Goal: Transaction & Acquisition: Purchase product/service

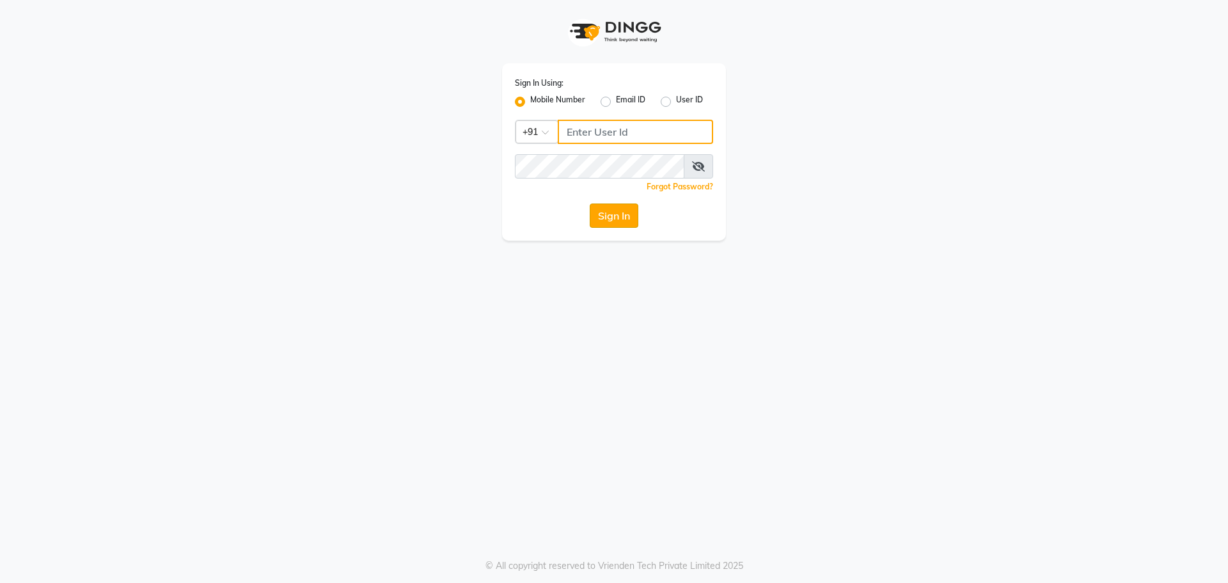
type input "8100331223"
click at [610, 221] on button "Sign In" at bounding box center [614, 215] width 49 height 24
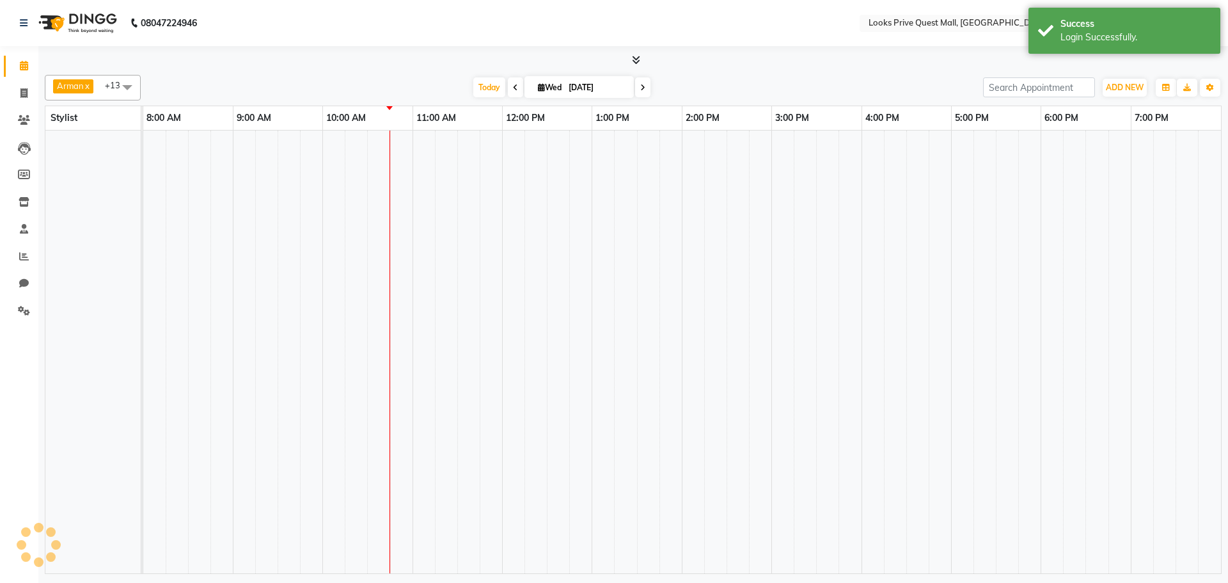
select select "en"
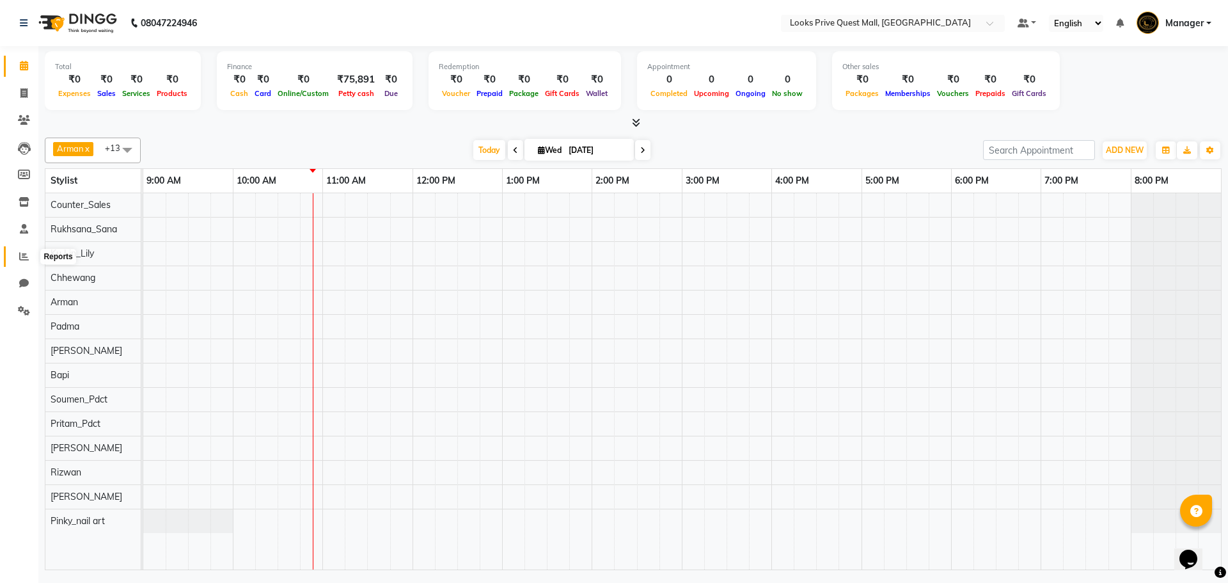
click at [21, 260] on icon at bounding box center [24, 256] width 10 height 10
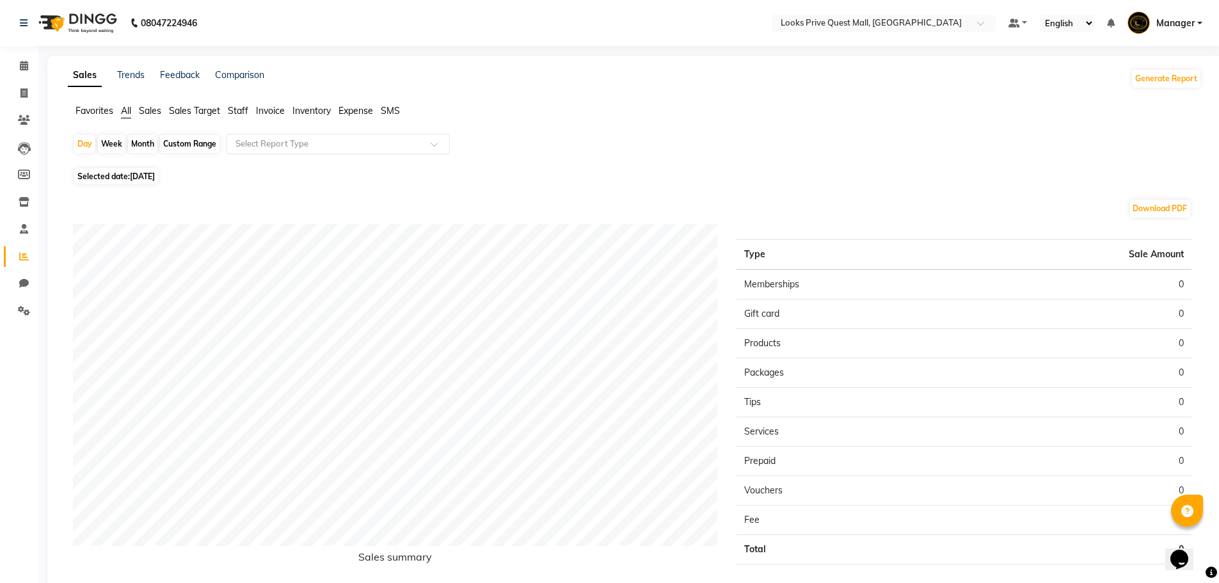
click at [154, 116] on span "Sales" at bounding box center [150, 111] width 22 height 12
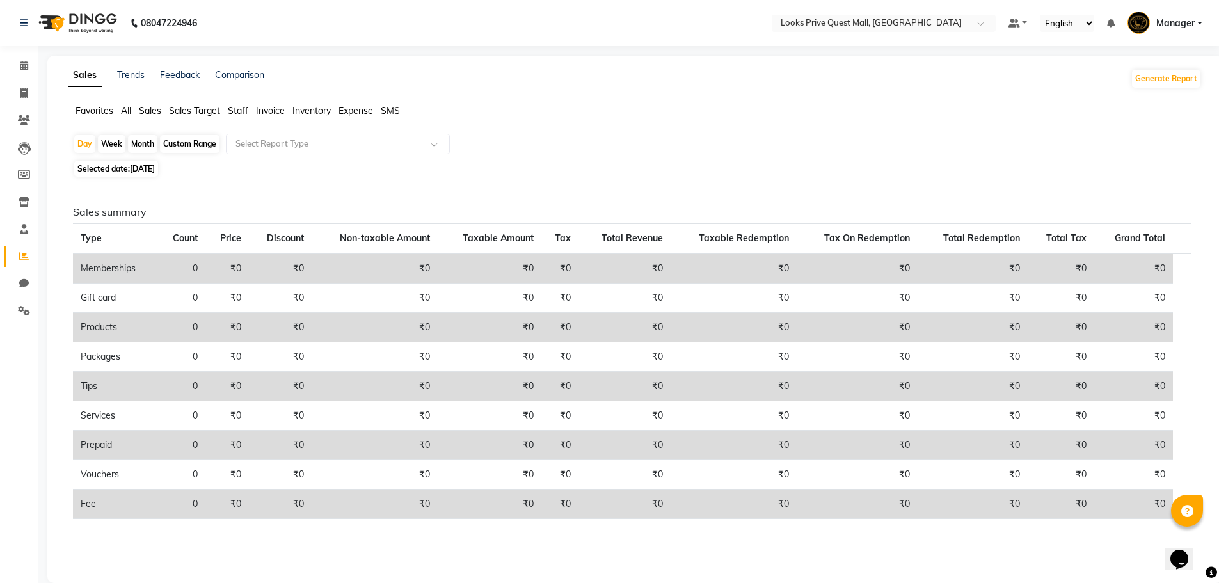
click at [143, 173] on span "Selected date: 03-09-2025" at bounding box center [116, 169] width 84 height 16
select select "9"
select select "2025"
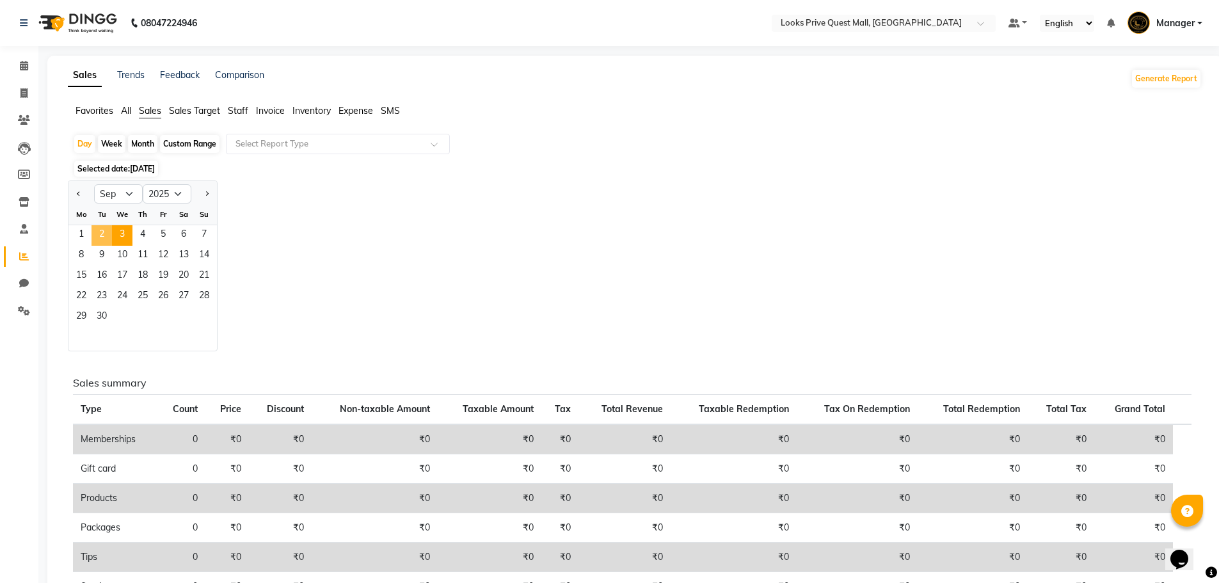
click at [106, 234] on span "2" at bounding box center [101, 235] width 20 height 20
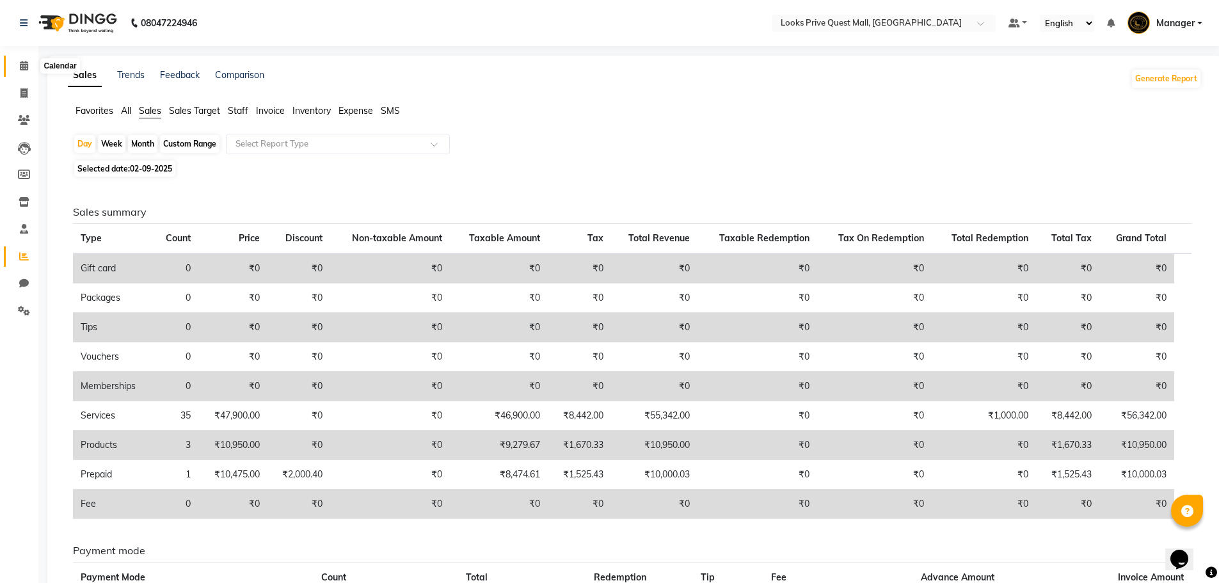
click at [23, 65] on icon at bounding box center [24, 66] width 8 height 10
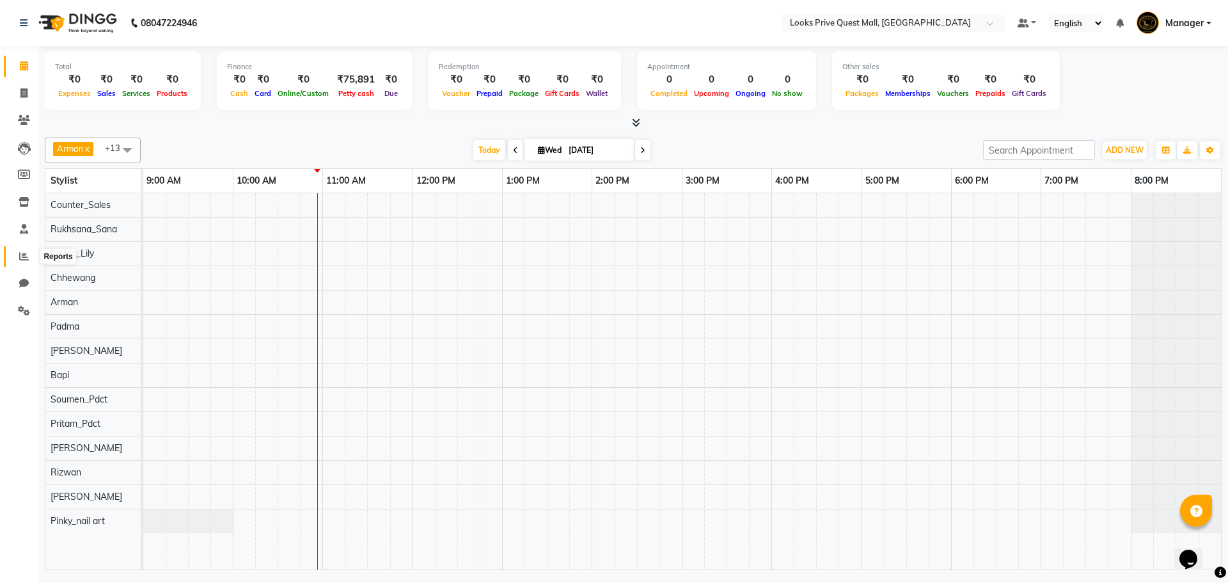
click at [22, 252] on icon at bounding box center [24, 256] width 10 height 10
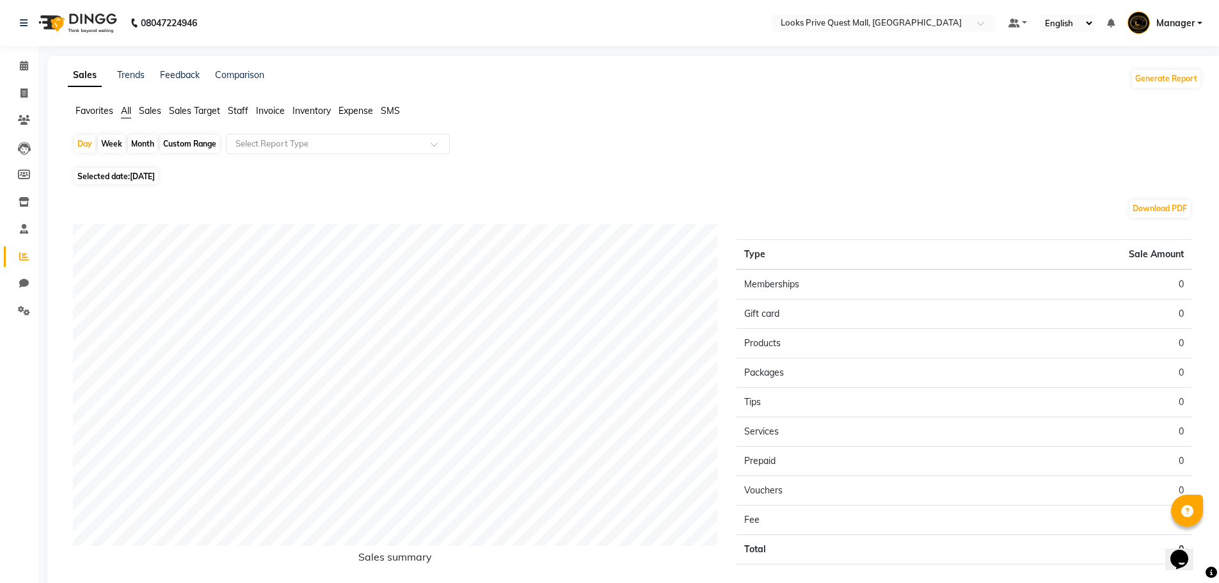
drag, startPoint x: 236, startPoint y: 110, endPoint x: 241, endPoint y: 131, distance: 21.6
click at [237, 110] on span "Staff" at bounding box center [238, 111] width 20 height 12
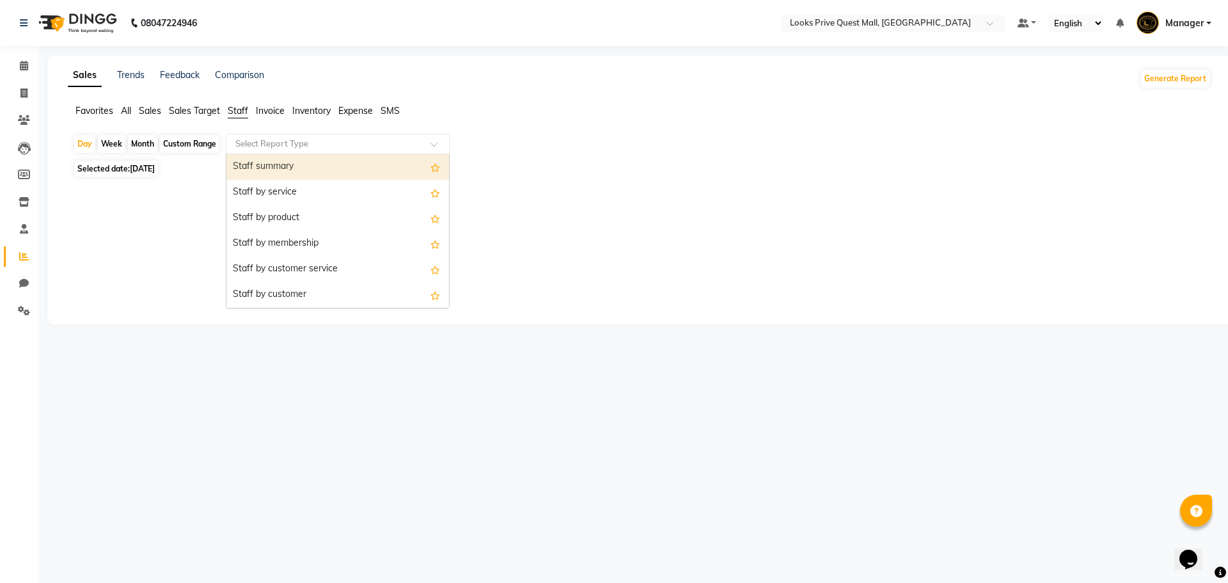
click at [250, 143] on input "text" at bounding box center [325, 144] width 184 height 13
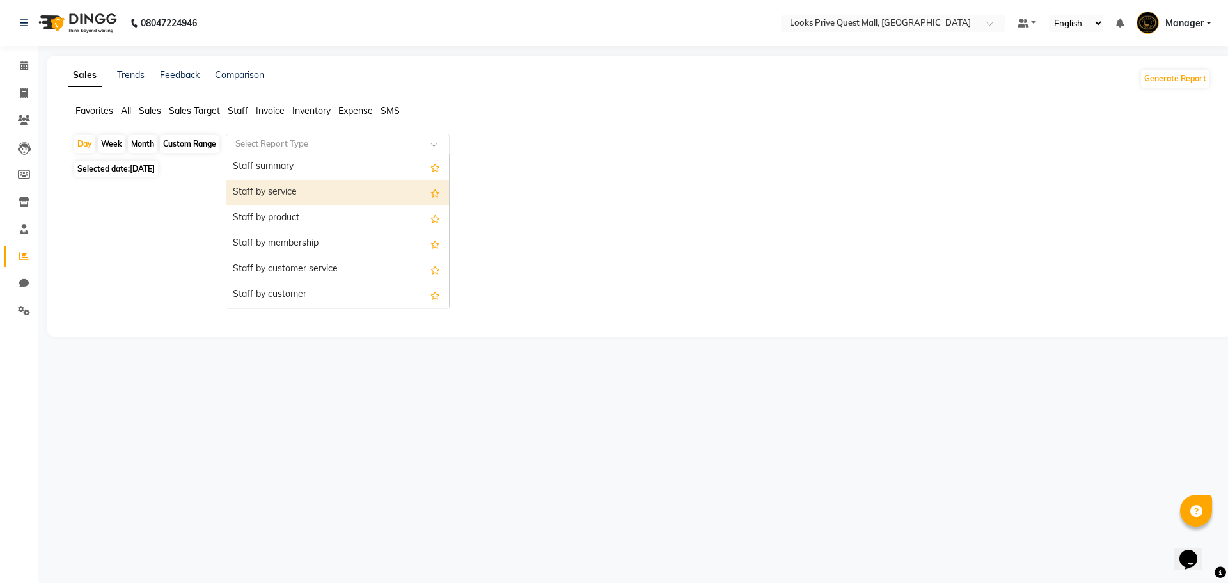
click at [254, 192] on div "Staff by service" at bounding box center [338, 193] width 223 height 26
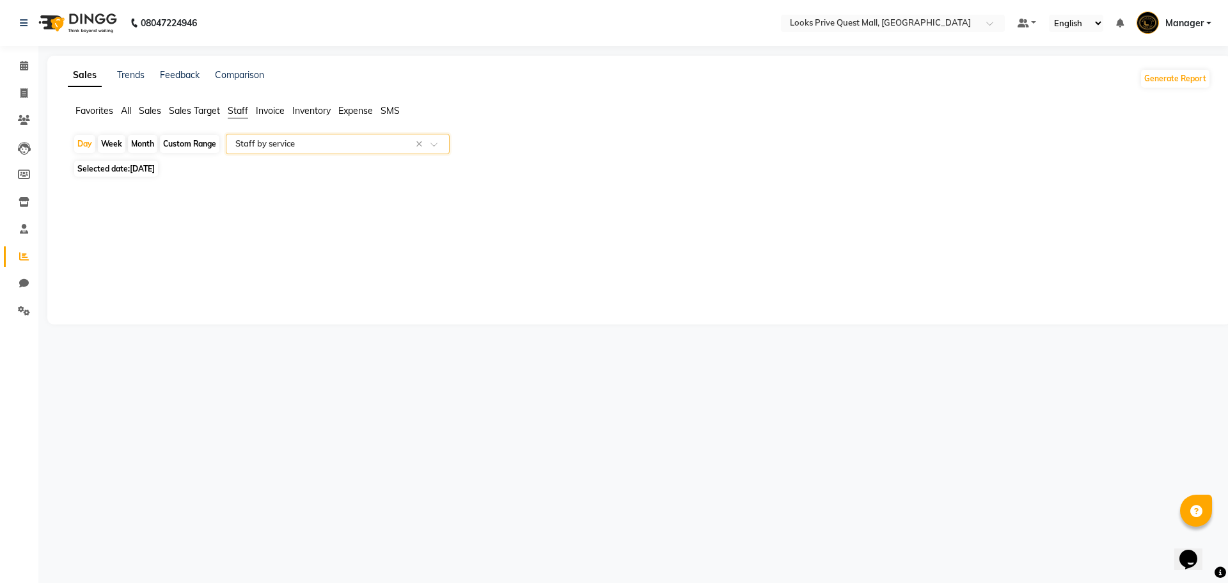
click at [178, 170] on div "Selected date: 03-09-2025" at bounding box center [642, 168] width 1138 height 13
click at [155, 168] on span "[DATE]" at bounding box center [142, 169] width 25 height 10
select select "9"
select select "2025"
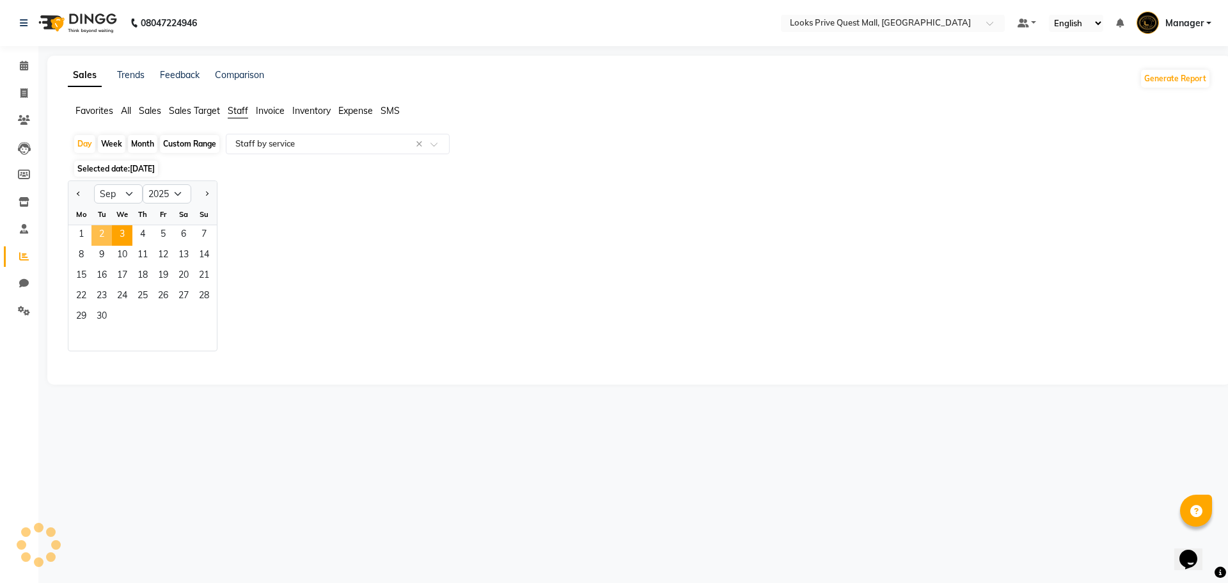
click at [104, 241] on span "2" at bounding box center [101, 235] width 20 height 20
select select "full_report"
select select "pdf"
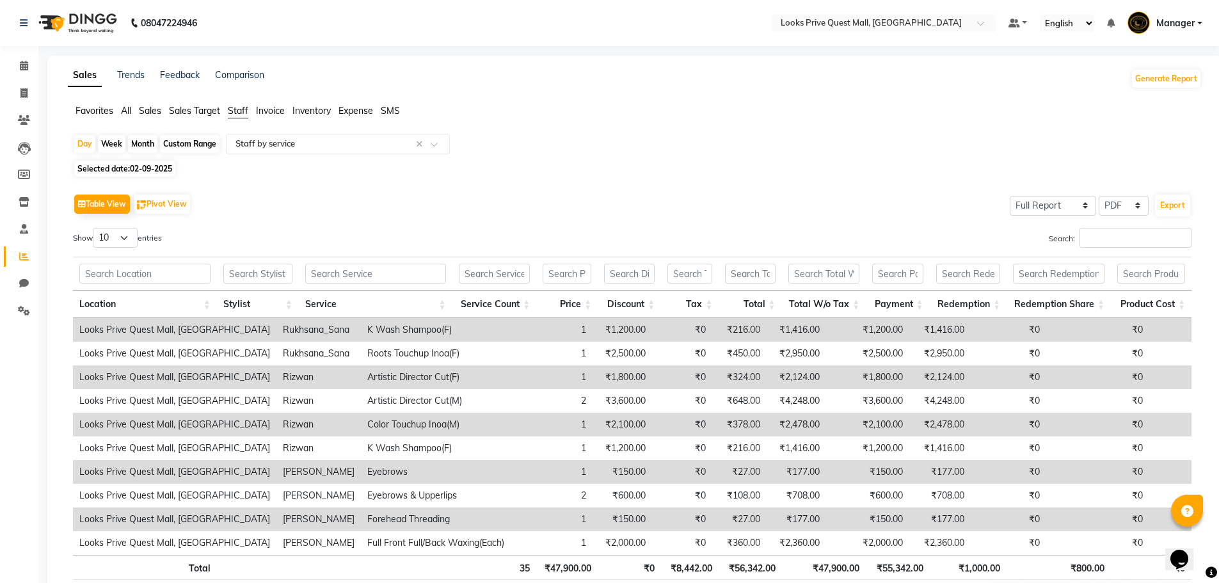
click at [264, 108] on span "Invoice" at bounding box center [270, 111] width 29 height 12
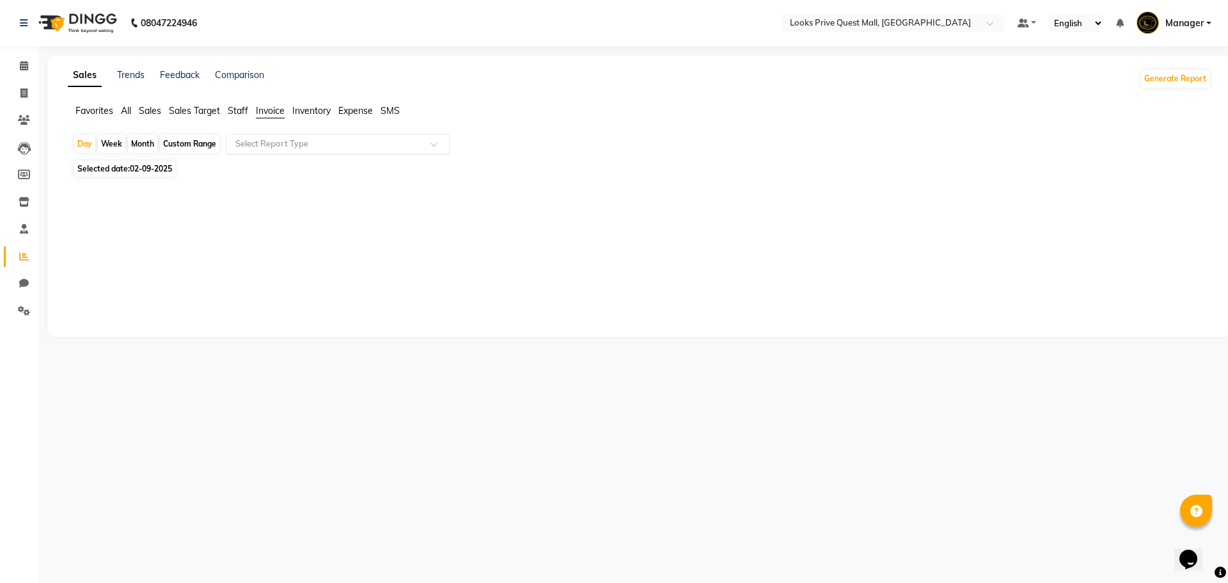
click at [260, 148] on input "text" at bounding box center [325, 144] width 184 height 13
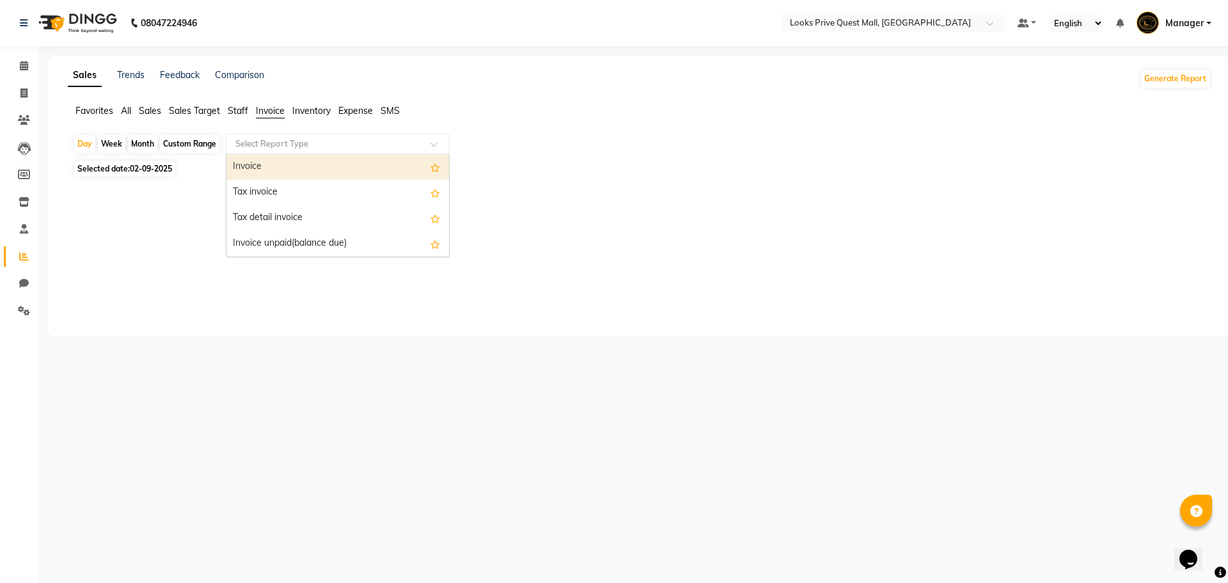
click at [251, 175] on div "Invoice" at bounding box center [338, 167] width 223 height 26
select select "full_report"
select select "pdf"
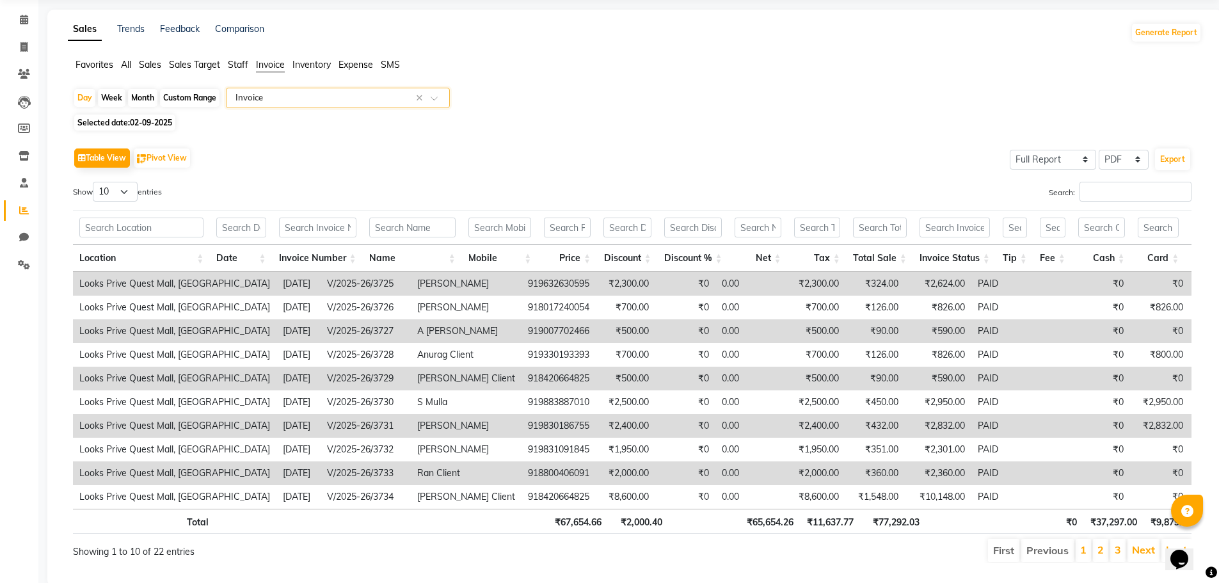
scroll to position [88, 0]
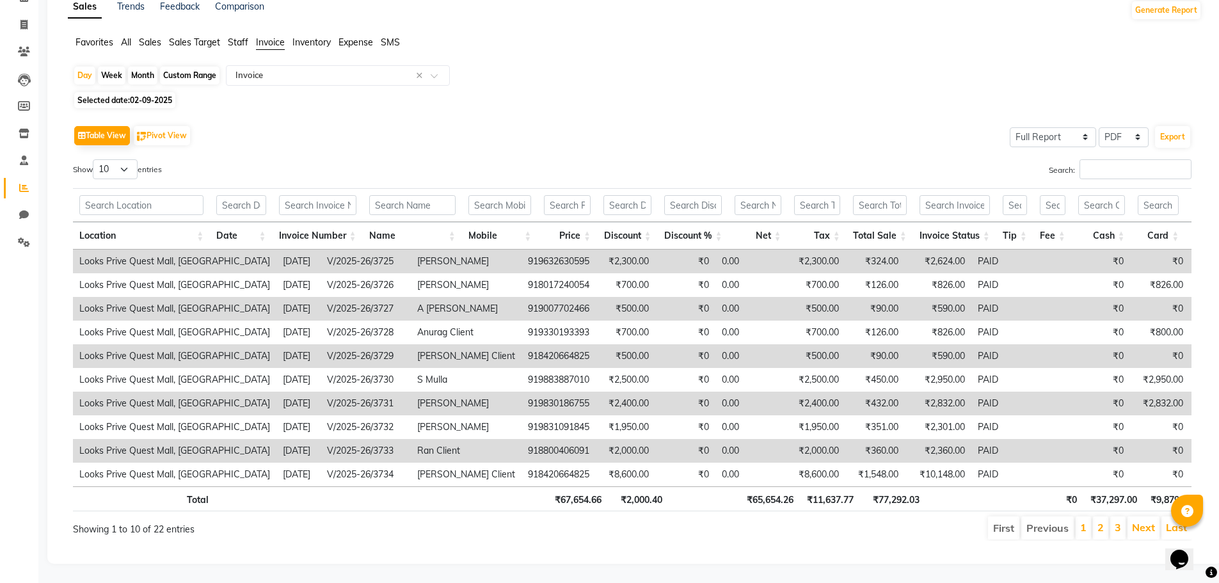
click at [235, 36] on span "Staff" at bounding box center [238, 42] width 20 height 12
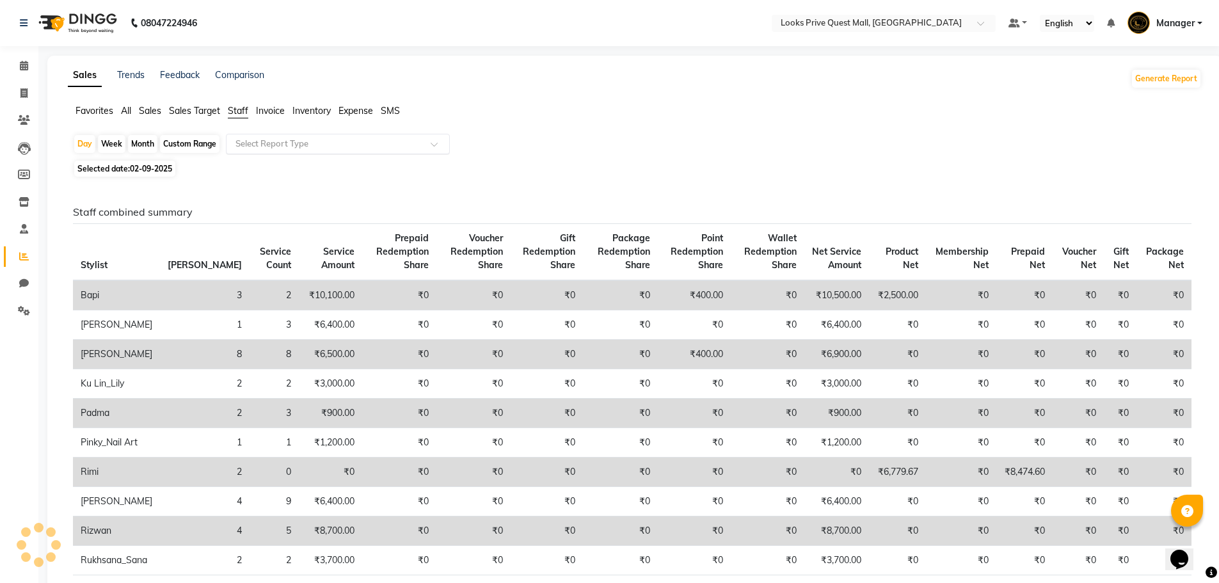
click at [252, 137] on div "Select Report Type" at bounding box center [338, 144] width 224 height 20
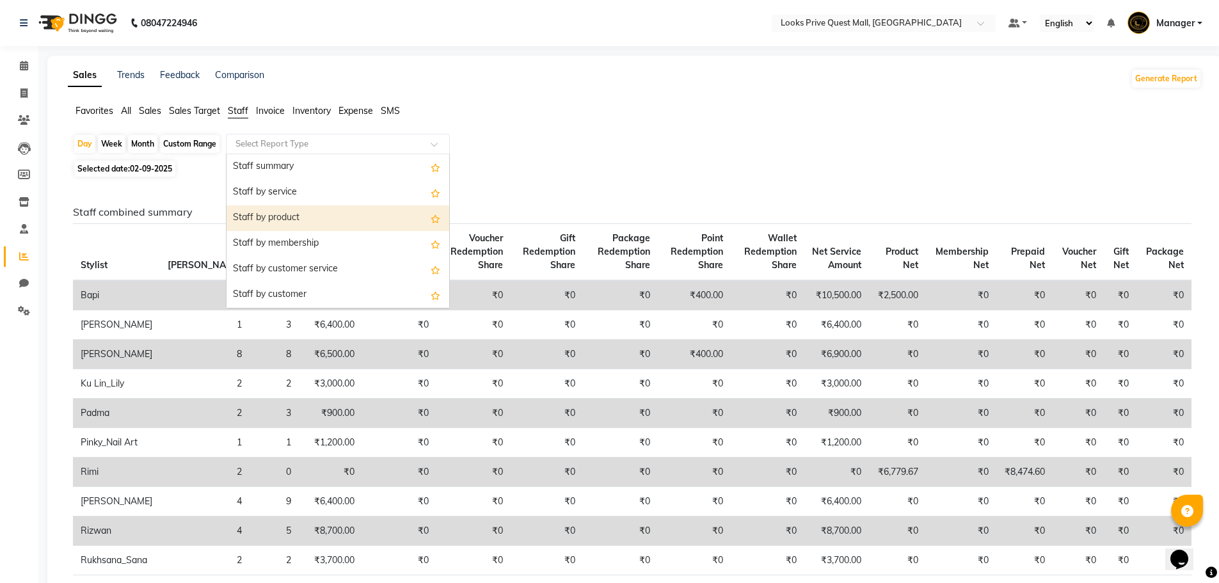
click at [255, 216] on div "Staff by product" at bounding box center [338, 218] width 223 height 26
select select "full_report"
select select "pdf"
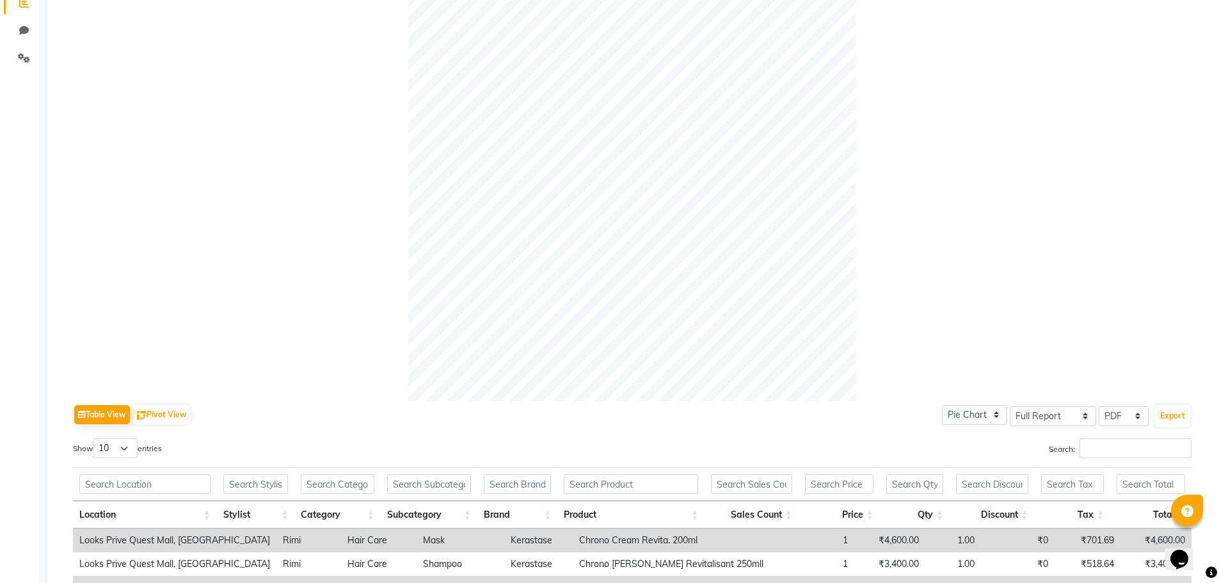
scroll to position [376, 0]
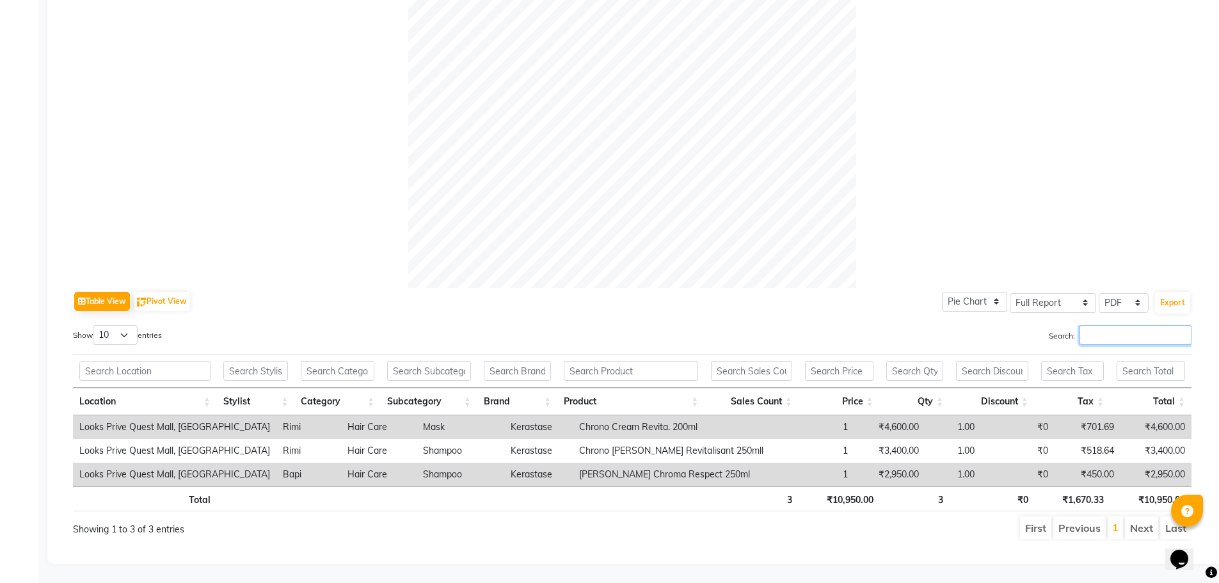
click at [1104, 327] on input "Search:" at bounding box center [1135, 335] width 112 height 20
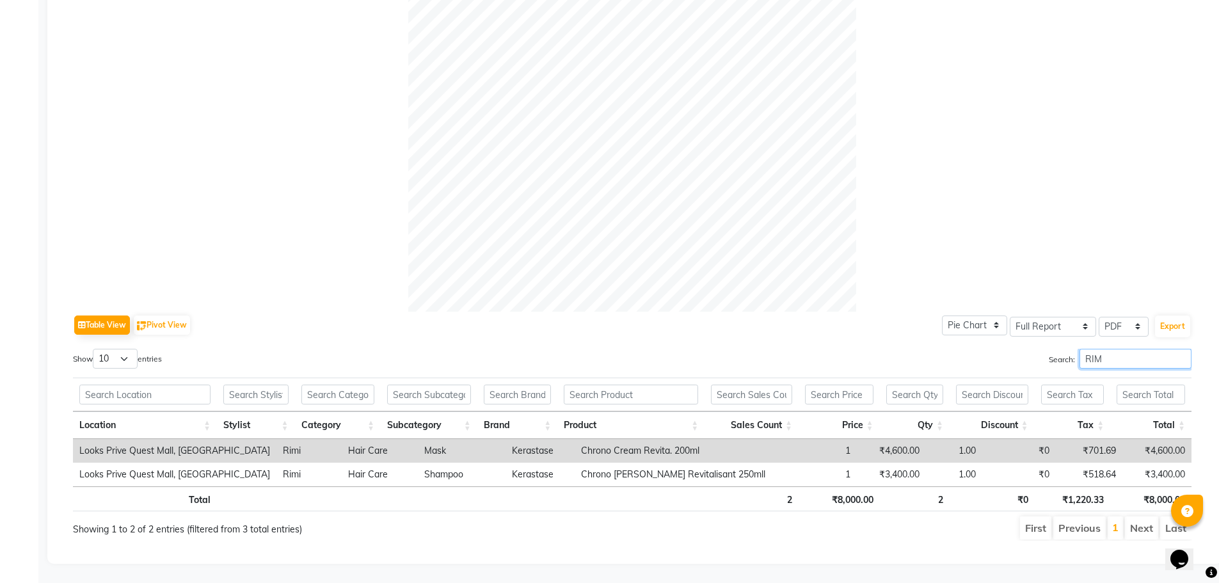
type input "RIM"
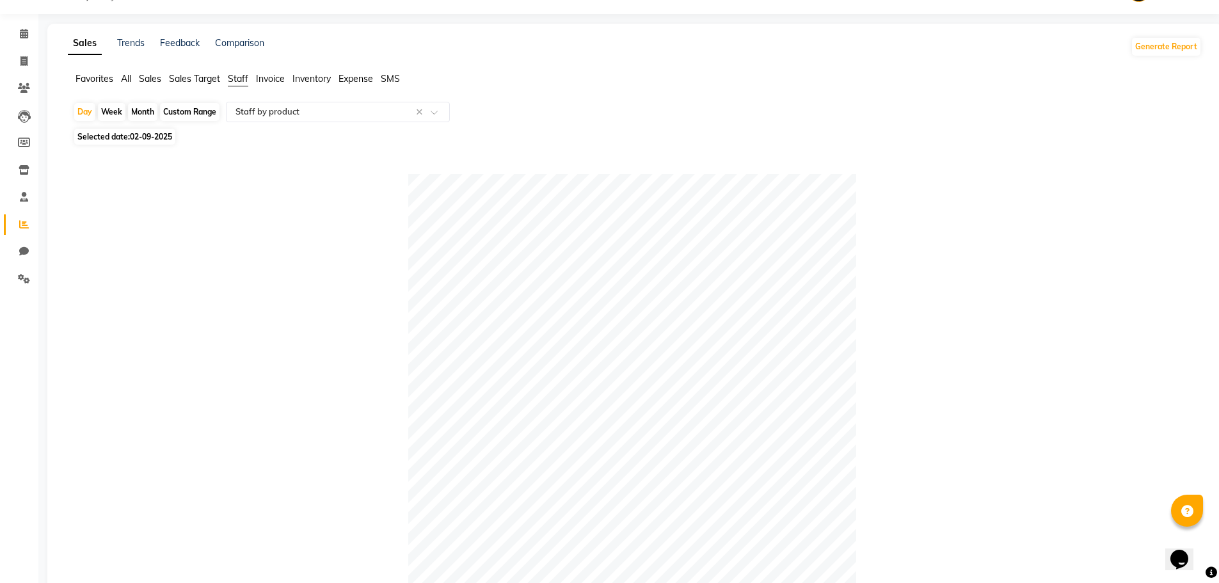
scroll to position [0, 0]
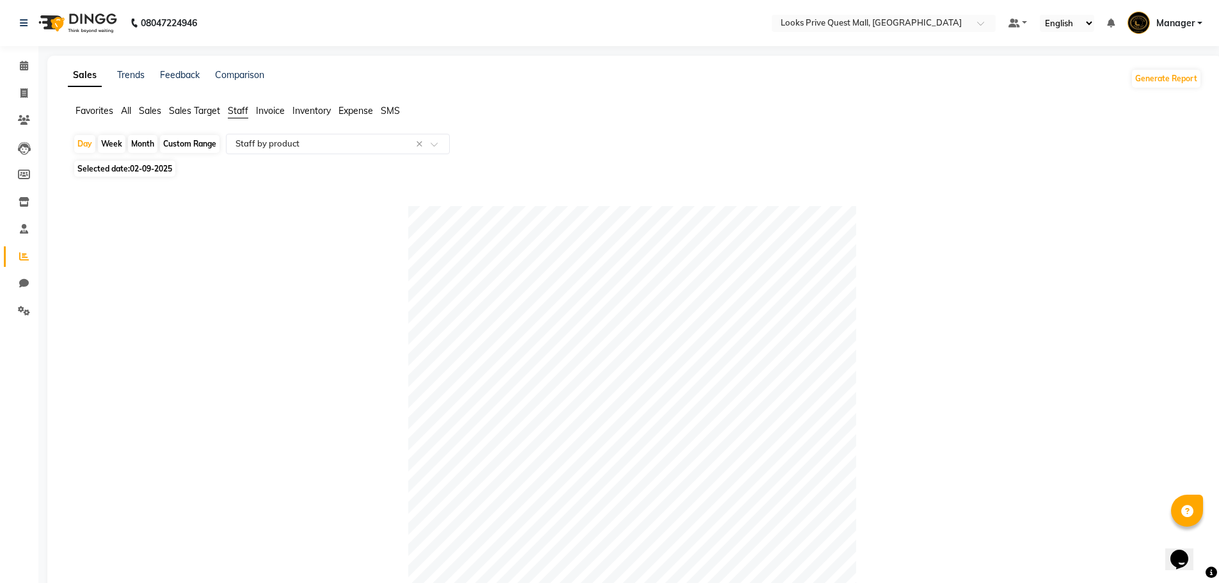
drag, startPoint x: 268, startPoint y: 158, endPoint x: 260, endPoint y: 157, distance: 7.8
click at [267, 159] on div "Day Week Month Custom Range Select Report Type × Staff by product × Selected da…" at bounding box center [635, 513] width 1134 height 759
click at [263, 141] on input "text" at bounding box center [325, 144] width 184 height 13
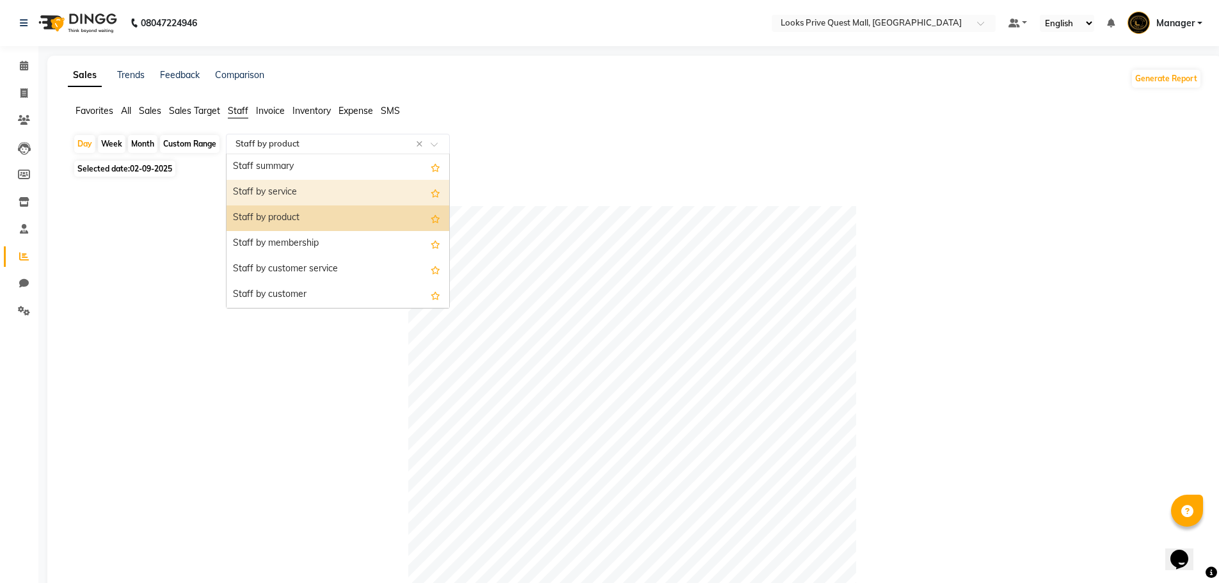
click at [280, 198] on div "Staff by service" at bounding box center [338, 193] width 223 height 26
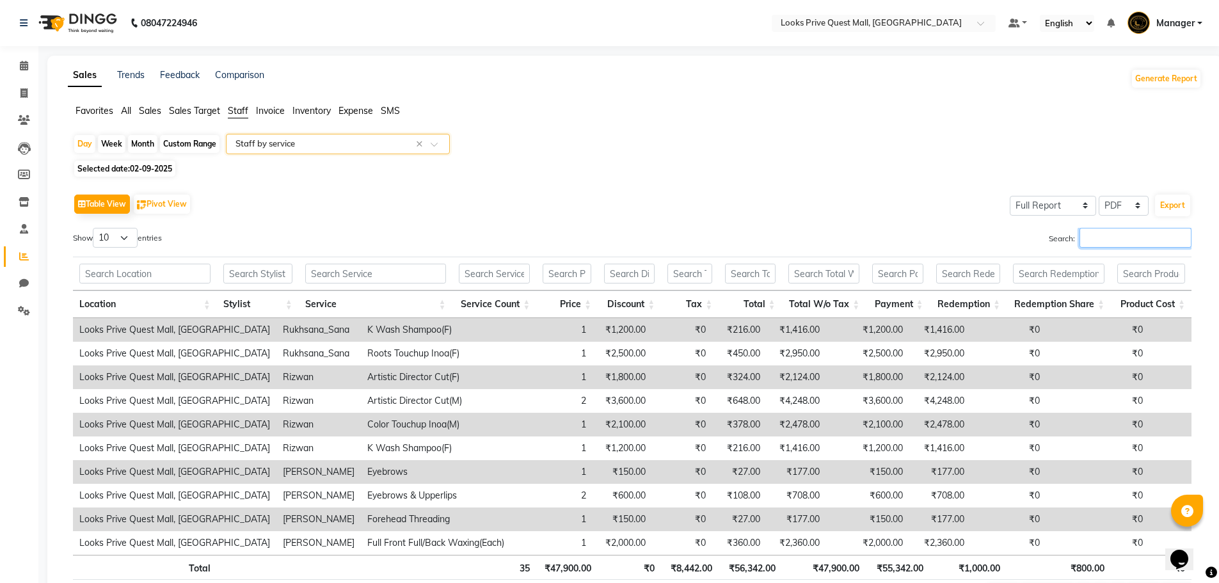
click at [1136, 243] on input "Search:" at bounding box center [1135, 238] width 112 height 20
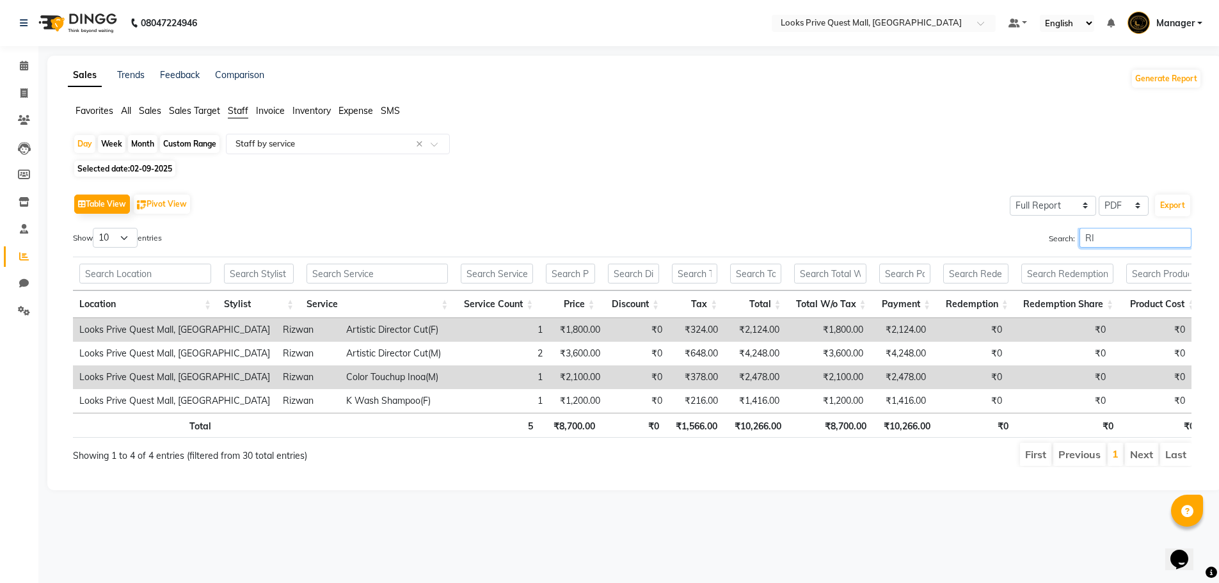
type input "R"
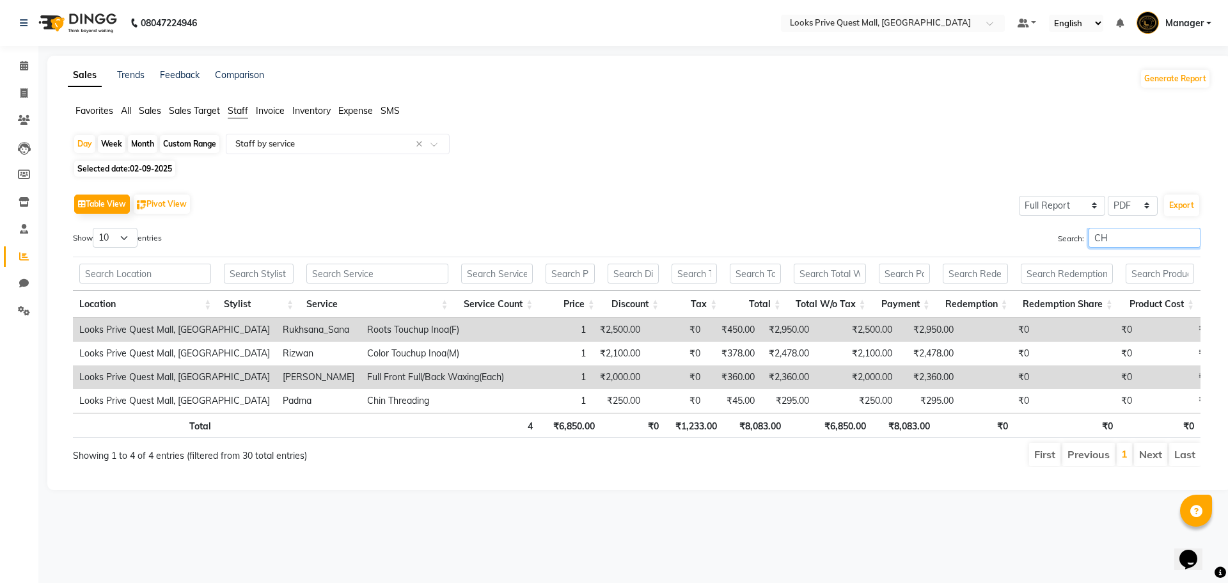
type input "C"
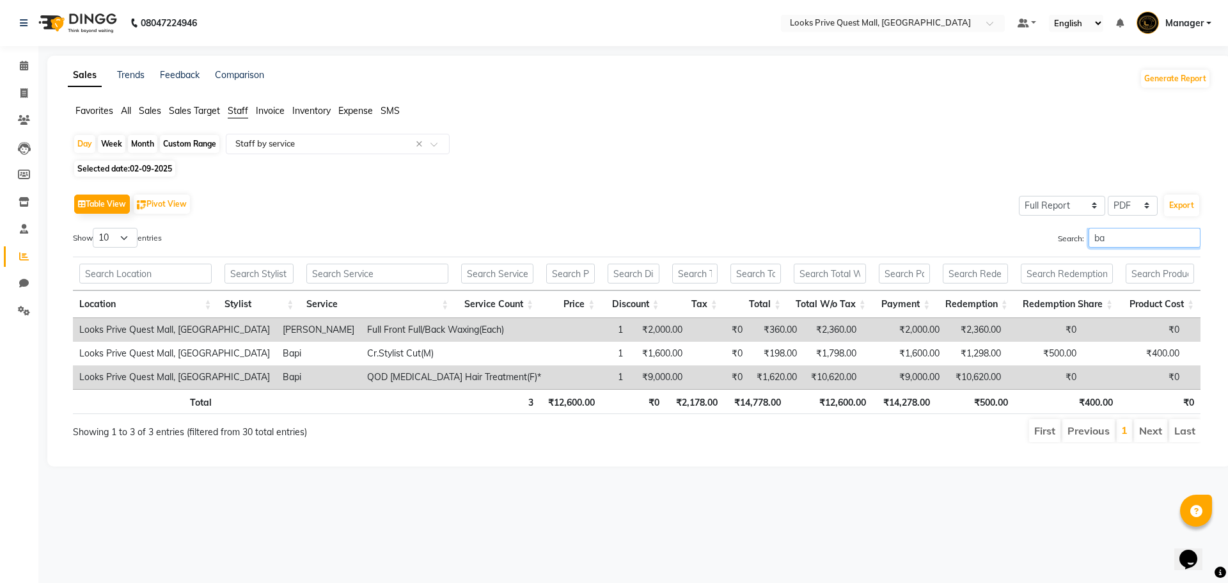
type input "b"
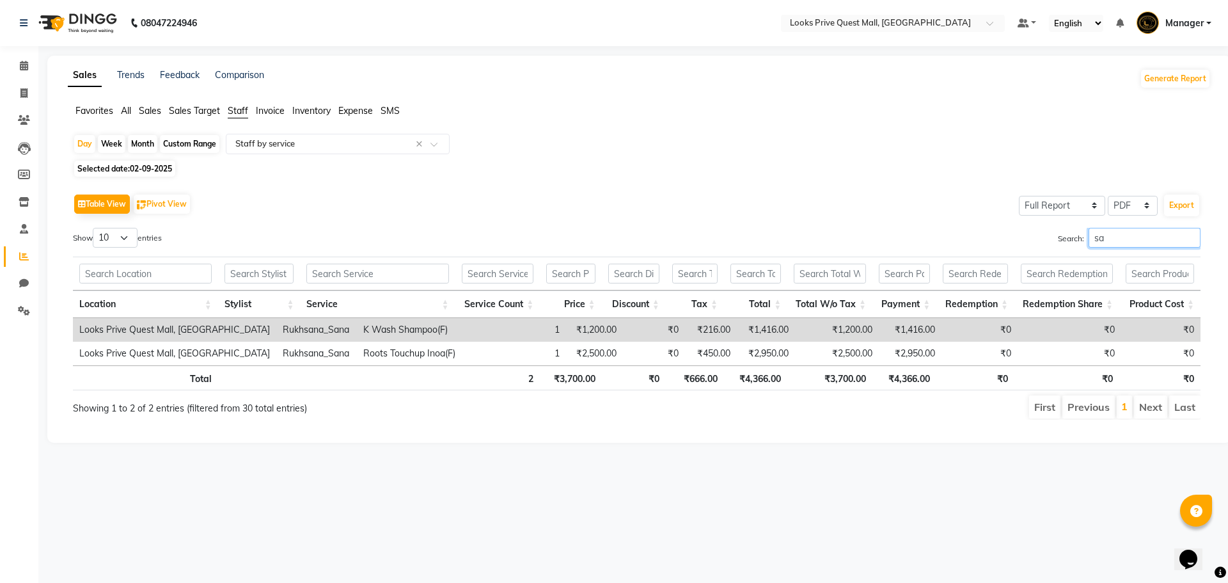
type input "s"
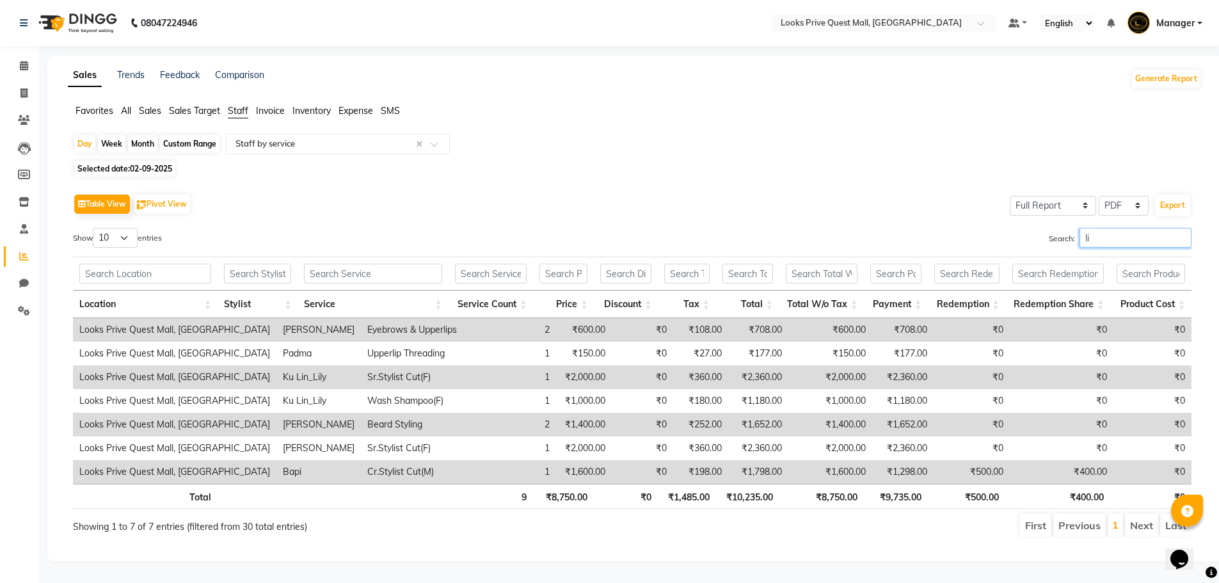
type input "l"
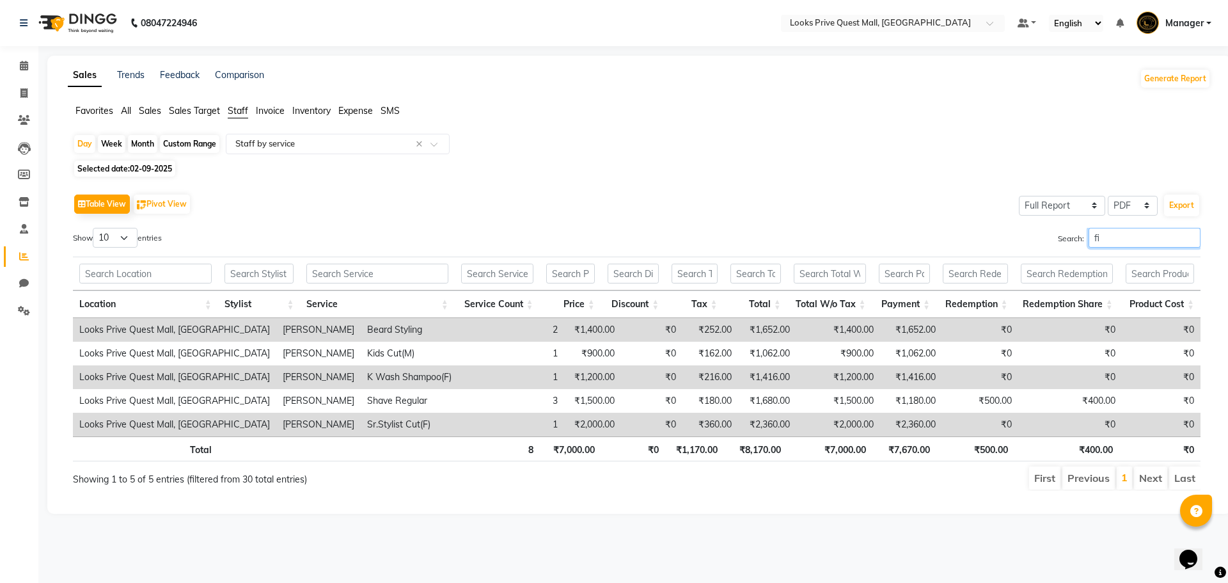
type input "f"
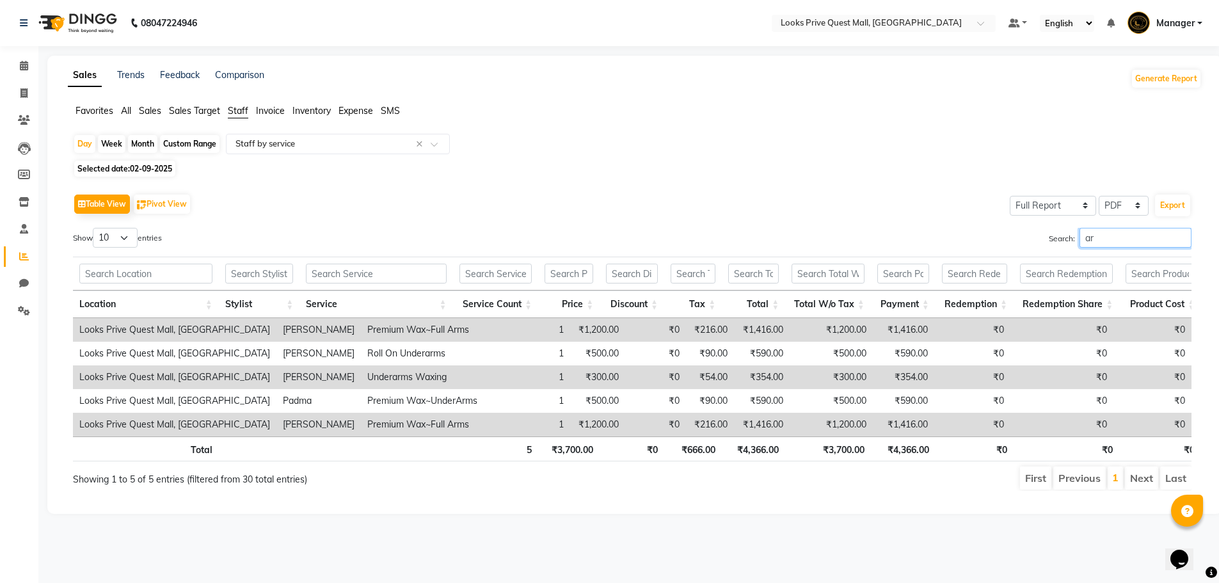
type input "a"
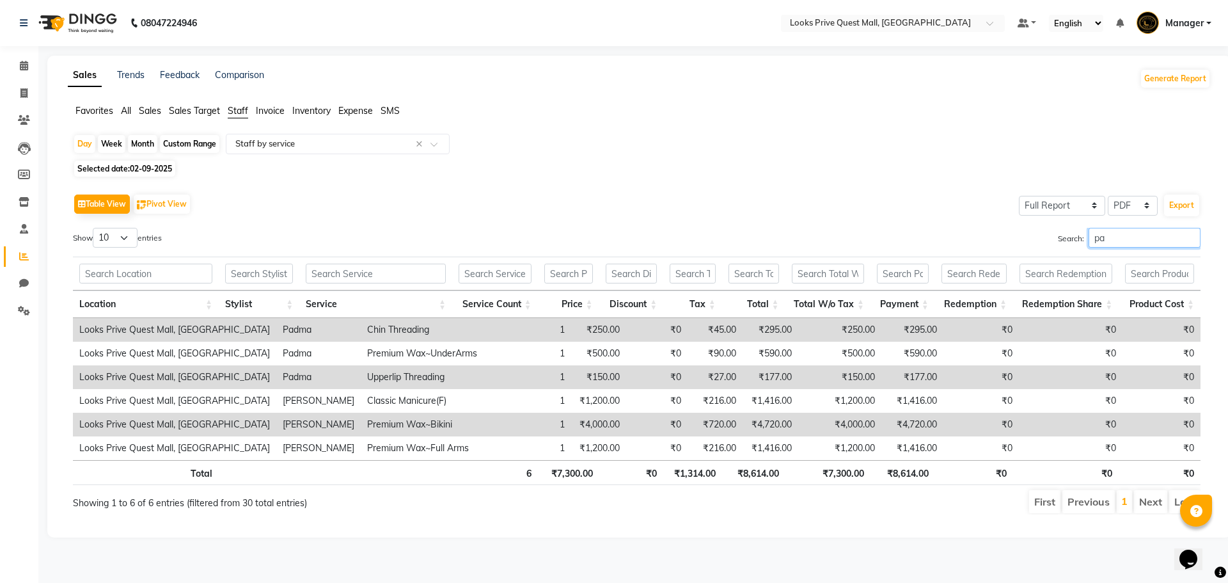
type input "p"
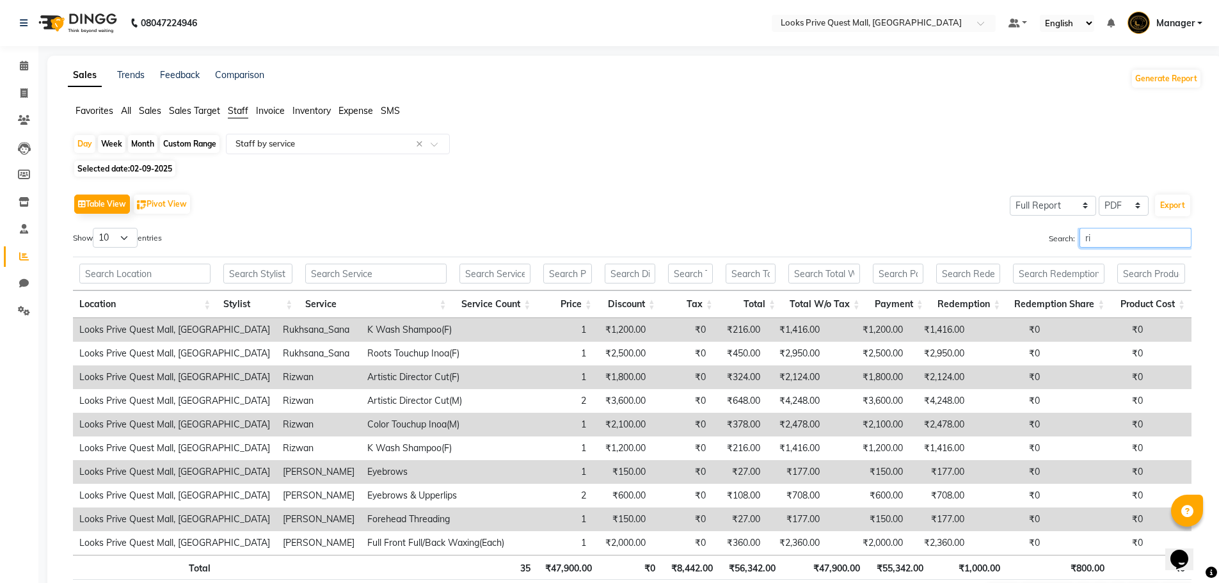
type input "r"
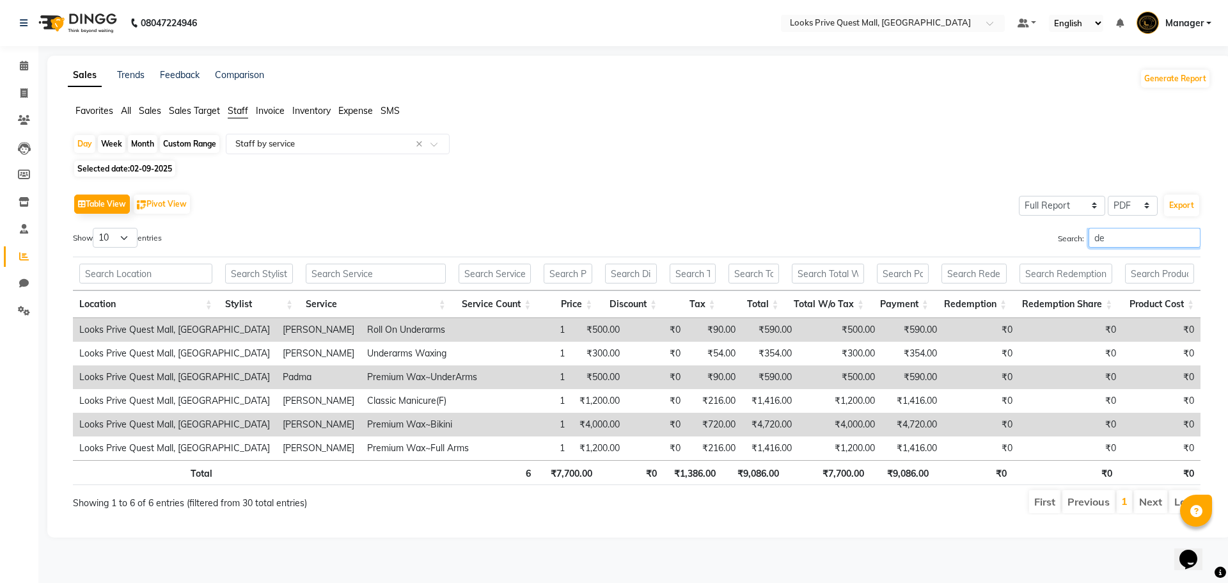
type input "d"
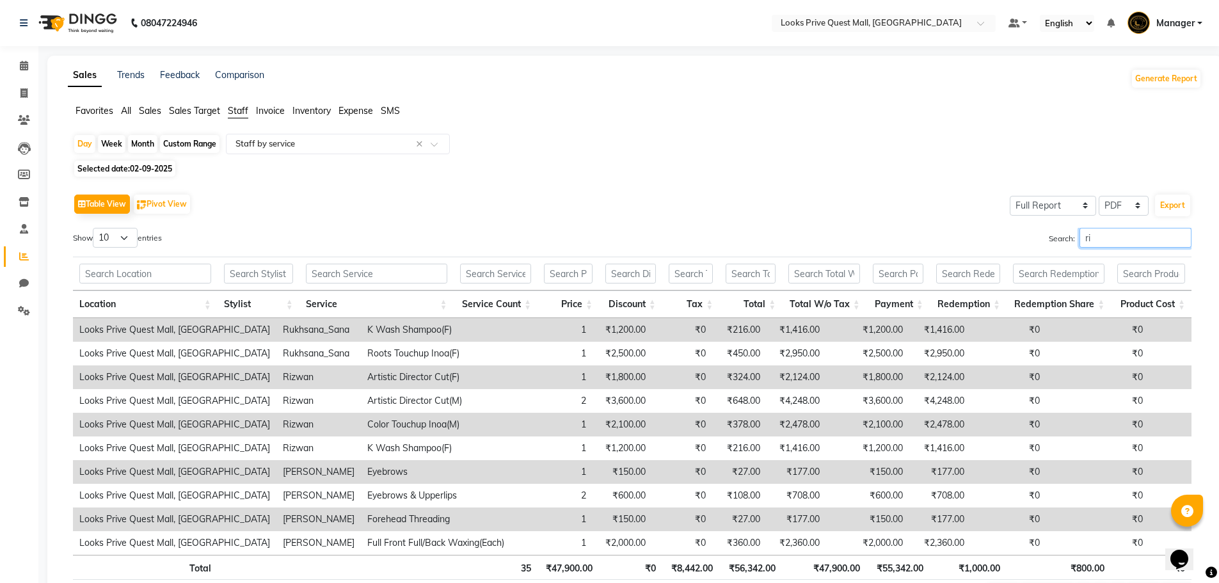
type input "r"
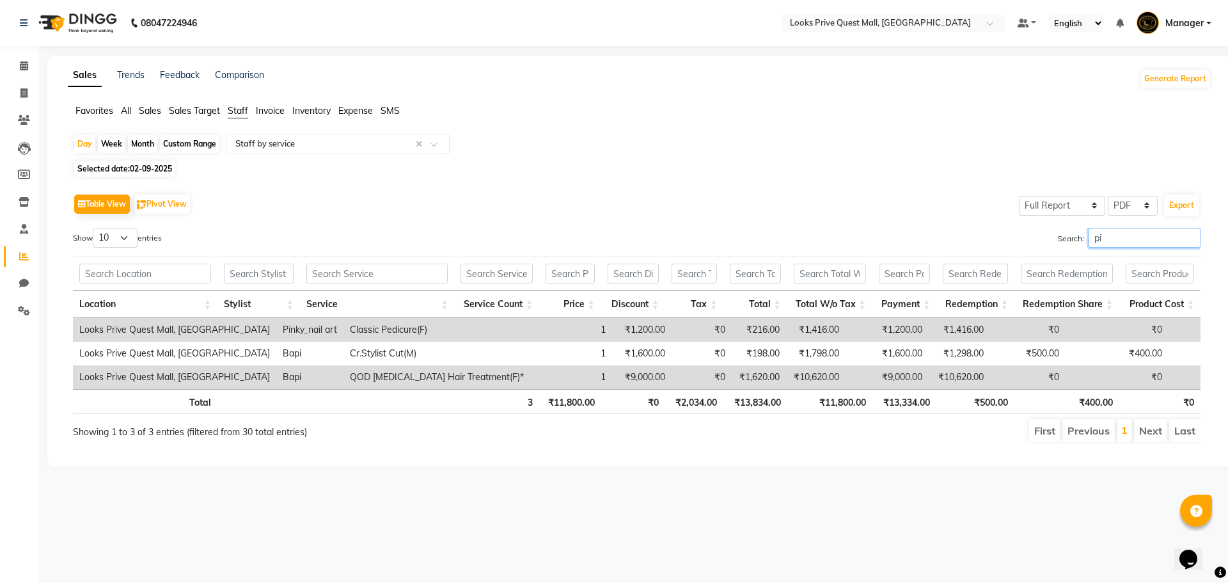
type input "p"
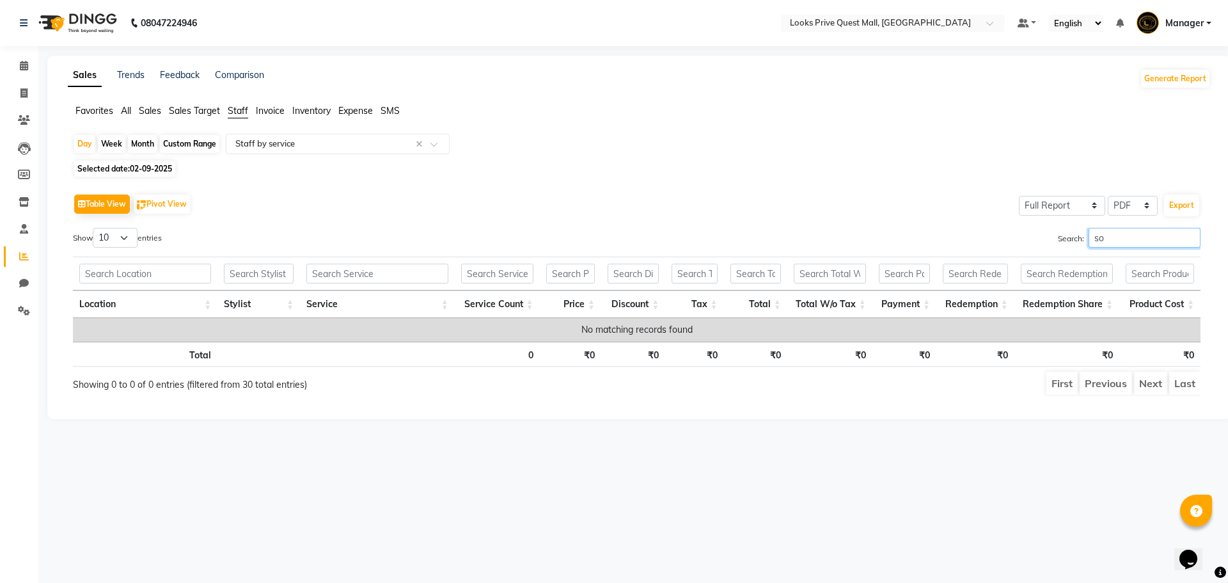
type input "s"
type input "prita"
click at [271, 146] on input "text" at bounding box center [325, 144] width 184 height 13
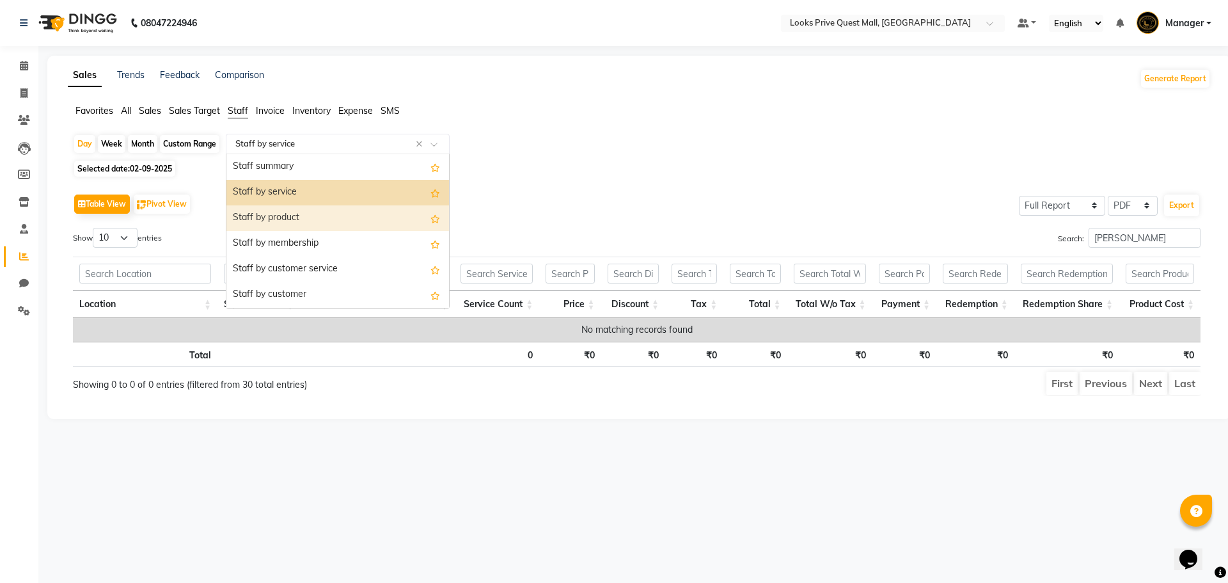
click at [273, 213] on div "Staff by product" at bounding box center [338, 218] width 223 height 26
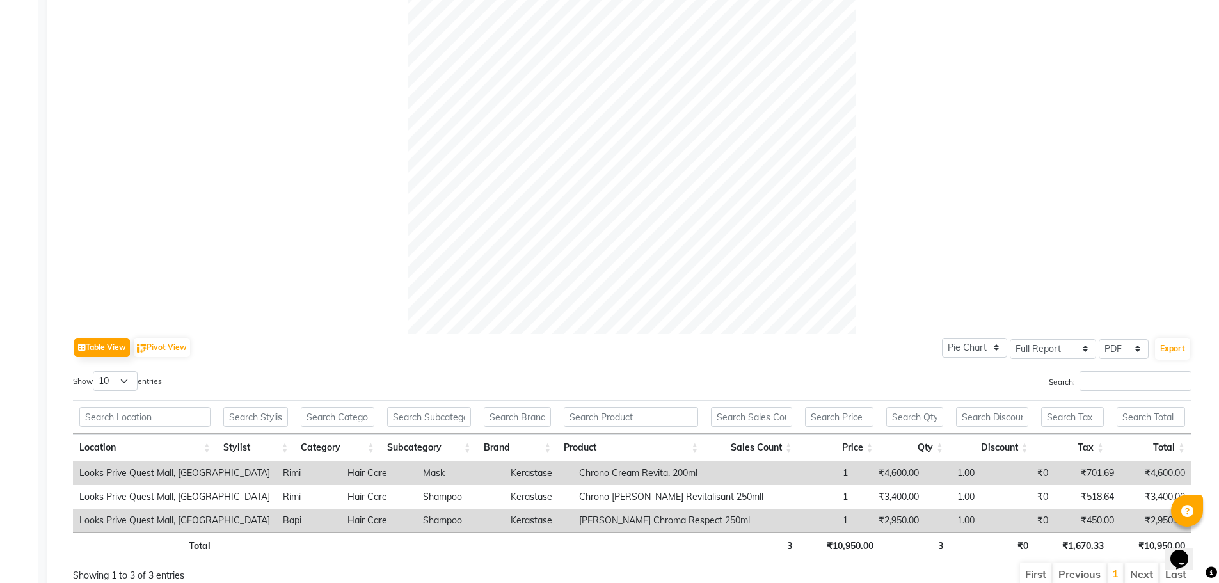
scroll to position [376, 0]
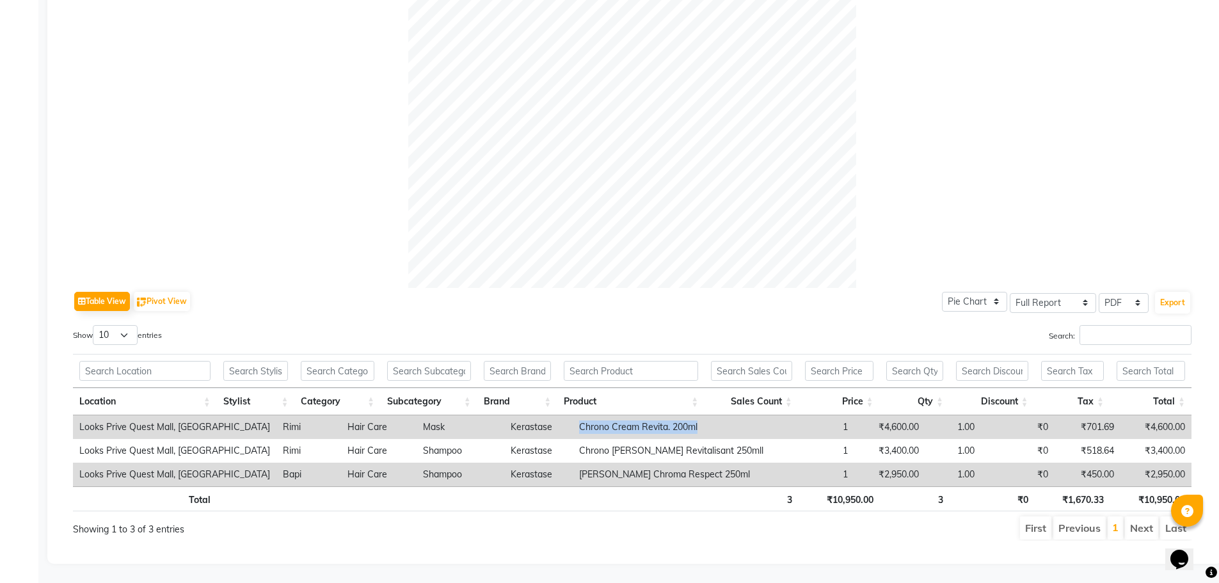
drag, startPoint x: 559, startPoint y: 417, endPoint x: 687, endPoint y: 420, distance: 127.4
click at [687, 420] on td "Chrono Cream Revita. 200ml" at bounding box center [671, 427] width 197 height 24
copy td "Chrono Cream Revita. 200ml"
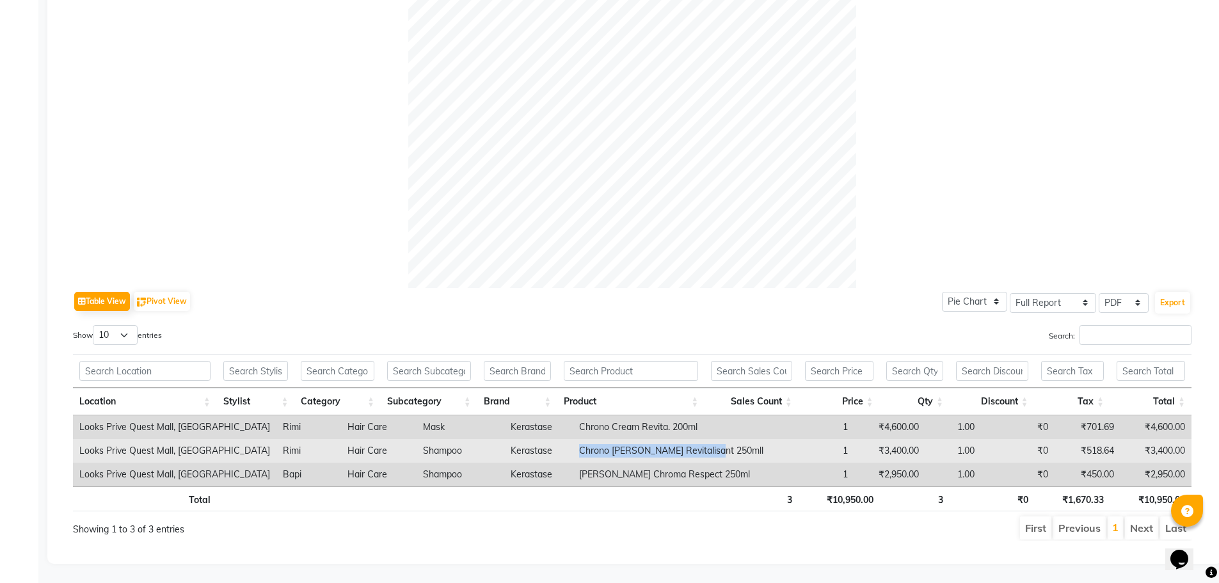
drag, startPoint x: 552, startPoint y: 442, endPoint x: 697, endPoint y: 444, distance: 145.9
click at [697, 444] on tr "Looks Prive Quest Mall, Kolkata Rimi Hair Care Shampoo Kerastase Chrono Bain Re…" at bounding box center [632, 451] width 1118 height 24
copy tr "Chrono Bain Revitalisant 250mll"
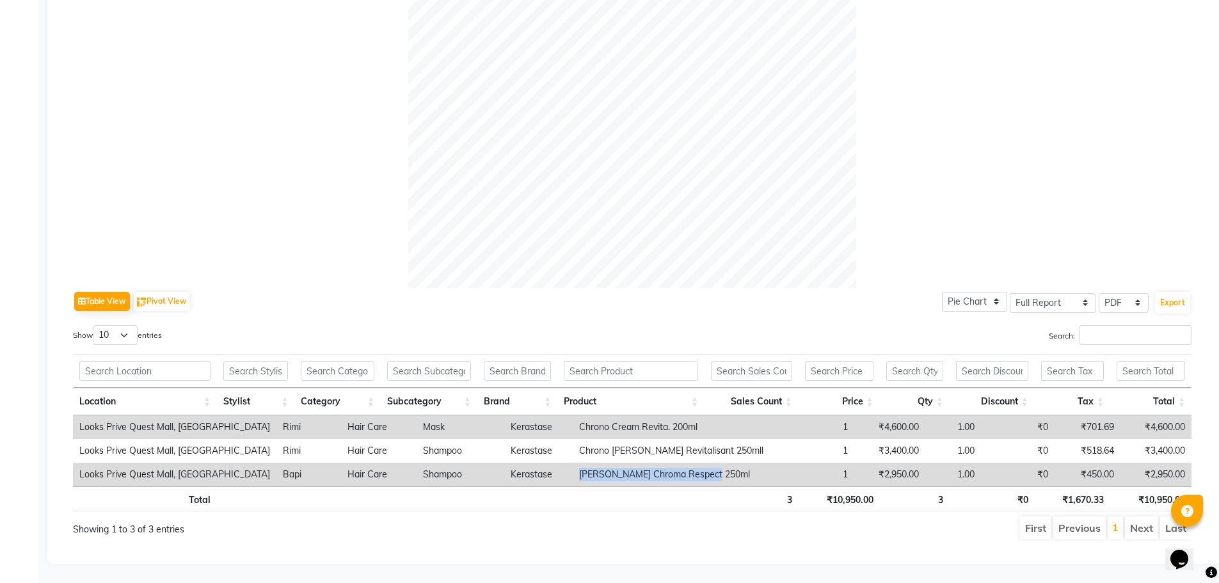
drag, startPoint x: 561, startPoint y: 468, endPoint x: 696, endPoint y: 467, distance: 134.4
click at [696, 467] on td "Rf Bain Chroma Respect 250ml" at bounding box center [671, 475] width 197 height 24
copy td "Rf Bain Chroma Respect 250ml"
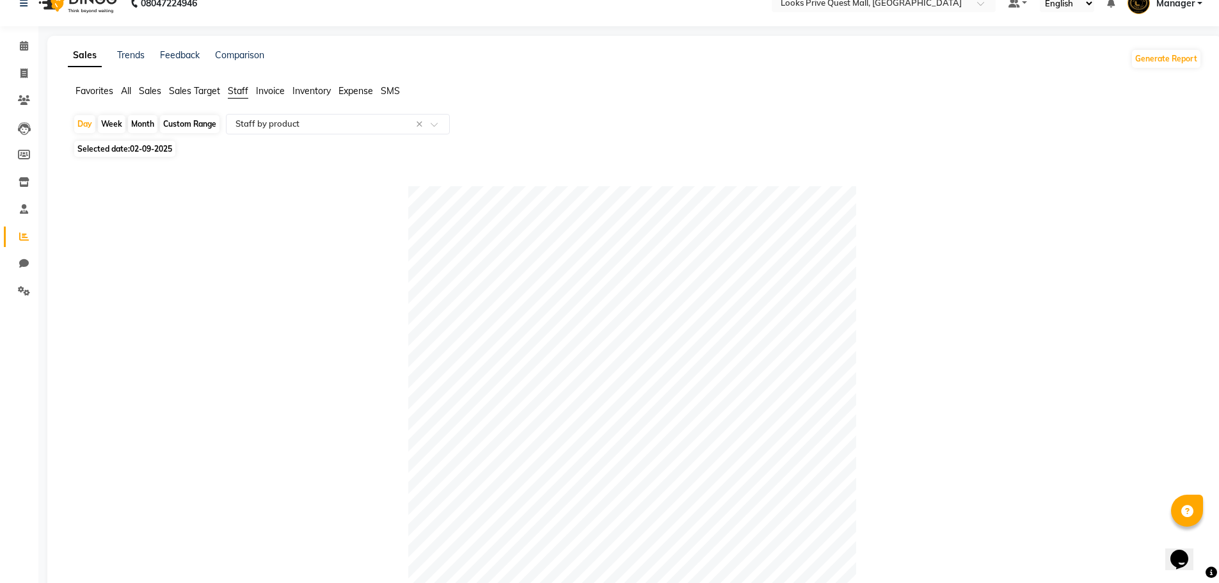
scroll to position [0, 0]
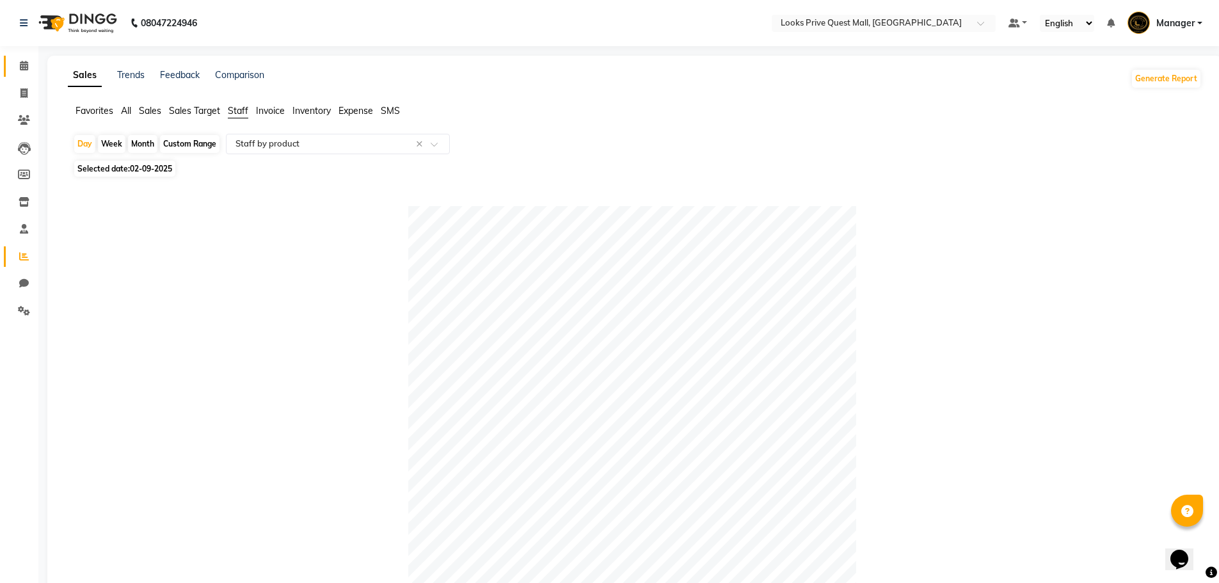
click at [21, 58] on link "Calendar" at bounding box center [19, 66] width 31 height 21
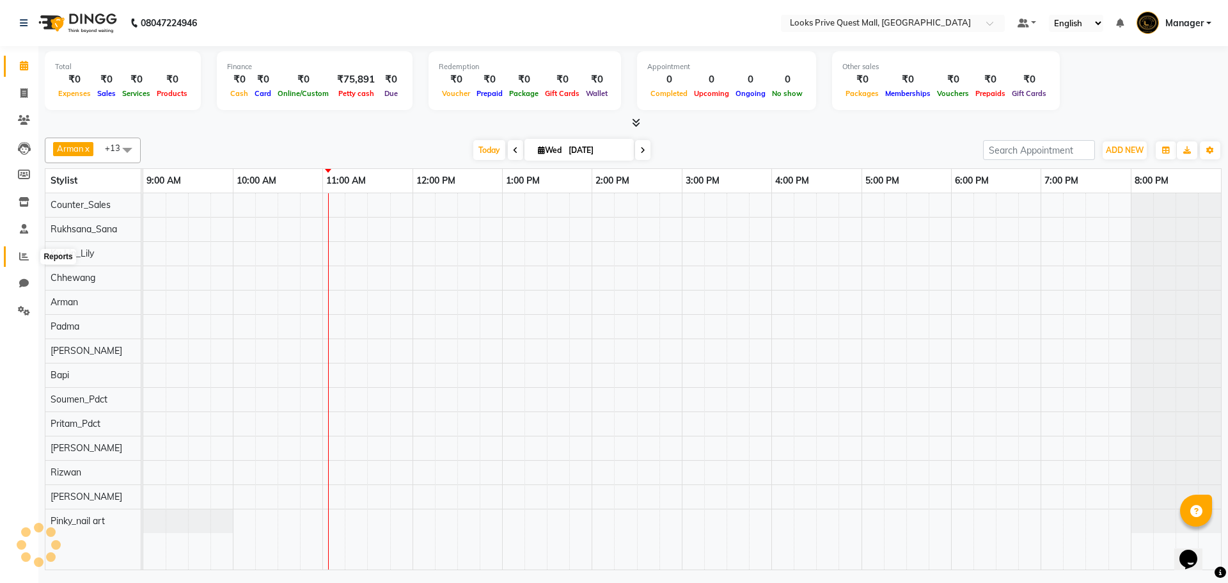
click at [30, 255] on span at bounding box center [24, 257] width 22 height 15
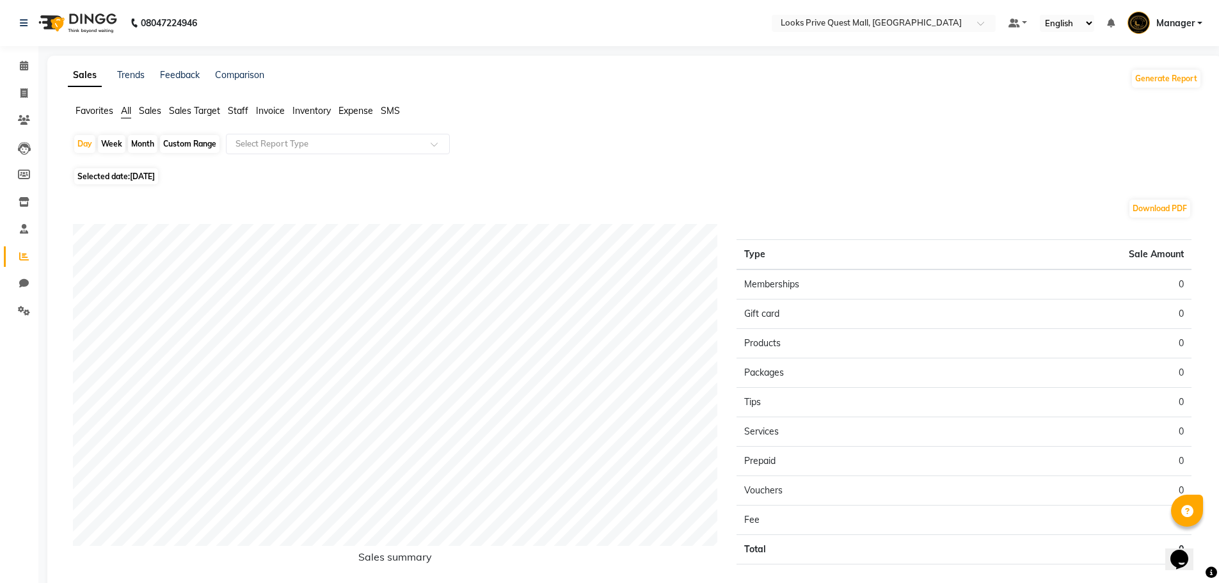
click at [232, 111] on span "Staff" at bounding box center [238, 111] width 20 height 12
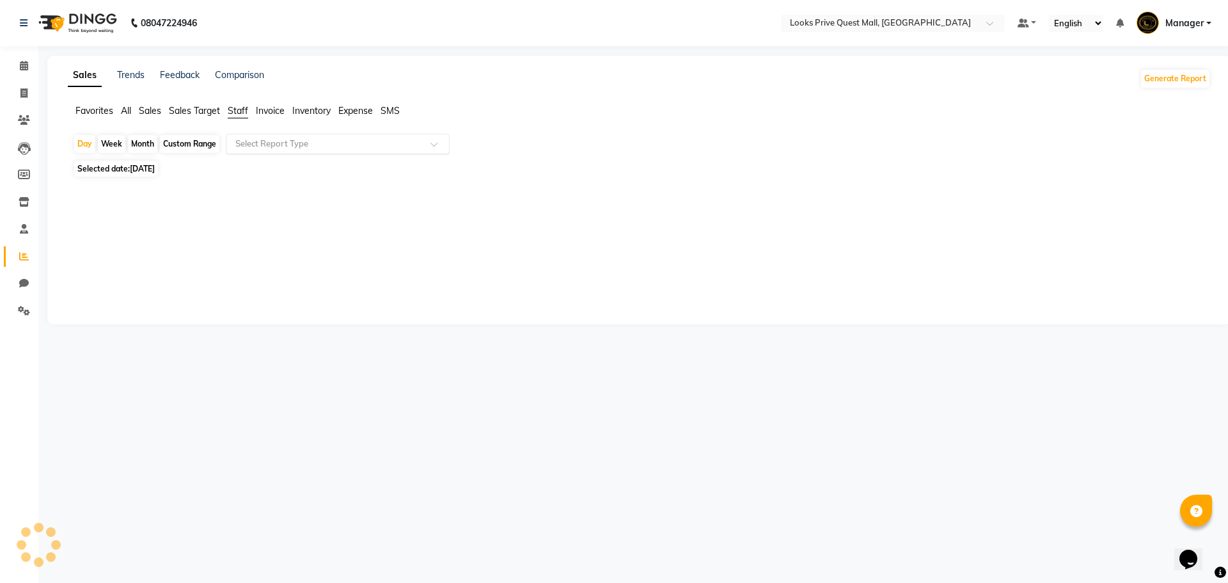
click at [254, 147] on input "text" at bounding box center [325, 144] width 184 height 13
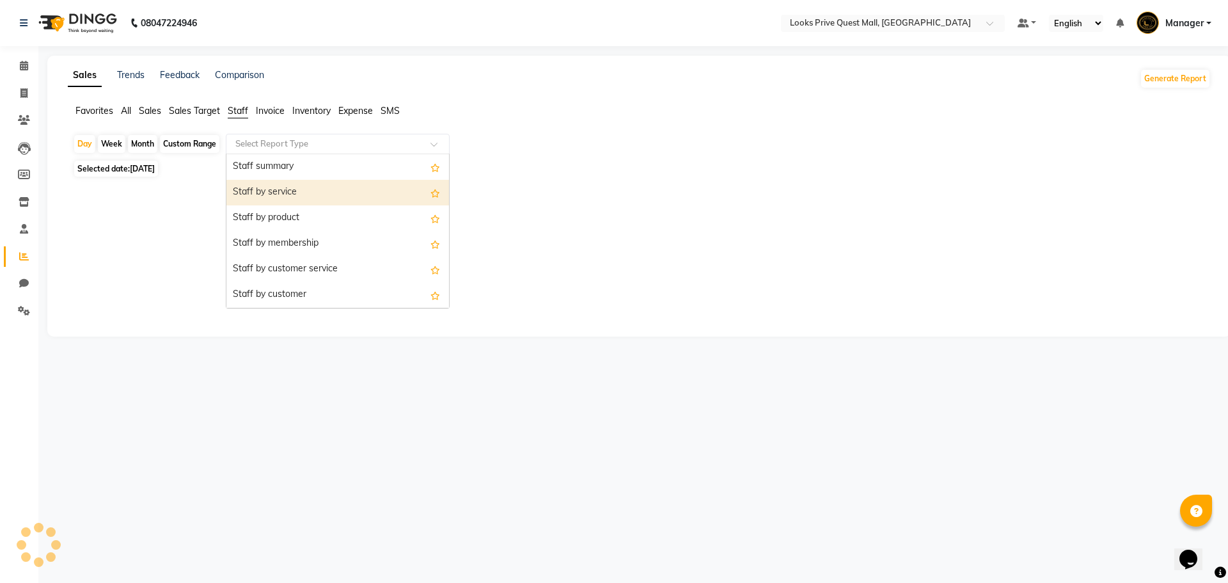
click at [260, 195] on div "Staff by service" at bounding box center [338, 193] width 223 height 26
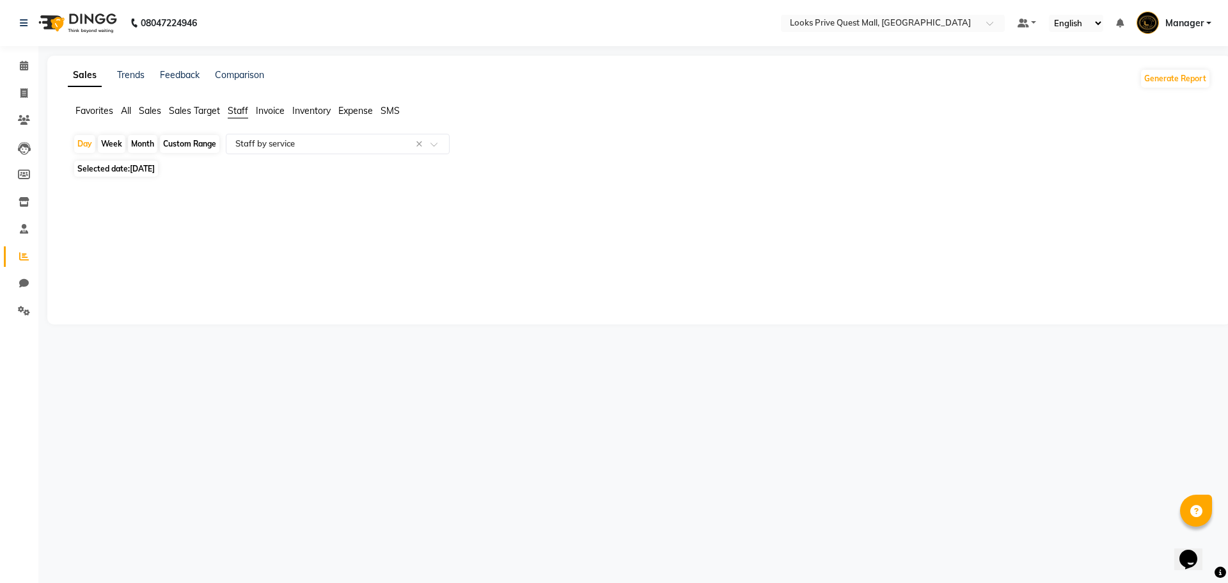
click at [155, 168] on span "[DATE]" at bounding box center [142, 169] width 25 height 10
select select "9"
select select "2025"
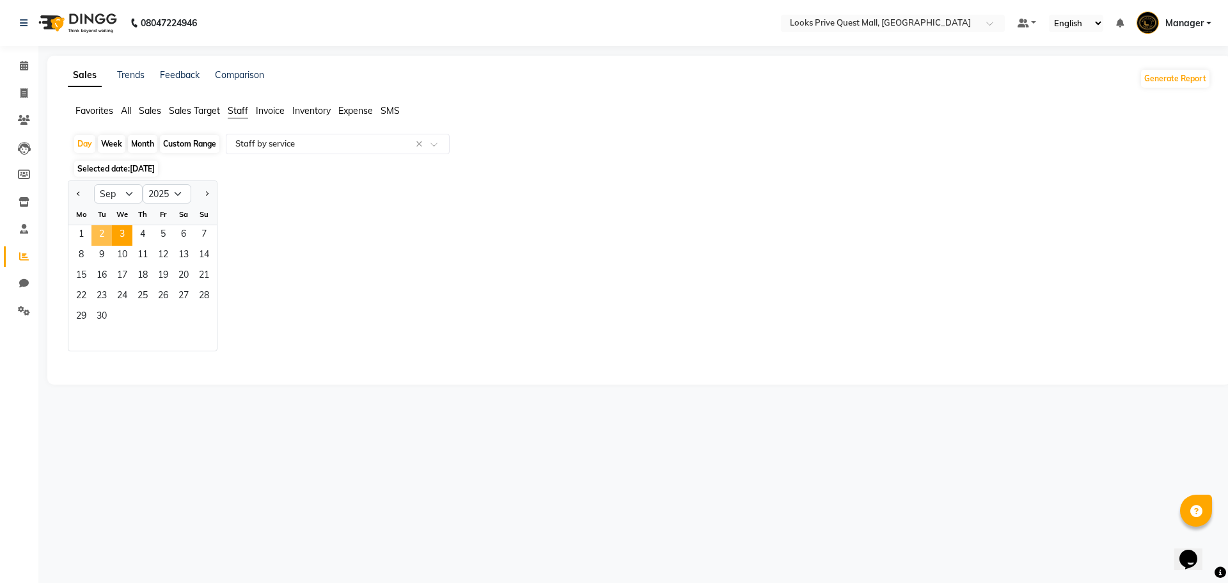
click at [104, 232] on span "2" at bounding box center [101, 235] width 20 height 20
select select "full_report"
select select "pdf"
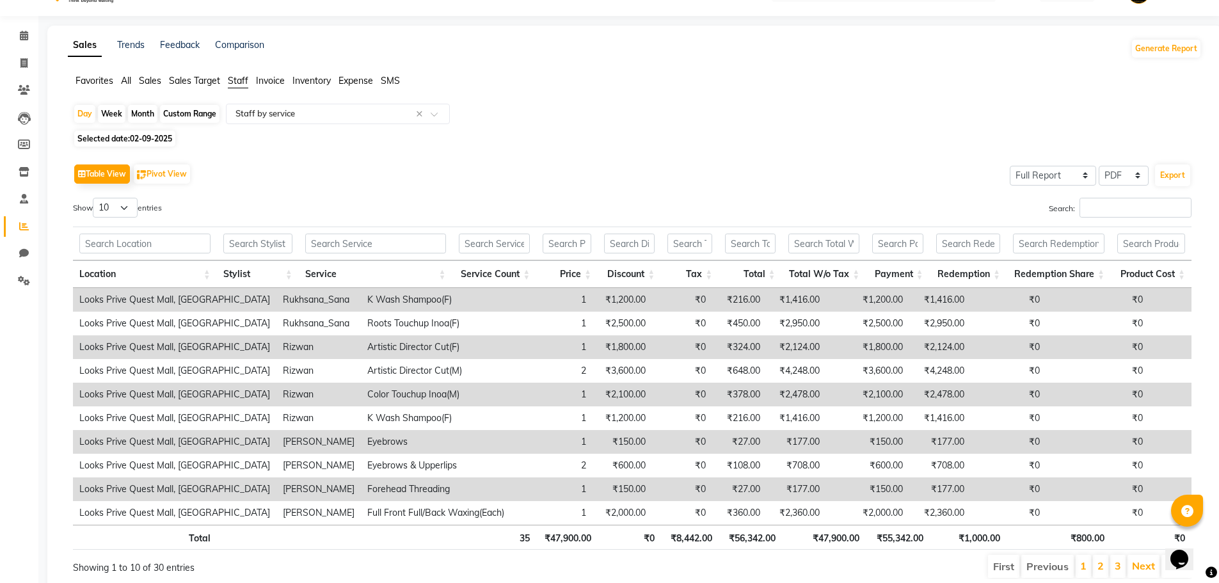
scroll to position [78, 0]
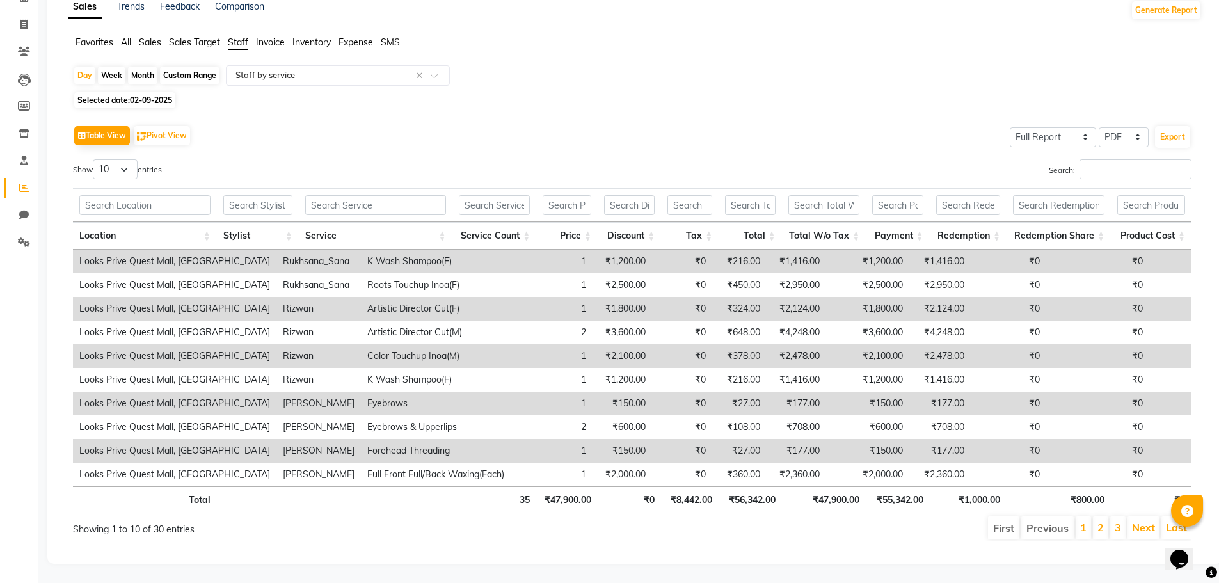
click at [155, 95] on span "02-09-2025" at bounding box center [151, 100] width 42 height 10
select select "9"
select select "2025"
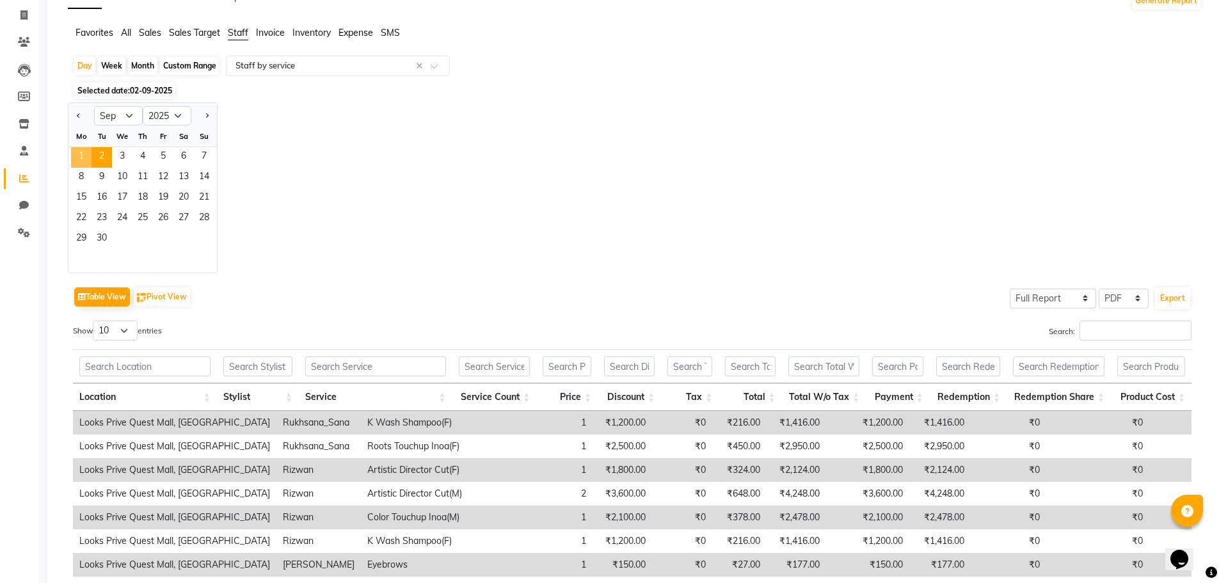
click at [79, 155] on span "1" at bounding box center [81, 157] width 20 height 20
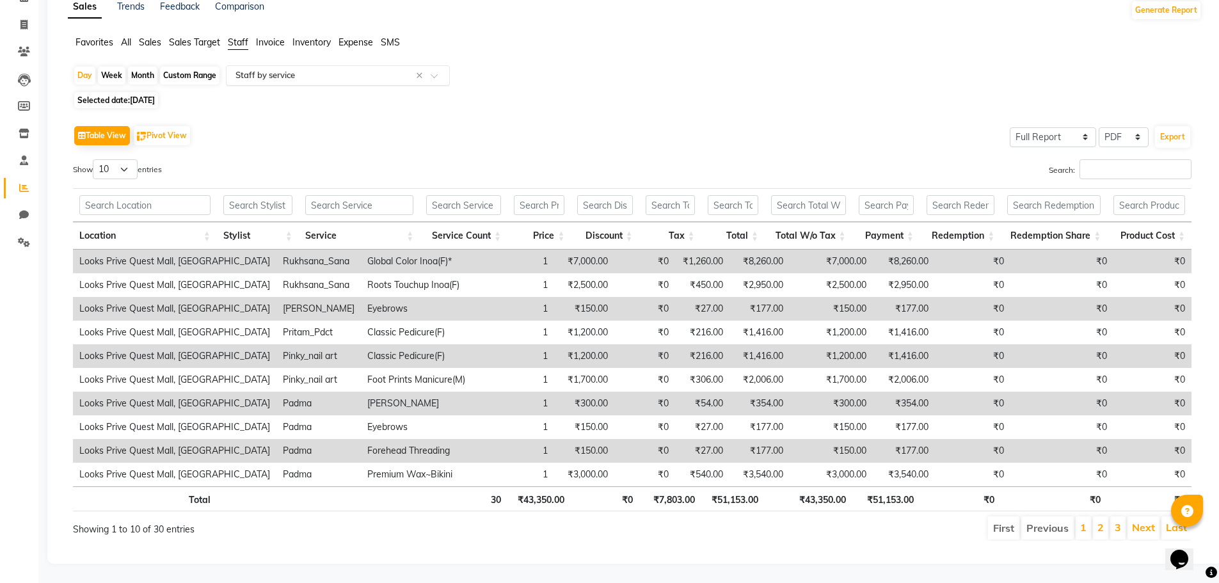
click at [303, 69] on input "text" at bounding box center [325, 75] width 184 height 13
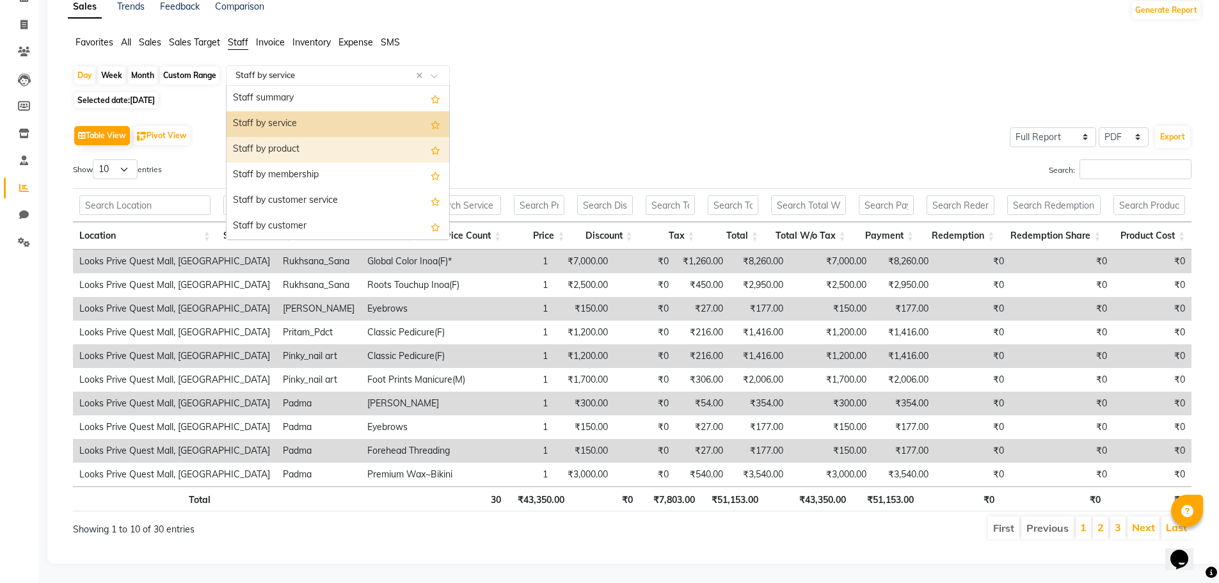
click at [292, 137] on div "Staff by product" at bounding box center [338, 150] width 223 height 26
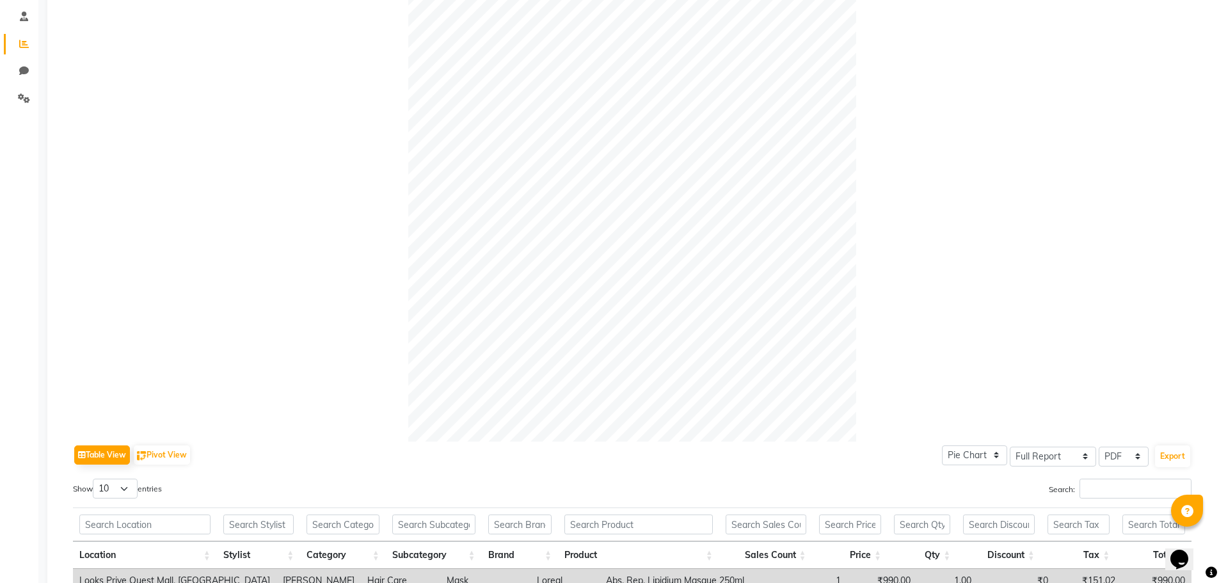
scroll to position [32, 0]
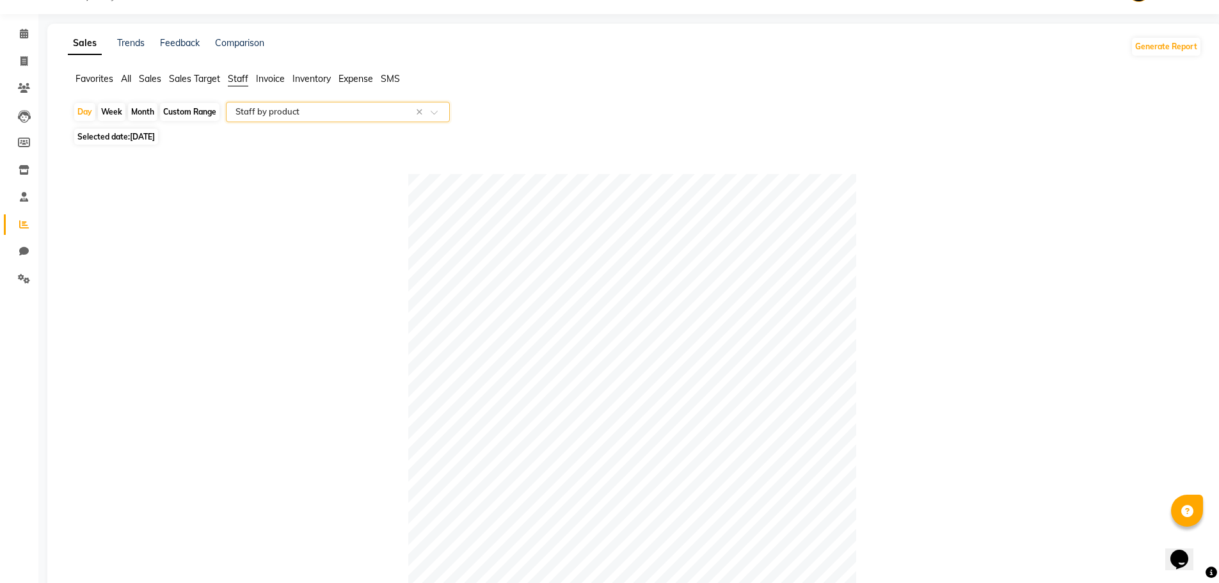
click at [271, 113] on input "text" at bounding box center [325, 112] width 184 height 13
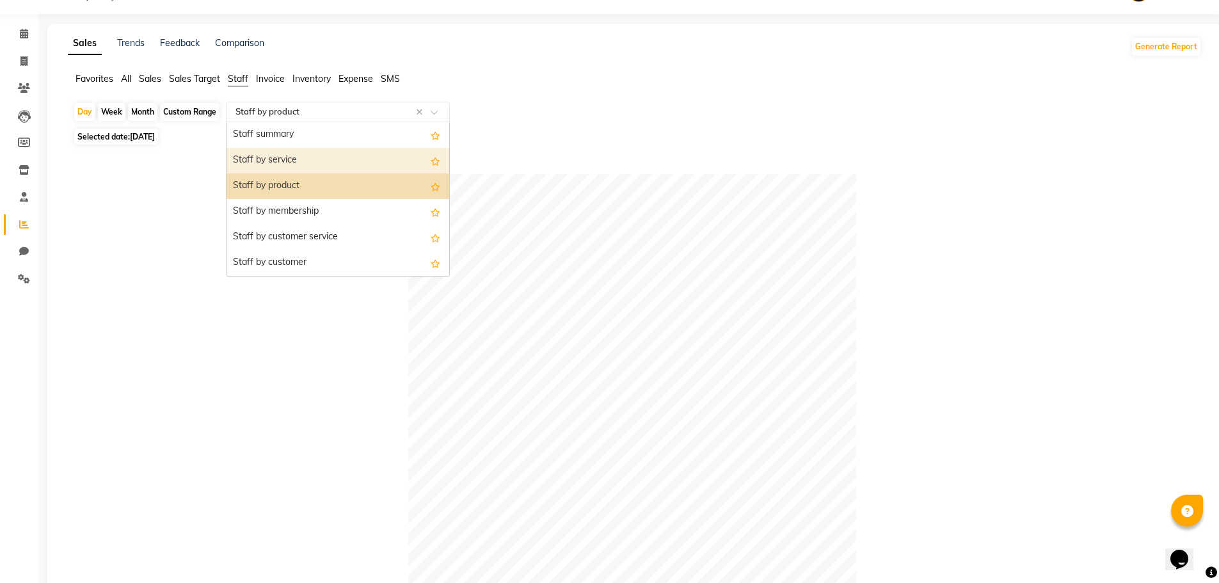
click at [276, 152] on div "Staff by service" at bounding box center [338, 161] width 223 height 26
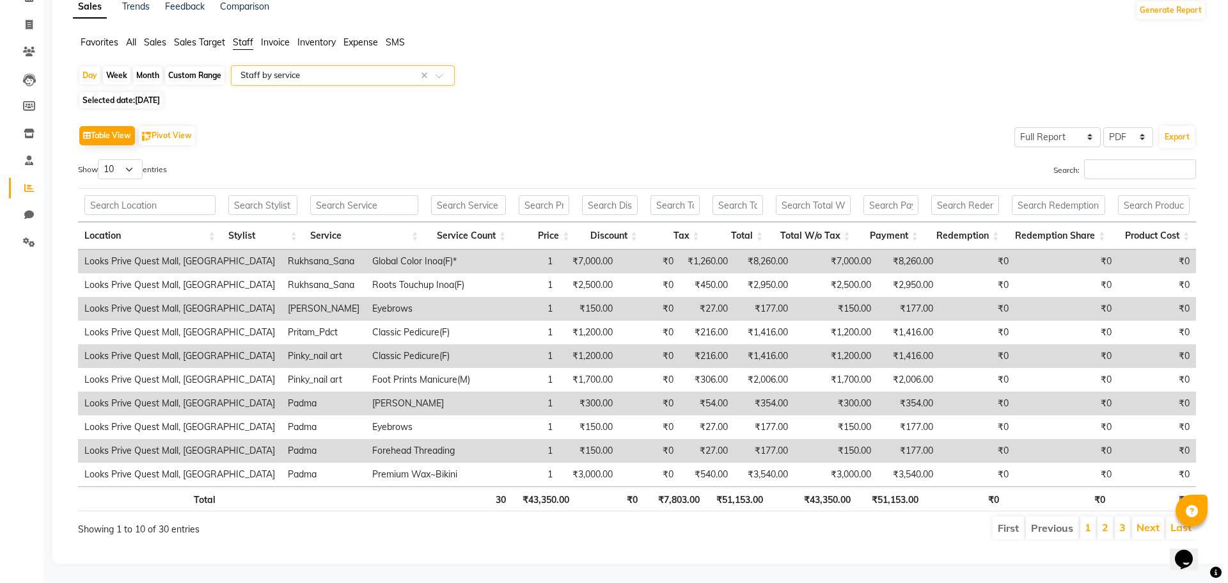
scroll to position [0, 0]
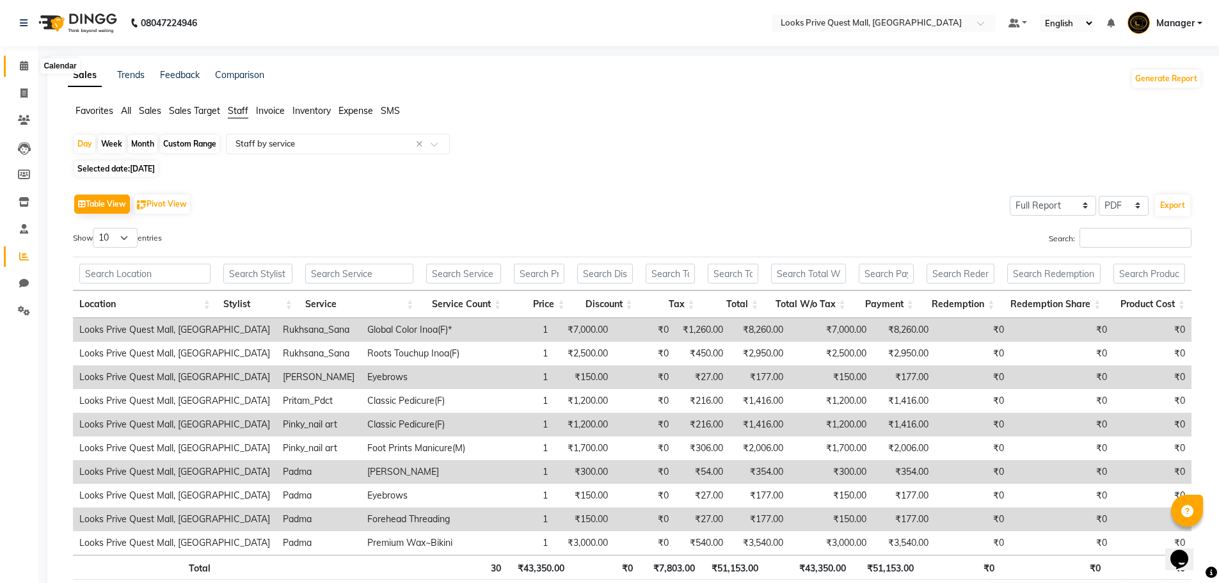
click at [23, 69] on icon at bounding box center [24, 66] width 8 height 10
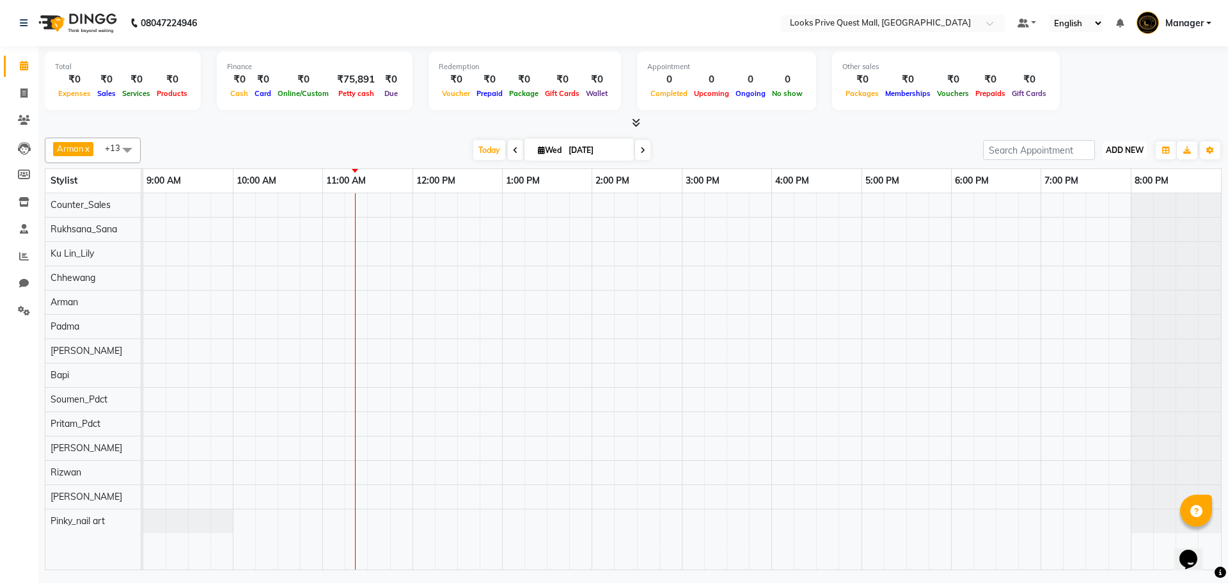
click at [1130, 150] on span "ADD NEW" at bounding box center [1125, 150] width 38 height 10
click at [1100, 209] on link "Add Expense" at bounding box center [1095, 208] width 101 height 17
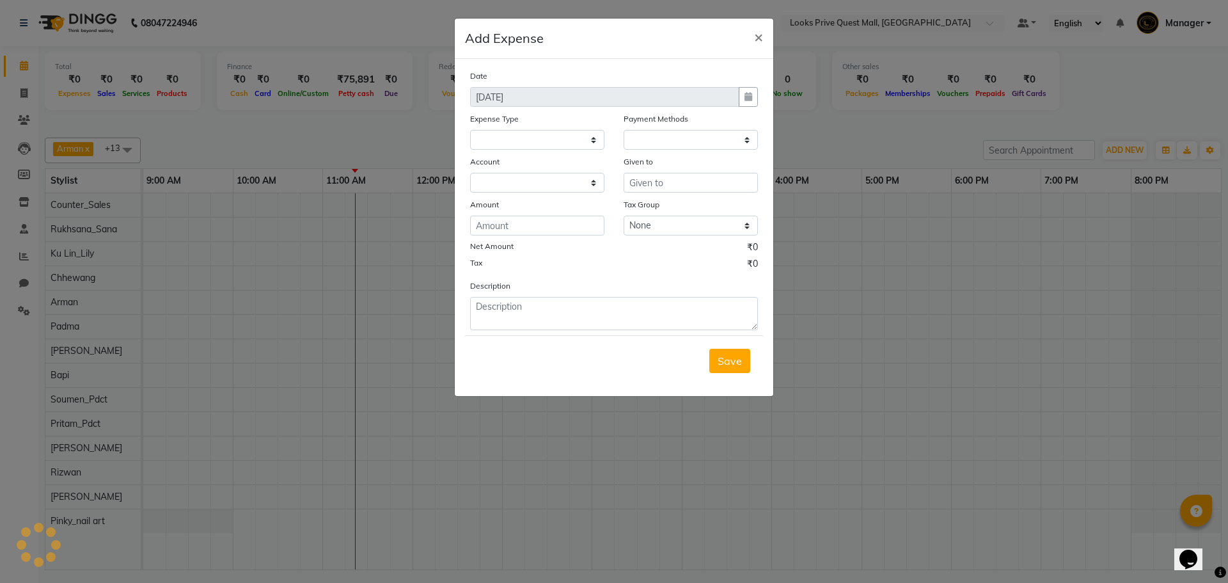
select select "5129"
select select "1"
select select "5128"
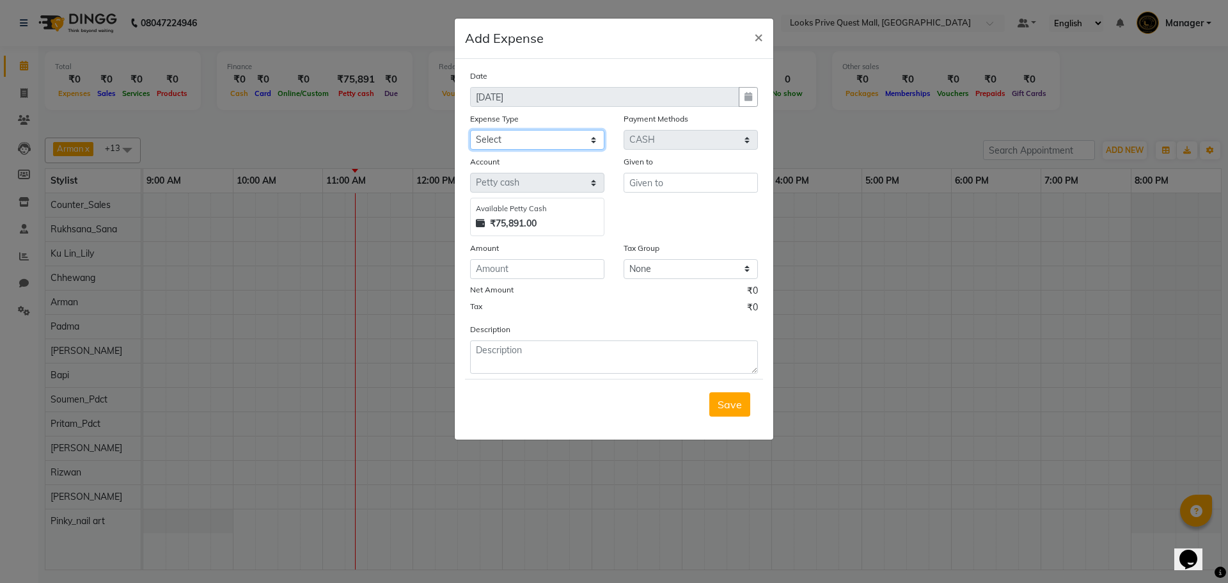
drag, startPoint x: 511, startPoint y: 140, endPoint x: 511, endPoint y: 148, distance: 8.3
click at [511, 140] on select "Select Bank Deposit Blinkit Cash Handover CLIENT Client ordered food Client Ref…" at bounding box center [537, 140] width 134 height 20
select select "24092"
click at [470, 130] on select "Select Bank Deposit Blinkit Cash Handover CLIENT Client ordered food Client Ref…" at bounding box center [537, 140] width 134 height 20
type input "Counter_Sales"
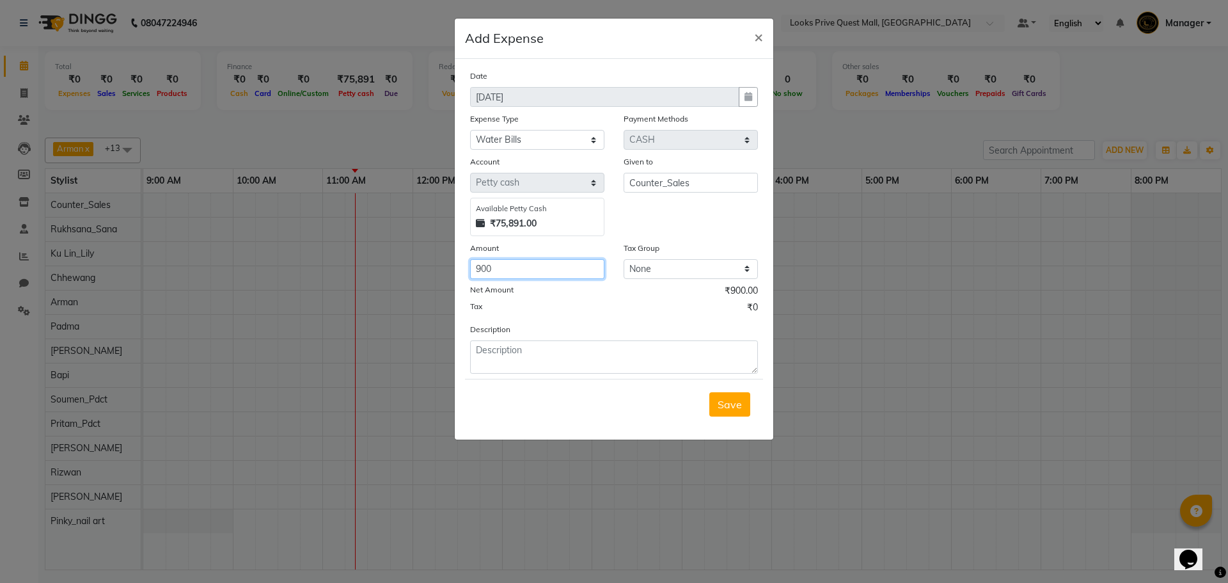
type input "900"
paste textarea "Bisleri-Water*6box"
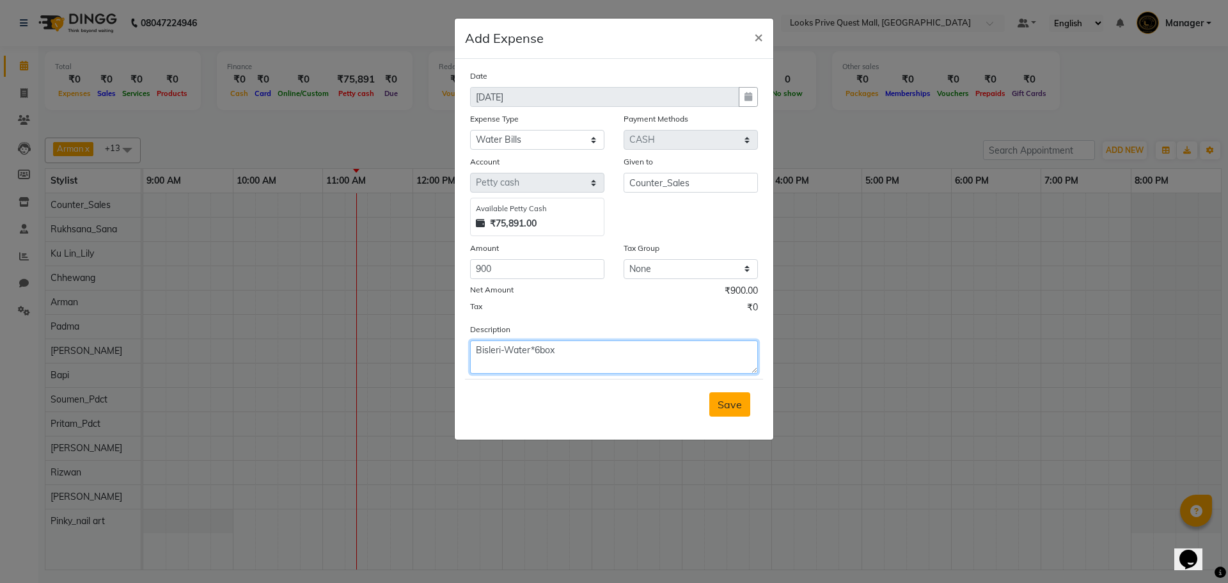
type textarea "Bisleri-Water*6box"
click at [736, 401] on span "Save" at bounding box center [730, 404] width 24 height 13
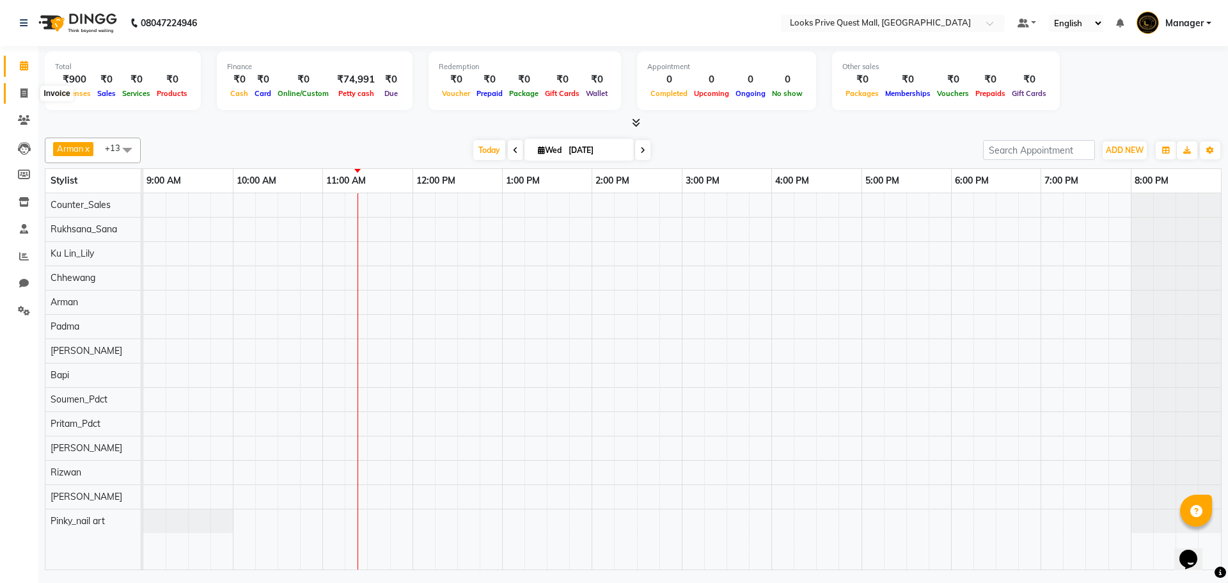
click at [22, 95] on icon at bounding box center [23, 93] width 7 height 10
select select "6141"
select select "service"
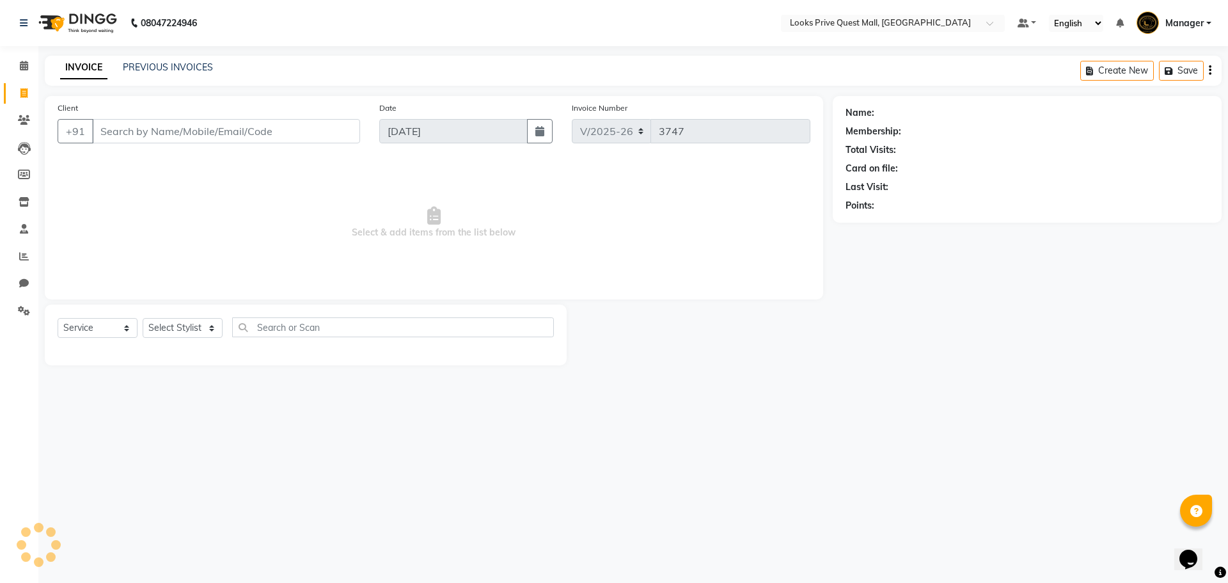
click at [156, 134] on input "Client" at bounding box center [226, 131] width 268 height 24
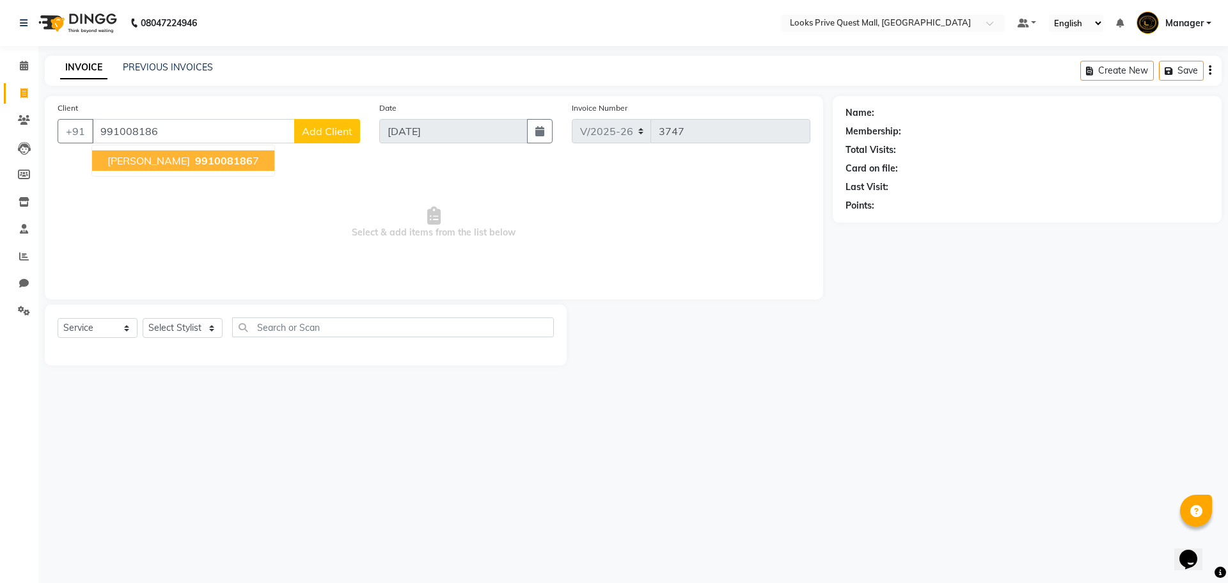
click at [177, 164] on span "Atindra Parashak" at bounding box center [148, 160] width 83 height 13
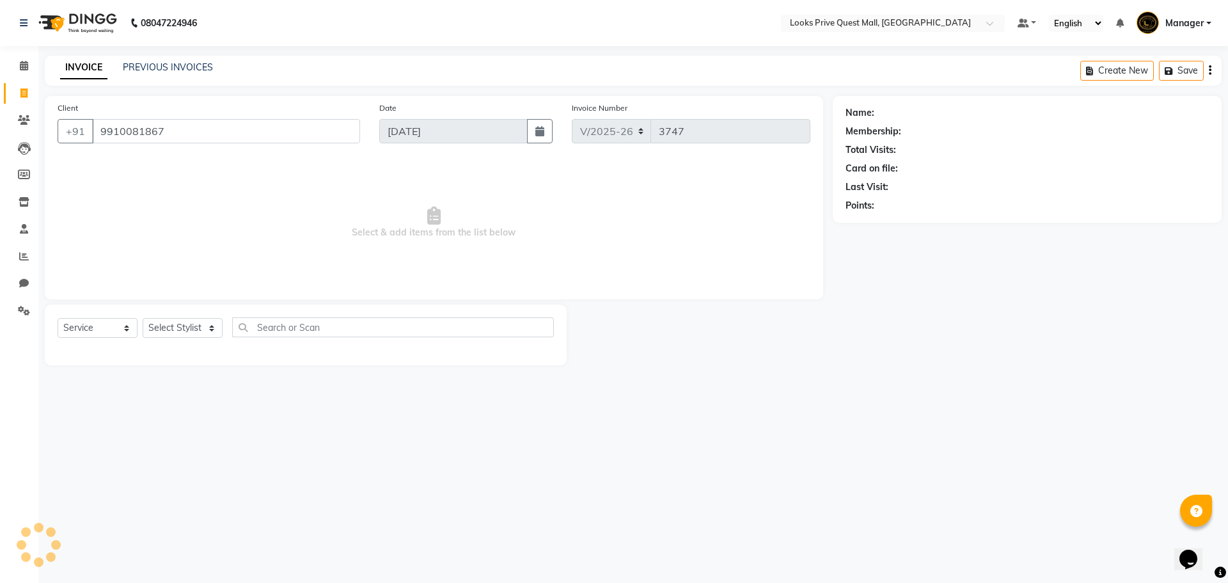
type input "9910081867"
select select "1: Object"
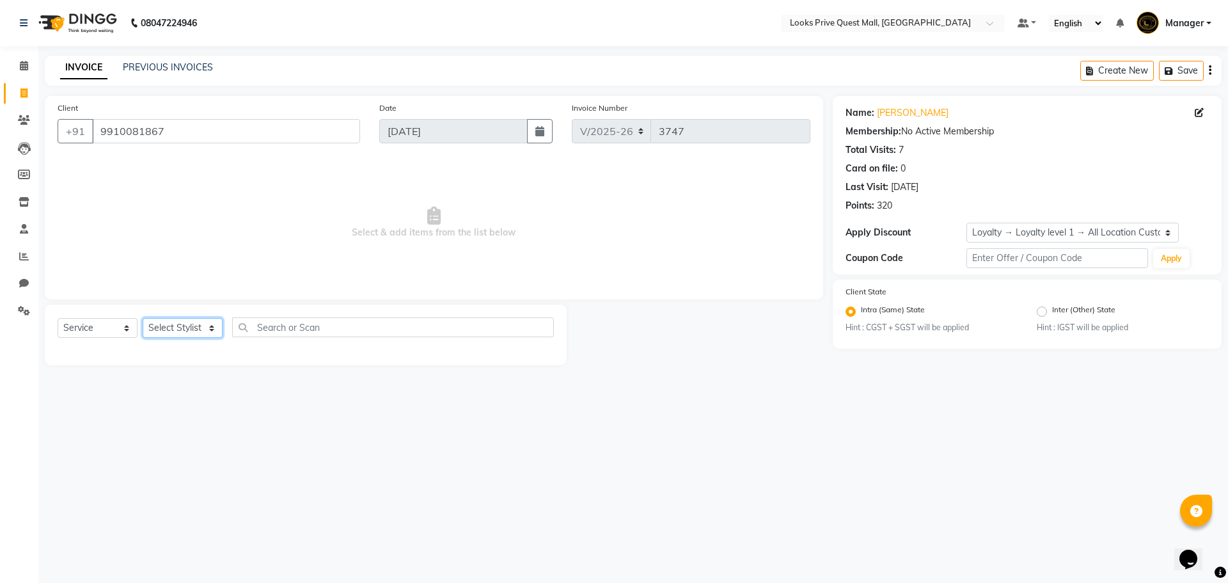
click at [187, 331] on select "Select Stylist Arman Bapi Chhewang Counter_Sales Deepa Das Dipti Uppal Firoz Ku…" at bounding box center [183, 328] width 80 height 20
select select "46697"
click at [143, 318] on select "Select Stylist Arman Bapi Chhewang Counter_Sales Deepa Das Dipti Uppal Firoz Ku…" at bounding box center [183, 328] width 80 height 20
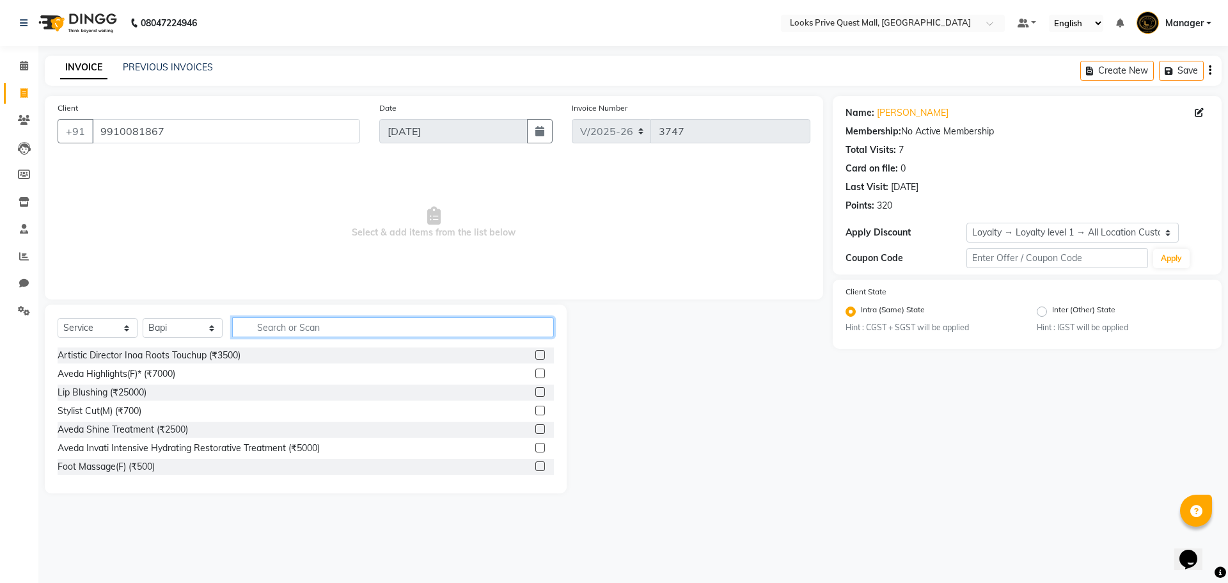
click at [299, 333] on input "text" at bounding box center [393, 327] width 322 height 20
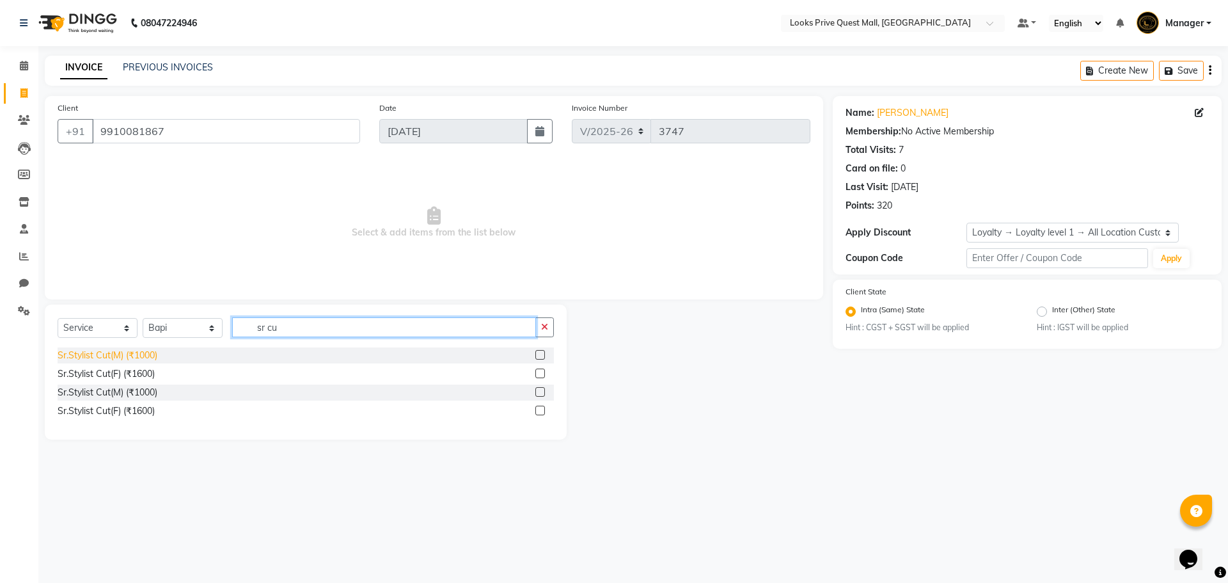
type input "sr cu"
click at [78, 354] on div "Sr.Stylist Cut(M) (₹1000)" at bounding box center [108, 355] width 100 height 13
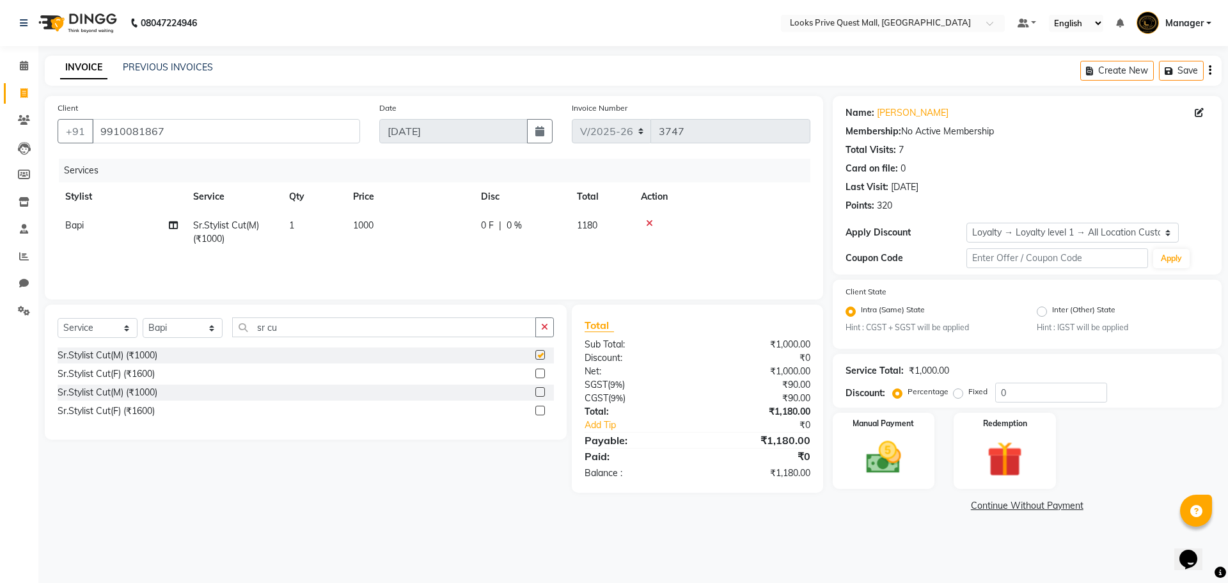
checkbox input "false"
click at [395, 225] on td "1000" at bounding box center [410, 232] width 128 height 42
select select "46697"
drag, startPoint x: 409, startPoint y: 225, endPoint x: 255, endPoint y: 259, distance: 158.5
click at [255, 259] on tr "Arman Bapi Chhewang Counter_Sales Deepa Das Dipti Uppal Firoz Ku Lin_Lily Manag…" at bounding box center [434, 235] width 753 height 49
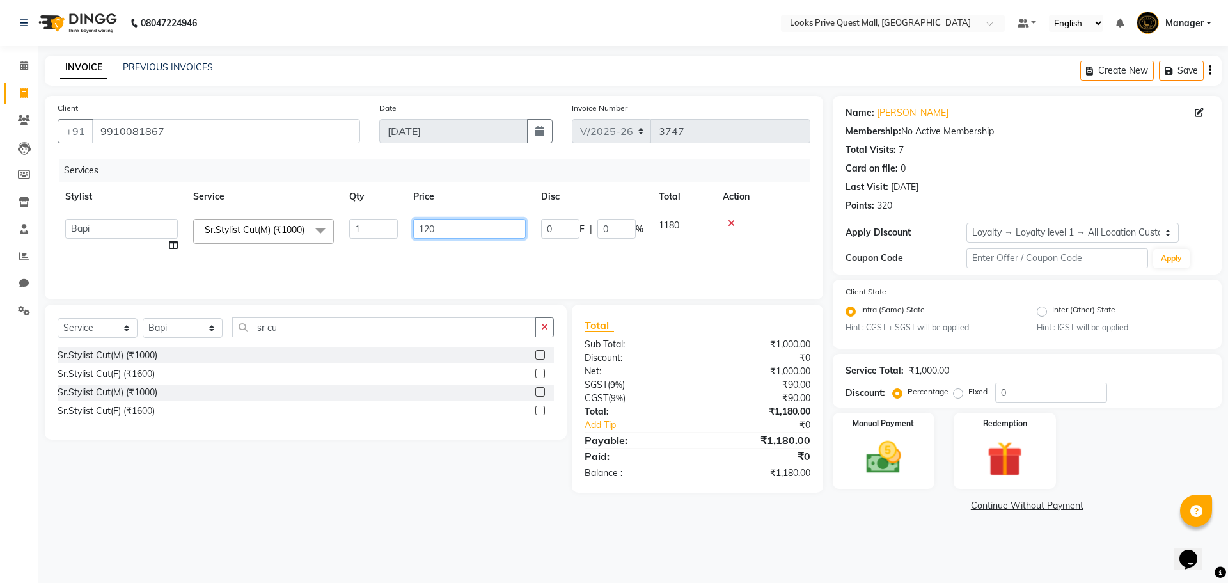
type input "1200"
click at [354, 253] on div "Services Stylist Service Qty Price Disc Total Action Arman Bapi Chhewang Counte…" at bounding box center [434, 223] width 753 height 128
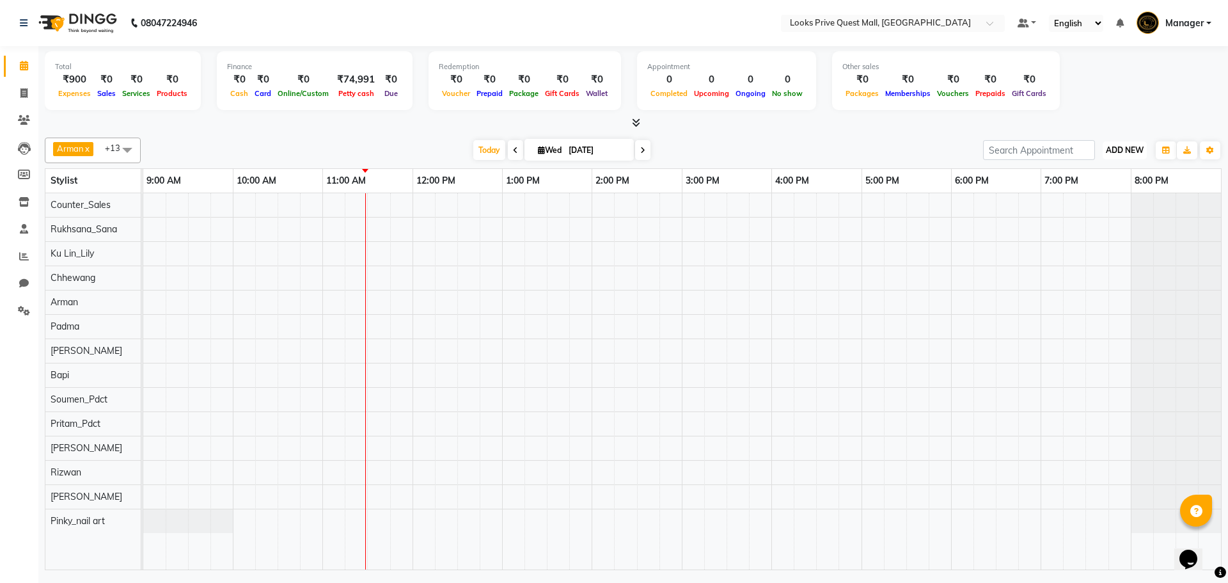
click at [1133, 153] on span "ADD NEW" at bounding box center [1125, 150] width 38 height 10
click at [1084, 207] on link "Add Expense" at bounding box center [1095, 208] width 101 height 17
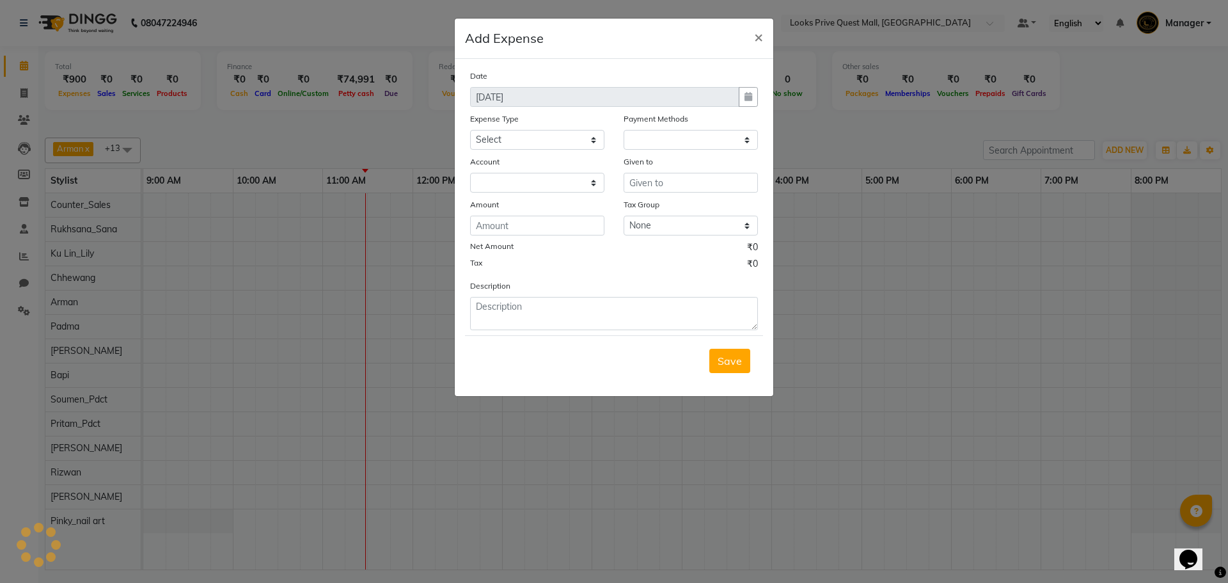
select select "1"
select select "5128"
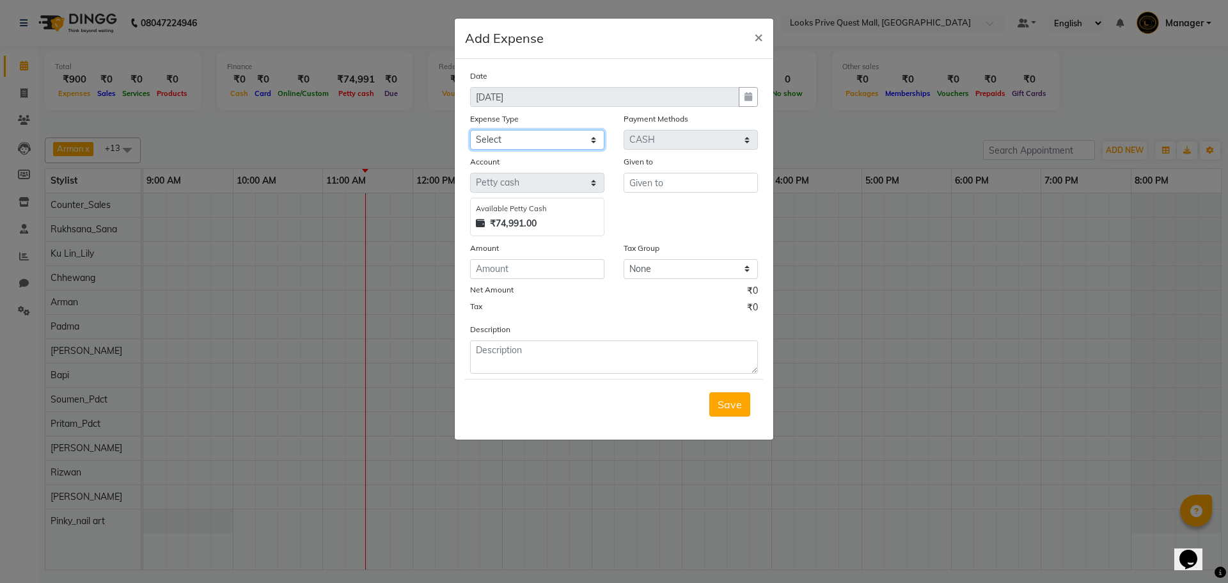
click at [538, 146] on select "Select Bank Deposit Blinkit Cash Handover CLIENT Client ordered food Client Ref…" at bounding box center [537, 140] width 134 height 20
select select "23704"
click at [470, 130] on select "Select Bank Deposit Blinkit Cash Handover CLIENT Client ordered food Client Ref…" at bounding box center [537, 140] width 134 height 20
type input "Counter_Sales"
type input "1170"
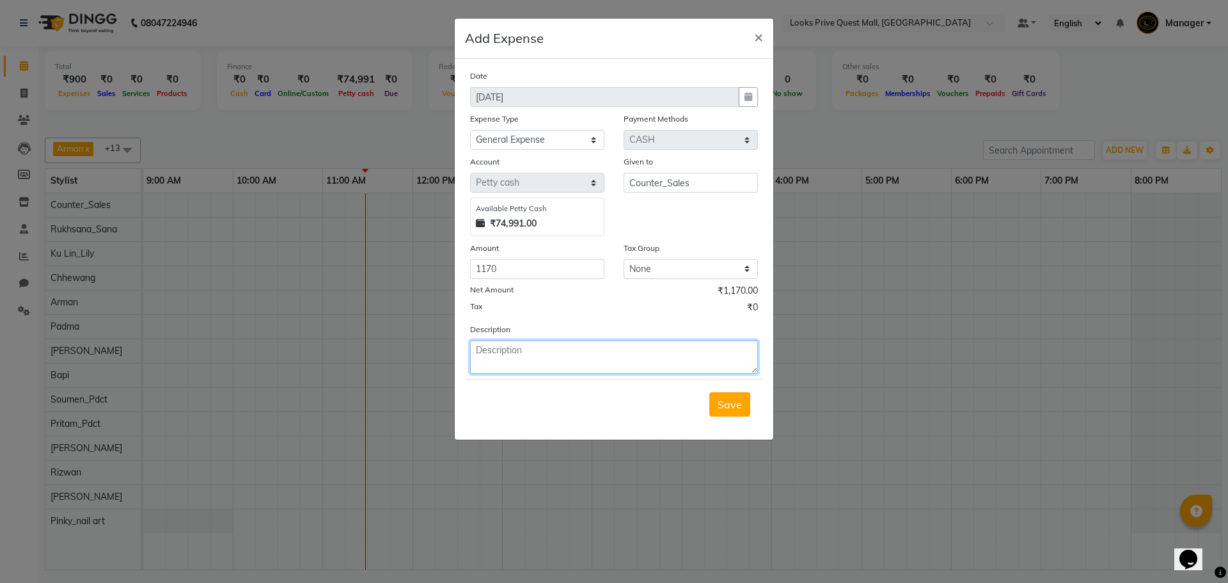
paste textarea "Aceteon*6bottles for salon use"
type textarea "Aceteon*6bottles for salon use"
click at [732, 405] on span "Save" at bounding box center [730, 404] width 24 height 13
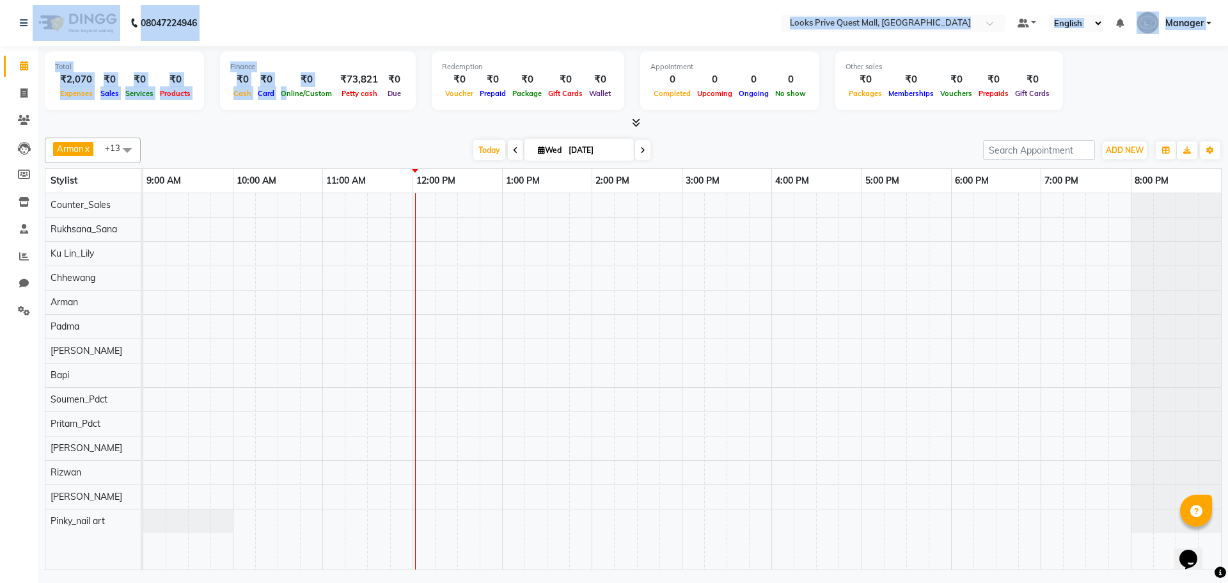
drag, startPoint x: 1, startPoint y: 25, endPoint x: 284, endPoint y: 87, distance: 290.2
click at [284, 87] on app-home "08047224946 Select Location × Looks Prive Quest Mall, [GEOGRAPHIC_DATA] Default…" at bounding box center [614, 286] width 1228 height 573
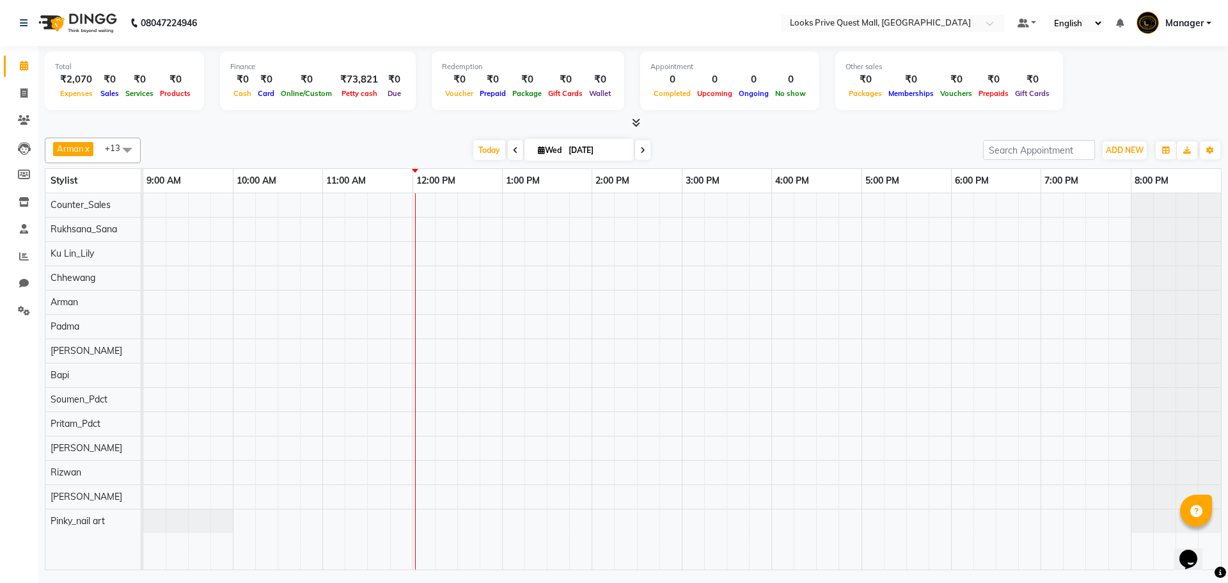
click at [343, 148] on div "[DATE] [DATE]" at bounding box center [562, 150] width 830 height 19
click at [28, 95] on span at bounding box center [24, 93] width 22 height 15
select select "service"
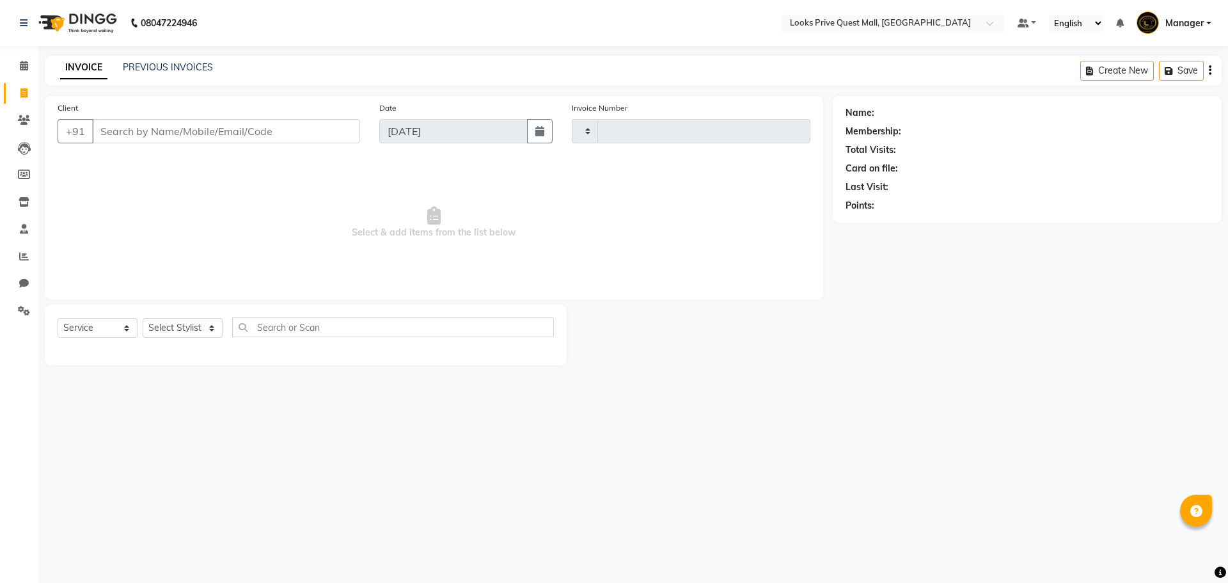
type input "3747"
select select "6141"
click at [154, 131] on input "Client" at bounding box center [226, 131] width 268 height 24
type input "9863420117"
click at [321, 138] on button "Add Client" at bounding box center [327, 131] width 66 height 24
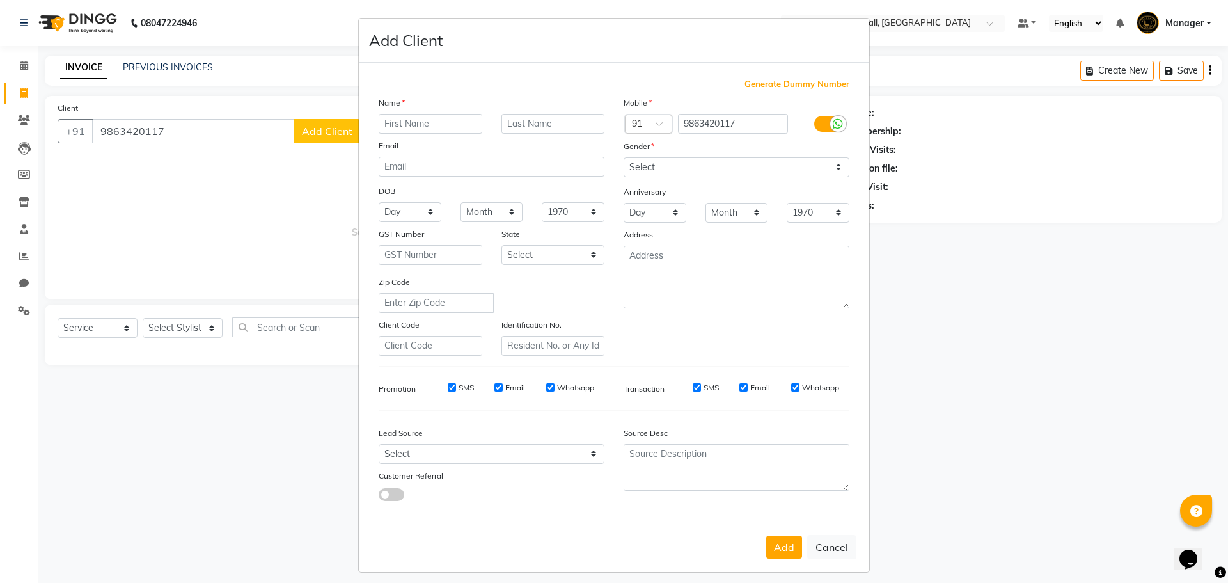
click at [410, 132] on input "text" at bounding box center [431, 124] width 104 height 20
type input "Emanuel"
type input "Client"
click at [820, 121] on label at bounding box center [829, 124] width 29 height 16
click at [0, 0] on input "checkbox" at bounding box center [0, 0] width 0 height 0
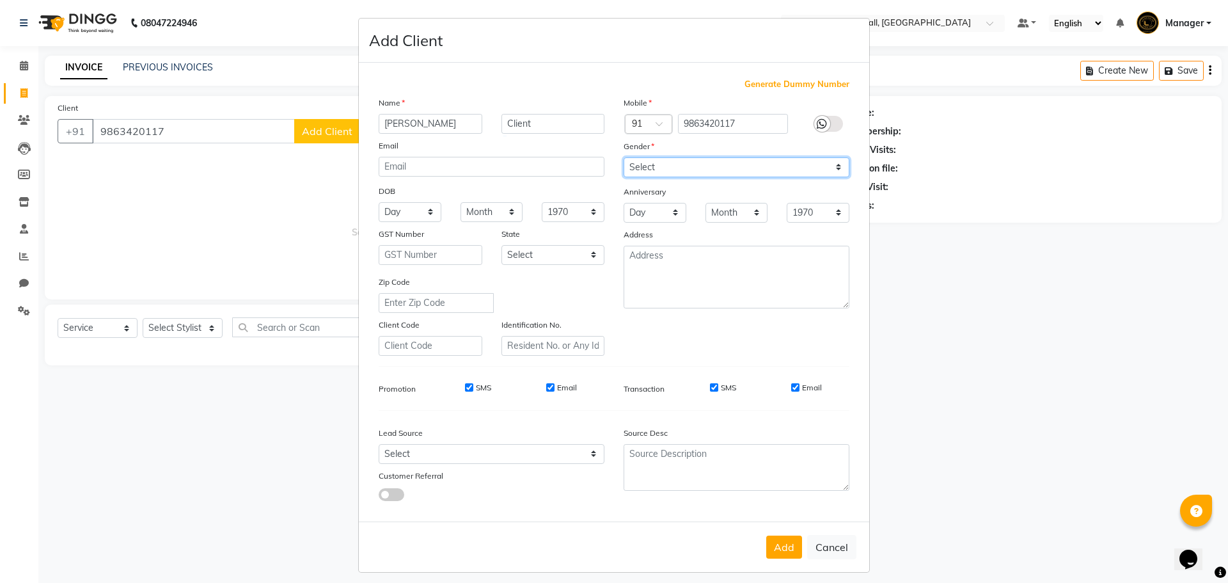
click at [735, 161] on select "Select Male Female Other Prefer Not To Say" at bounding box center [737, 167] width 226 height 20
select select "male"
click at [624, 157] on select "Select Male Female Other Prefer Not To Say" at bounding box center [737, 167] width 226 height 20
click at [791, 391] on input "Email" at bounding box center [795, 387] width 8 height 8
checkbox input "false"
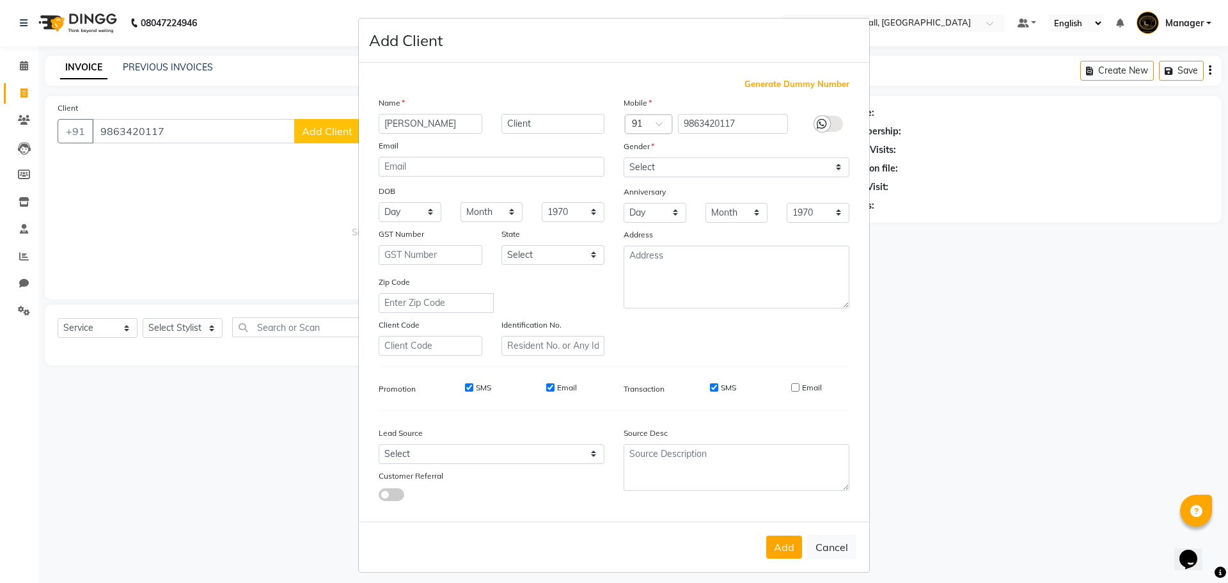
click at [546, 390] on input "Email" at bounding box center [550, 387] width 8 height 8
checkbox input "false"
click at [783, 552] on button "Add" at bounding box center [785, 547] width 36 height 23
select select
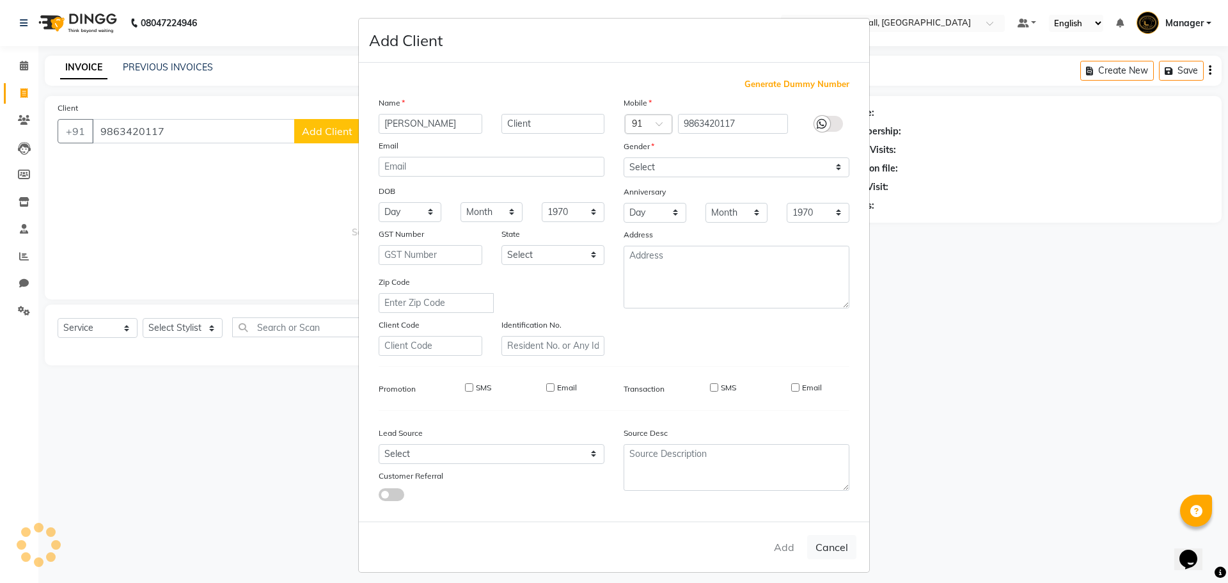
select select
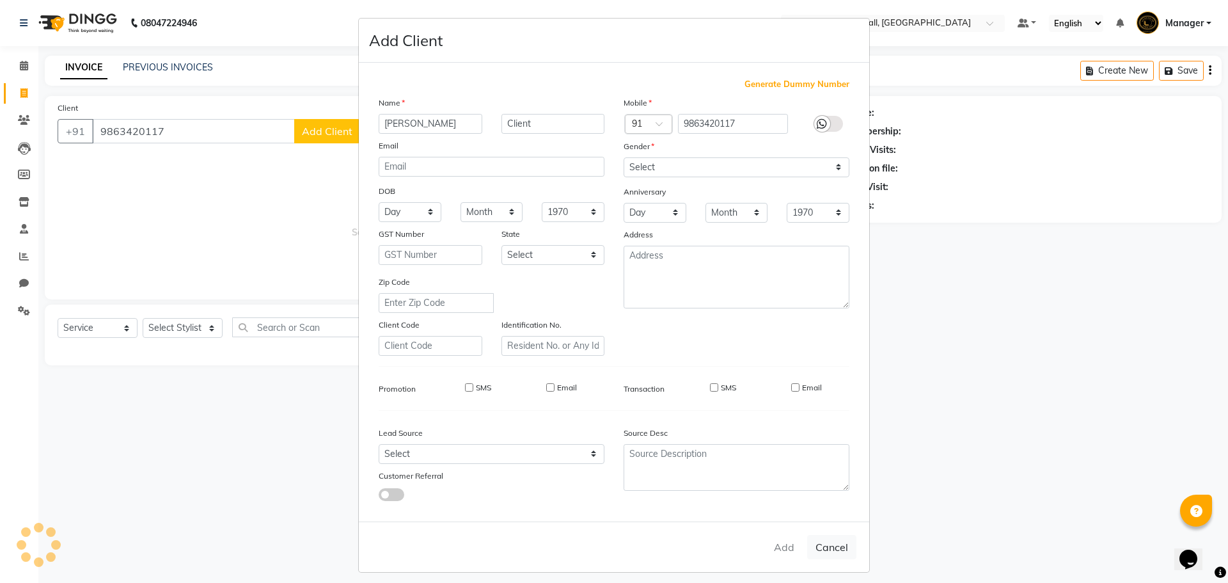
checkbox input "false"
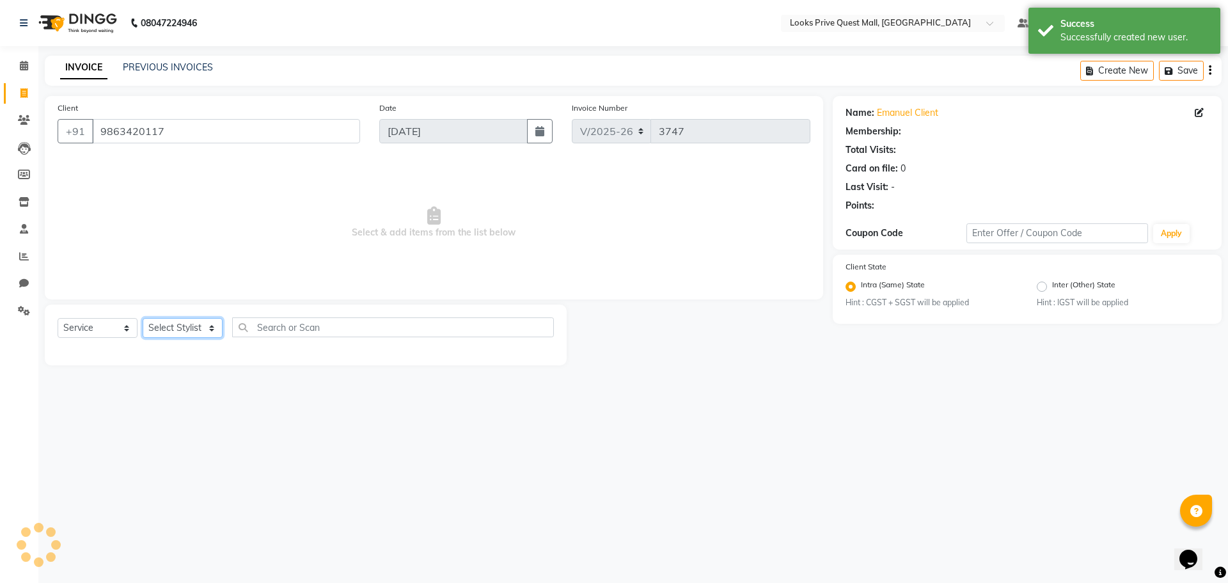
click at [197, 331] on select "Select Stylist Arman Bapi Chhewang Counter_Sales Deepa Das Dipti Uppal Firoz Ku…" at bounding box center [183, 328] width 80 height 20
select select "1: Object"
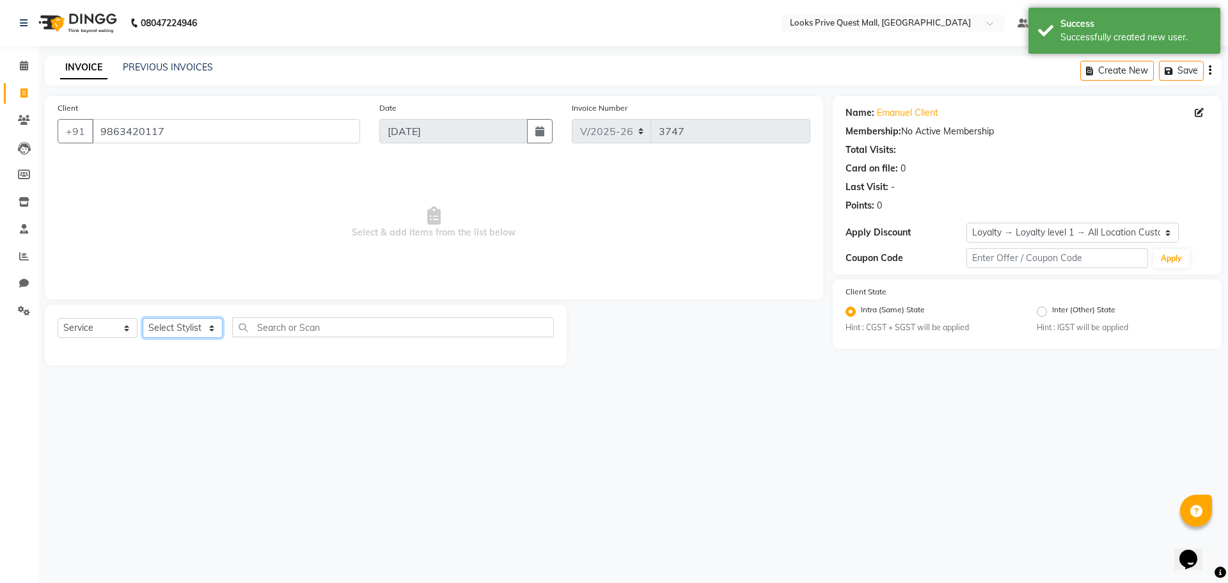
select select "46689"
click at [143, 318] on select "Select Stylist Arman Bapi Chhewang Counter_Sales Deepa Das Dipti Uppal Firoz Ku…" at bounding box center [183, 328] width 80 height 20
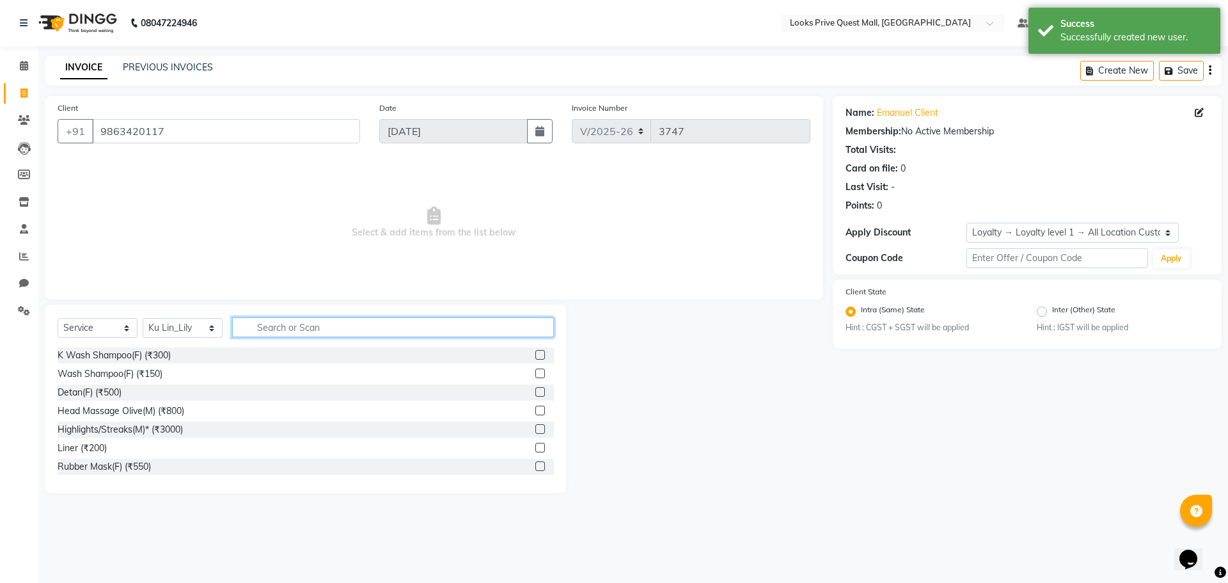
click at [289, 333] on input "text" at bounding box center [393, 327] width 322 height 20
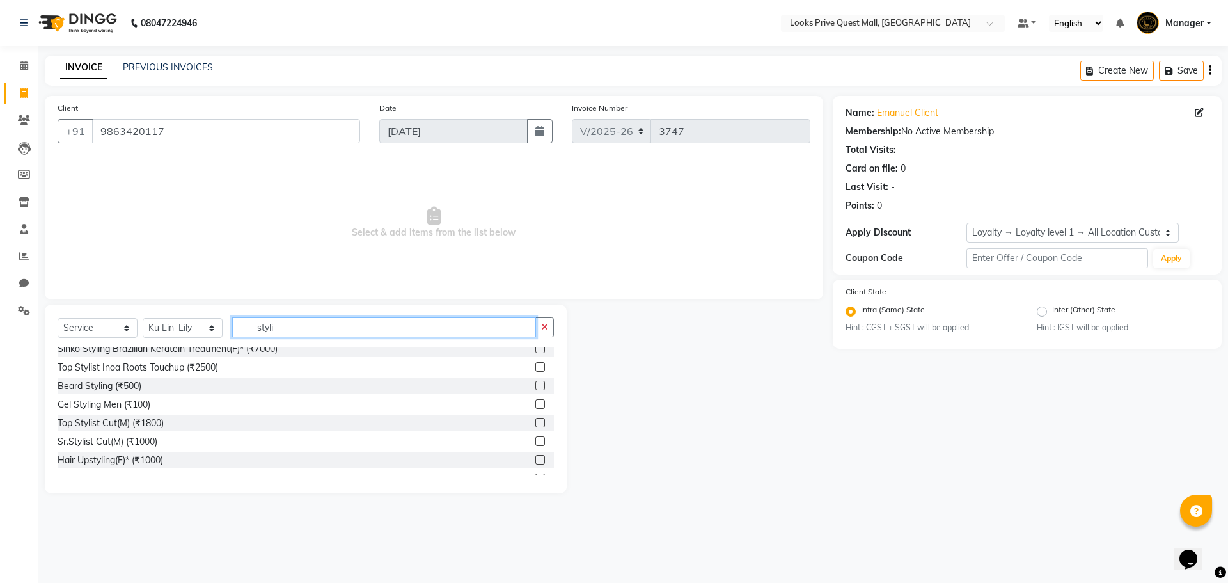
scroll to position [256, 0]
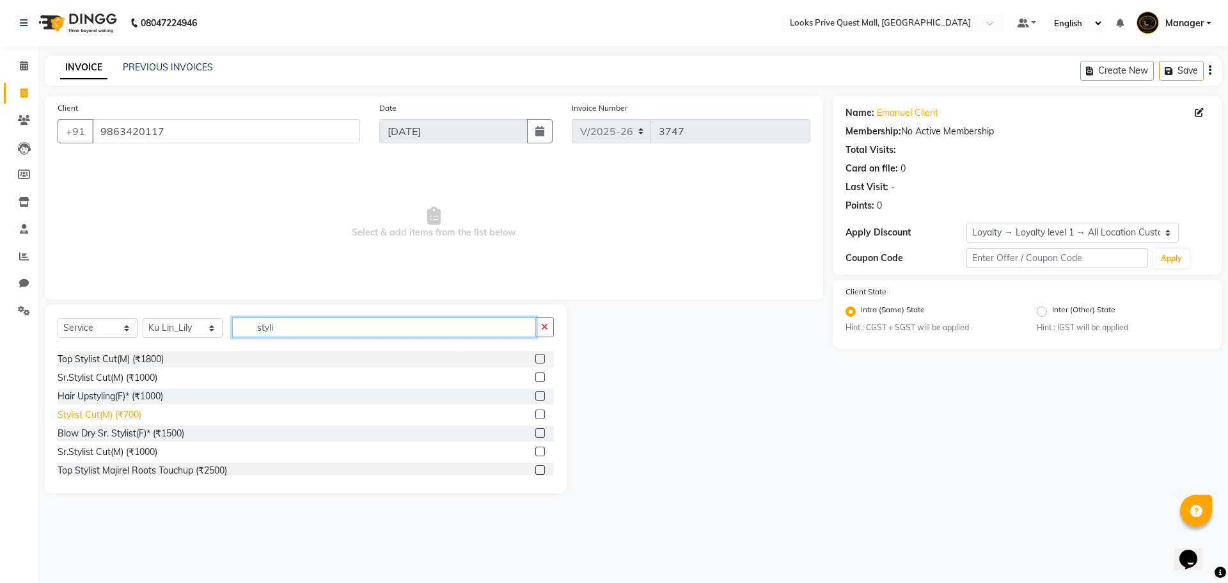
type input "styli"
click at [126, 419] on div "Stylist Cut(M) (₹700)" at bounding box center [100, 414] width 84 height 13
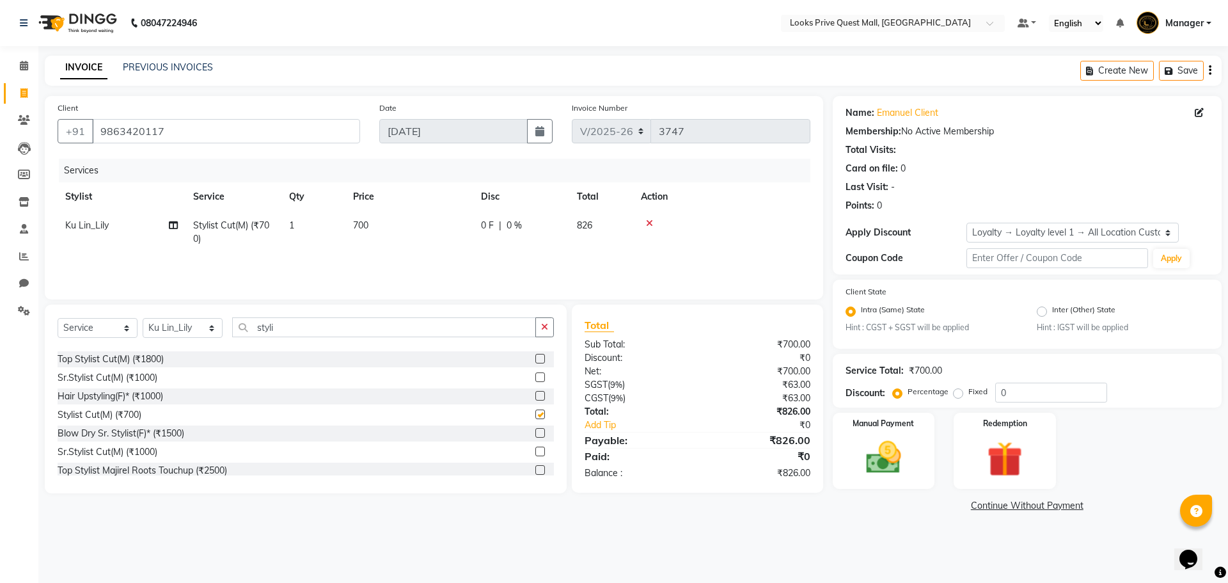
checkbox input "false"
click at [375, 228] on td "700" at bounding box center [410, 232] width 128 height 42
select select "46689"
drag, startPoint x: 456, startPoint y: 231, endPoint x: 352, endPoint y: 212, distance: 105.4
click at [354, 211] on tr "Arman Bapi Chhewang Counter_Sales Deepa Das Dipti Uppal Firoz Ku Lin_Lily Manag…" at bounding box center [434, 235] width 753 height 49
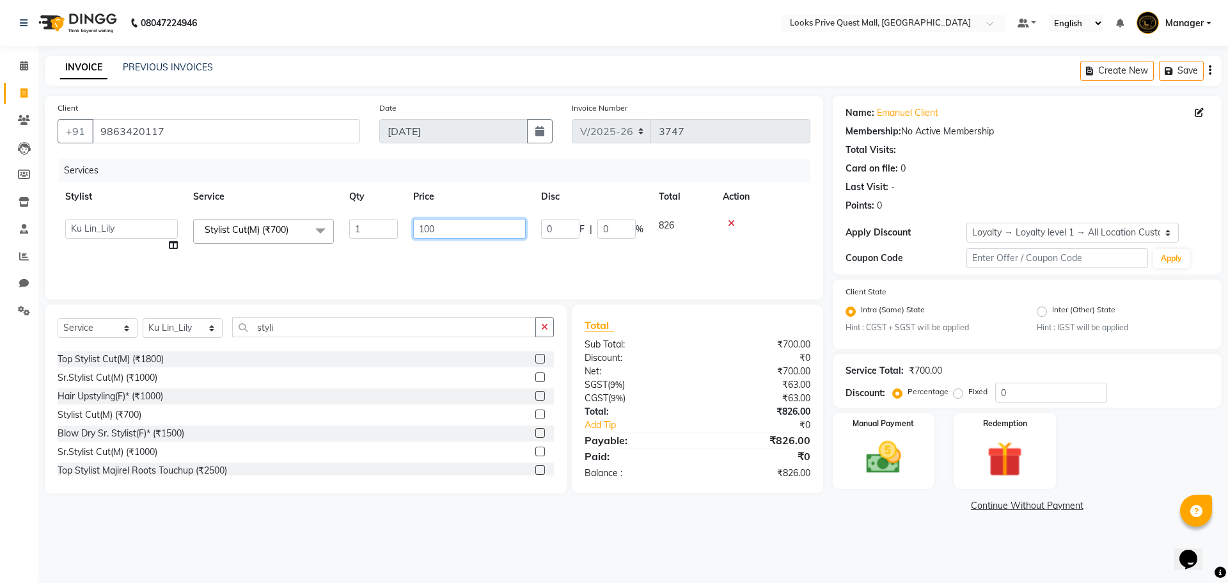
type input "1000"
click at [560, 506] on div "Client +91 9863420117 Date 03-09-2025 Invoice Number V/2025 V/2025-26 3747 Serv…" at bounding box center [434, 305] width 798 height 419
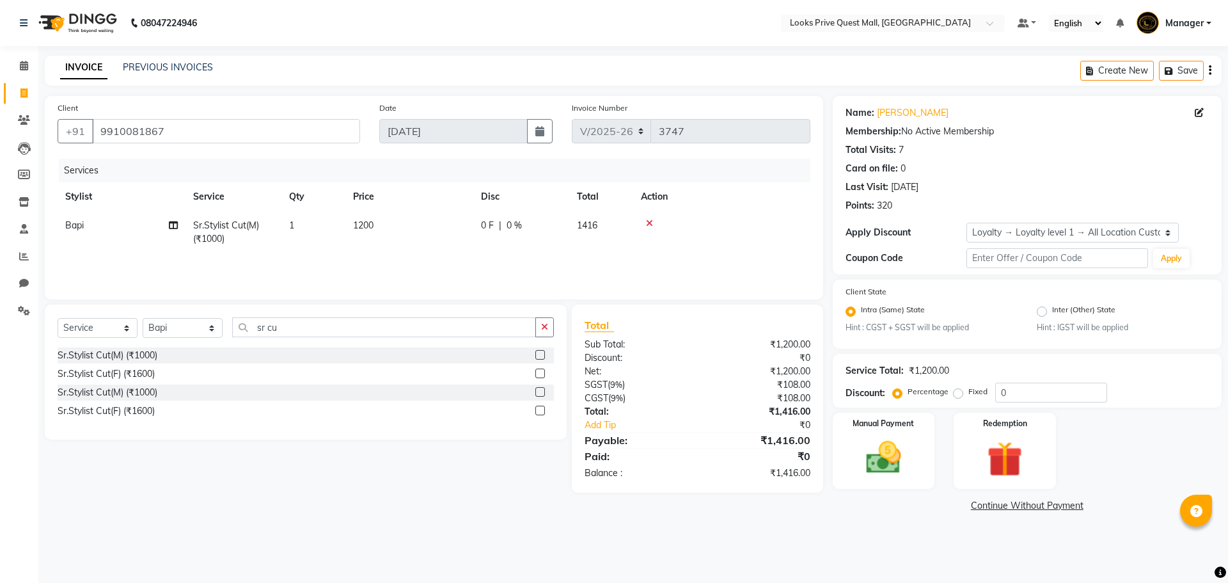
select select "6141"
select select "service"
select select "46697"
select select "1: Object"
click at [166, 332] on select "Select Stylist Arman Bapi Chhewang Counter_Sales Deepa Das Dipti Uppal Firoz Ku…" at bounding box center [183, 328] width 80 height 20
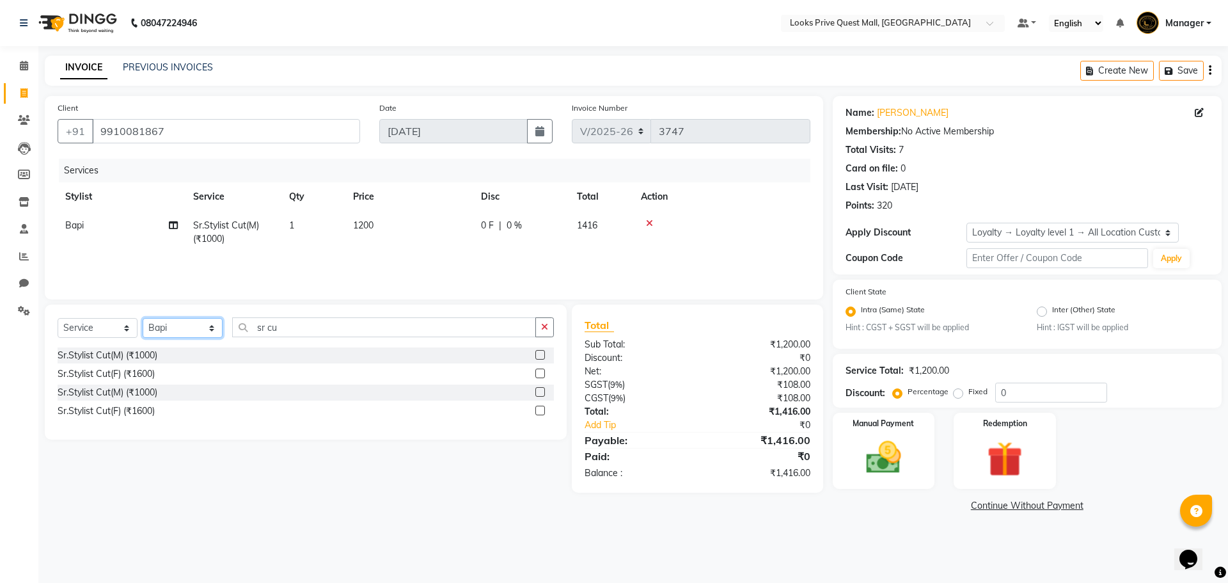
select select "88099"
click at [143, 318] on select "Select Stylist Arman Bapi Chhewang Counter_Sales Deepa Das Dipti Uppal Firoz Ku…" at bounding box center [183, 328] width 80 height 20
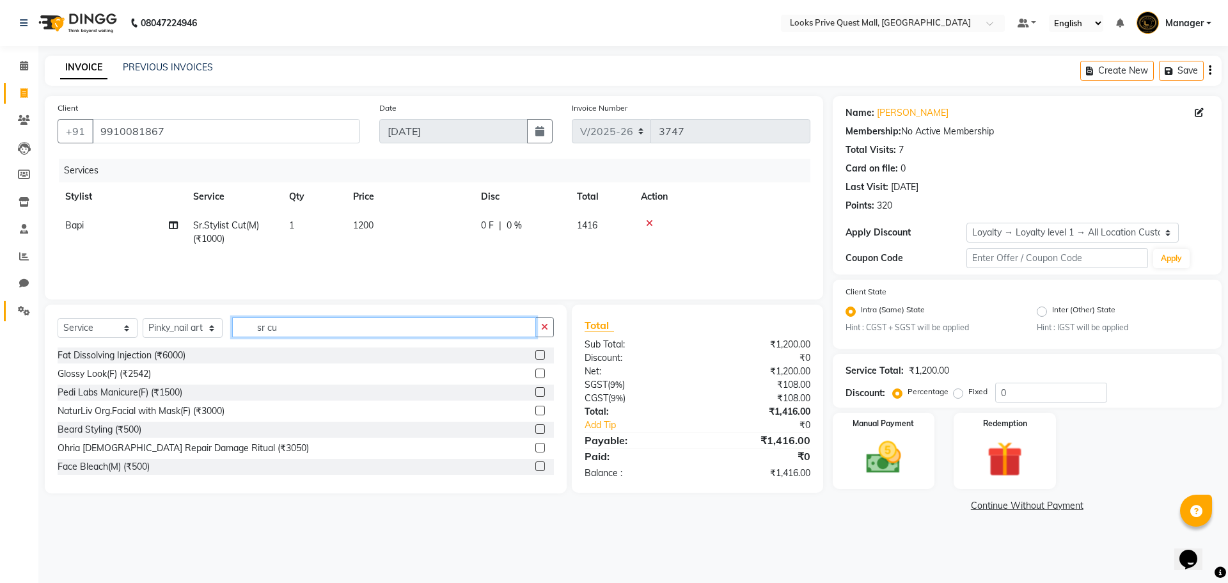
drag, startPoint x: 306, startPoint y: 319, endPoint x: 9, endPoint y: 304, distance: 297.3
click at [33, 309] on app-home "08047224946 Select Location × Looks Prive Quest Mall, Kolkata Default Panel My …" at bounding box center [614, 267] width 1228 height 534
click at [187, 321] on select "Select Stylist Arman Bapi Chhewang Counter_Sales Deepa Das Dipti Uppal Firoz Ku…" at bounding box center [183, 328] width 80 height 20
select select "46697"
click at [143, 318] on select "Select Stylist Arman Bapi Chhewang Counter_Sales Deepa Das Dipti Uppal Firoz Ku…" at bounding box center [183, 328] width 80 height 20
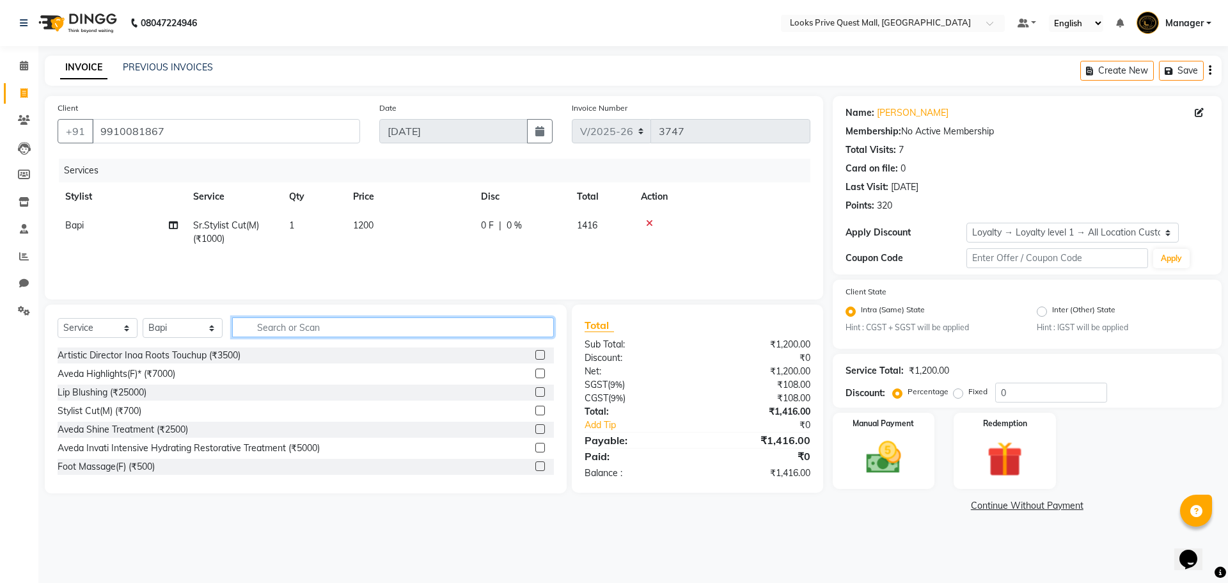
click at [278, 329] on input "text" at bounding box center [393, 327] width 322 height 20
type input "head"
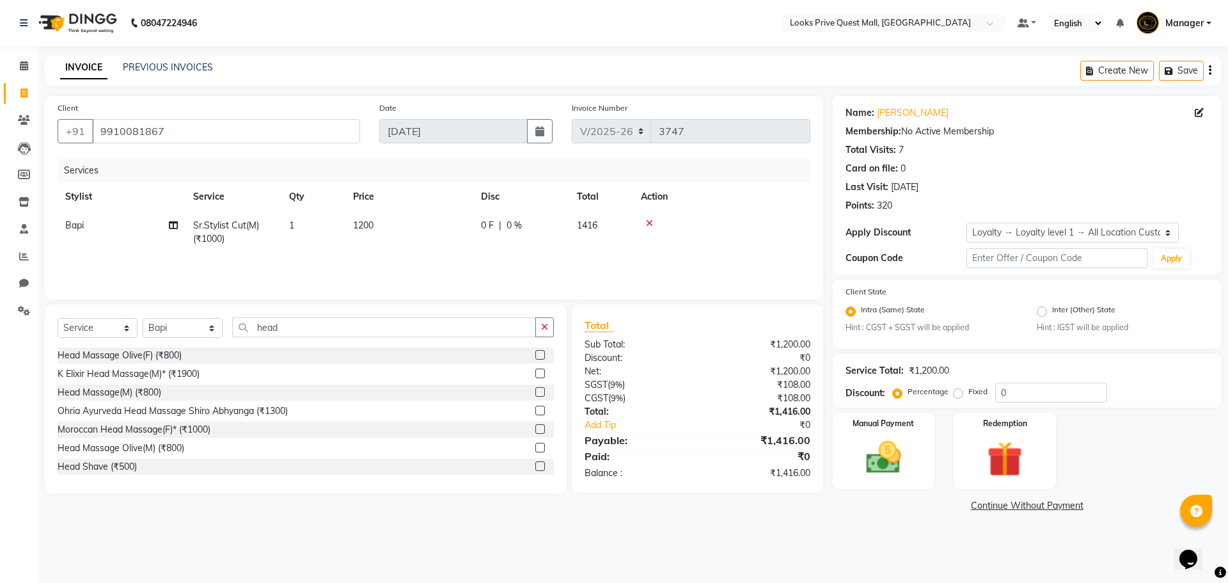
click at [536, 448] on label at bounding box center [541, 448] width 10 height 10
click at [536, 448] on input "checkbox" at bounding box center [540, 448] width 8 height 8
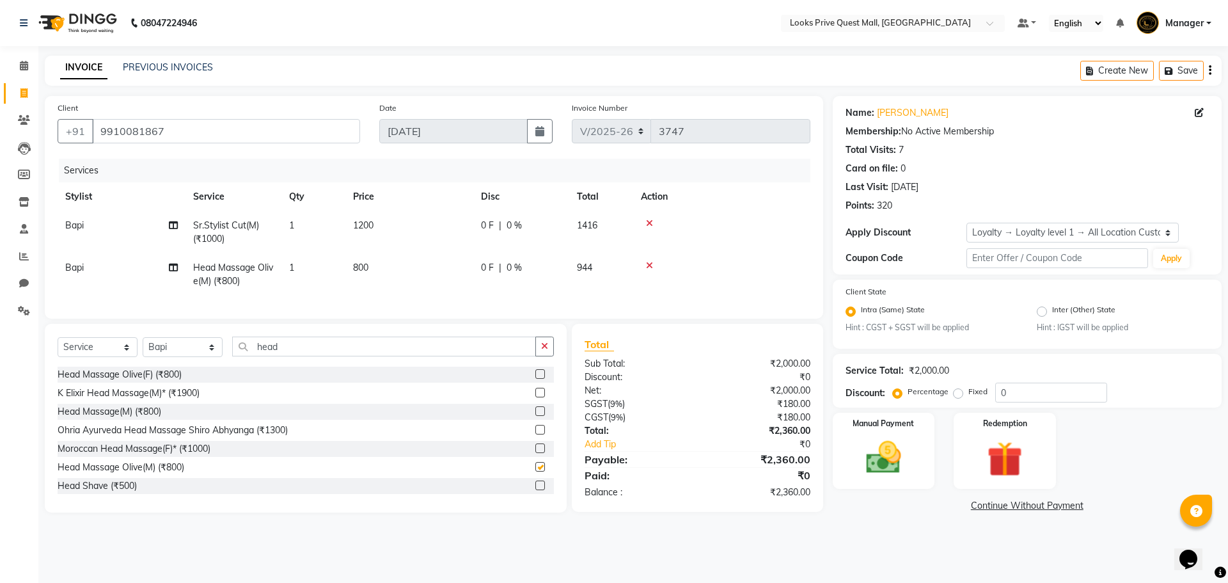
checkbox input "false"
click at [442, 271] on td "800" at bounding box center [410, 274] width 128 height 42
select select "46697"
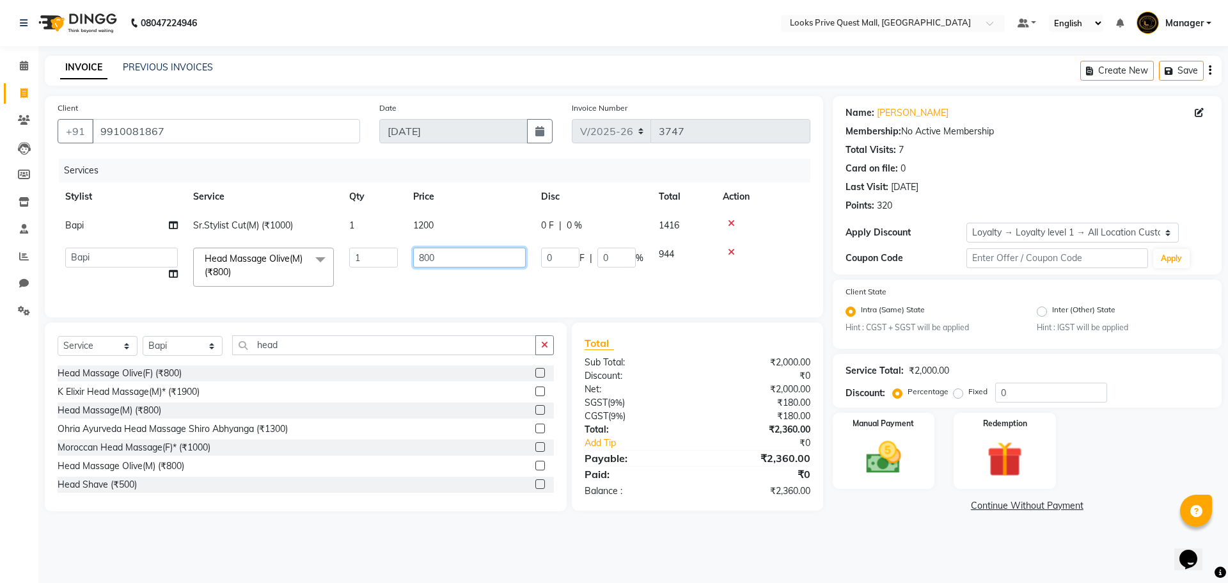
drag, startPoint x: 477, startPoint y: 255, endPoint x: 211, endPoint y: 262, distance: 265.6
click at [213, 262] on tr "Arman Bapi Chhewang Counter_Sales Deepa Das Dipti Uppal Firoz Ku Lin_Lily Manag…" at bounding box center [434, 267] width 753 height 54
type input "1200"
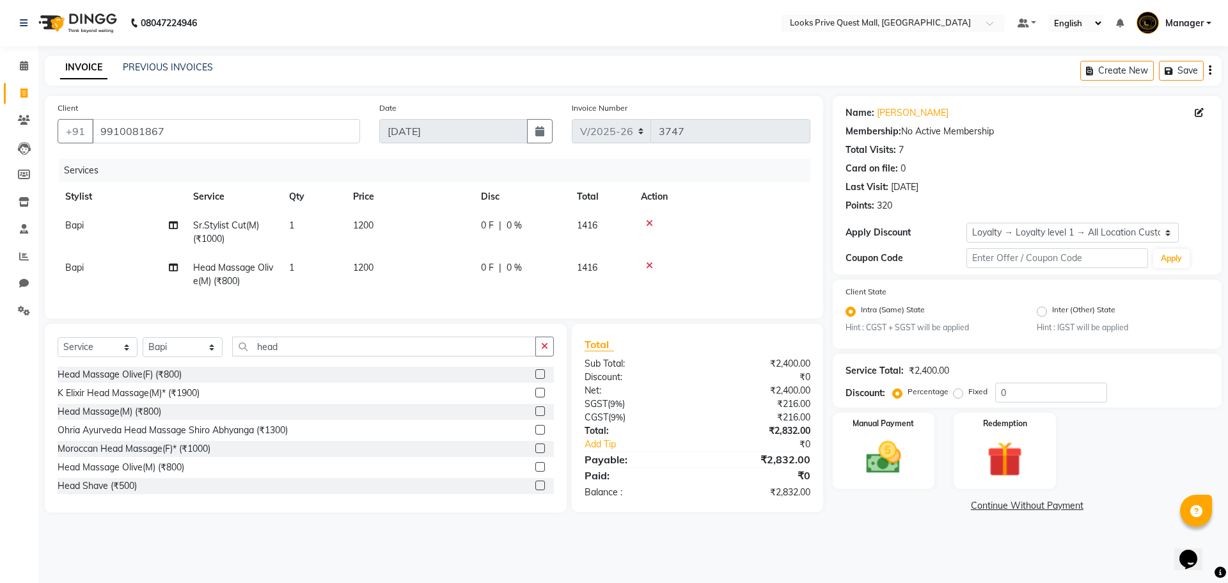
click at [400, 401] on div "K Elixir Head Massage(M)* (₹1900)" at bounding box center [306, 393] width 497 height 16
click at [166, 357] on select "Select Stylist Arman Bapi Chhewang Counter_Sales [PERSON_NAME] [PERSON_NAME] [P…" at bounding box center [183, 347] width 80 height 20
select select "88099"
click at [143, 347] on select "Select Stylist Arman Bapi Chhewang Counter_Sales [PERSON_NAME] [PERSON_NAME] [P…" at bounding box center [183, 347] width 80 height 20
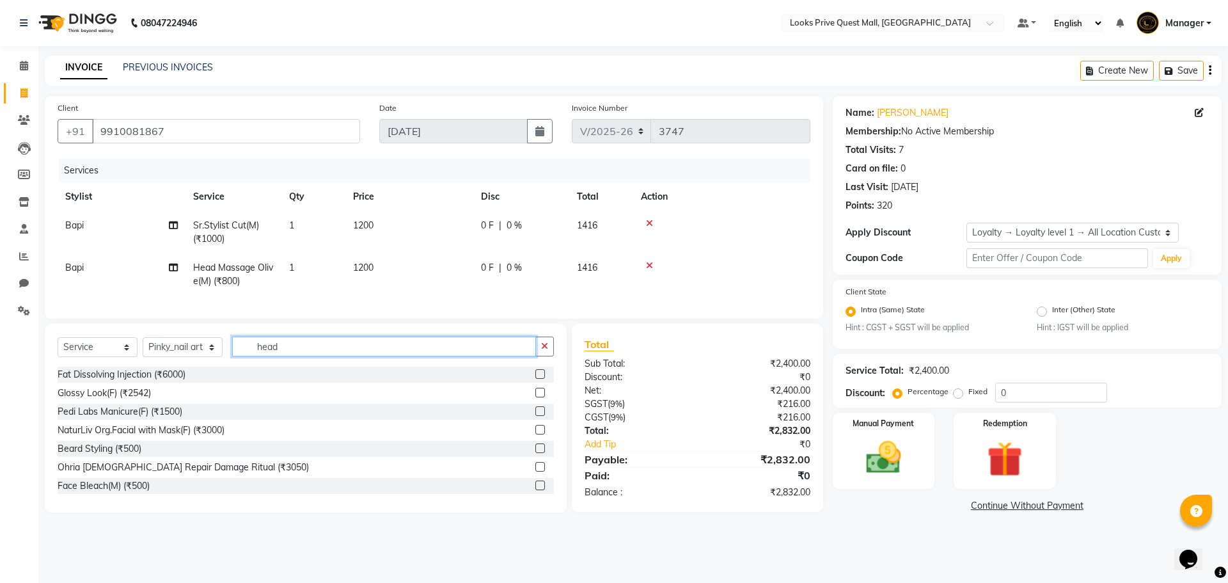
drag, startPoint x: 310, startPoint y: 356, endPoint x: 22, endPoint y: 347, distance: 288.1
click at [22, 347] on app-home "08047224946 Select Location × Looks Prive Quest Mall, Kolkata Default Panel My …" at bounding box center [614, 267] width 1228 height 534
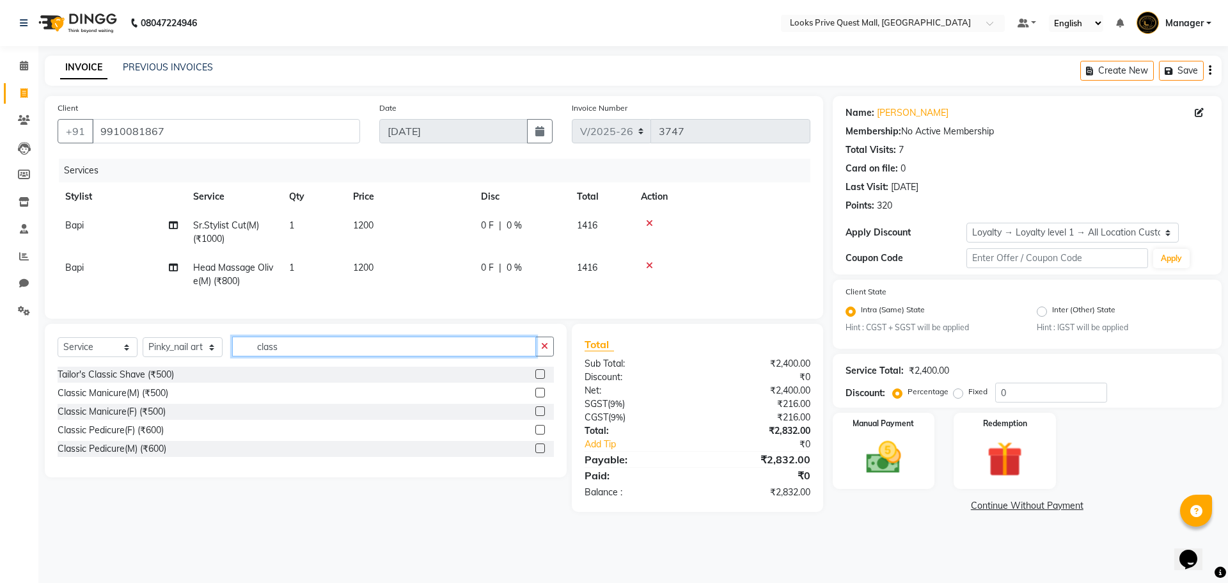
type input "class"
click at [543, 453] on label at bounding box center [541, 448] width 10 height 10
click at [543, 453] on input "checkbox" at bounding box center [540, 449] width 8 height 8
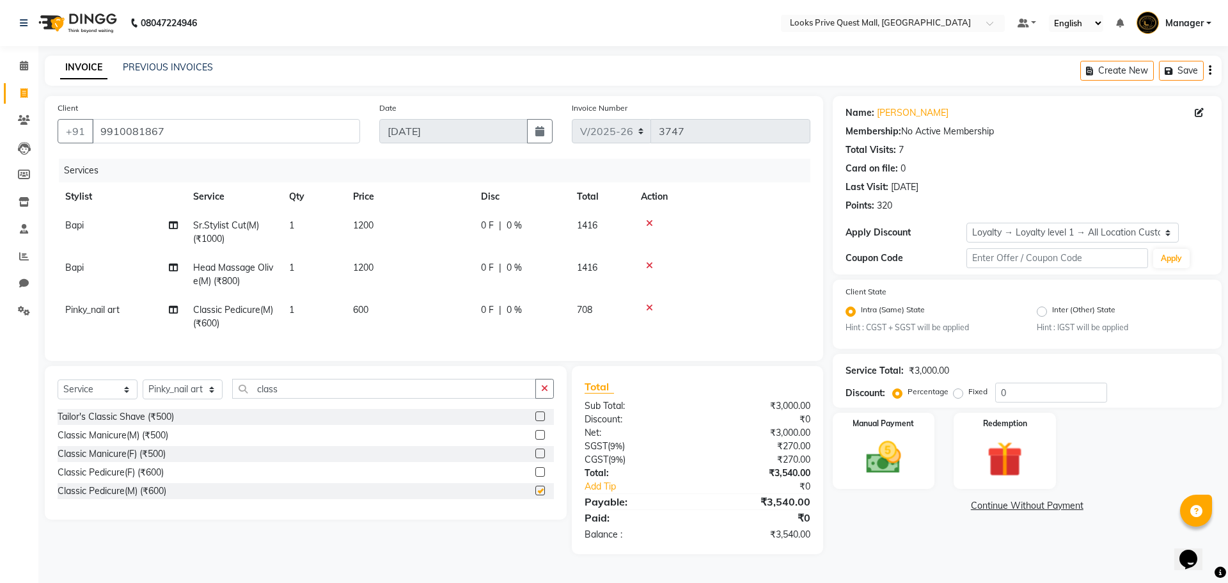
checkbox input "false"
click at [408, 314] on td "600" at bounding box center [410, 317] width 128 height 42
select select "88099"
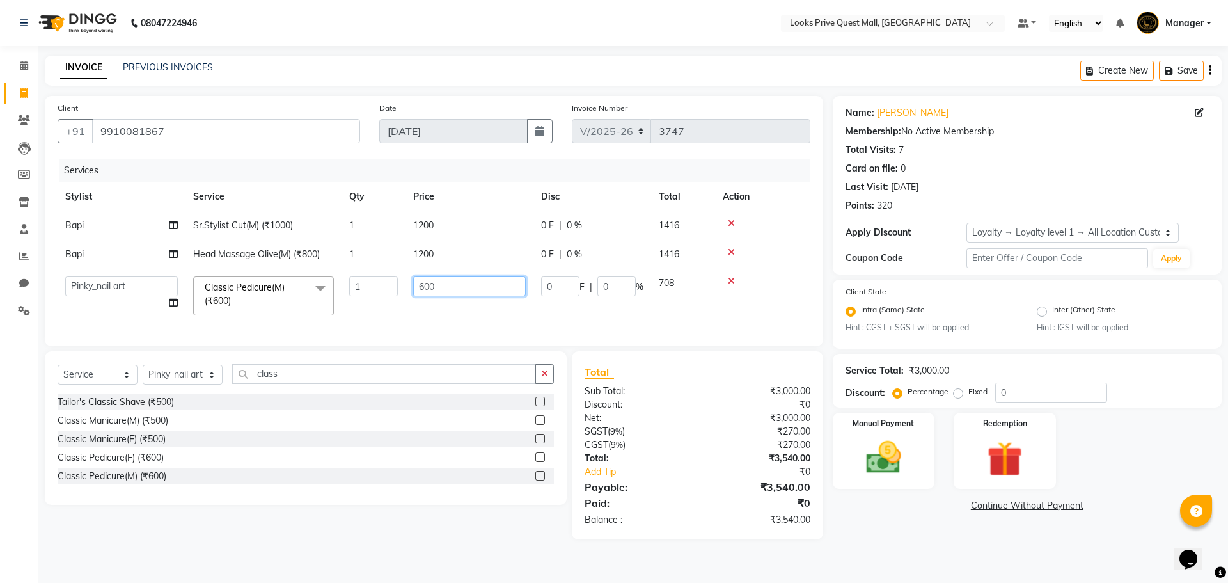
drag, startPoint x: 458, startPoint y: 287, endPoint x: 287, endPoint y: 282, distance: 171.6
click at [287, 282] on tr "Arman Bapi Chhewang Counter_Sales Deepa Das Dipti Uppal Firoz Ku Lin_Lily Manag…" at bounding box center [434, 296] width 753 height 54
type input "1200"
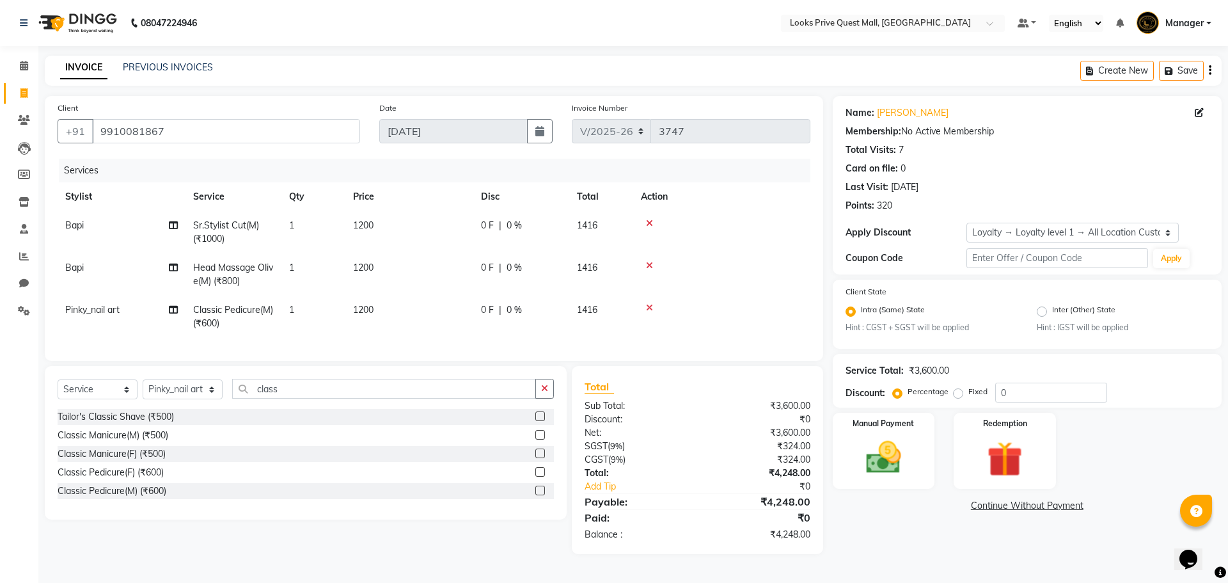
click at [443, 506] on div "Select Service Product Membership Package Voucher Prepaid Gift Card Select Styl…" at bounding box center [306, 443] width 522 height 154
drag, startPoint x: 909, startPoint y: 436, endPoint x: 715, endPoint y: 354, distance: 210.2
click at [906, 435] on div "Manual Payment" at bounding box center [884, 451] width 102 height 76
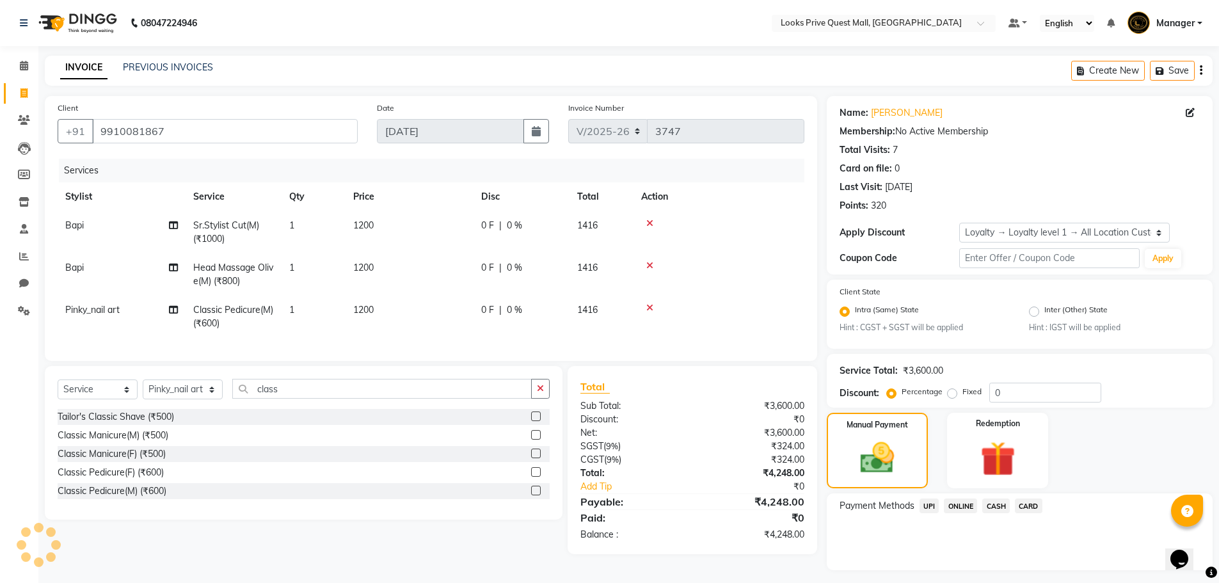
click at [997, 511] on span "CASH" at bounding box center [996, 505] width 28 height 15
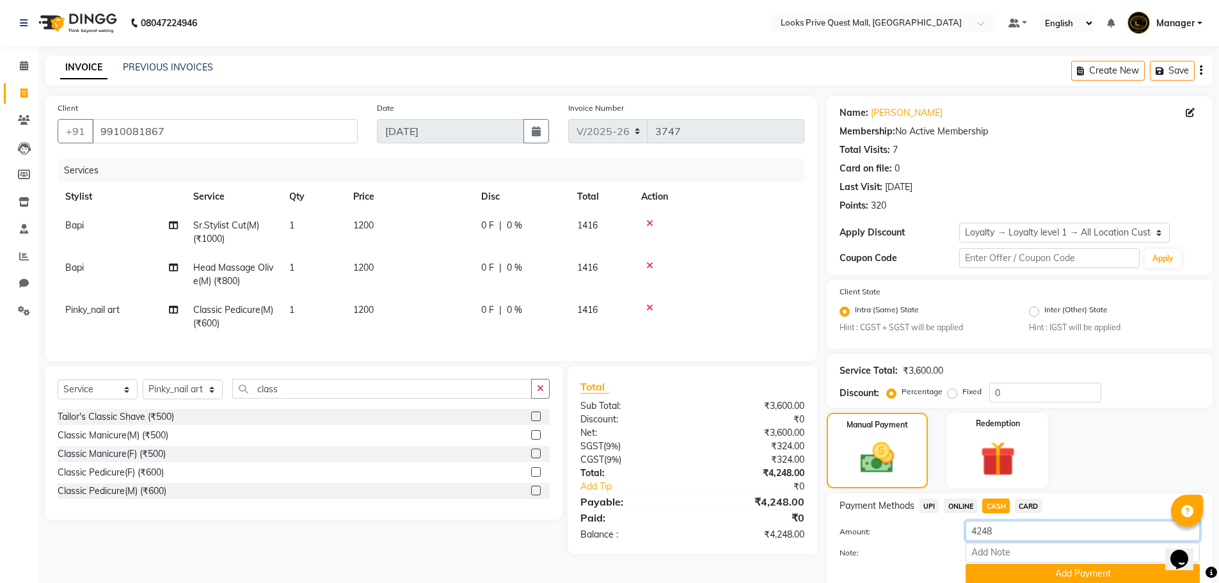
drag, startPoint x: 836, startPoint y: 525, endPoint x: 648, endPoint y: 529, distance: 188.2
click at [648, 529] on div "Client +91 9910081867 Date 03-09-2025 Invoice Number V/2025 V/2025-26 3747 Serv…" at bounding box center [628, 355] width 1187 height 519
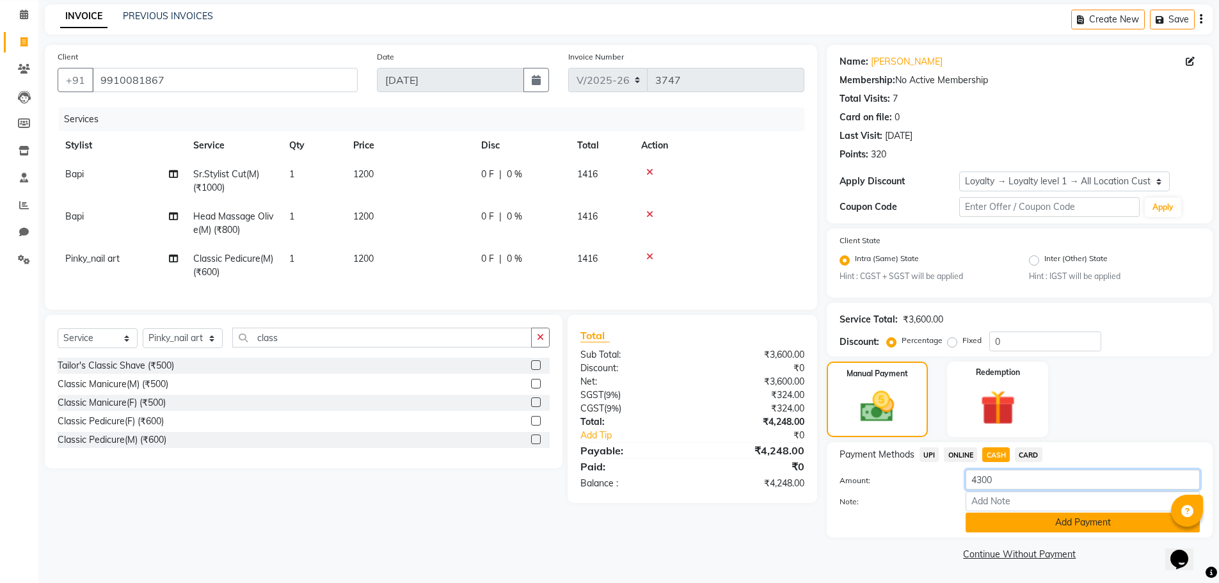
type input "4300"
click at [1092, 518] on button "Add Payment" at bounding box center [1083, 523] width 234 height 20
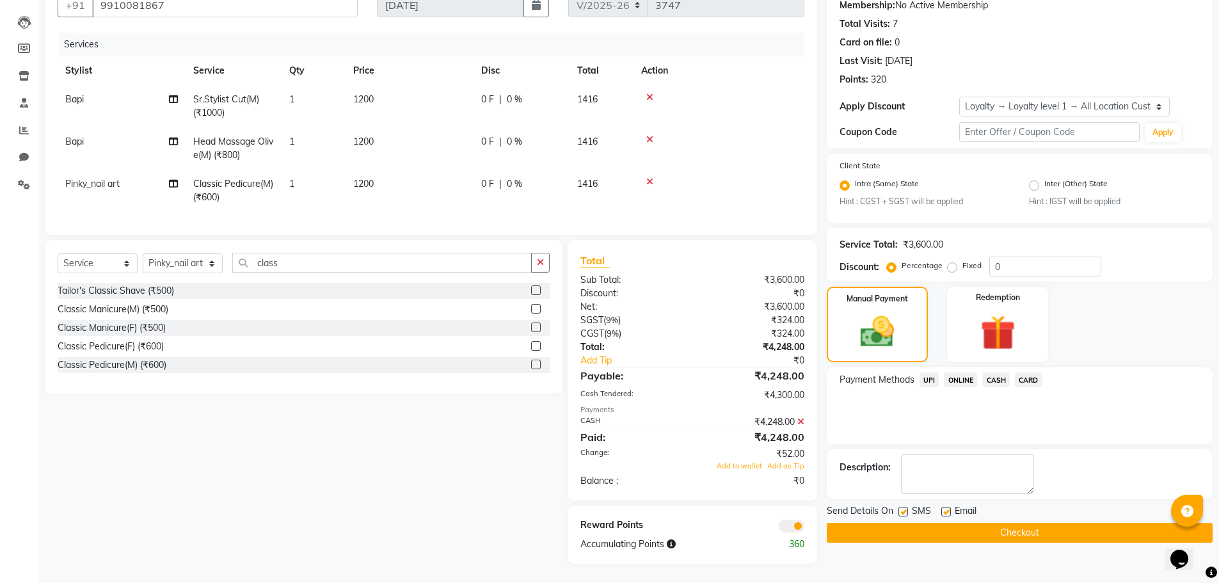
scroll to position [136, 0]
click at [947, 507] on label at bounding box center [946, 512] width 10 height 10
click at [947, 508] on input "checkbox" at bounding box center [945, 512] width 8 height 8
checkbox input "false"
click at [937, 530] on button "Checkout" at bounding box center [1020, 533] width 386 height 20
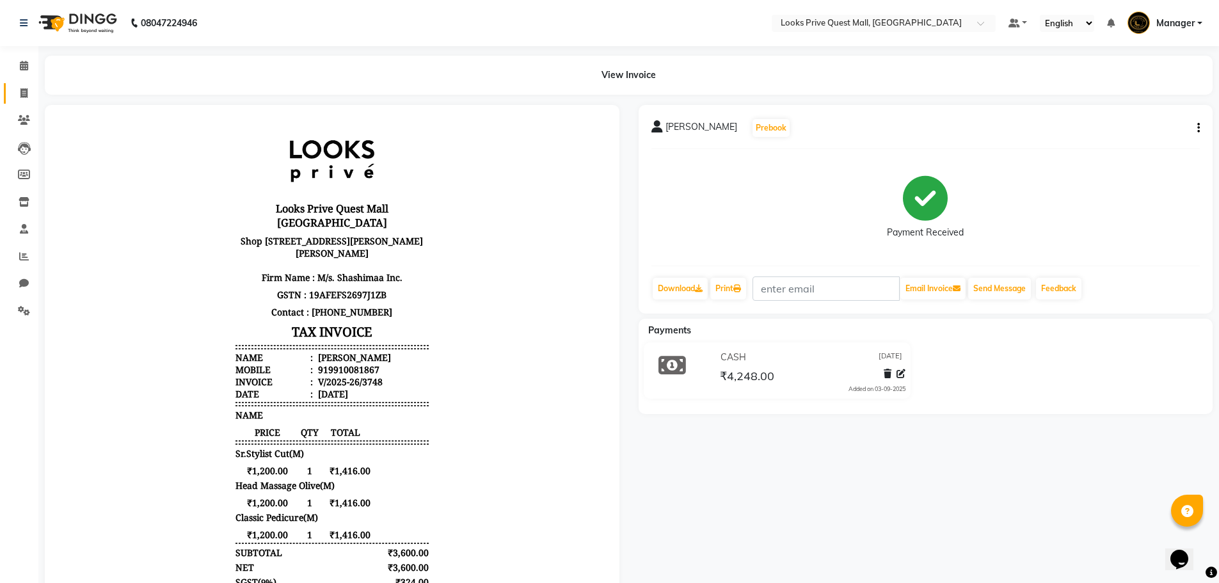
click at [12, 98] on link "Invoice" at bounding box center [19, 93] width 31 height 21
select select "service"
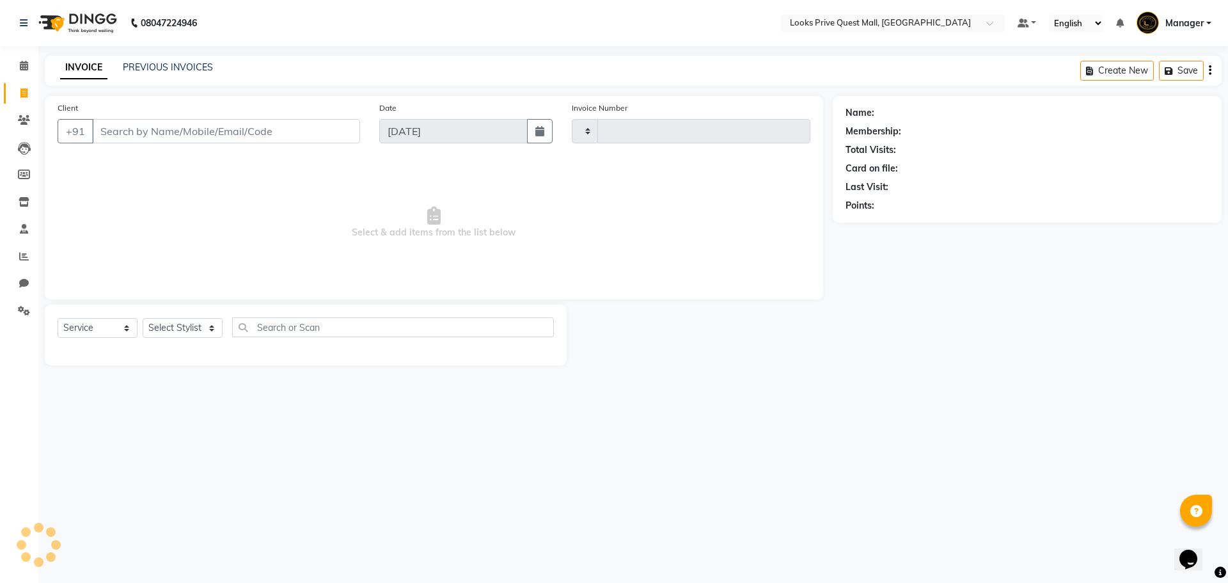
type input "3749"
select select "6141"
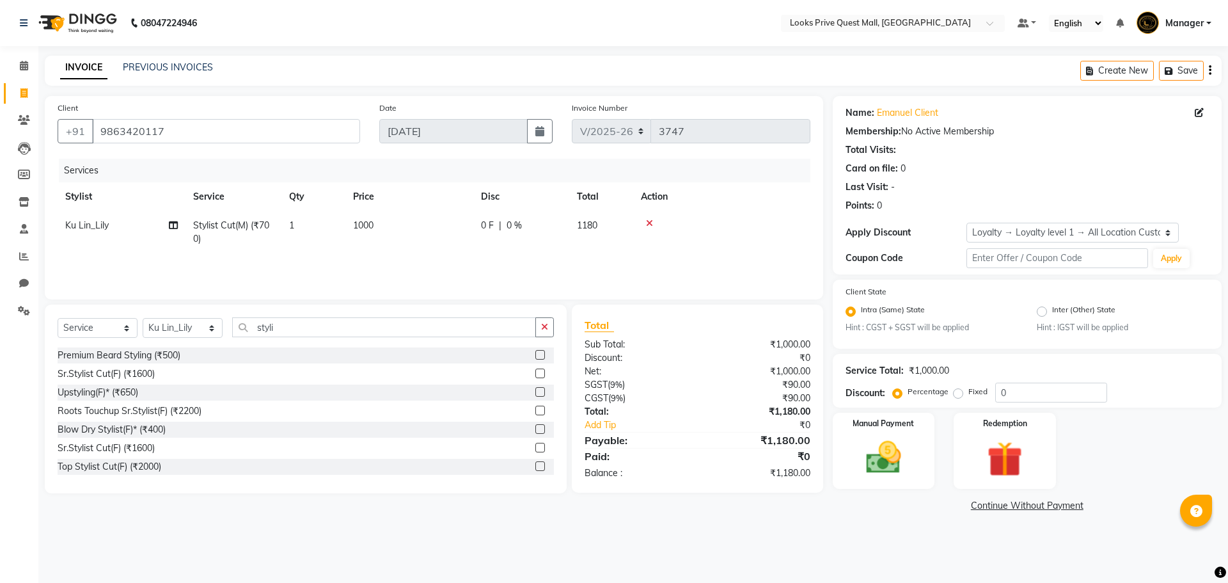
select select "6141"
select select "service"
select select "46689"
select select "1: Object"
click at [367, 486] on div "Select Service Product Membership Package Voucher Prepaid Gift Card Select Styl…" at bounding box center [306, 399] width 522 height 189
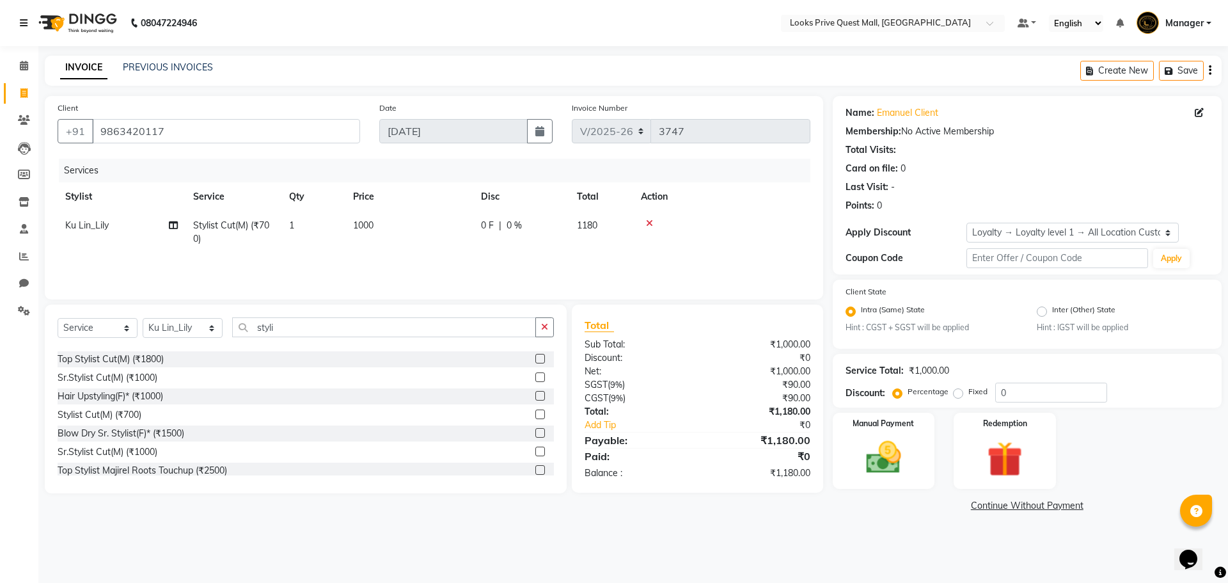
click at [31, 19] on link at bounding box center [26, 23] width 13 height 36
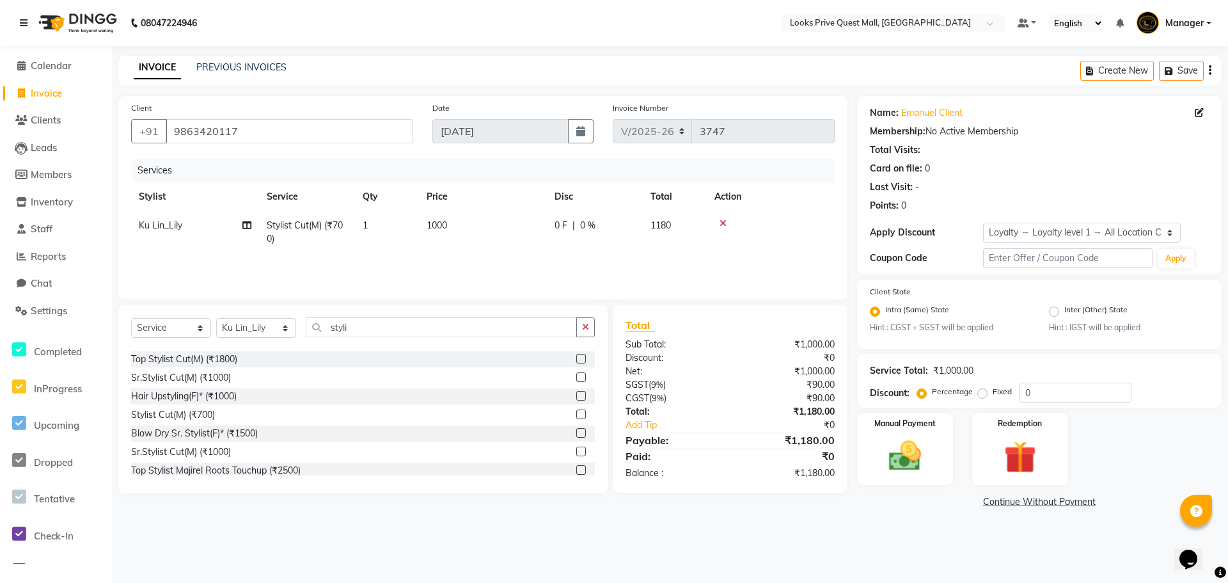
click at [20, 22] on icon at bounding box center [24, 23] width 8 height 9
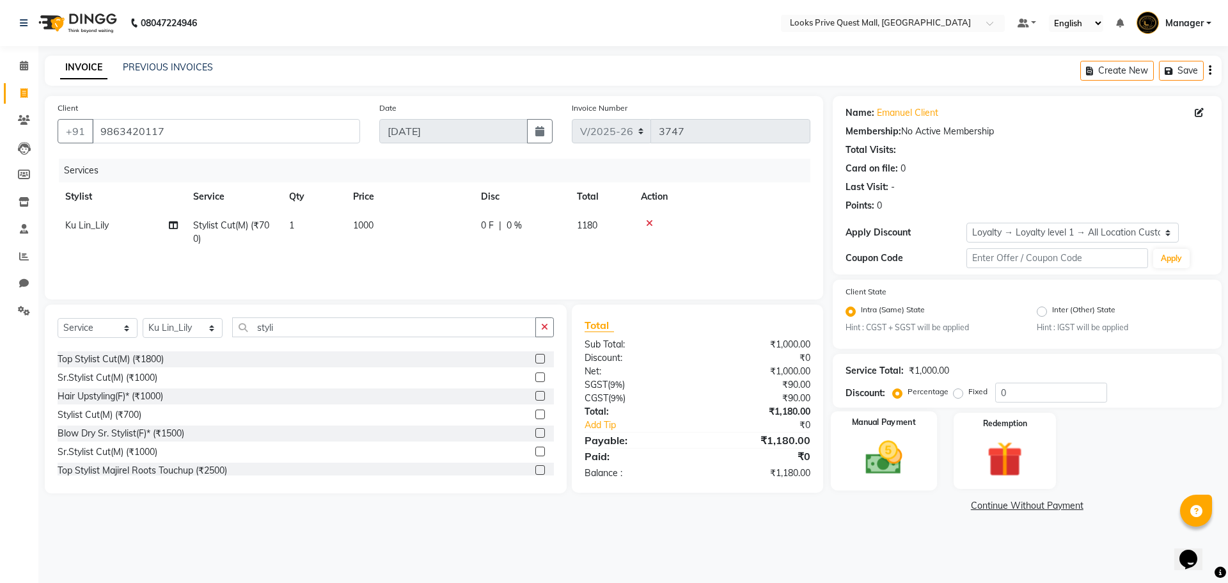
click at [838, 457] on div "Manual Payment" at bounding box center [884, 450] width 106 height 79
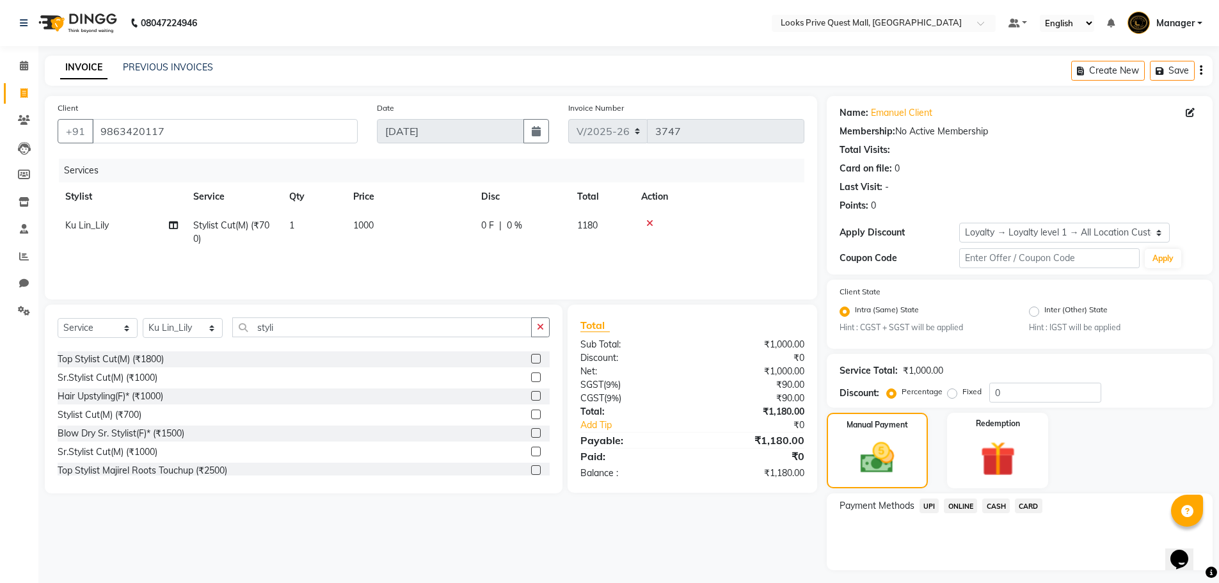
click at [932, 500] on span "UPI" at bounding box center [929, 505] width 20 height 15
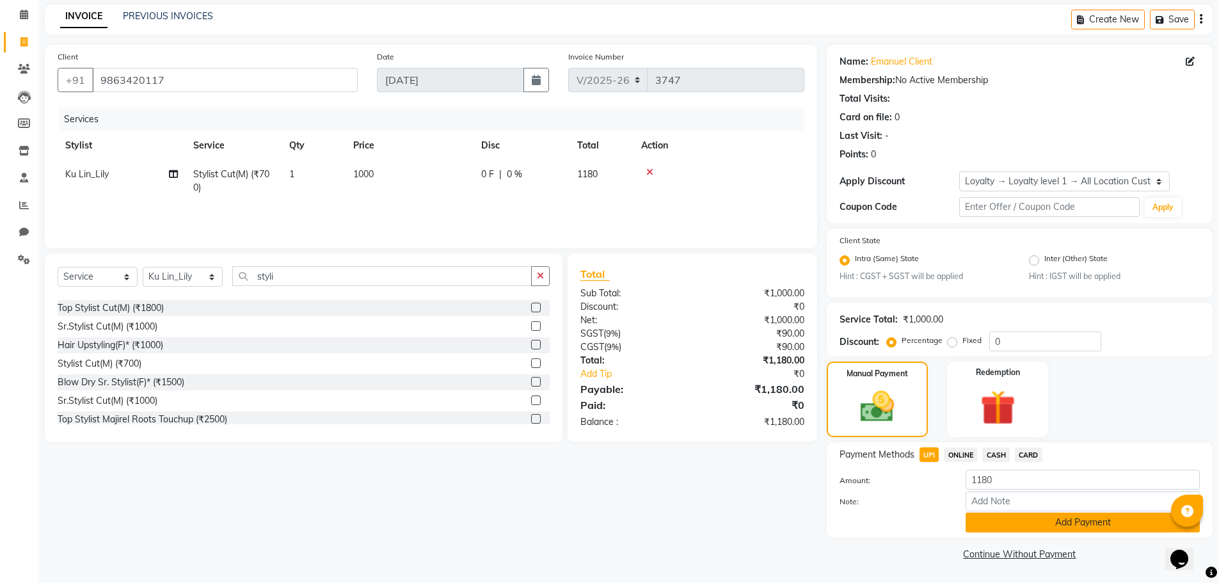
click at [1077, 521] on button "Add Payment" at bounding box center [1083, 523] width 234 height 20
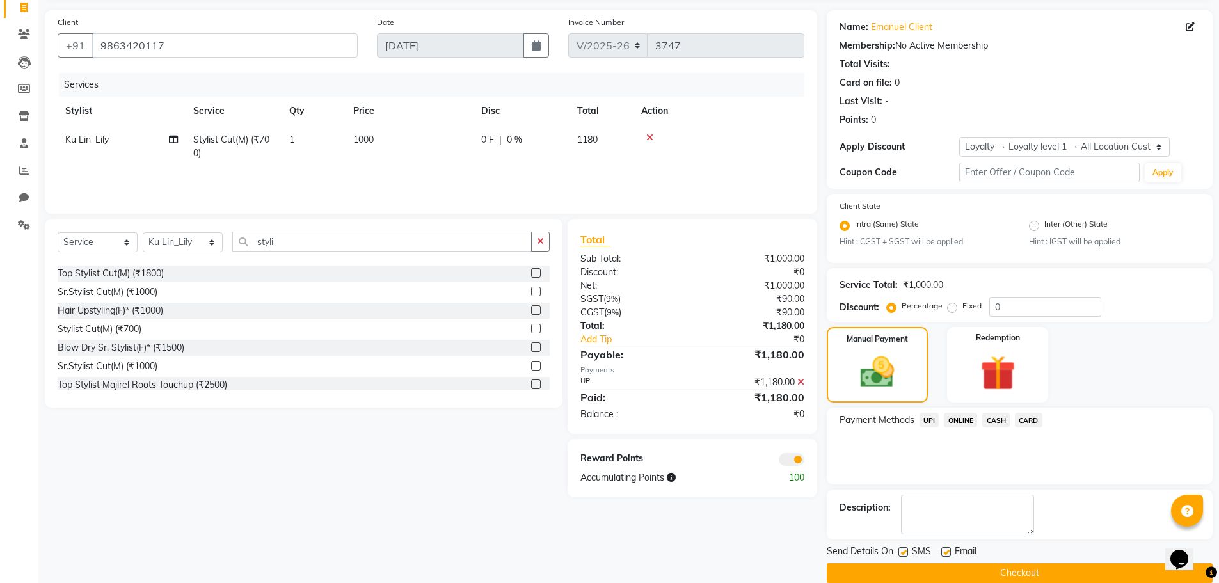
scroll to position [105, 0]
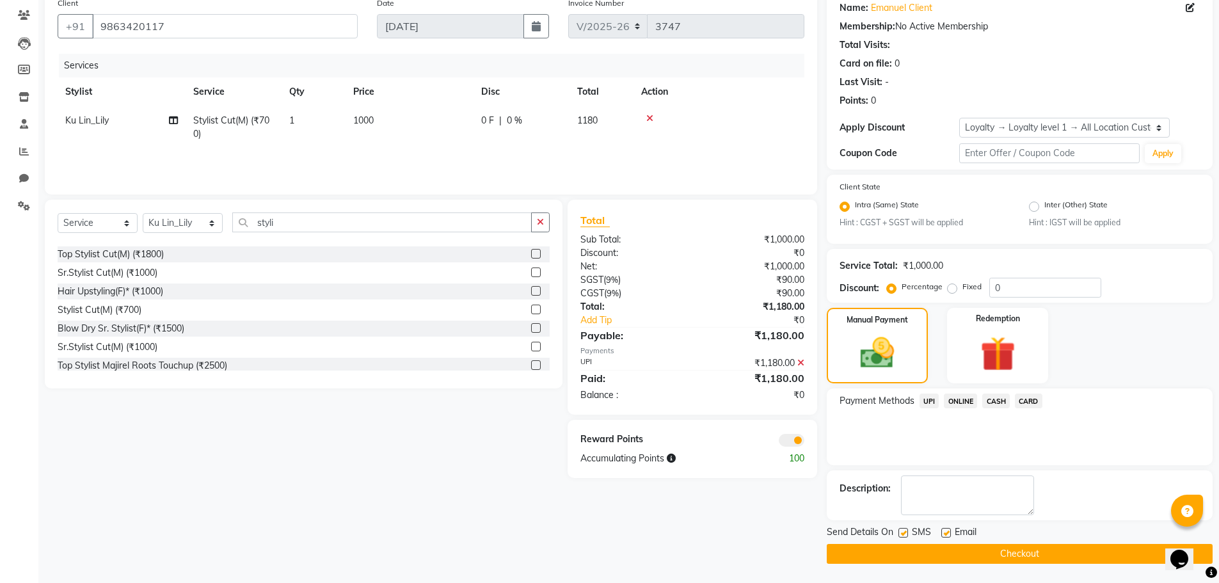
click at [947, 530] on label at bounding box center [946, 533] width 10 height 10
click at [947, 530] on input "checkbox" at bounding box center [945, 533] width 8 height 8
checkbox input "false"
click at [957, 553] on button "Checkout" at bounding box center [1020, 554] width 386 height 20
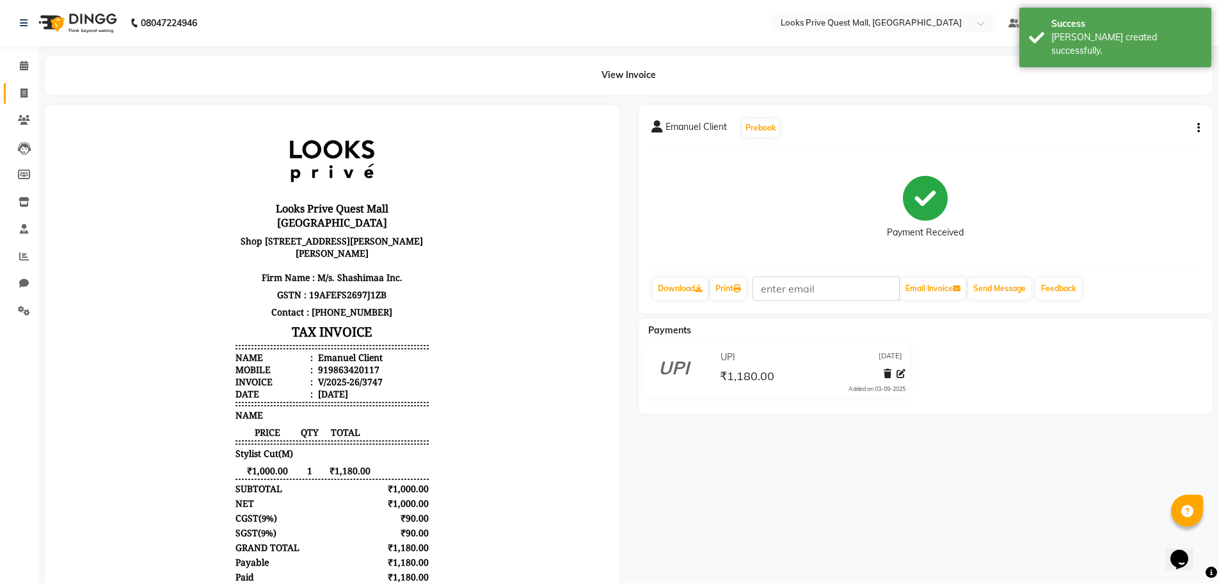
click at [28, 83] on link "Invoice" at bounding box center [19, 93] width 31 height 21
select select "6141"
select select "service"
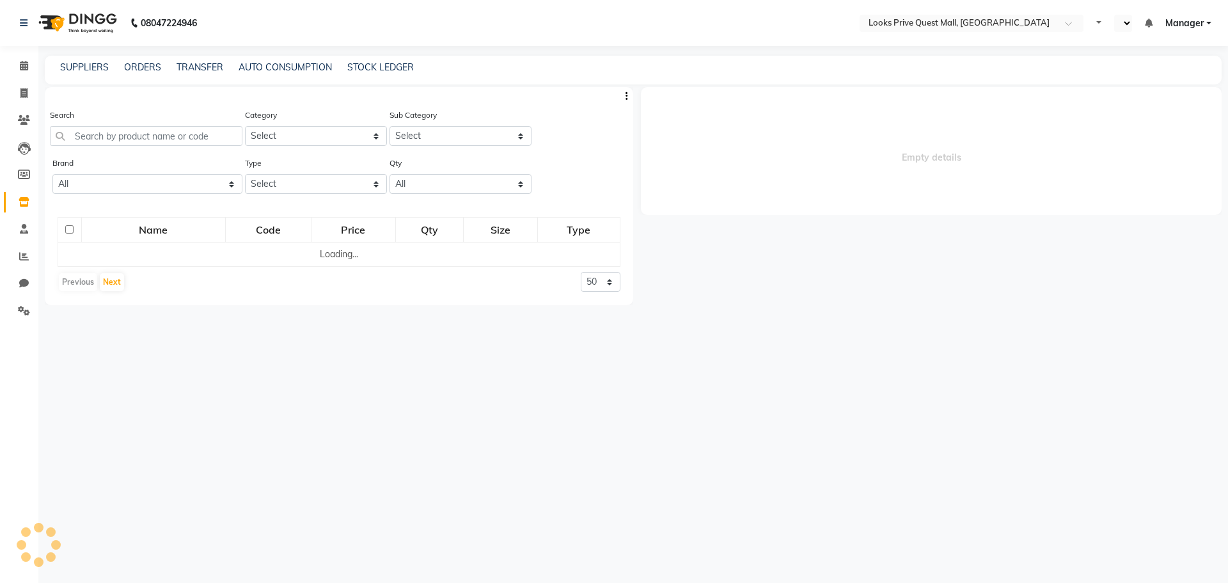
select select "en"
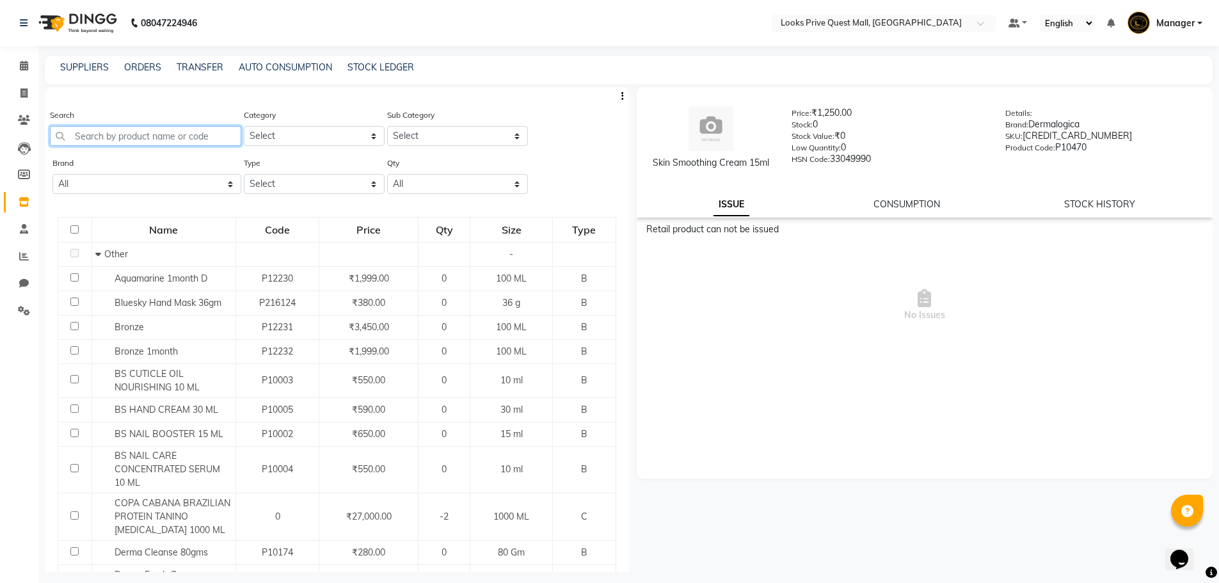
click at [144, 138] on input "text" at bounding box center [145, 136] width 191 height 20
paste input "Travel Special Cleansing Gel 50ml"
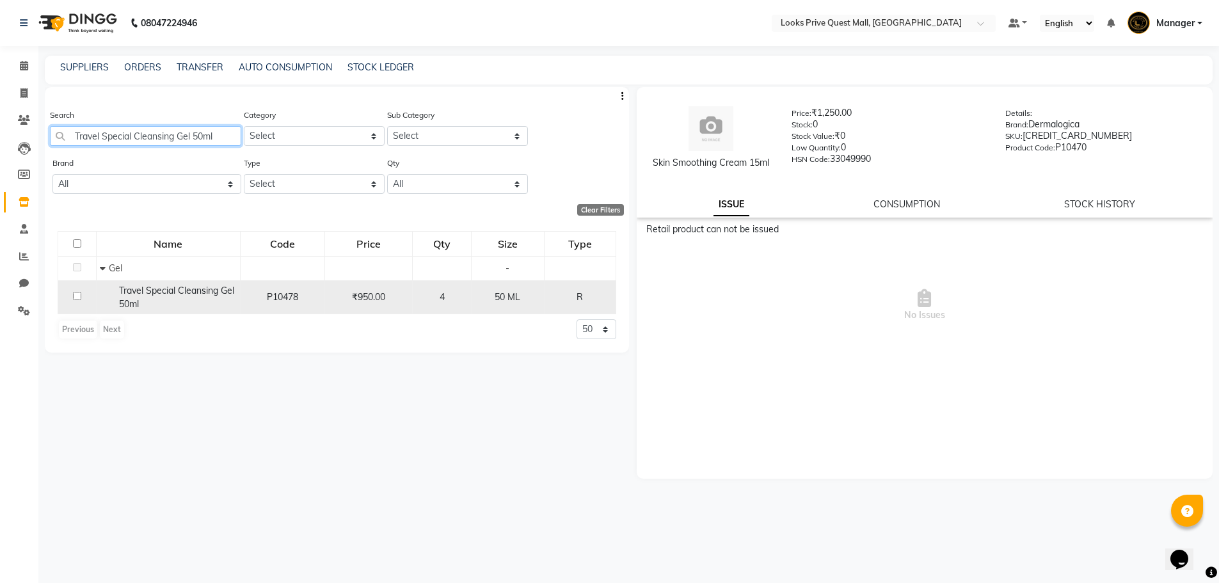
type input "Travel Special Cleansing Gel 50ml"
click at [276, 298] on span "P10478" at bounding box center [282, 297] width 31 height 12
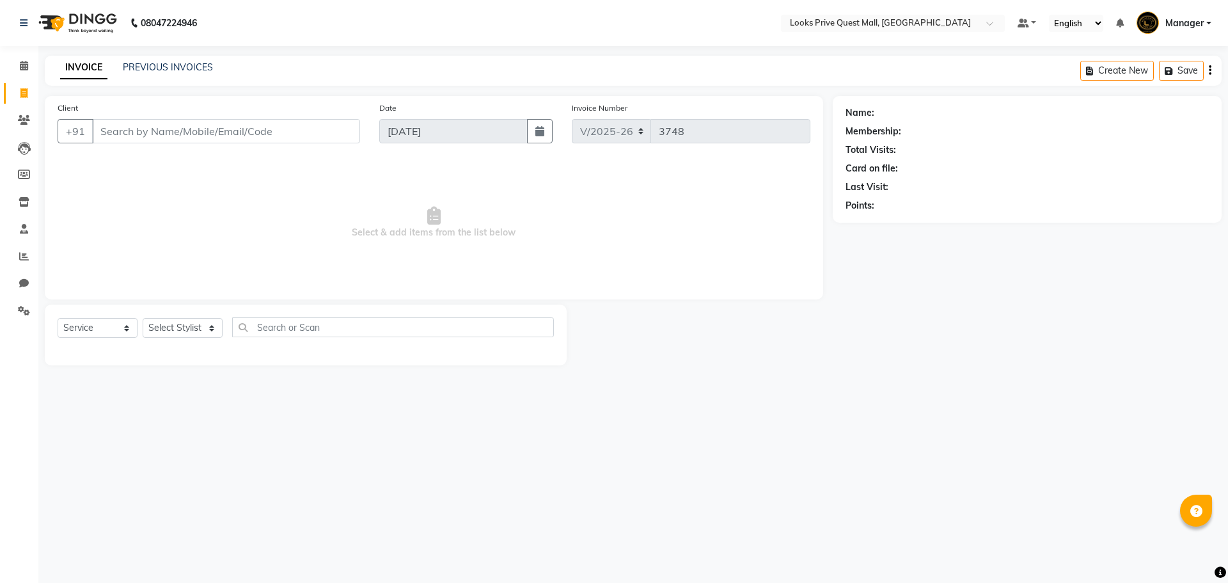
select select "6141"
select select "service"
click at [195, 329] on select "Select Stylist Arman Bapi Chhewang Counter_Sales [PERSON_NAME] [PERSON_NAME] [P…" at bounding box center [183, 328] width 80 height 20
select select "65335"
click at [143, 318] on select "Select Stylist Arman Bapi Chhewang Counter_Sales [PERSON_NAME] [PERSON_NAME] [P…" at bounding box center [183, 328] width 80 height 20
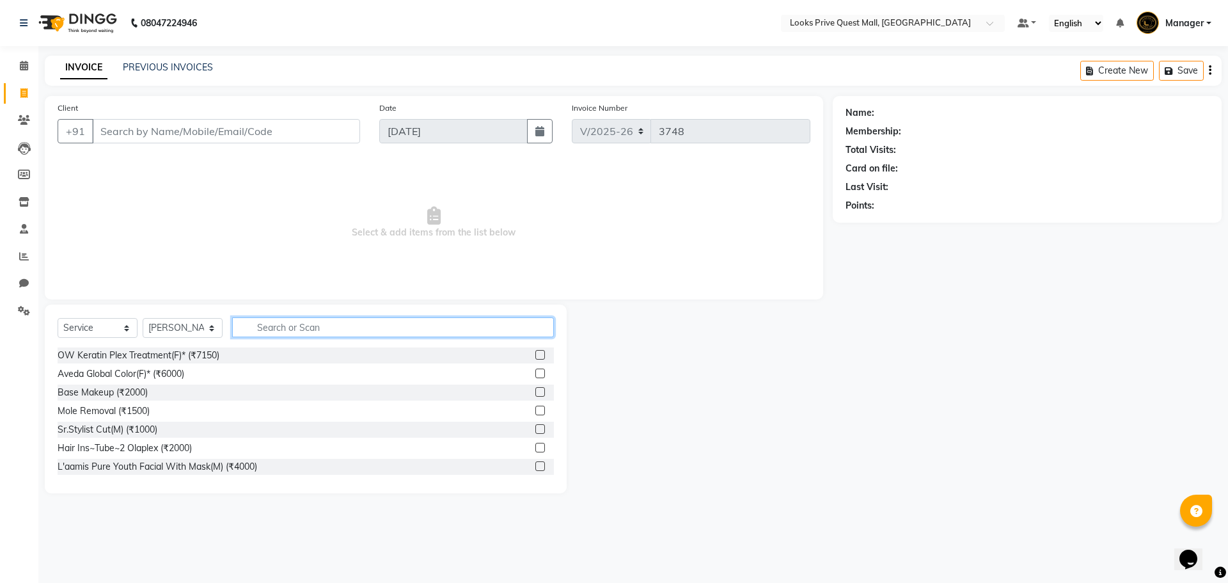
click at [308, 333] on input "text" at bounding box center [393, 327] width 322 height 20
type input "eye"
click at [536, 388] on label at bounding box center [541, 392] width 10 height 10
click at [536, 388] on input "checkbox" at bounding box center [540, 392] width 8 height 8
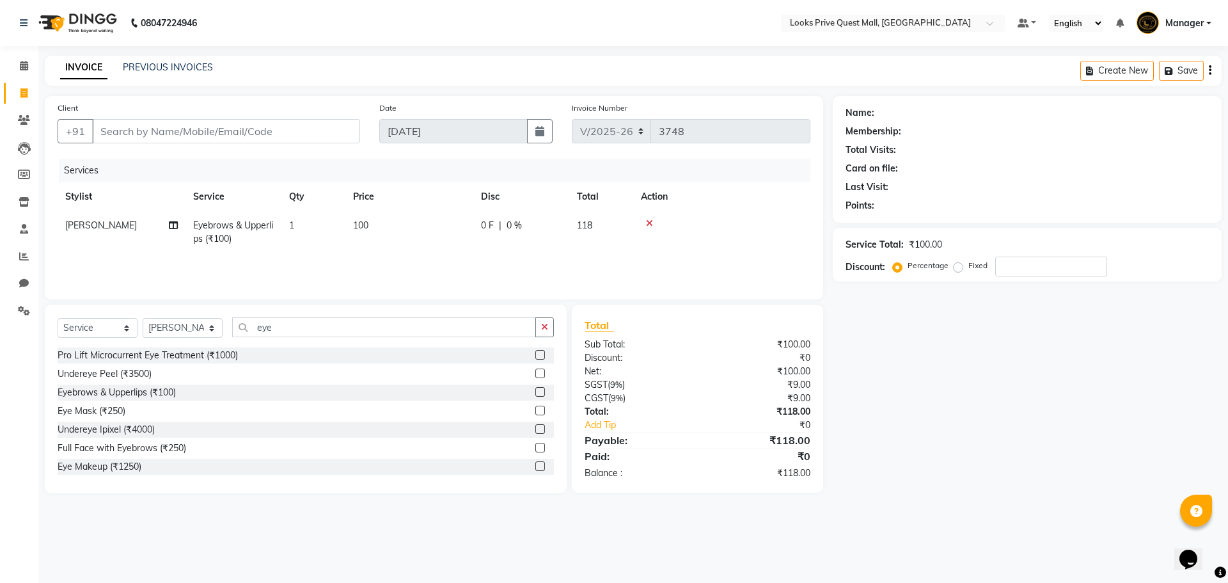
checkbox input "false"
click at [429, 215] on td "100" at bounding box center [410, 232] width 128 height 42
select select "65335"
drag, startPoint x: 485, startPoint y: 225, endPoint x: 0, endPoint y: 269, distance: 487.0
click at [0, 271] on app-home "08047224946 Select Location × Looks Prive Quest Mall, [GEOGRAPHIC_DATA] Default…" at bounding box center [614, 256] width 1228 height 513
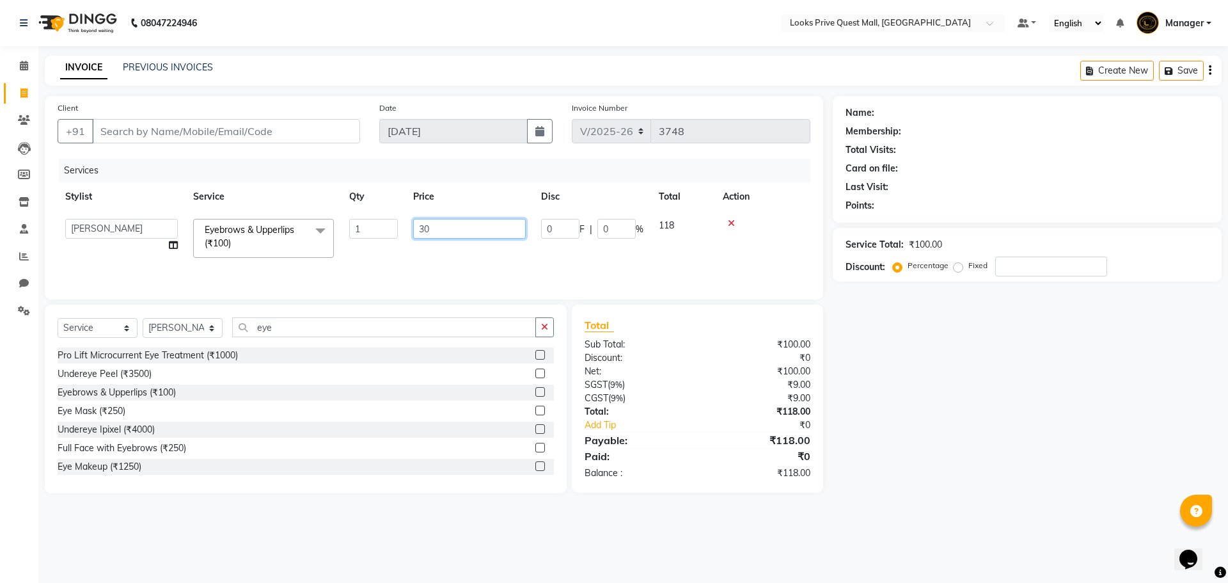
type input "300"
click at [299, 417] on div "Pro Lift Microcurrent Eye Treatment (₹1000) Undereye Peel (₹3500) Eyebrows & Up…" at bounding box center [306, 411] width 497 height 128
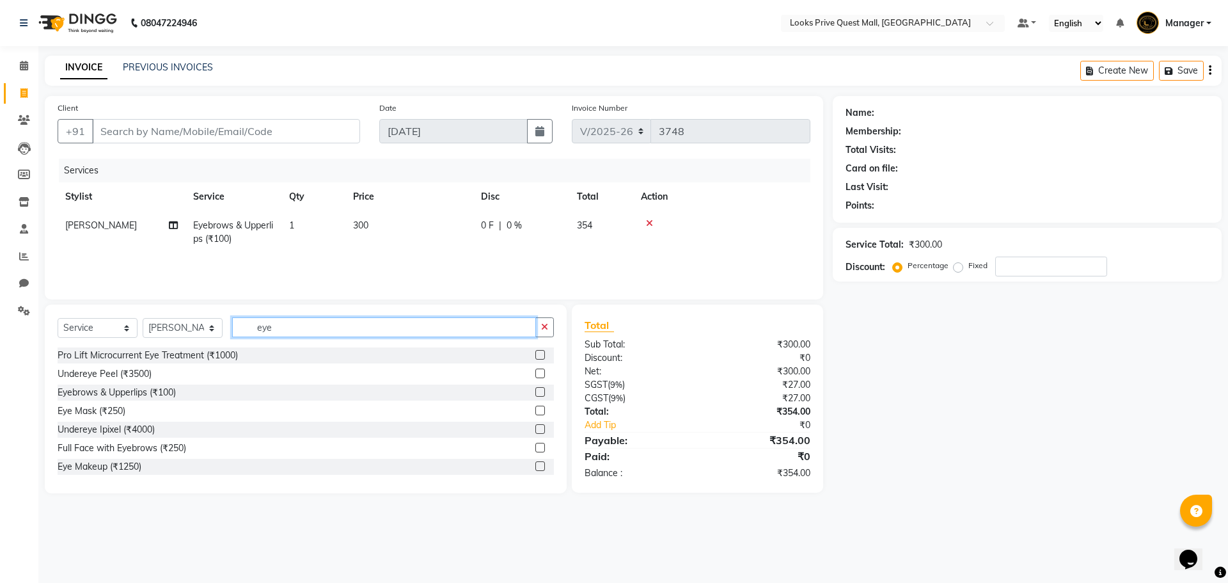
drag, startPoint x: 302, startPoint y: 330, endPoint x: 68, endPoint y: 321, distance: 234.3
click at [74, 327] on div "Select Service Product Membership Package Voucher Prepaid Gift Card Select Styl…" at bounding box center [306, 332] width 497 height 30
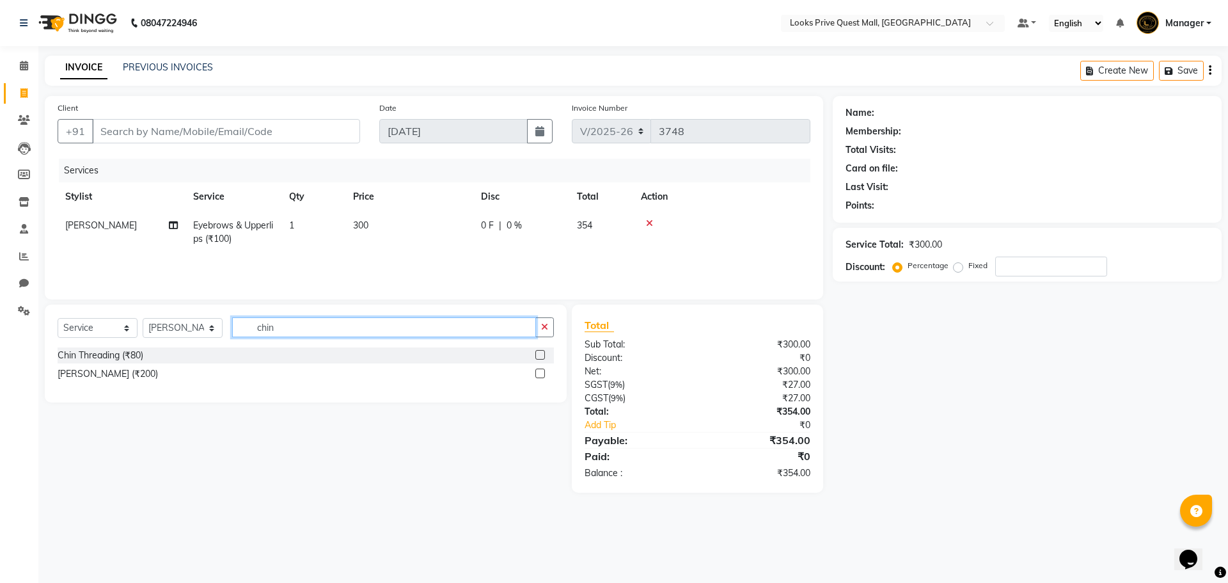
type input "chin"
click at [544, 353] on label at bounding box center [541, 355] width 10 height 10
click at [544, 353] on input "checkbox" at bounding box center [540, 355] width 8 height 8
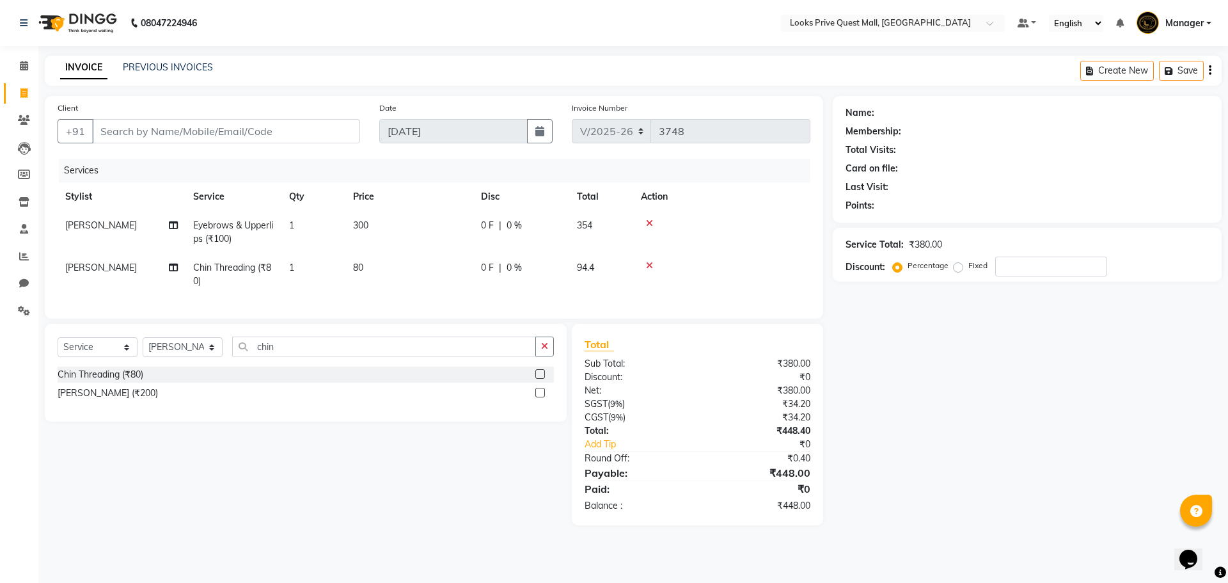
checkbox input "false"
click at [414, 255] on td "80" at bounding box center [410, 274] width 128 height 42
select select "65335"
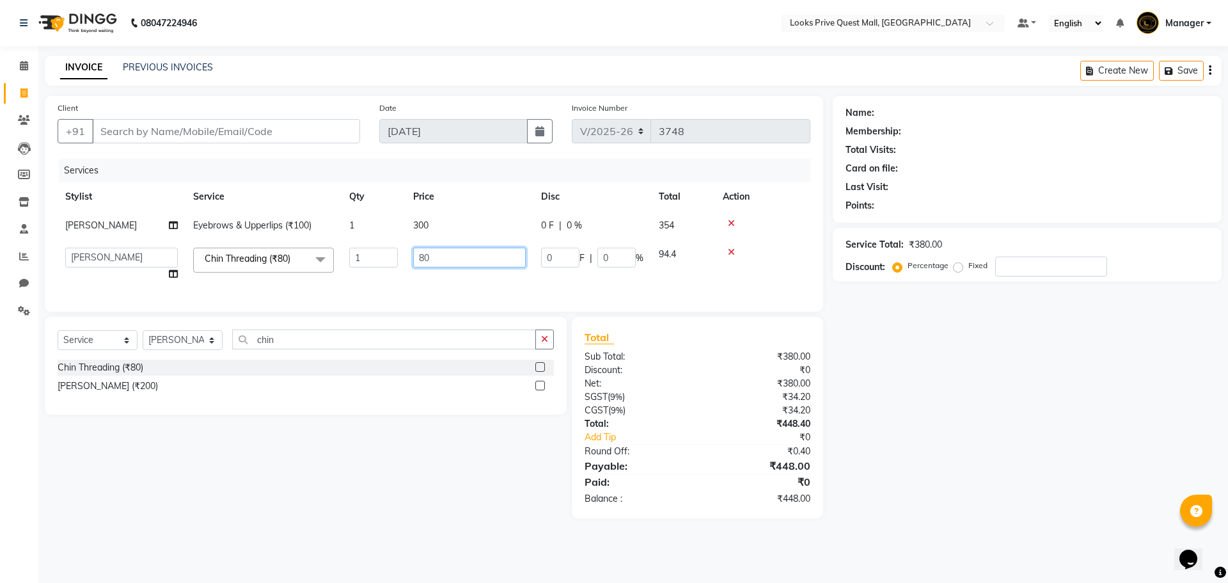
drag, startPoint x: 468, startPoint y: 263, endPoint x: 260, endPoint y: 266, distance: 208.0
click at [269, 265] on tr "Arman Bapi Chhewang Counter_Sales Deepa Das Dipti Uppal Firoz Ku Lin_Lily Manag…" at bounding box center [434, 264] width 753 height 49
type input "250"
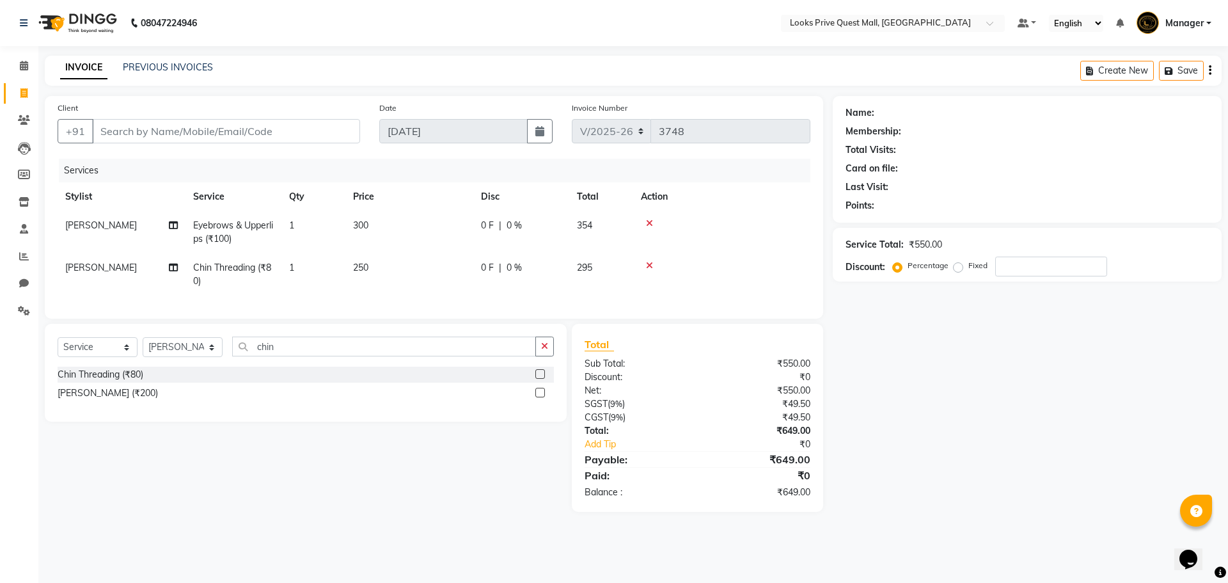
click at [470, 507] on div "Select Service Product Membership Package Voucher Prepaid Gift Card Select Styl…" at bounding box center [301, 418] width 532 height 188
click at [174, 129] on input "Client" at bounding box center [226, 131] width 268 height 24
click at [447, 525] on main "INVOICE PREVIOUS INVOICES Create New Save Client +91 Date 03-09-2025 Invoice Nu…" at bounding box center [633, 293] width 1190 height 475
click at [214, 133] on input "Client" at bounding box center [226, 131] width 268 height 24
type input "l"
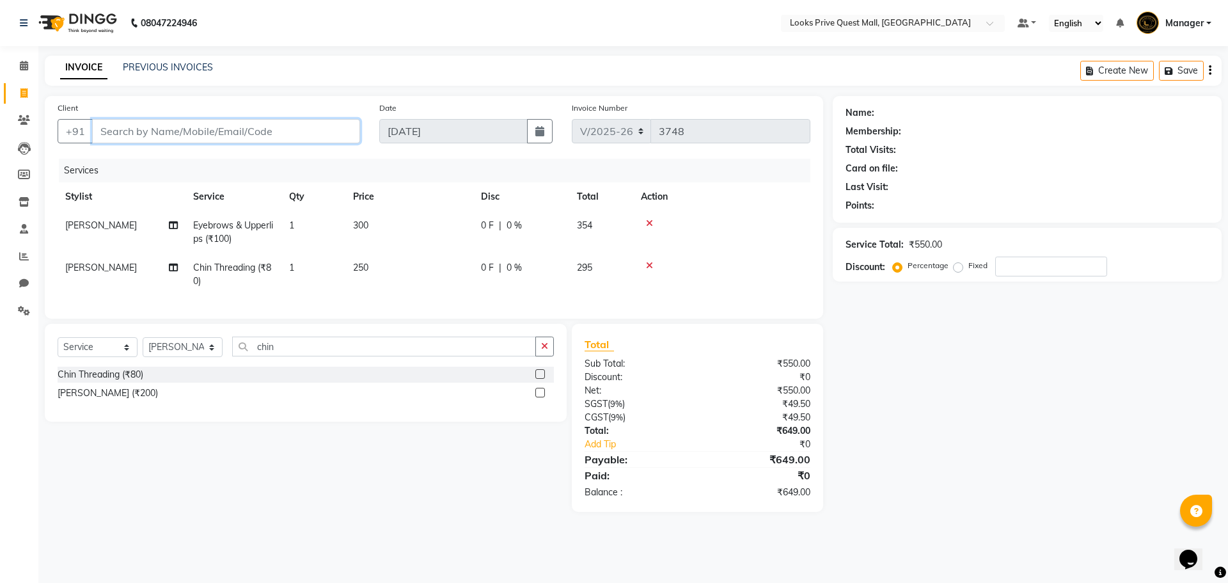
type input "0"
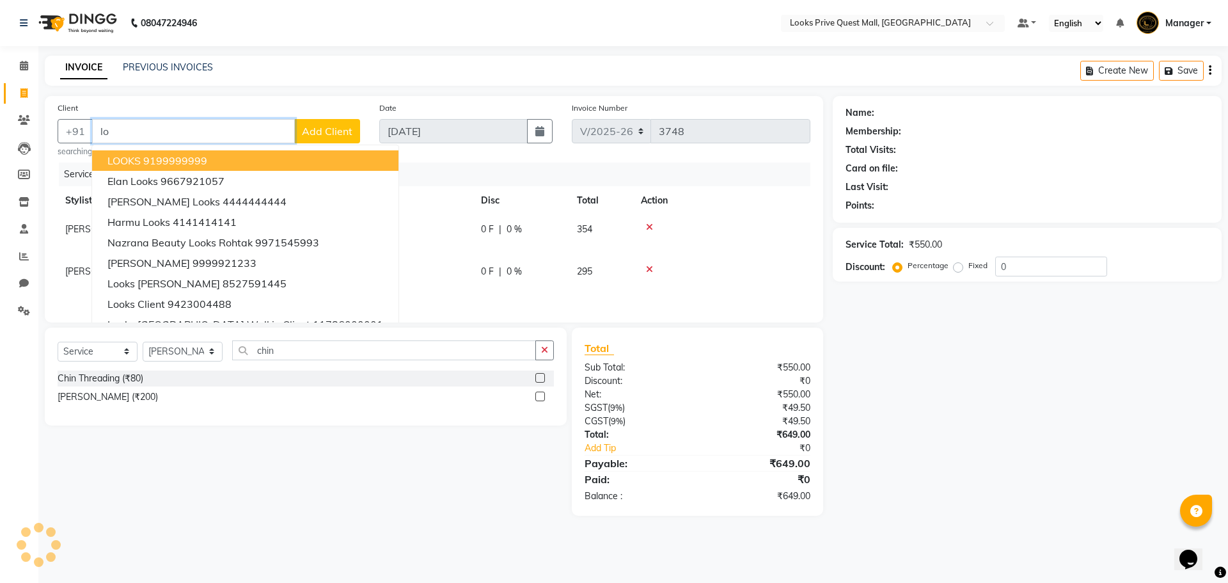
type input "l"
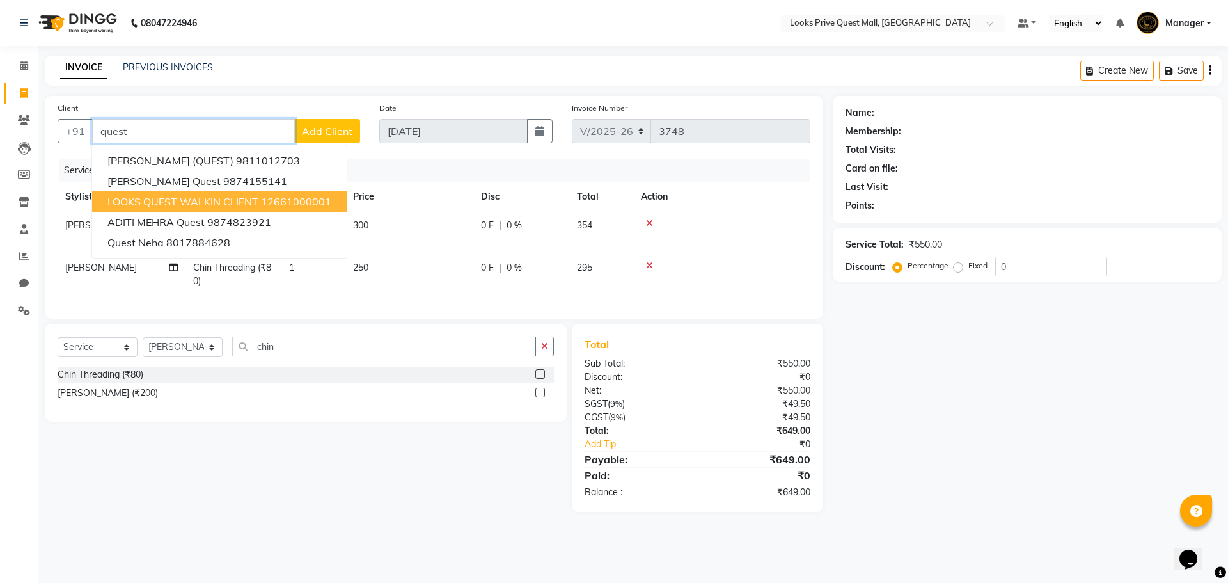
click at [251, 198] on span "LOOKS QUEST WALKIN CLIENT" at bounding box center [182, 201] width 151 height 13
type input "12661000001"
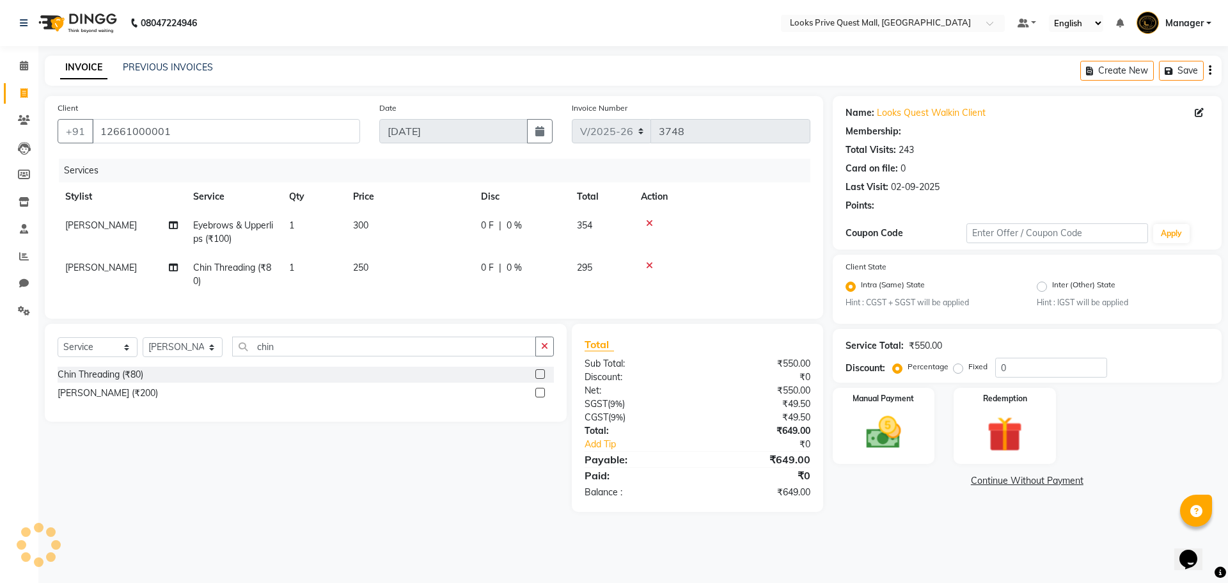
select select "1: Object"
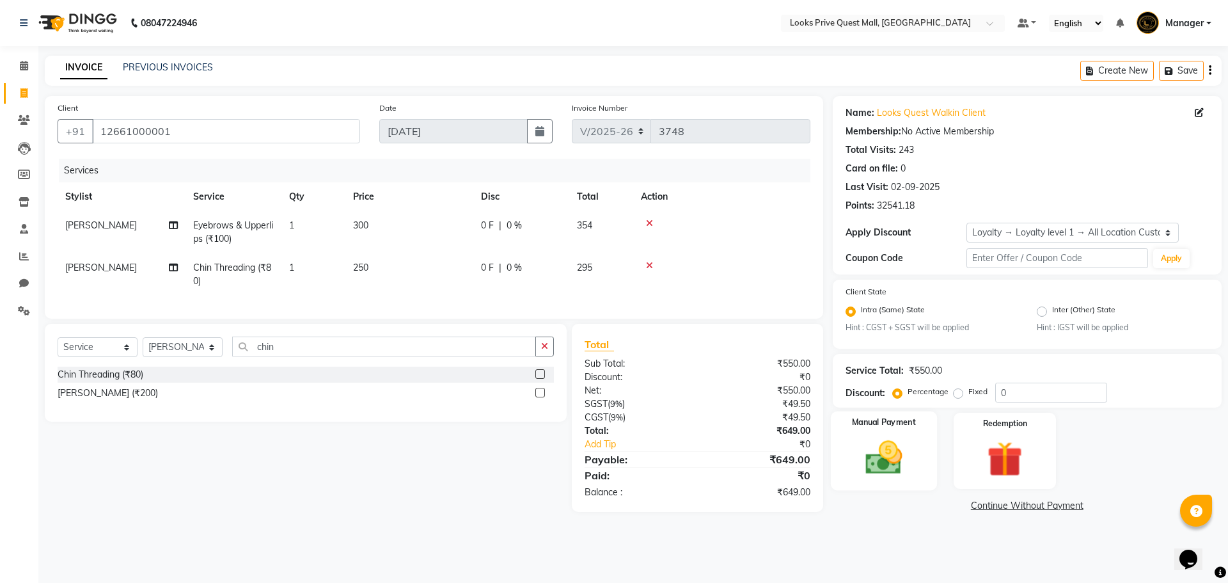
click at [893, 450] on img at bounding box center [884, 458] width 60 height 42
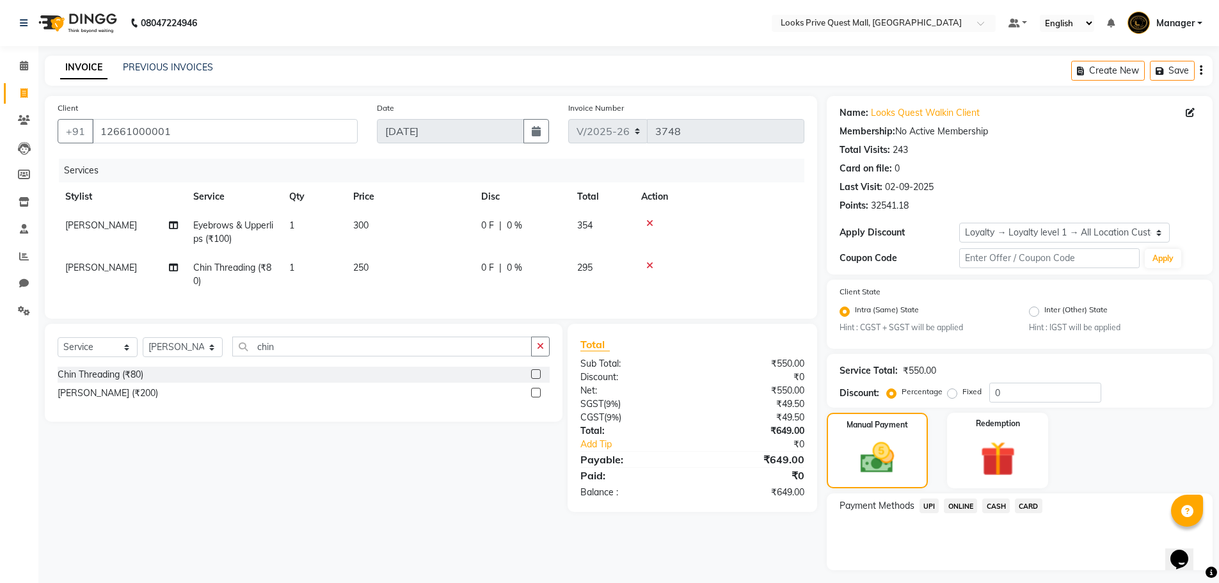
click at [1035, 508] on span "CARD" at bounding box center [1029, 505] width 28 height 15
click at [1051, 574] on button "Add Payment" at bounding box center [1083, 574] width 234 height 20
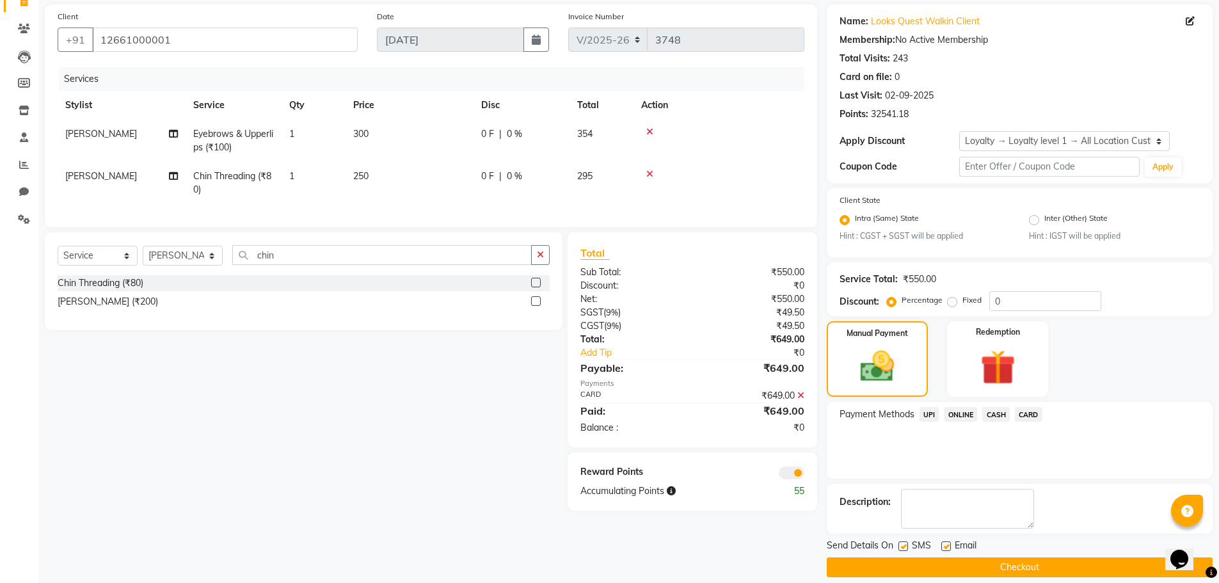
scroll to position [105, 0]
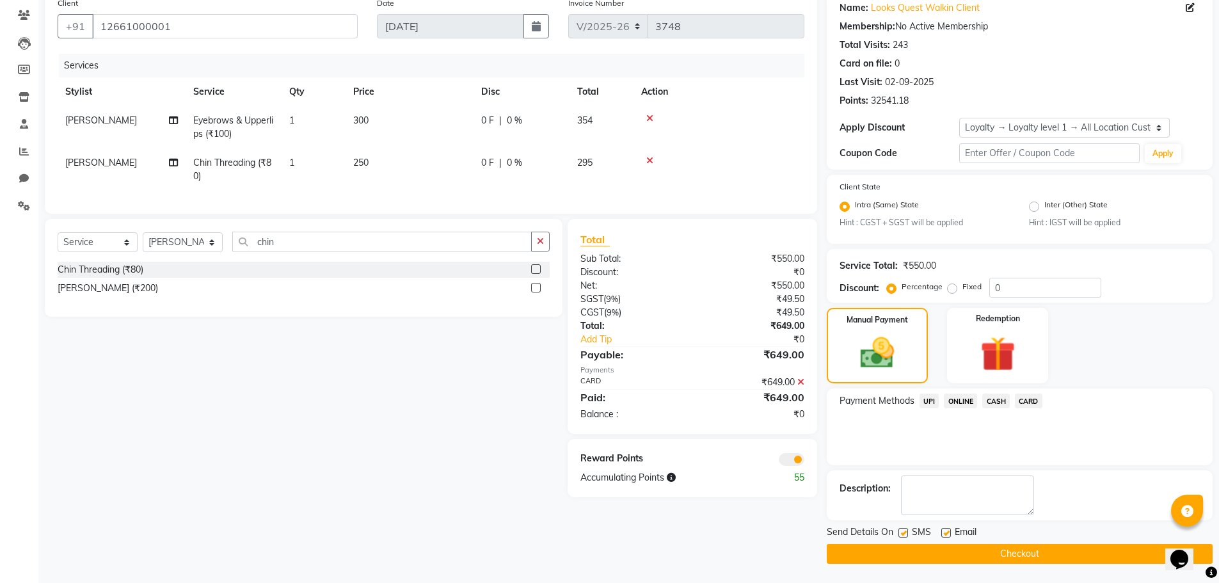
click at [950, 536] on label at bounding box center [946, 533] width 10 height 10
click at [950, 536] on input "checkbox" at bounding box center [945, 533] width 8 height 8
checkbox input "false"
click at [795, 466] on span at bounding box center [792, 459] width 26 height 13
click at [804, 461] on input "checkbox" at bounding box center [804, 461] width 0 height 0
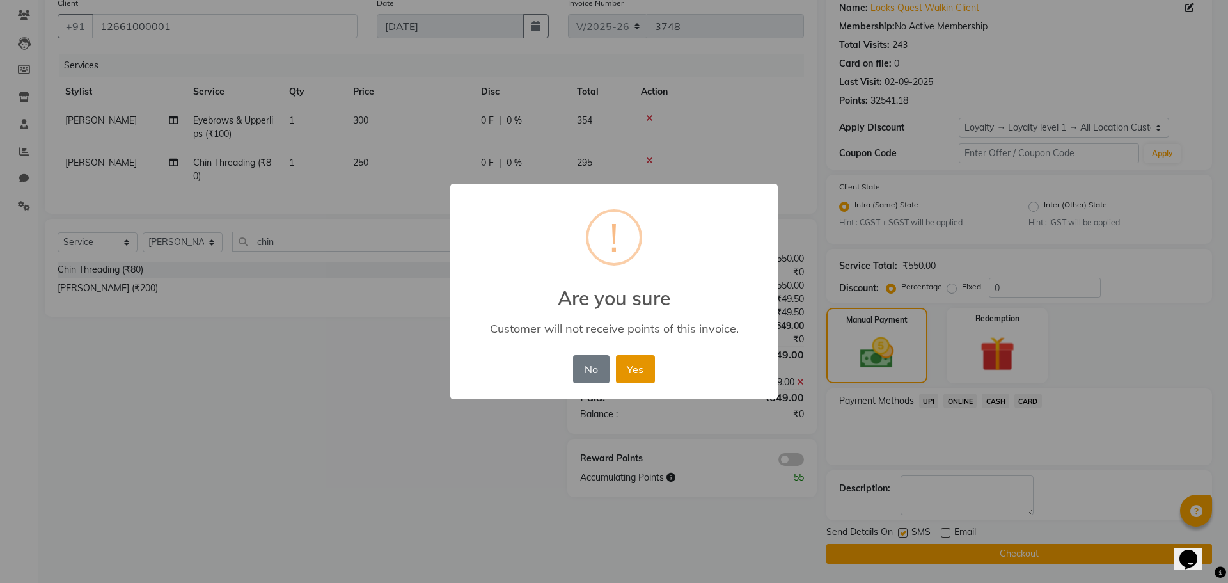
click at [642, 365] on button "Yes" at bounding box center [635, 369] width 39 height 28
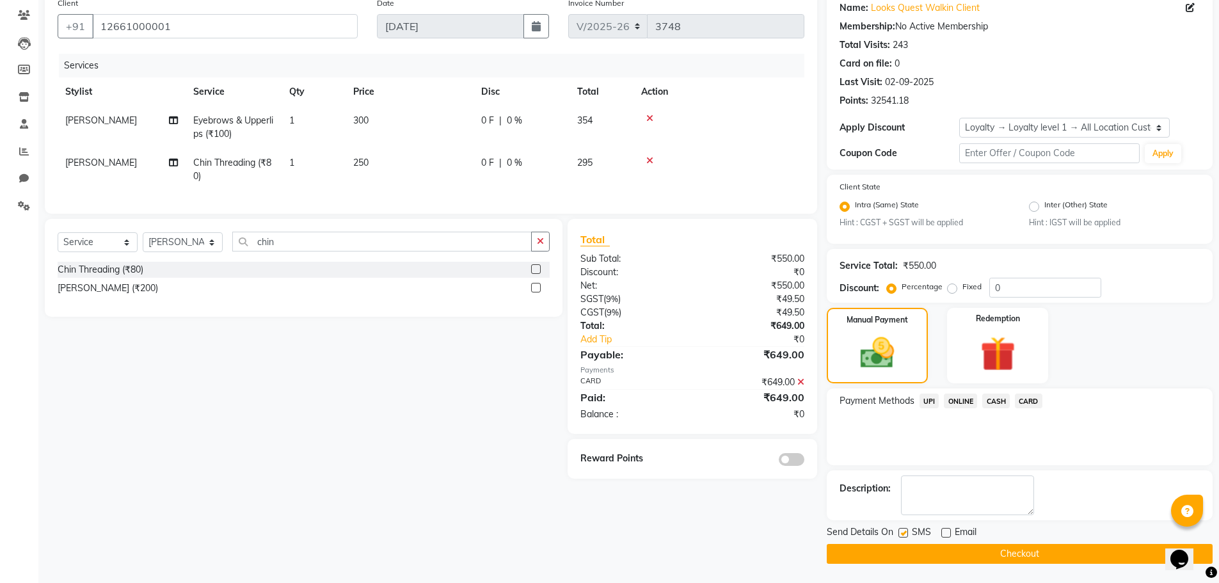
click at [837, 553] on button "Checkout" at bounding box center [1020, 554] width 386 height 20
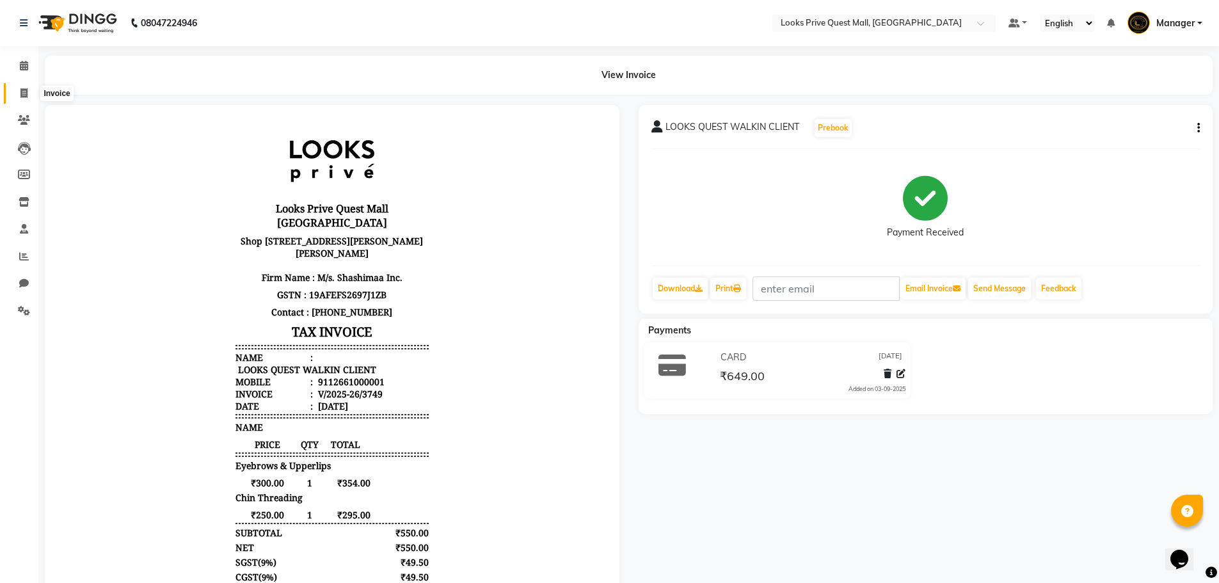
click at [26, 95] on icon at bounding box center [23, 93] width 7 height 10
select select "service"
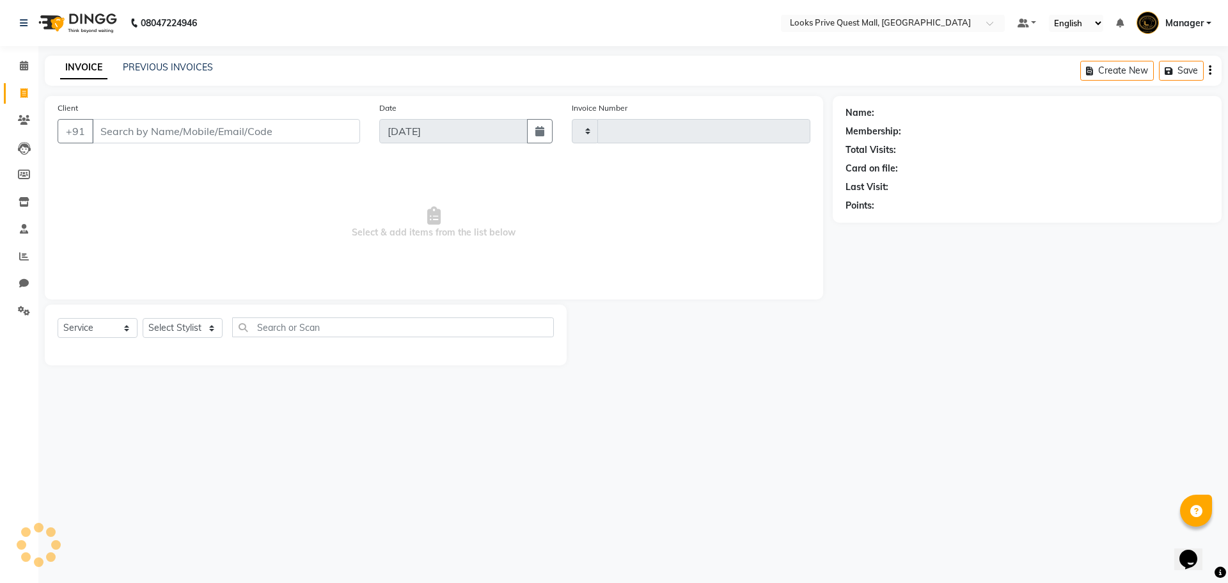
type input "3750"
select select "6141"
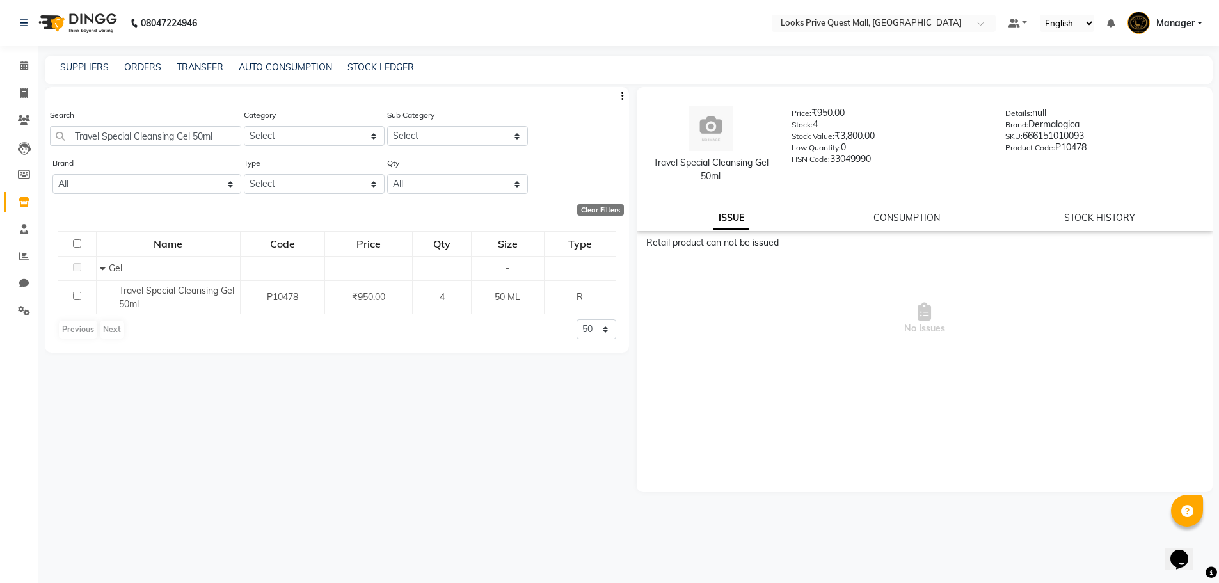
click at [2, 185] on app-home "08047224946 Select Location × Looks Prive Quest Mall, [GEOGRAPHIC_DATA] Default…" at bounding box center [609, 295] width 1219 height 591
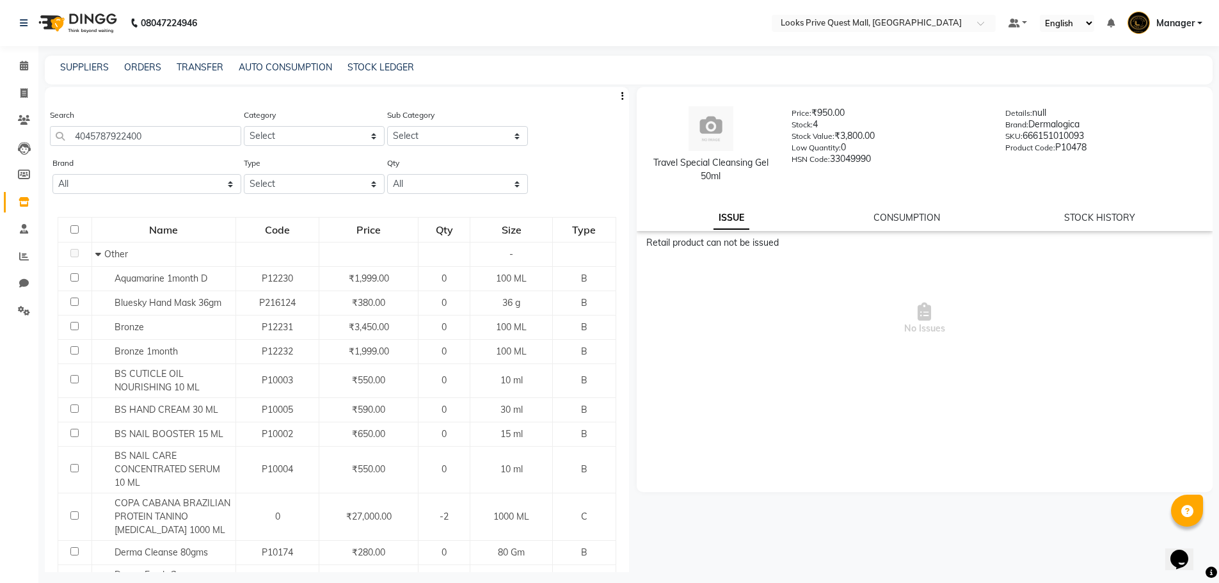
type input "4045787922400"
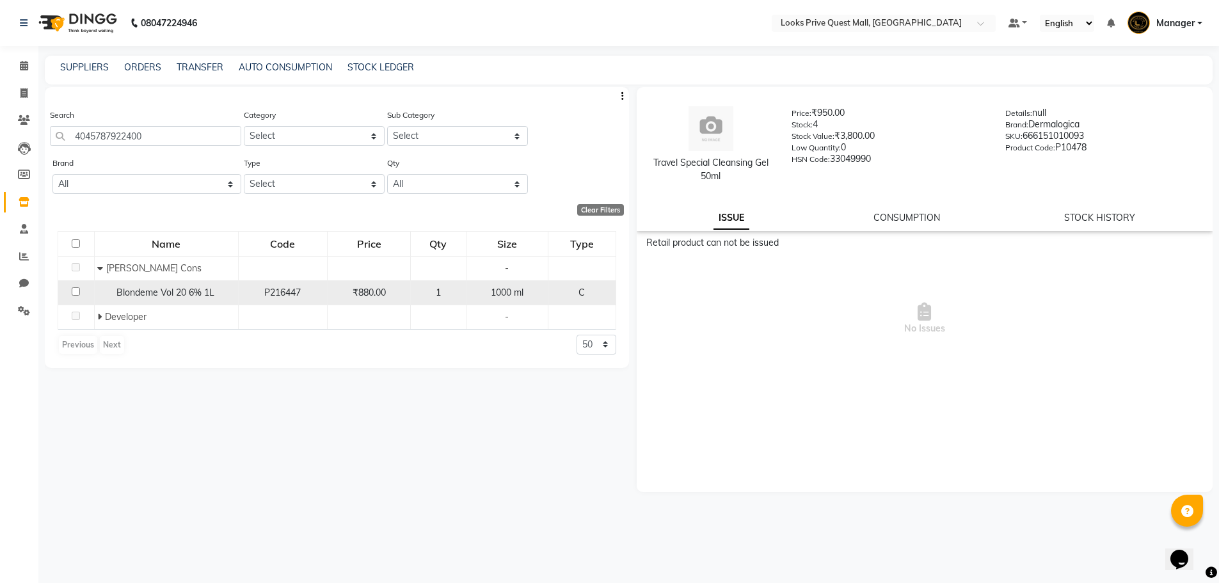
click at [195, 290] on span "Blondeme Vol 20 6% 1L" at bounding box center [165, 293] width 98 height 12
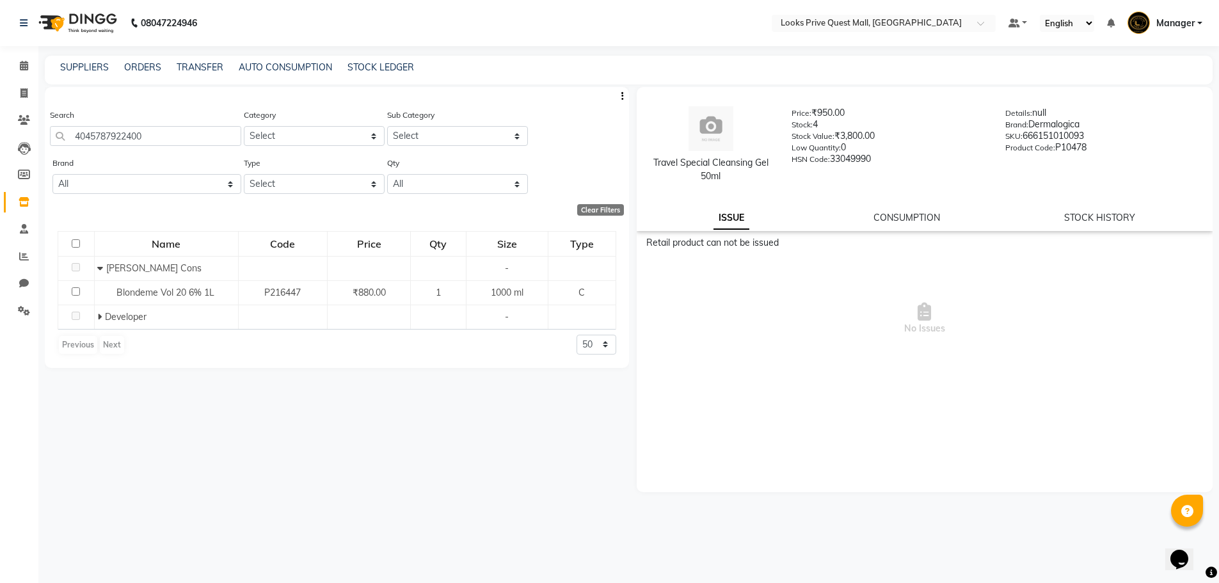
select select
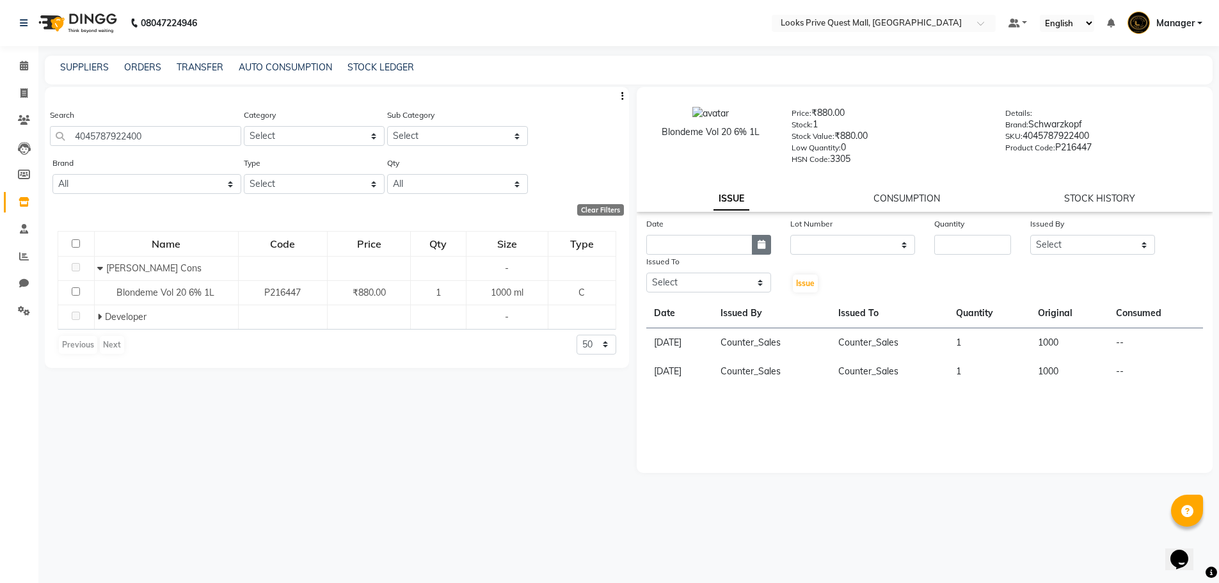
click at [763, 250] on button "button" at bounding box center [761, 245] width 19 height 20
select select "9"
select select "2025"
click at [703, 312] on div "3" at bounding box center [700, 311] width 20 height 20
type input "[DATE]"
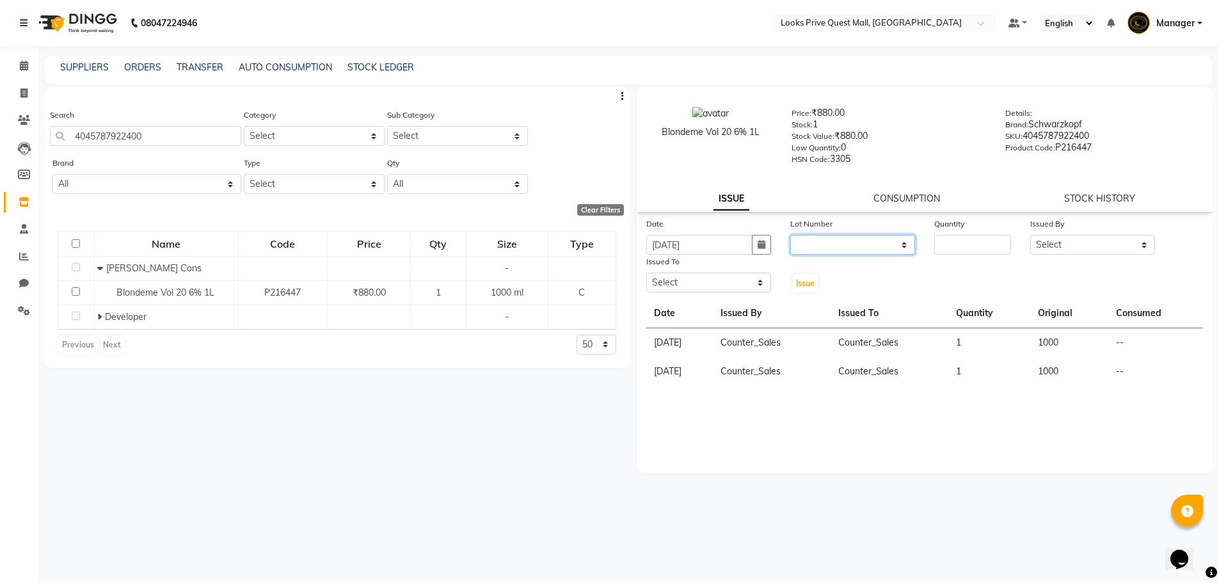
click at [880, 250] on select "None" at bounding box center [852, 245] width 125 height 20
select select "0: null"
click at [790, 235] on select "None" at bounding box center [852, 245] width 125 height 20
type input "1"
drag, startPoint x: 1056, startPoint y: 237, endPoint x: 1074, endPoint y: 243, distance: 18.8
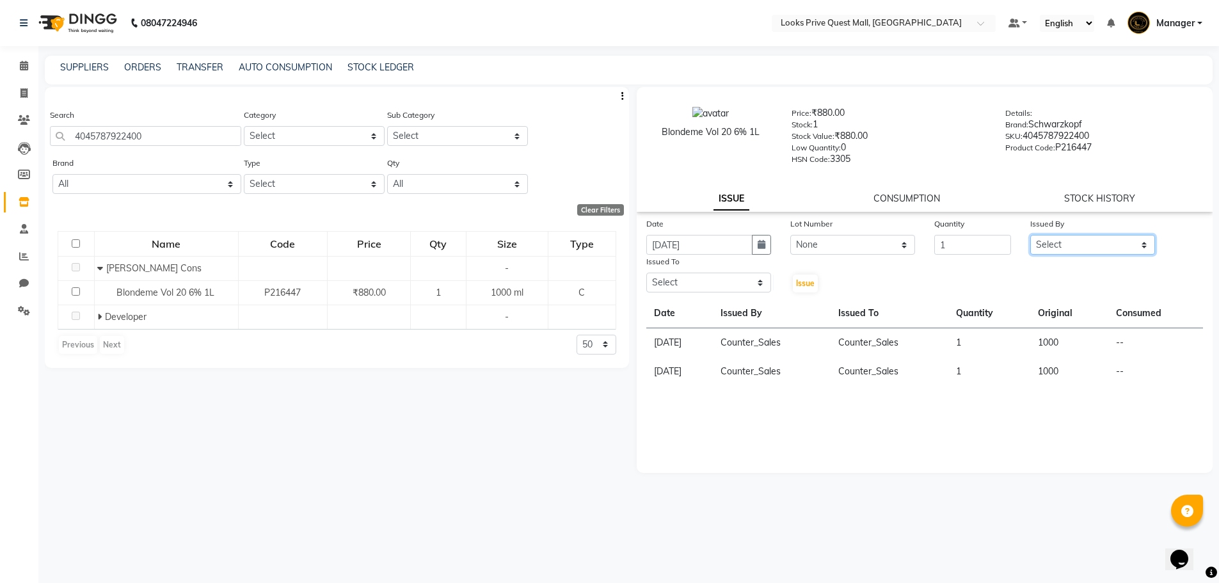
click at [1065, 240] on select "Select Arman Bapi Chhewang Counter_Sales Deepa Das Dipti Uppal Firoz Ku Lin_Lil…" at bounding box center [1092, 245] width 125 height 20
select select "46686"
click at [1030, 235] on select "Select Arman Bapi Chhewang Counter_Sales Deepa Das Dipti Uppal Firoz Ku Lin_Lil…" at bounding box center [1092, 245] width 125 height 20
click at [717, 278] on select "Select Arman Bapi Chhewang Counter_Sales Deepa Das Dipti Uppal Firoz Ku Lin_Lil…" at bounding box center [708, 283] width 125 height 20
select select "46703"
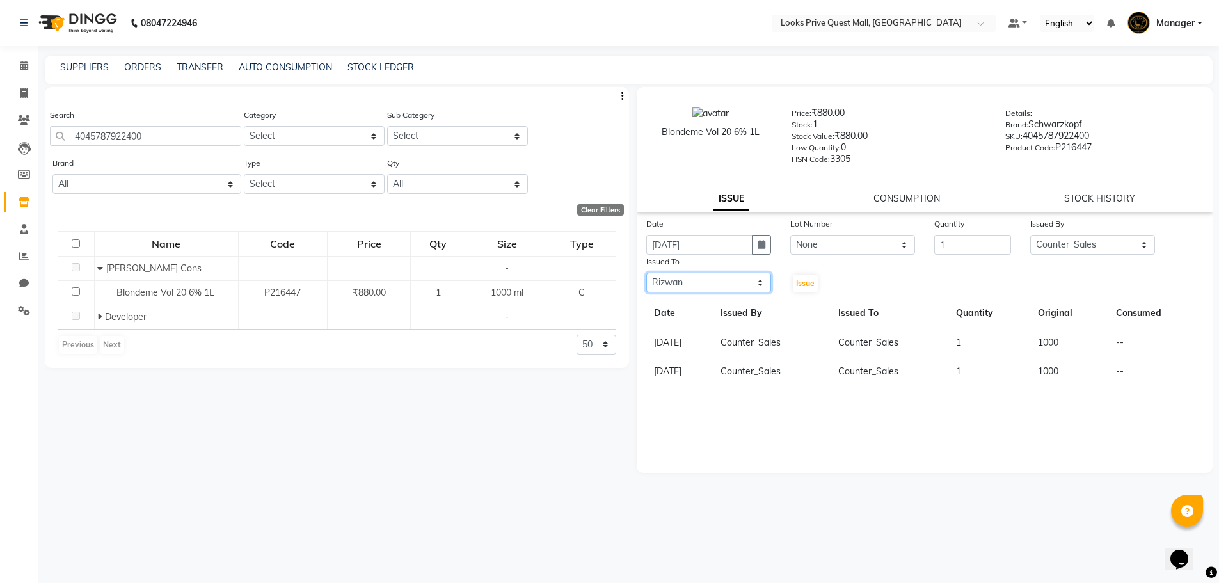
click at [646, 273] on select "Select Arman Bapi Chhewang Counter_Sales Deepa Das Dipti Uppal Firoz Ku Lin_Lil…" at bounding box center [708, 283] width 125 height 20
click at [805, 290] on button "Issue" at bounding box center [805, 283] width 25 height 18
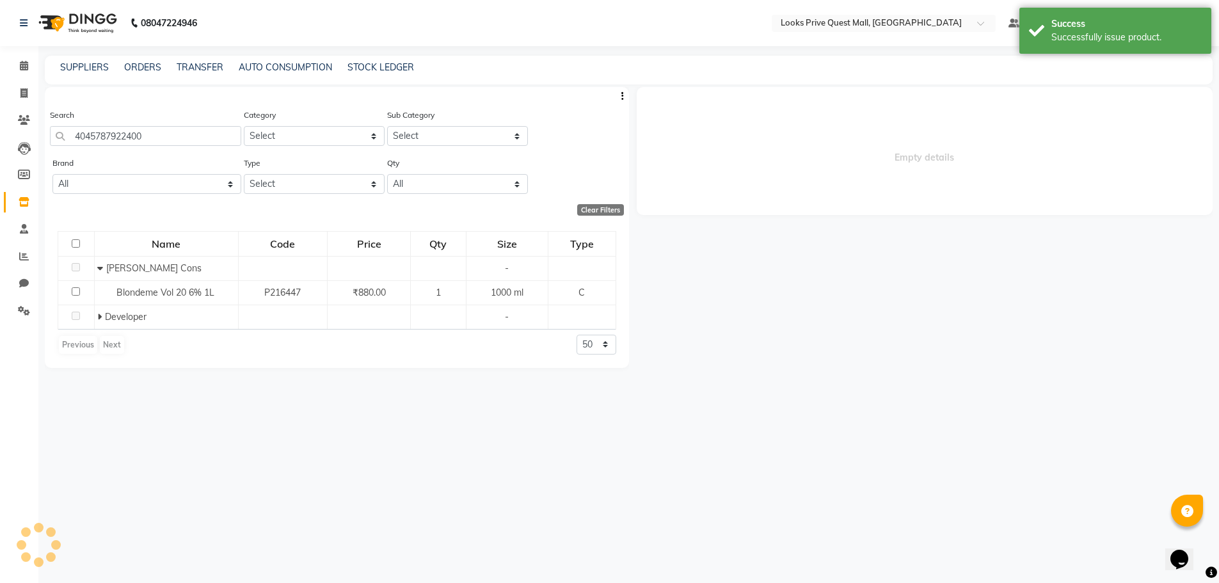
select select
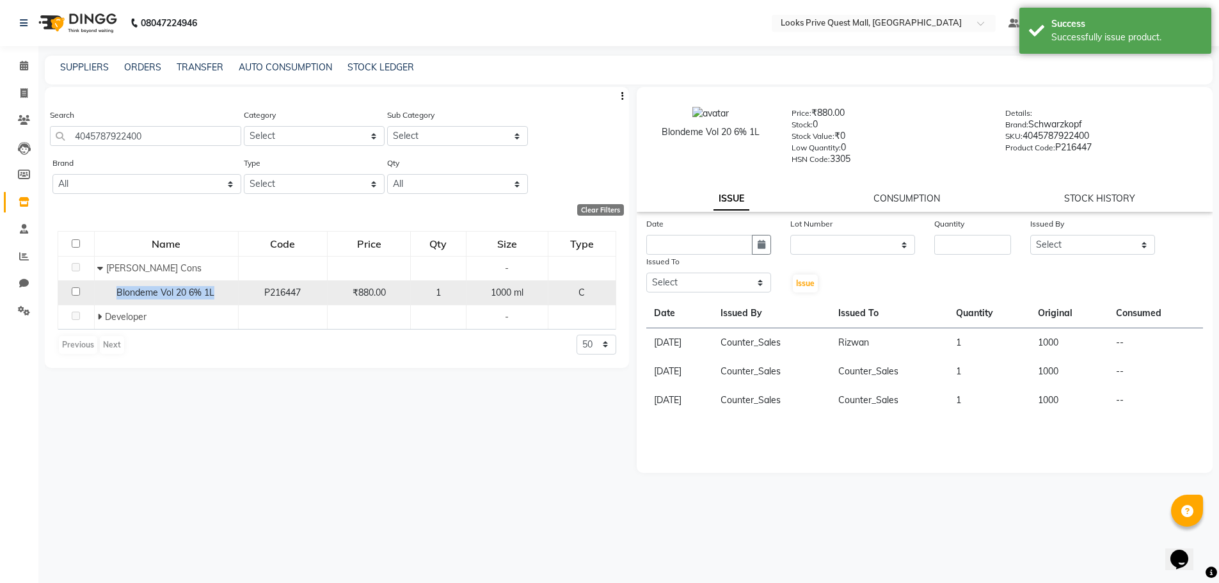
copy span "Blondeme Vol 20 6% 1L"
drag, startPoint x: 114, startPoint y: 292, endPoint x: 225, endPoint y: 298, distance: 111.4
click at [225, 298] on div "Blondeme Vol 20 6% 1L" at bounding box center [165, 292] width 137 height 13
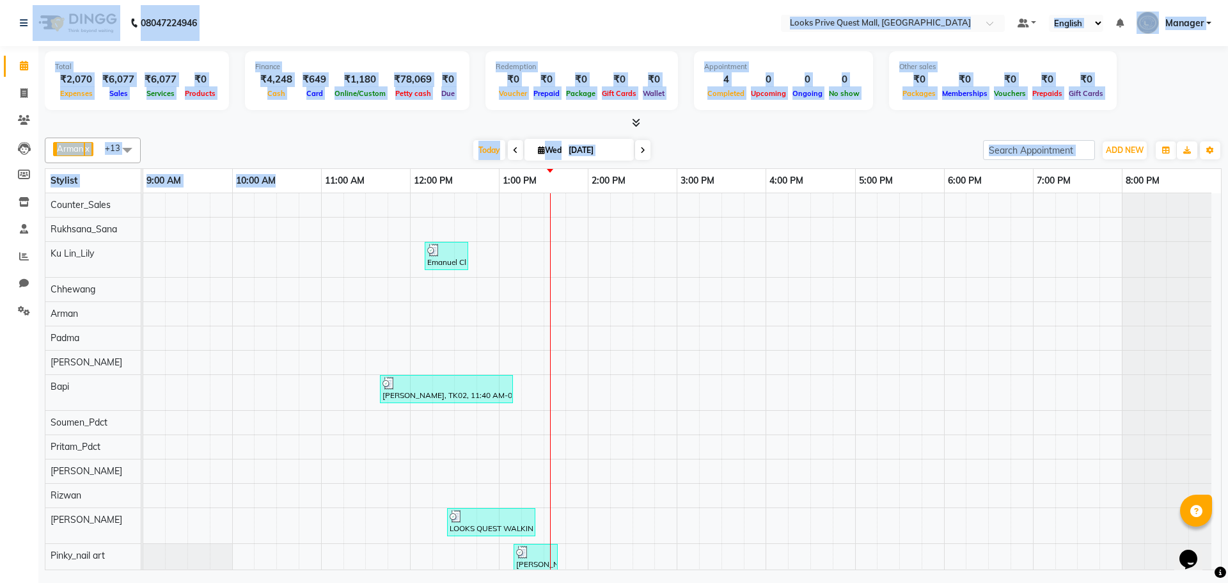
drag, startPoint x: 0, startPoint y: 20, endPoint x: 304, endPoint y: 178, distance: 342.3
click at [304, 178] on app-home "08047224946 Select Location × Looks Prive Quest Mall, [GEOGRAPHIC_DATA] Default…" at bounding box center [614, 286] width 1228 height 573
click at [300, 131] on div "Total ₹2,070 Expenses ₹6,077 Sales ₹6,077 Services ₹0 Products Finance ₹4,248 C…" at bounding box center [633, 309] width 1190 height 527
click at [299, 134] on div "Arman x Bapi x Chhewang x Counter_Sales x [PERSON_NAME] x [PERSON_NAME] Lin_Lil…" at bounding box center [633, 351] width 1177 height 438
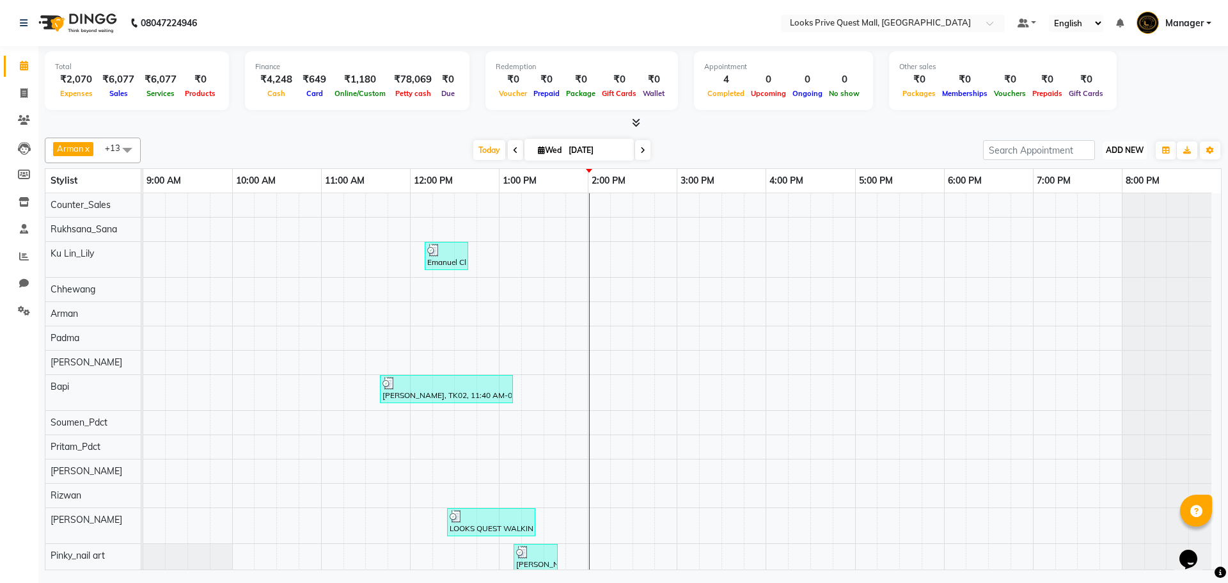
click at [1116, 154] on span "ADD NEW" at bounding box center [1125, 150] width 38 height 10
click at [1070, 209] on link "Add Expense" at bounding box center [1095, 208] width 101 height 17
select select "1"
select select "5128"
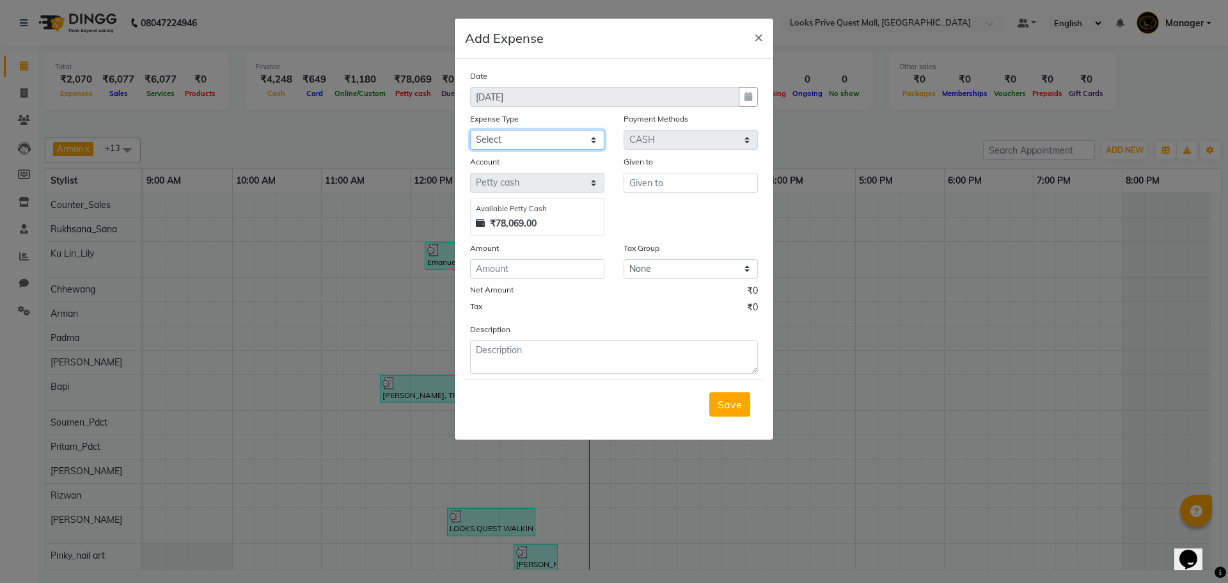
click at [560, 138] on select "Select Bank Deposit Blinkit Cash Handover CLIENT Client ordered food Client Ref…" at bounding box center [537, 140] width 134 height 20
select select "23704"
click at [470, 130] on select "Select Bank Deposit Blinkit Cash Handover CLIENT Client ordered food Client Ref…" at bounding box center [537, 140] width 134 height 20
click at [659, 186] on input "text" at bounding box center [691, 183] width 134 height 20
type input "Pandit"
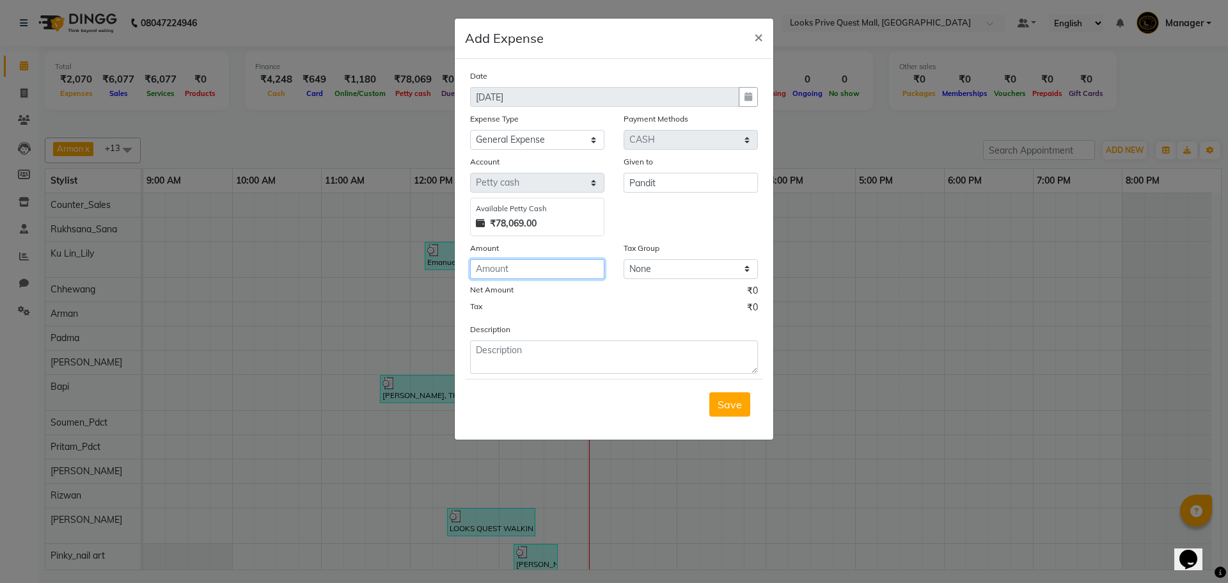
click at [519, 270] on input "number" at bounding box center [537, 269] width 134 height 20
type input "30"
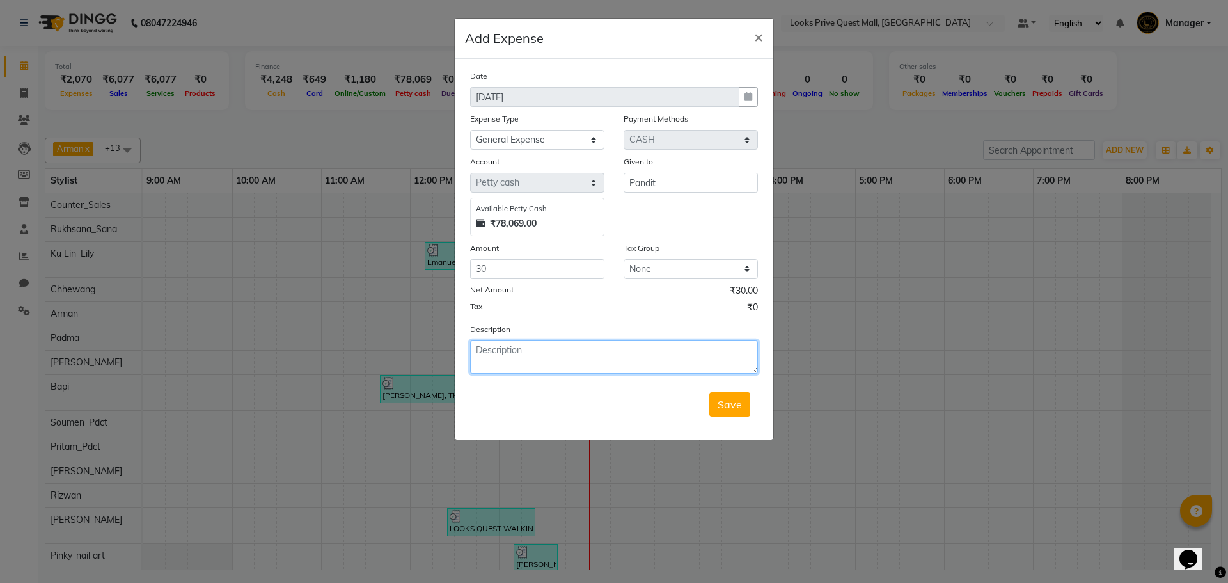
click at [557, 369] on textarea at bounding box center [614, 356] width 288 height 33
paste textarea "Sweets for puja at salon"
type textarea "Sweets for puja at salon"
click at [738, 409] on span "Save" at bounding box center [730, 404] width 24 height 13
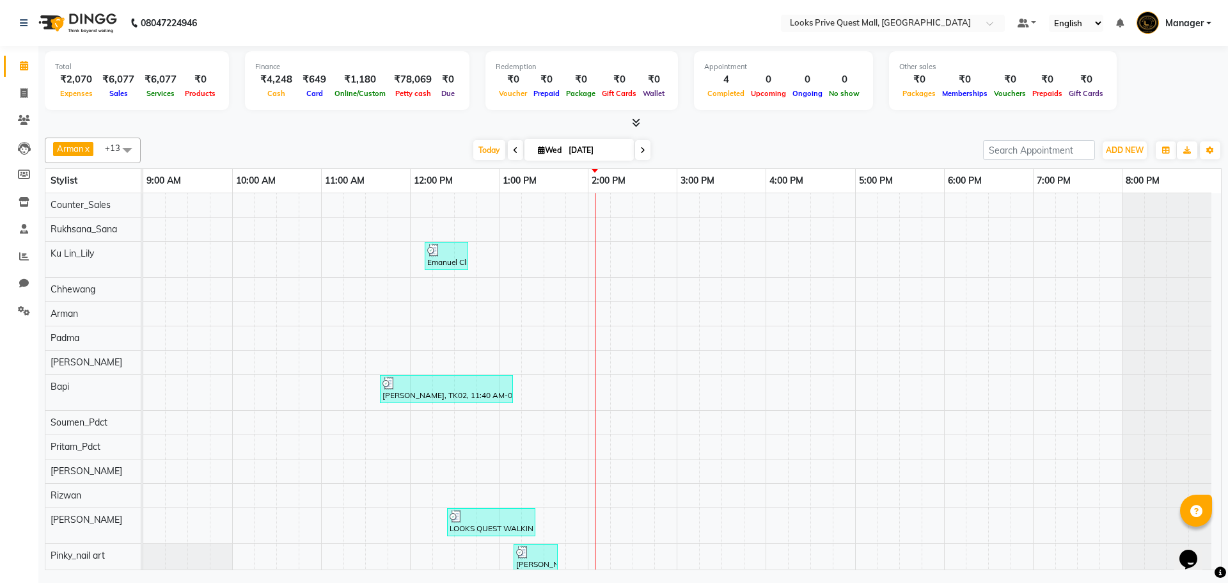
click at [1139, 161] on div "Arman x Bapi x Chhewang x Counter_Sales x Deepa Das x Firoz x Ku Lin_Lily x Pad…" at bounding box center [633, 151] width 1177 height 26
click at [1132, 154] on span "ADD NEW" at bounding box center [1125, 150] width 38 height 10
click at [1075, 205] on link "Add Expense" at bounding box center [1095, 208] width 101 height 17
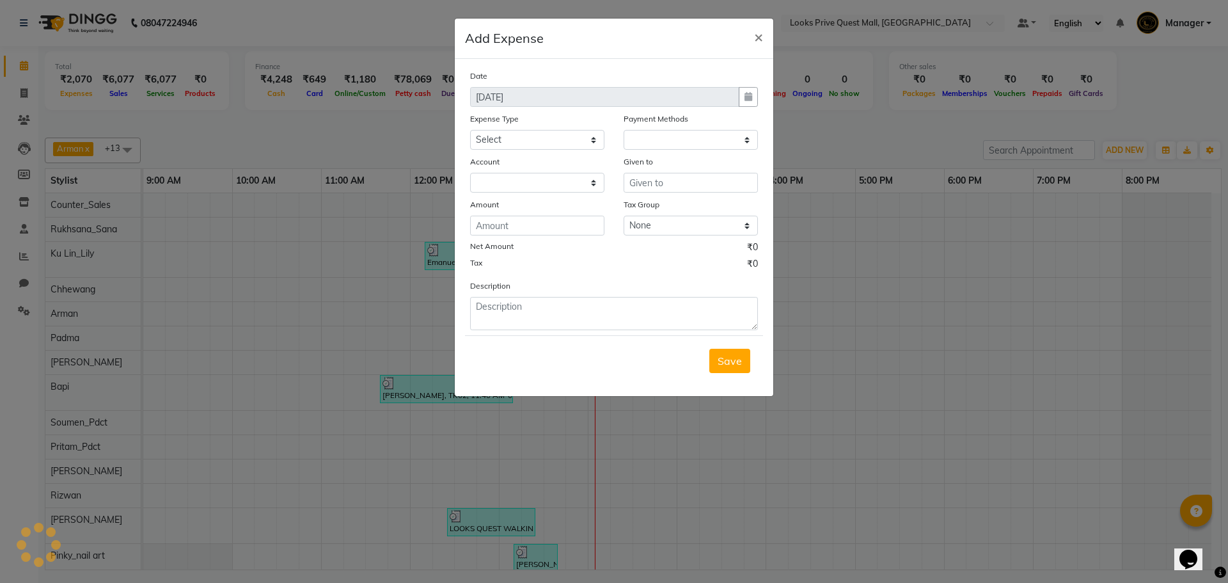
select select "1"
select select "5128"
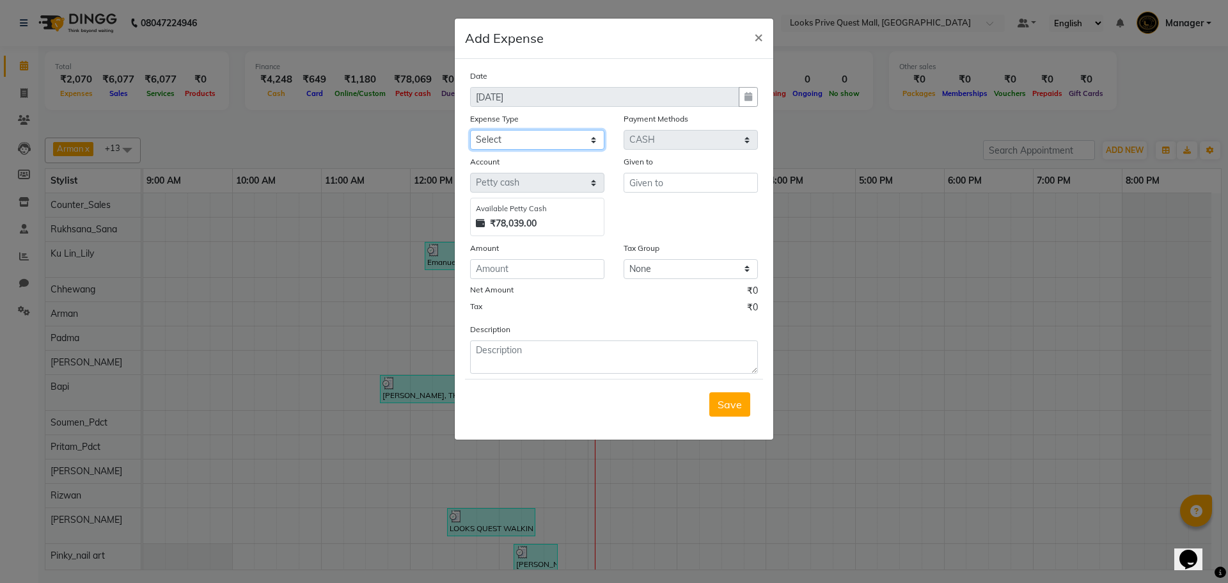
click at [578, 134] on select "Select Bank Deposit Blinkit Cash Handover CLIENT Client ordered food Client Ref…" at bounding box center [537, 140] width 134 height 20
select select "24076"
click at [470, 130] on select "Select Bank Deposit Blinkit Cash Handover CLIENT Client ordered food Client Ref…" at bounding box center [537, 140] width 134 height 20
click at [649, 186] on input "text" at bounding box center [691, 183] width 134 height 20
type input "Spencer"
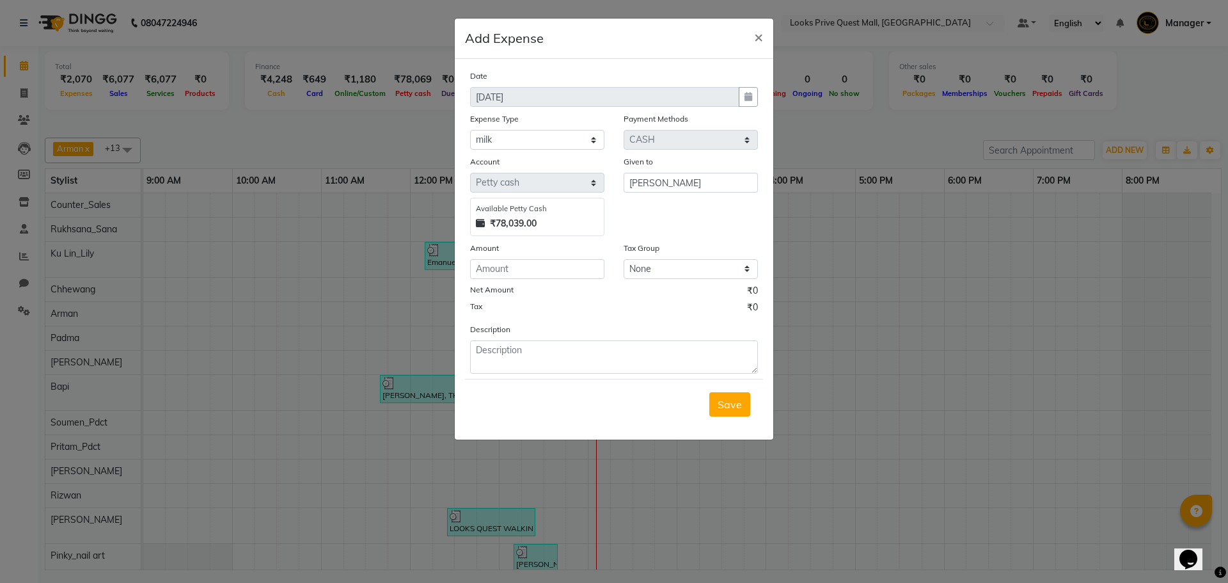
click at [551, 279] on div "Date 03-09-2025 Expense Type Select Bank Deposit Blinkit Cash Handover CLIENT C…" at bounding box center [614, 221] width 288 height 305
click at [552, 273] on input "number" at bounding box center [537, 269] width 134 height 20
type input "140"
click at [575, 353] on textarea at bounding box center [614, 356] width 288 height 33
click at [743, 346] on textarea "Milk for salon use" at bounding box center [614, 356] width 288 height 33
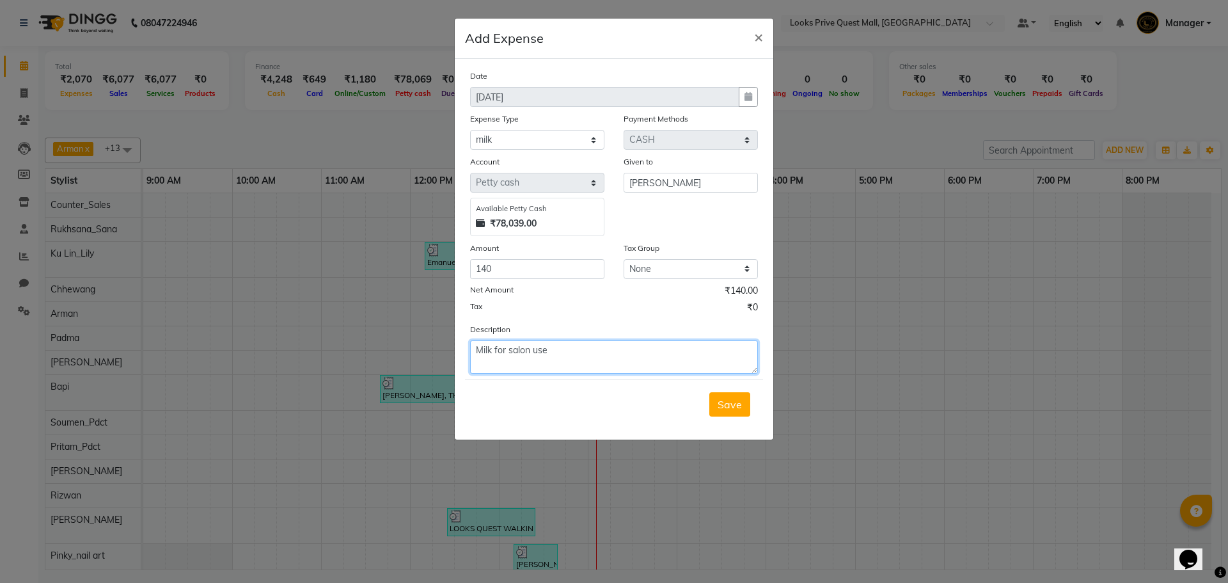
click at [709, 370] on textarea "Milk for salon use" at bounding box center [614, 356] width 288 height 33
type textarea "Milk for salon use"
click at [1116, 378] on ngb-modal-window "Add Expense × Date 03-09-2025 Expense Type Select Bank Deposit Blinkit Cash Han…" at bounding box center [614, 291] width 1228 height 583
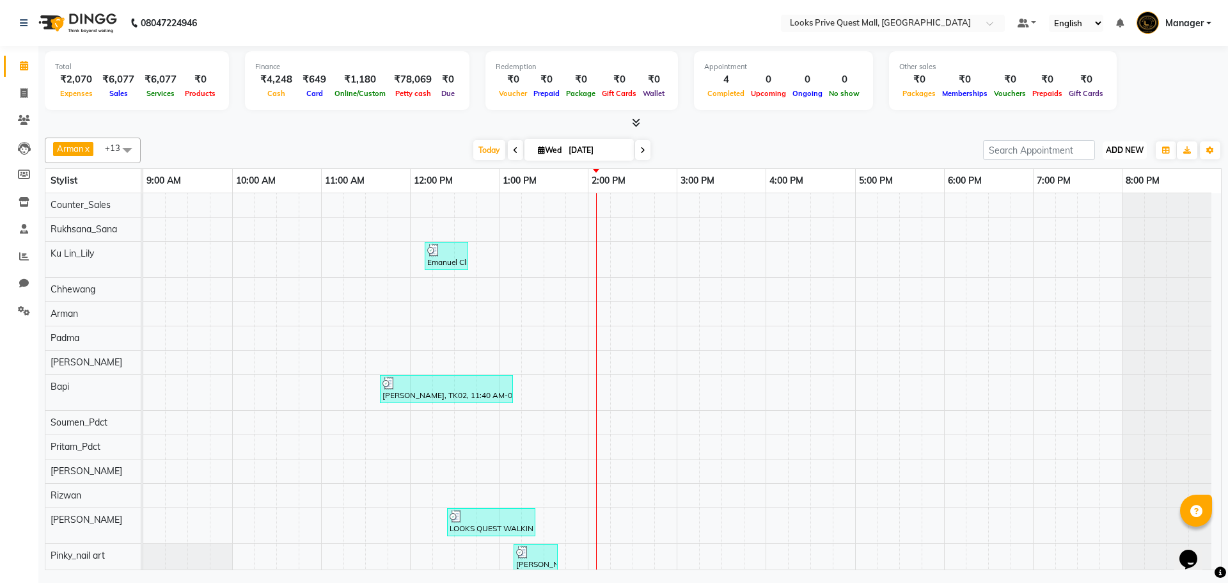
click at [1113, 147] on span "ADD NEW" at bounding box center [1125, 150] width 38 height 10
click at [1122, 206] on link "Add Expense" at bounding box center [1095, 208] width 101 height 17
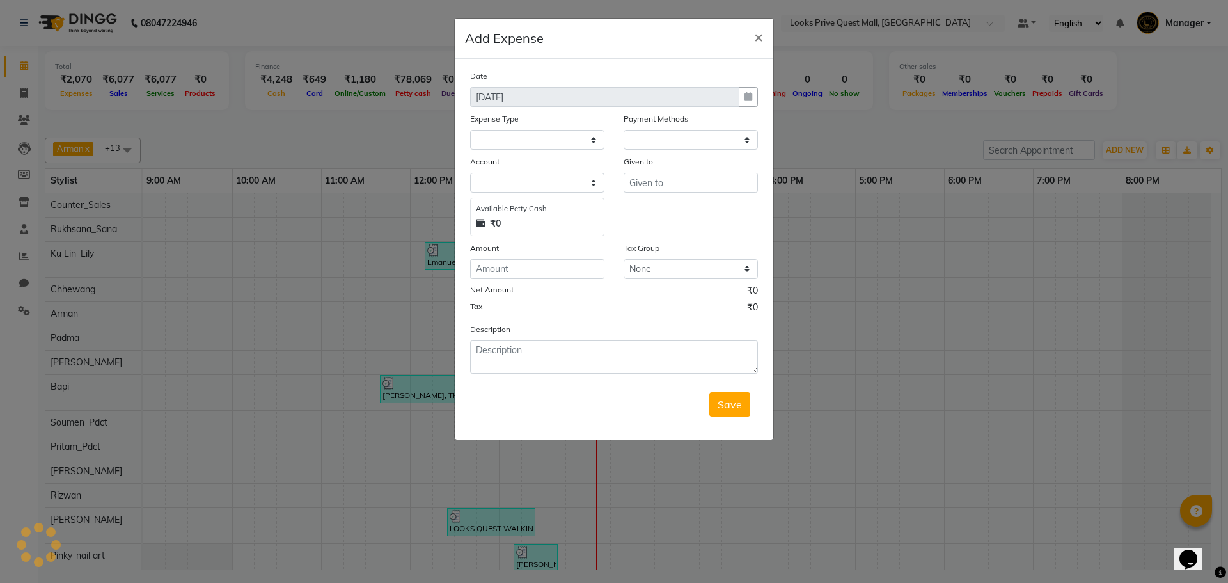
select select "1"
select select "5128"
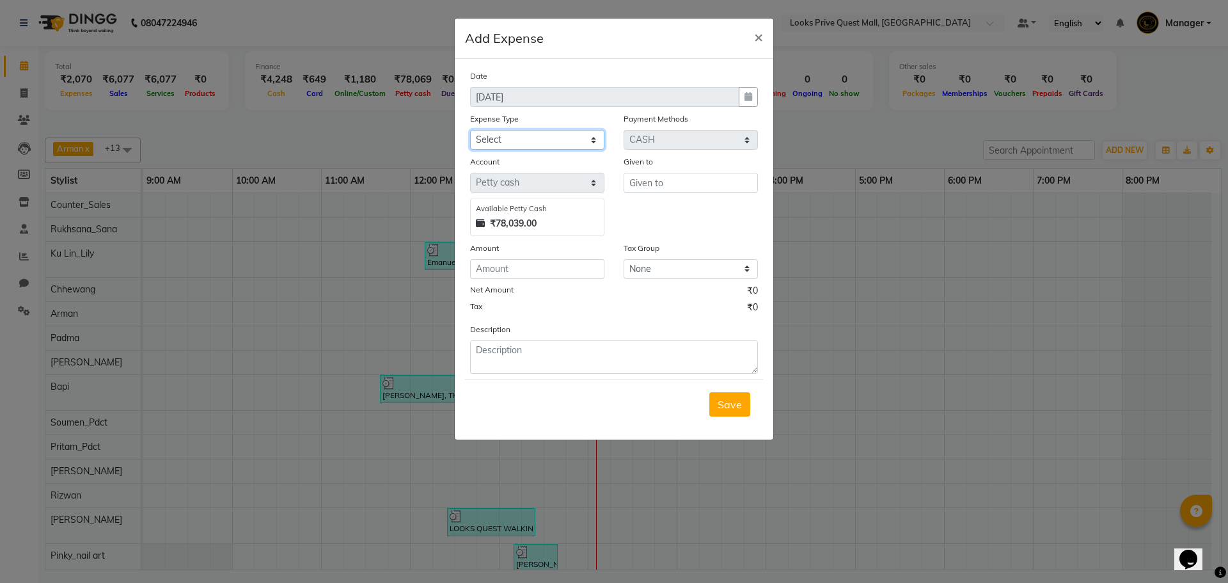
click at [514, 140] on select "Select Bank Deposit Blinkit Cash Handover CLIENT Client ordered food Client Ref…" at bounding box center [537, 140] width 134 height 20
select select "24472"
click at [470, 130] on select "Select Bank Deposit Blinkit Cash Handover CLIENT Client ordered food Client Ref…" at bounding box center [537, 140] width 134 height 20
click at [661, 184] on input "text" at bounding box center [691, 183] width 134 height 20
type input "Spencer"
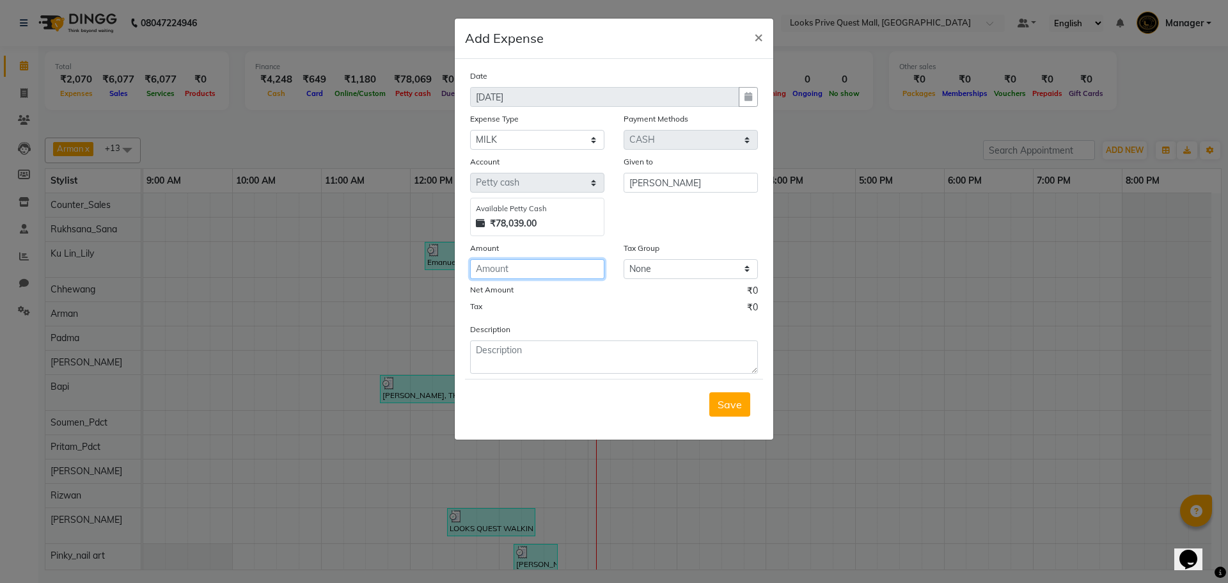
click at [568, 273] on input "number" at bounding box center [537, 269] width 134 height 20
type input "140"
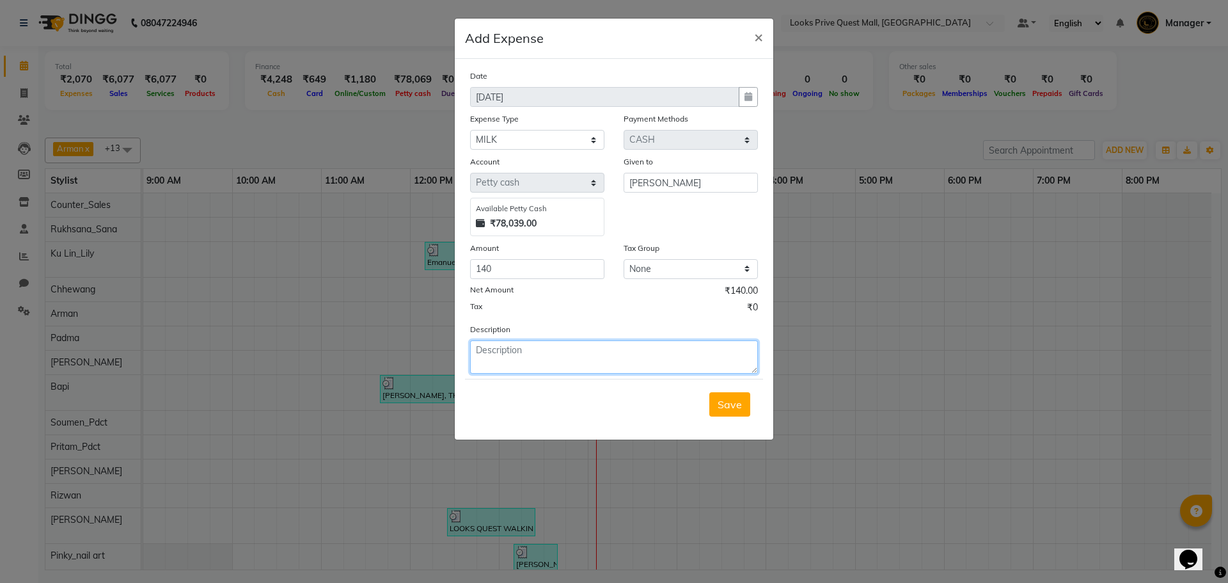
click at [555, 347] on textarea at bounding box center [614, 356] width 288 height 33
type textarea "Milk"
click at [726, 406] on span "Save" at bounding box center [730, 404] width 24 height 13
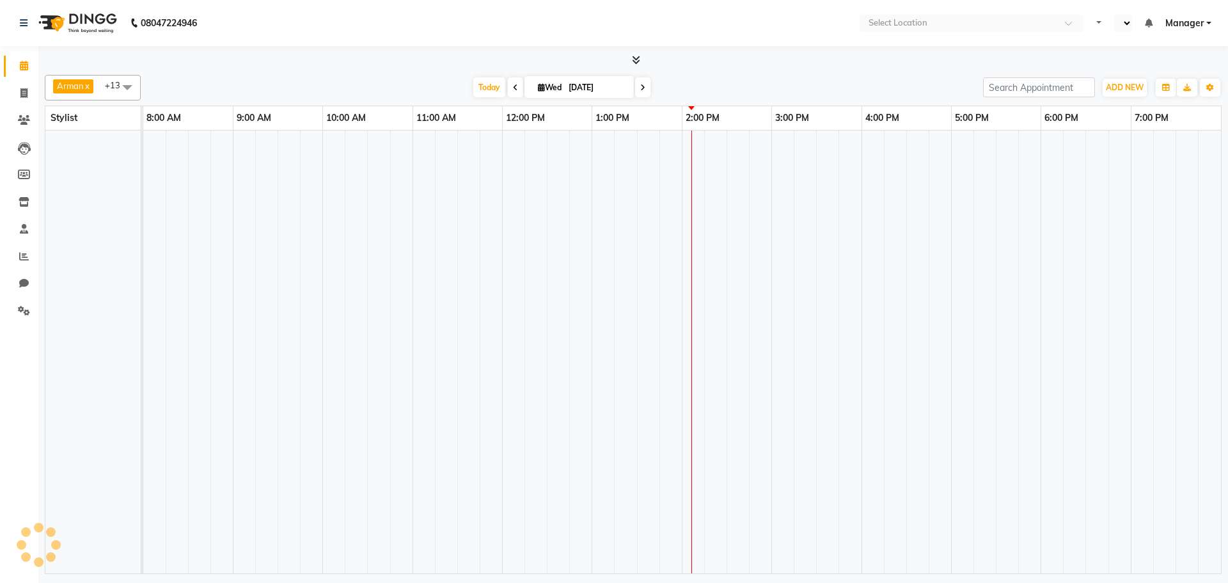
select select "en"
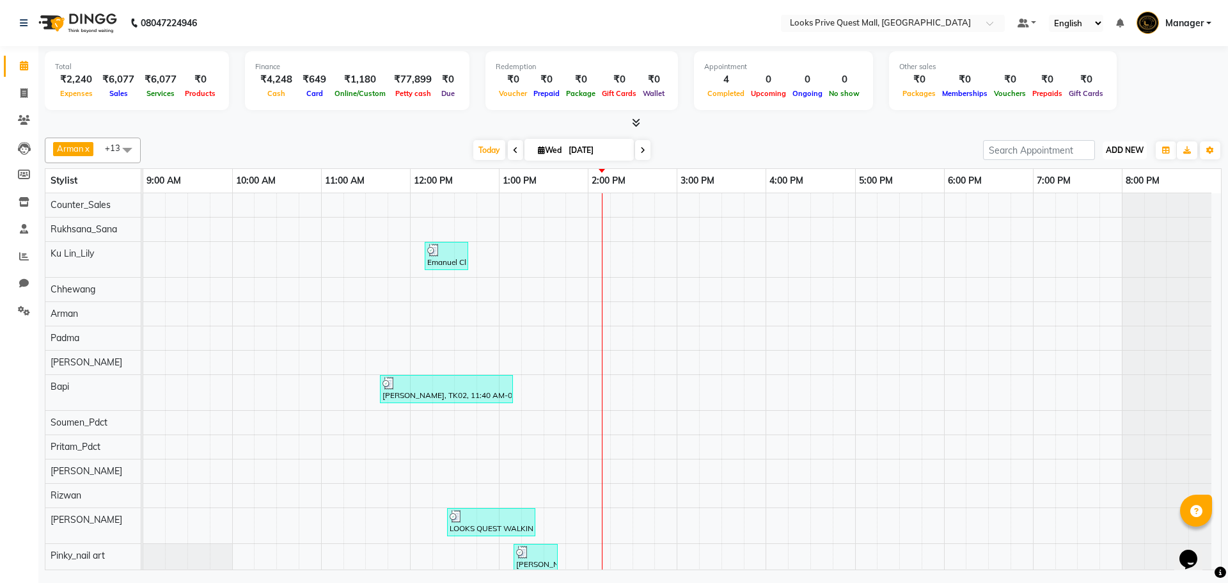
click at [1109, 144] on button "ADD NEW Toggle Dropdown" at bounding box center [1125, 150] width 44 height 18
click at [1088, 207] on link "Add Expense" at bounding box center [1095, 208] width 101 height 17
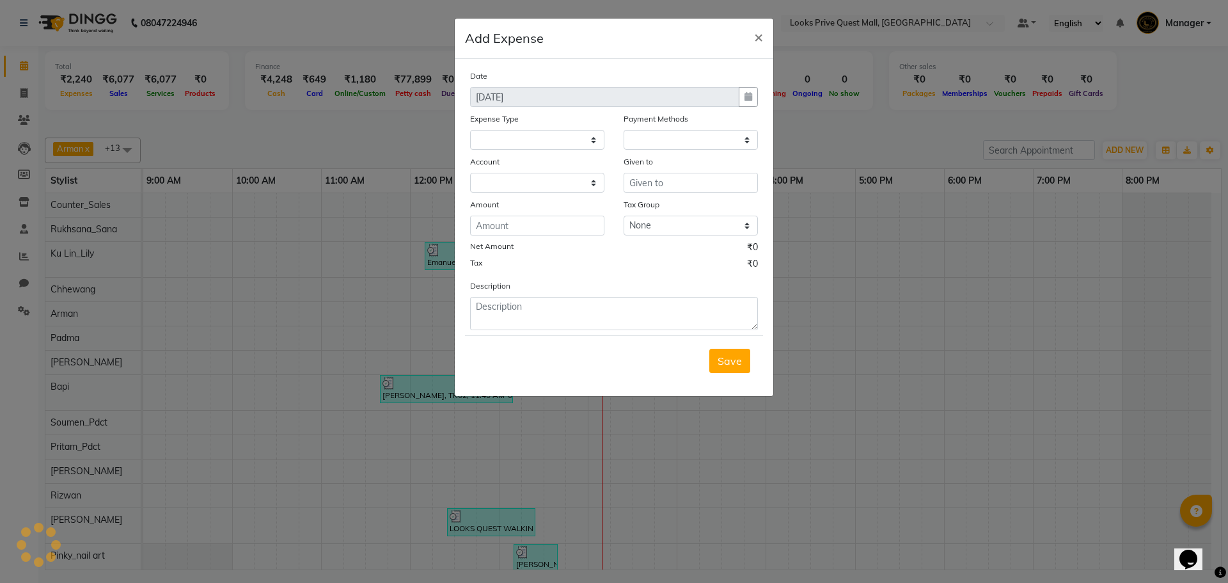
select select "1"
select select "5128"
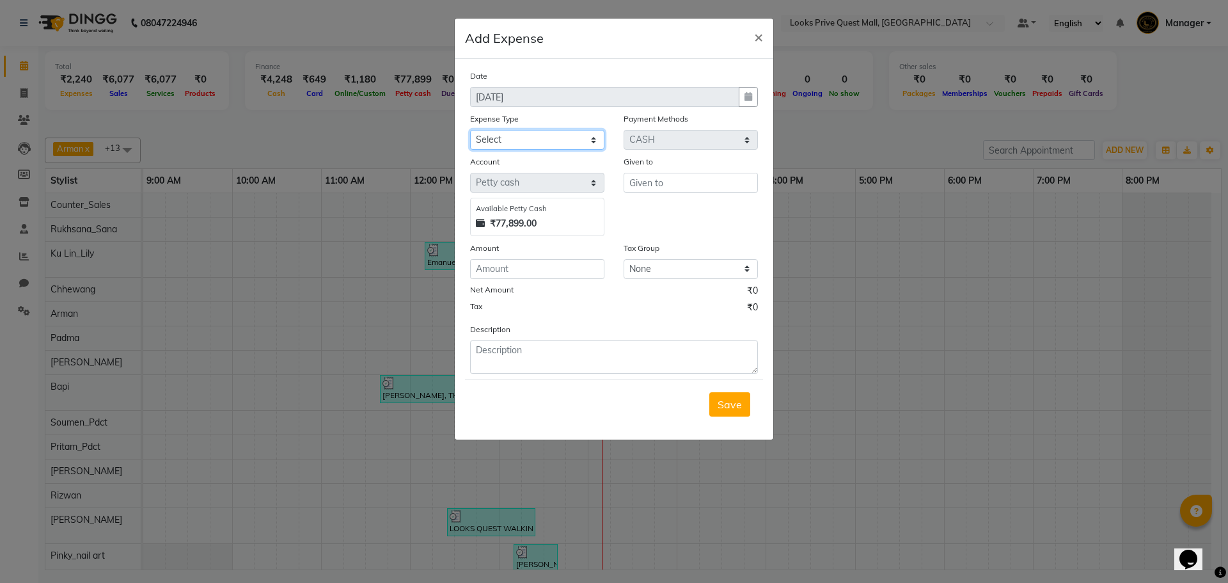
click at [527, 138] on select "Select Bank Deposit Blinkit Cash Handover CLIENT Client ordered food Client Ref…" at bounding box center [537, 140] width 134 height 20
select select "24391"
click at [470, 130] on select "Select Bank Deposit Blinkit Cash Handover CLIENT Client ordered food Client Ref…" at bounding box center [537, 140] width 134 height 20
click at [670, 183] on input "text" at bounding box center [691, 183] width 134 height 20
click at [685, 210] on ngb-highlight "Coun ter_Sales" at bounding box center [675, 209] width 70 height 13
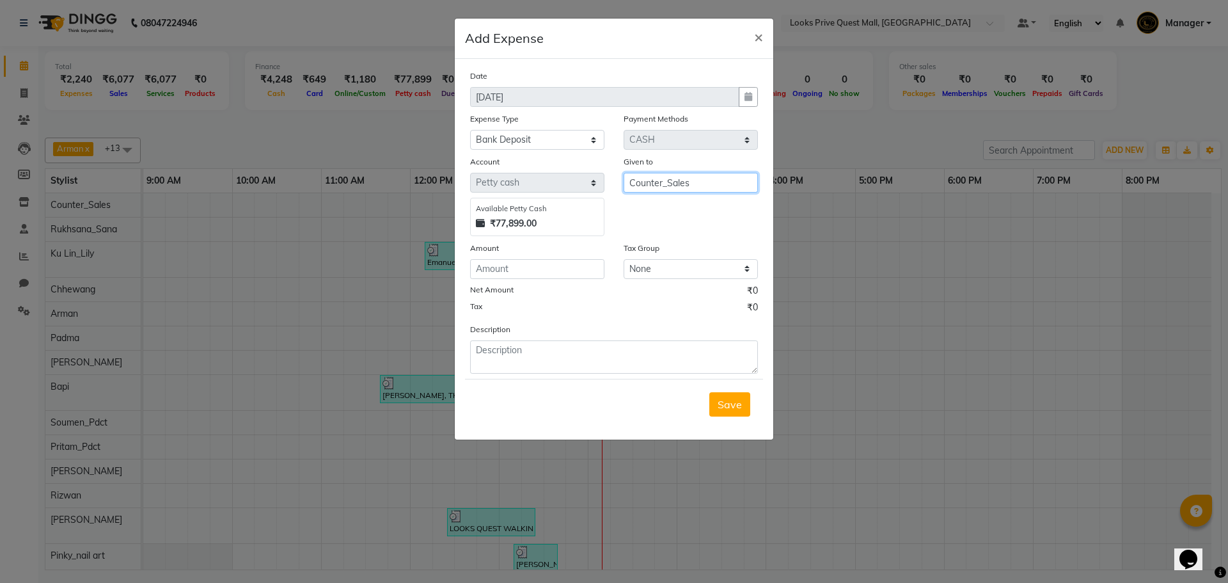
type input "Counter_Sales"
click at [486, 275] on input "number" at bounding box center [537, 269] width 134 height 20
type input "52500"
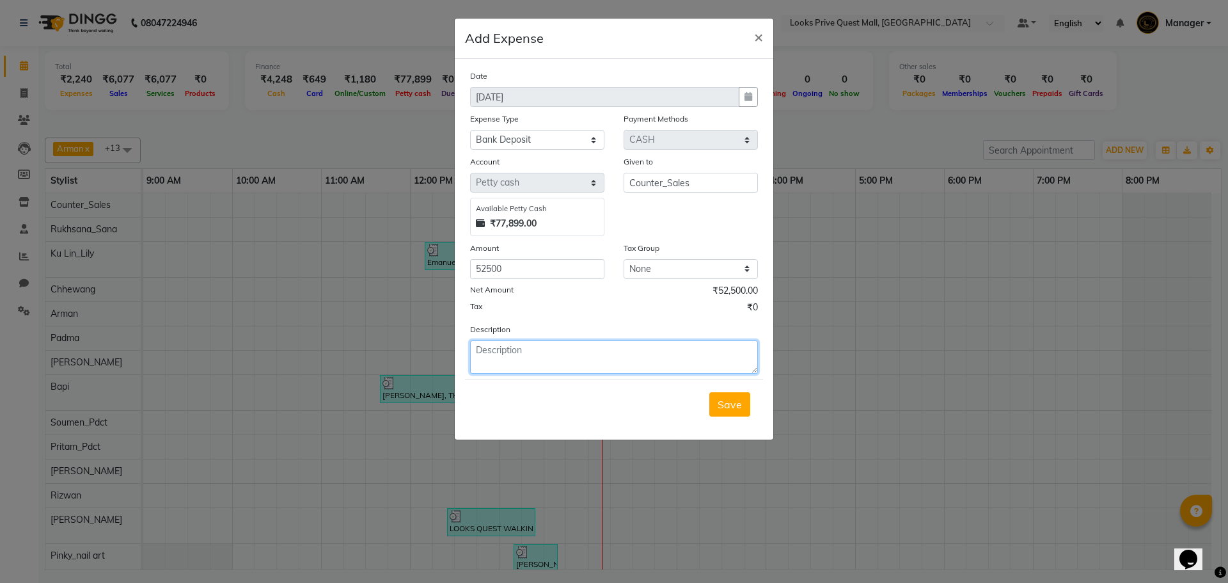
click at [512, 372] on textarea at bounding box center [614, 356] width 288 height 33
type textarea "Cash to Bank"
click at [729, 406] on span "Save" at bounding box center [730, 404] width 24 height 13
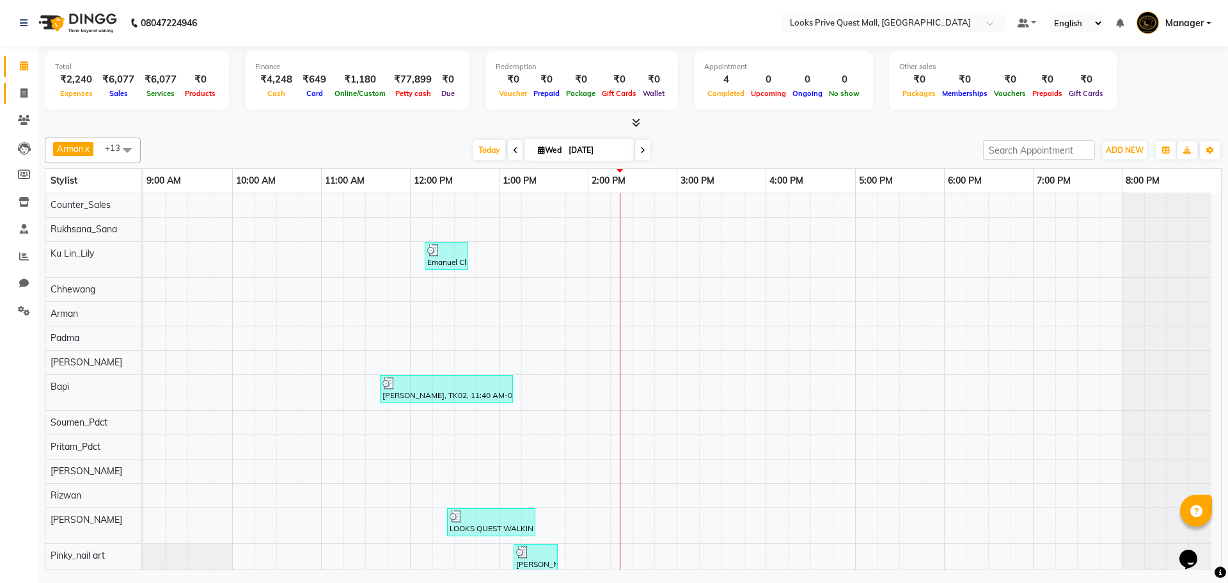
click at [26, 84] on link "Invoice" at bounding box center [19, 93] width 31 height 21
select select "service"
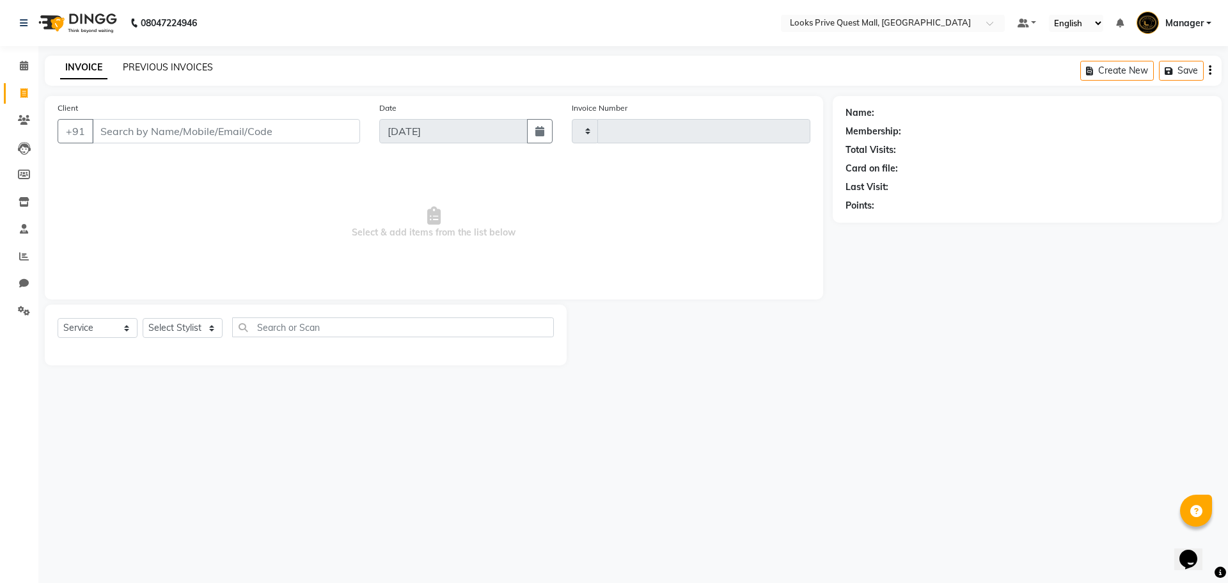
type input "3750"
select select "6141"
click at [134, 67] on link "PREVIOUS INVOICES" at bounding box center [168, 67] width 90 height 12
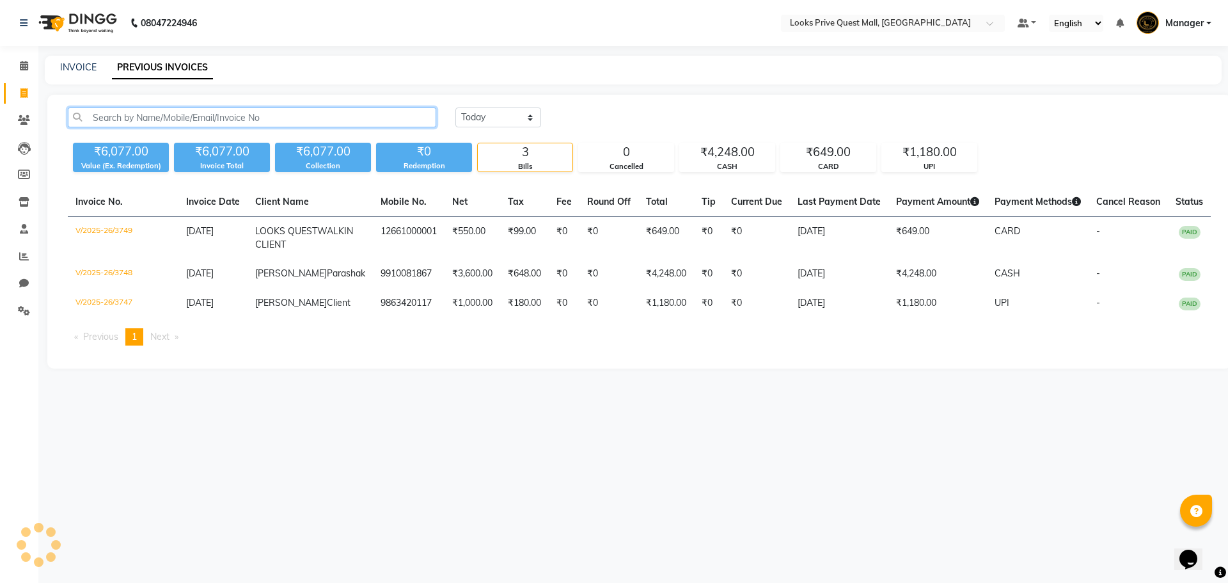
click at [150, 114] on input "text" at bounding box center [252, 117] width 369 height 20
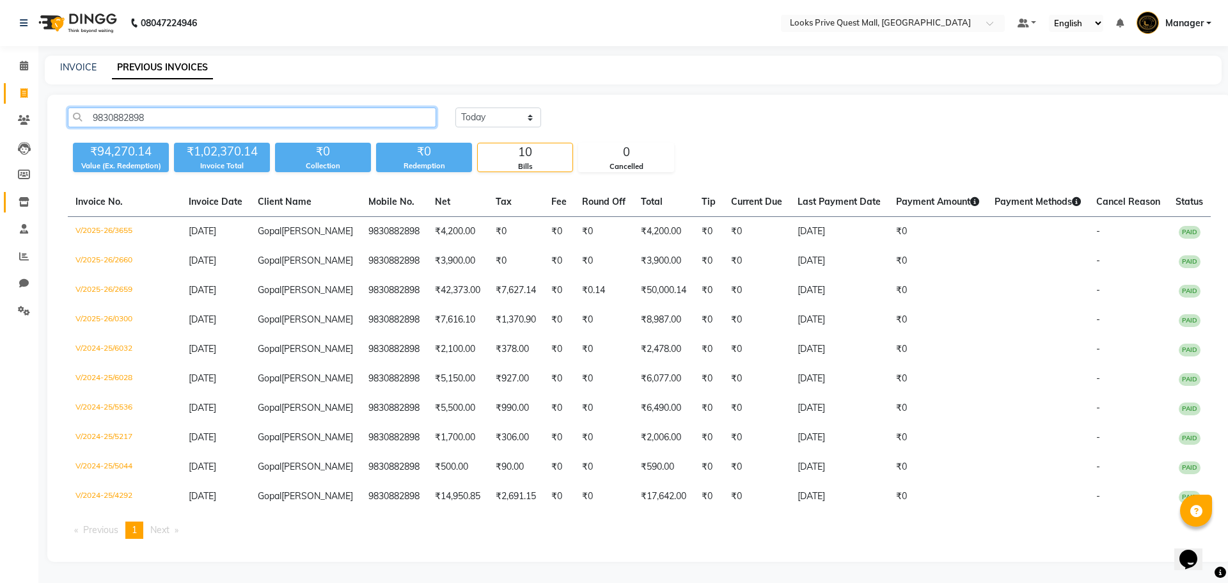
drag, startPoint x: 33, startPoint y: 118, endPoint x: 16, endPoint y: 203, distance: 86.7
click at [0, 134] on app-home "08047224946 Select Location × Looks Prive Quest Mall, Kolkata Default Panel My …" at bounding box center [614, 290] width 1228 height 581
type input "9830882898"
click at [85, 67] on link "INVOICE" at bounding box center [78, 67] width 36 height 12
select select "service"
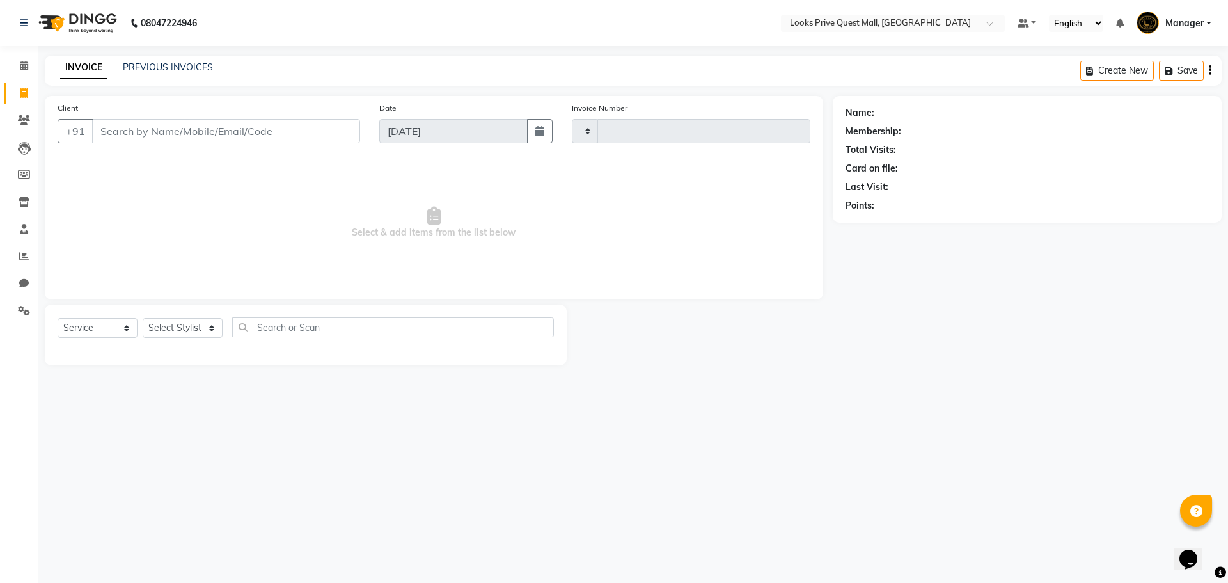
click at [132, 134] on input "Client" at bounding box center [226, 131] width 268 height 24
type input "3750"
select select "6141"
type input "9830882898"
select select "1: Object"
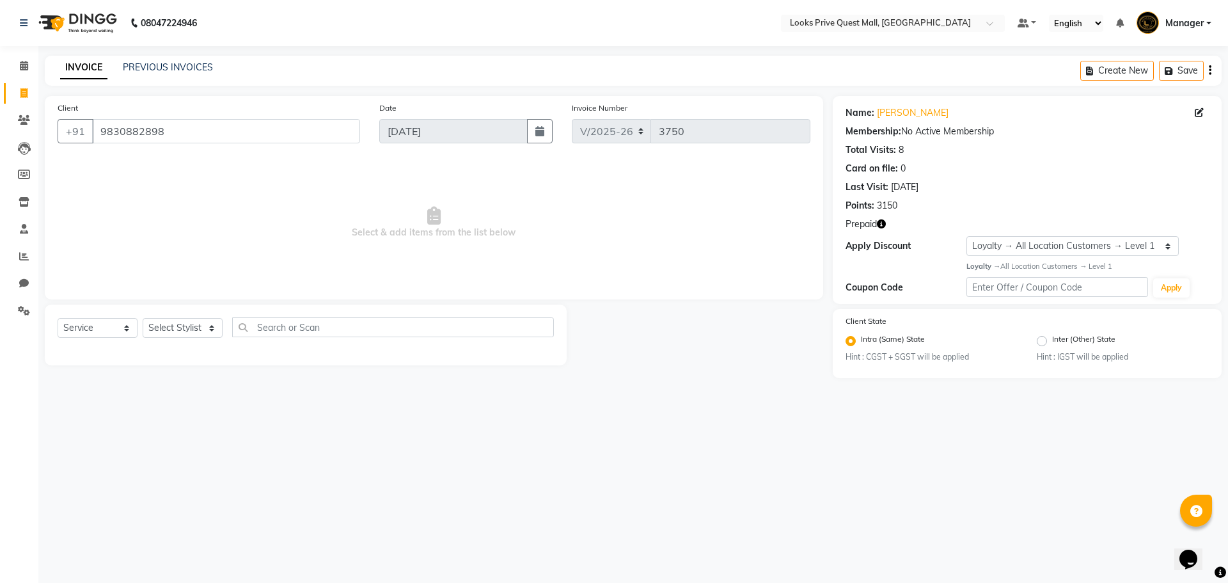
click at [883, 223] on icon "button" at bounding box center [881, 223] width 9 height 9
click at [1037, 191] on div "Last Visit: 30-08-2025" at bounding box center [1027, 186] width 363 height 13
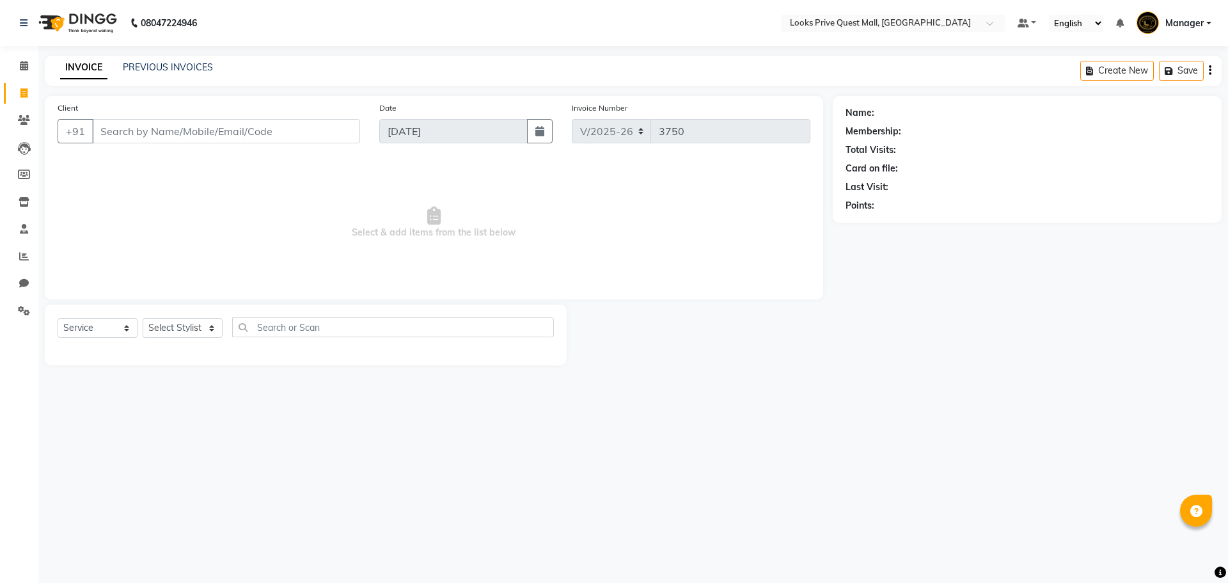
select select "6141"
select select "service"
click at [203, 133] on input "Client" at bounding box center [226, 131] width 268 height 24
type input "6290494602"
click at [332, 126] on span "Add Client" at bounding box center [327, 131] width 51 height 13
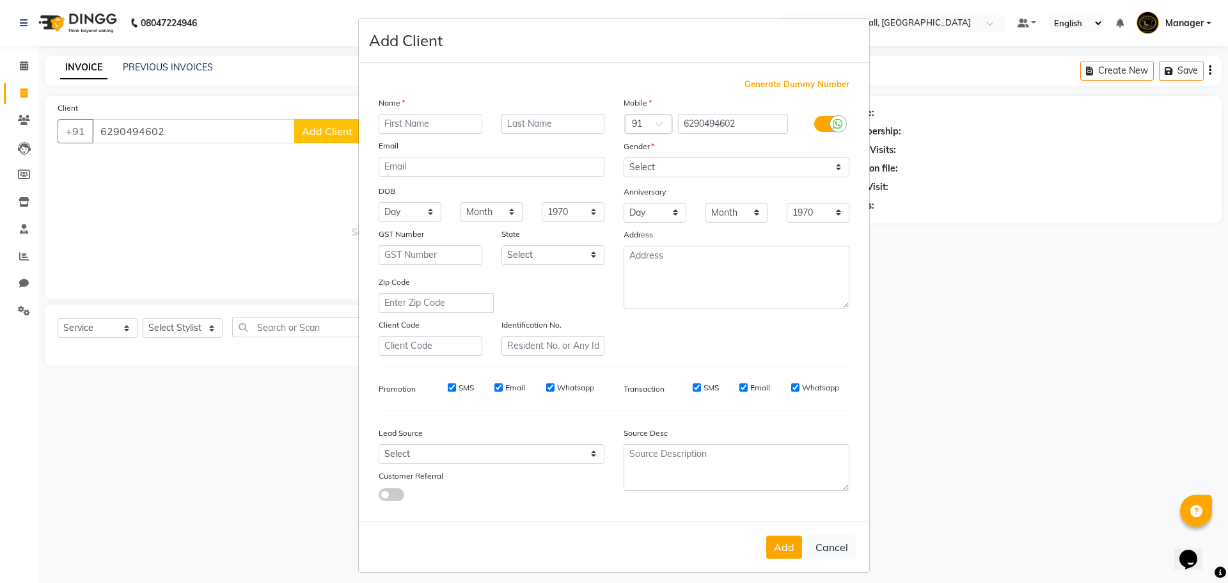
click at [822, 122] on label at bounding box center [829, 124] width 29 height 16
click at [0, 0] on input "checkbox" at bounding box center [0, 0] width 0 height 0
click at [803, 170] on select "Select Male Female Other Prefer Not To Say" at bounding box center [737, 167] width 226 height 20
click at [978, 201] on ngb-modal-window "Add Client Generate Dummy Number Name Email DOB Day 01 02 03 04 05 06 07 08 09 …" at bounding box center [614, 291] width 1228 height 583
click at [791, 388] on input "Email" at bounding box center [795, 387] width 8 height 8
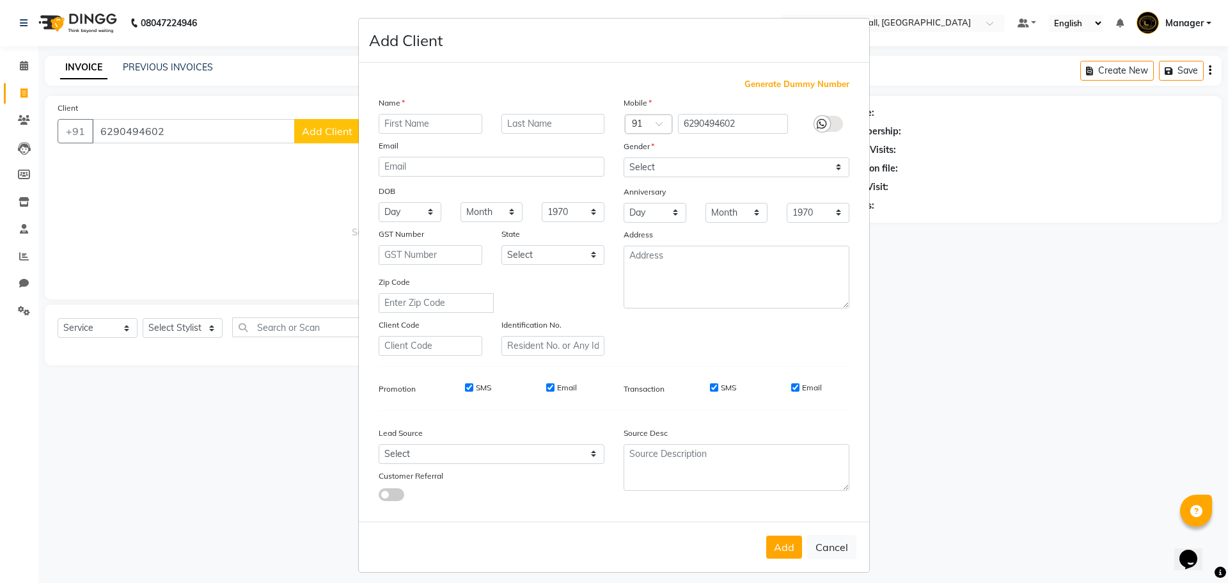
checkbox input "false"
click at [547, 387] on input "Email" at bounding box center [550, 387] width 8 height 8
checkbox input "false"
click at [400, 125] on input "text" at bounding box center [431, 124] width 104 height 20
type input "M"
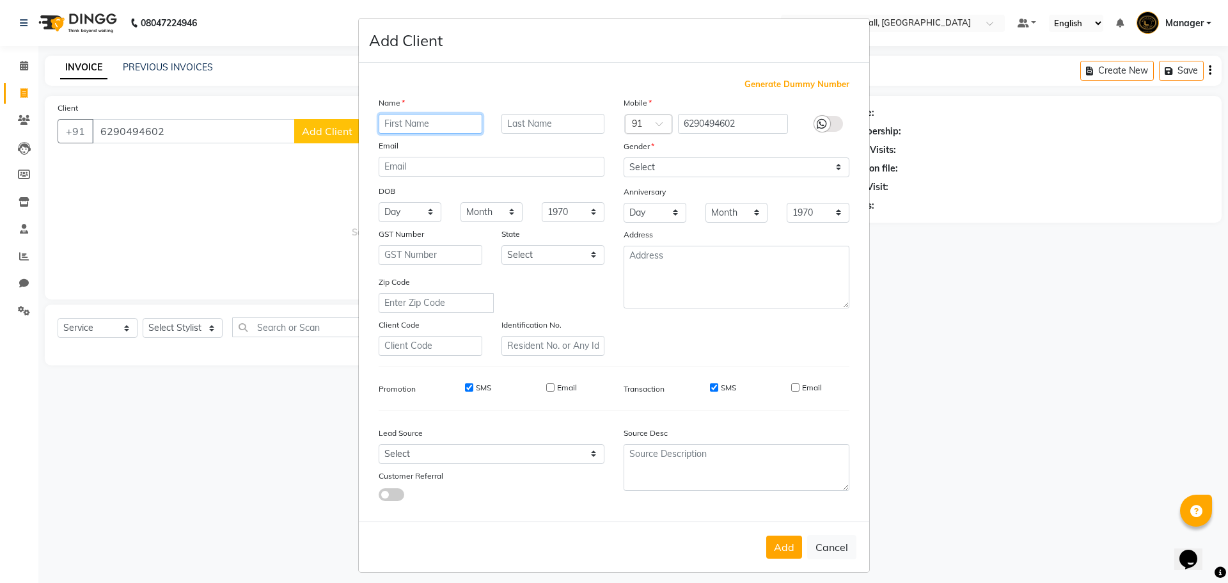
type input "d"
type input "Md"
type input "Abutalib"
click at [770, 548] on button "Add" at bounding box center [785, 547] width 36 height 23
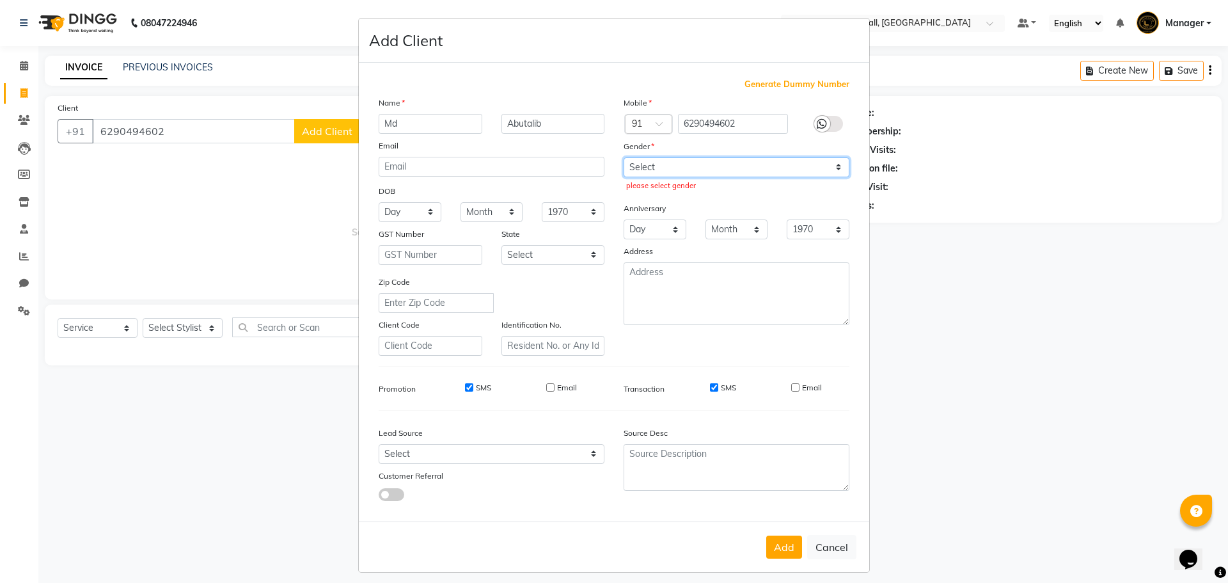
click at [721, 171] on select "Select Male Female Other Prefer Not To Say" at bounding box center [737, 167] width 226 height 20
select select "male"
click at [624, 157] on select "Select Male Female Other Prefer Not To Say" at bounding box center [737, 167] width 226 height 20
click at [776, 538] on button "Add" at bounding box center [785, 547] width 36 height 23
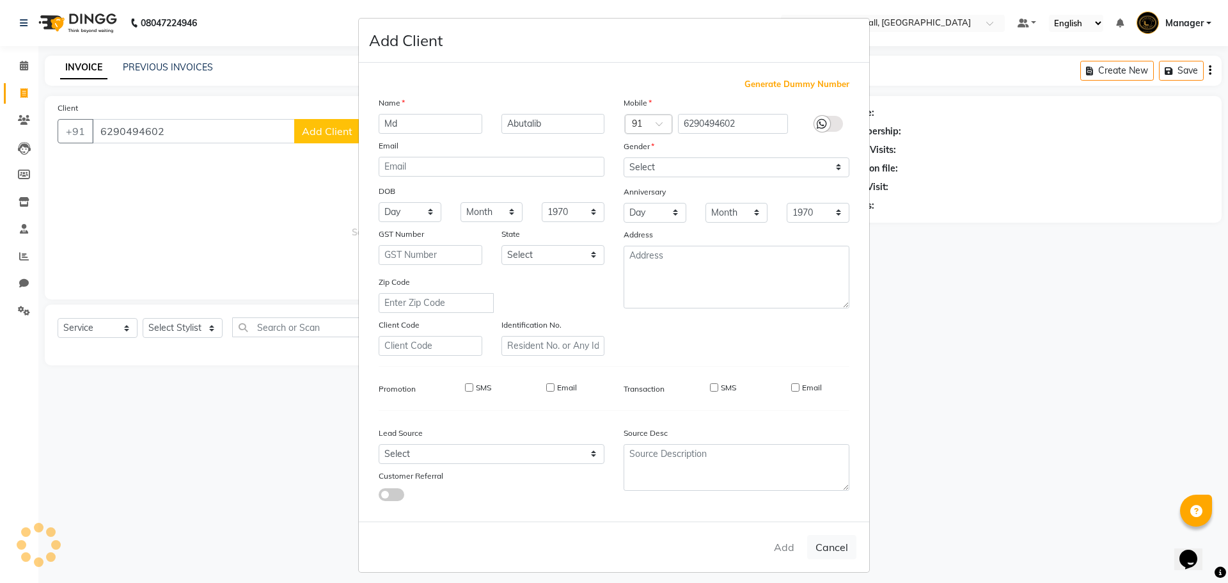
select select
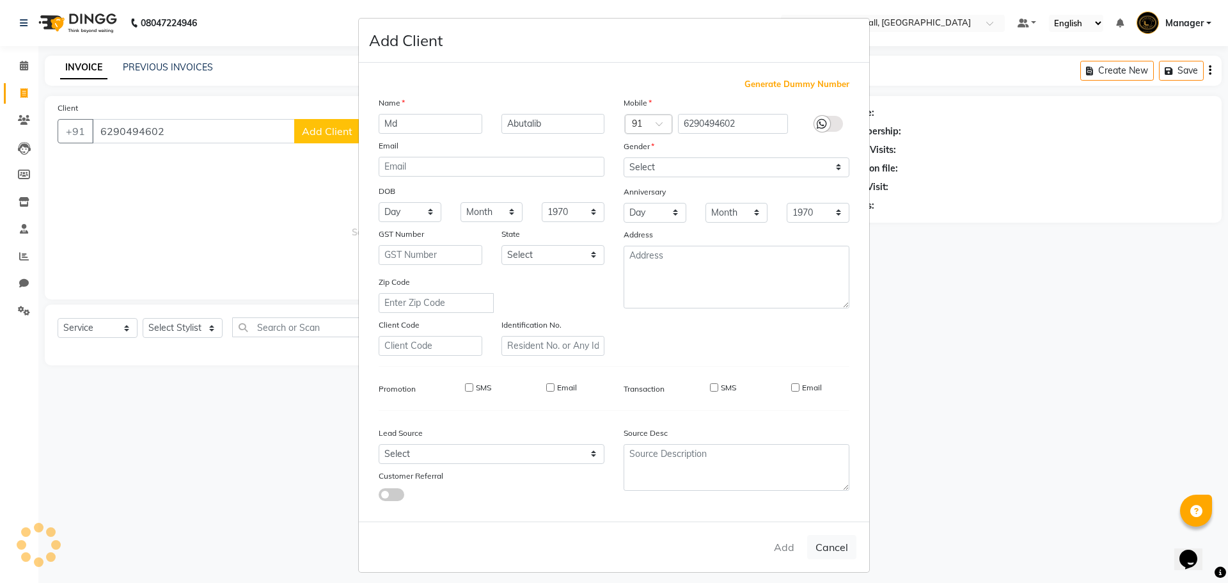
select select
checkbox input "false"
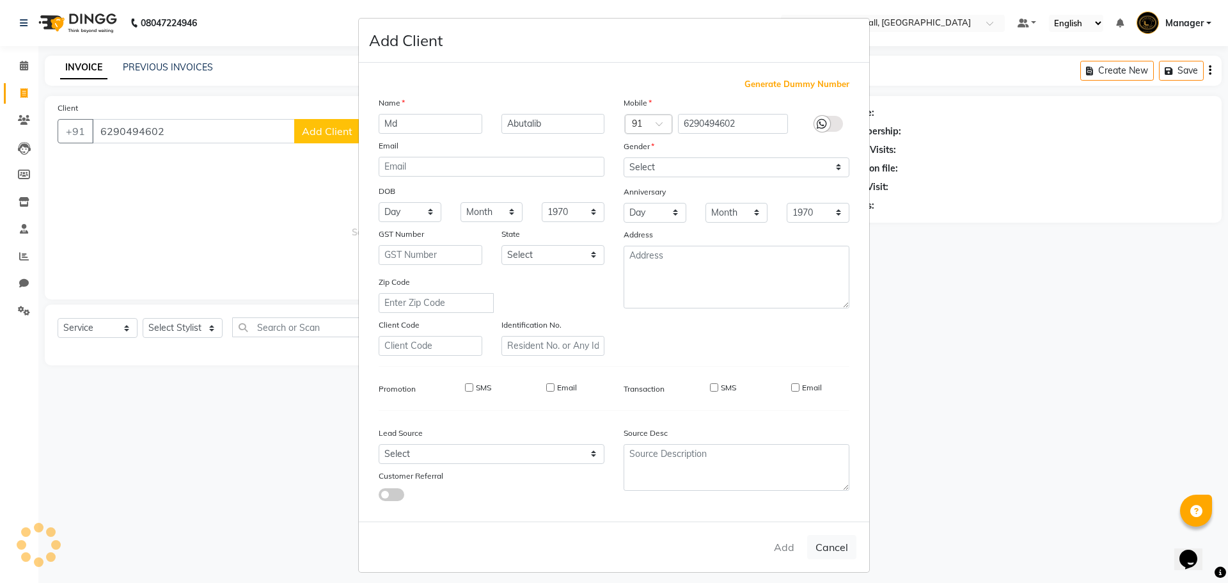
checkbox input "false"
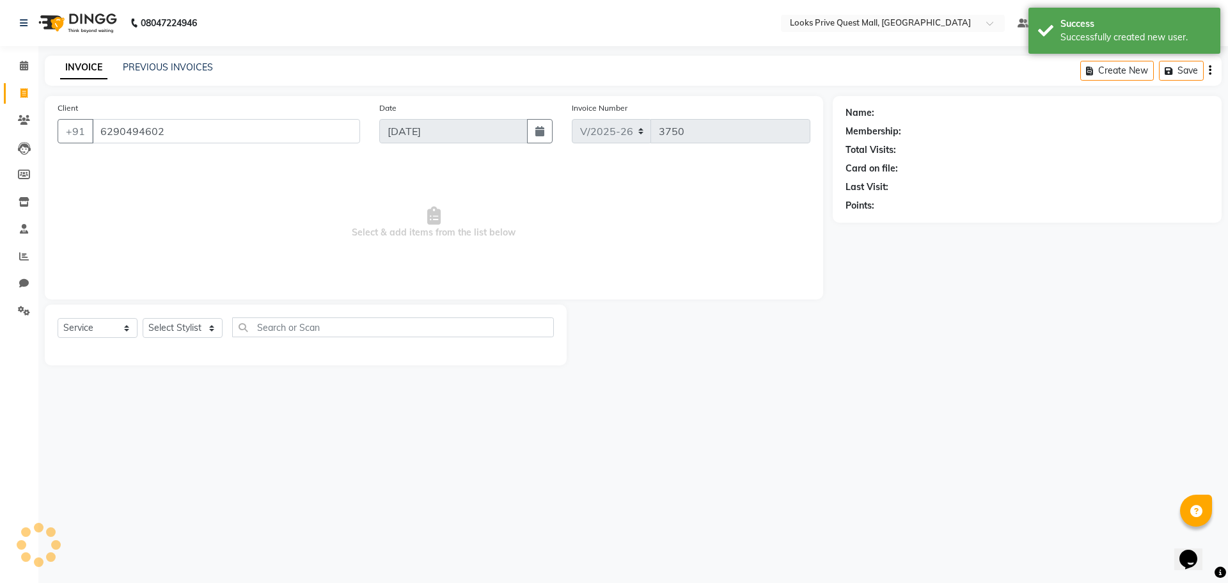
select select "1: Object"
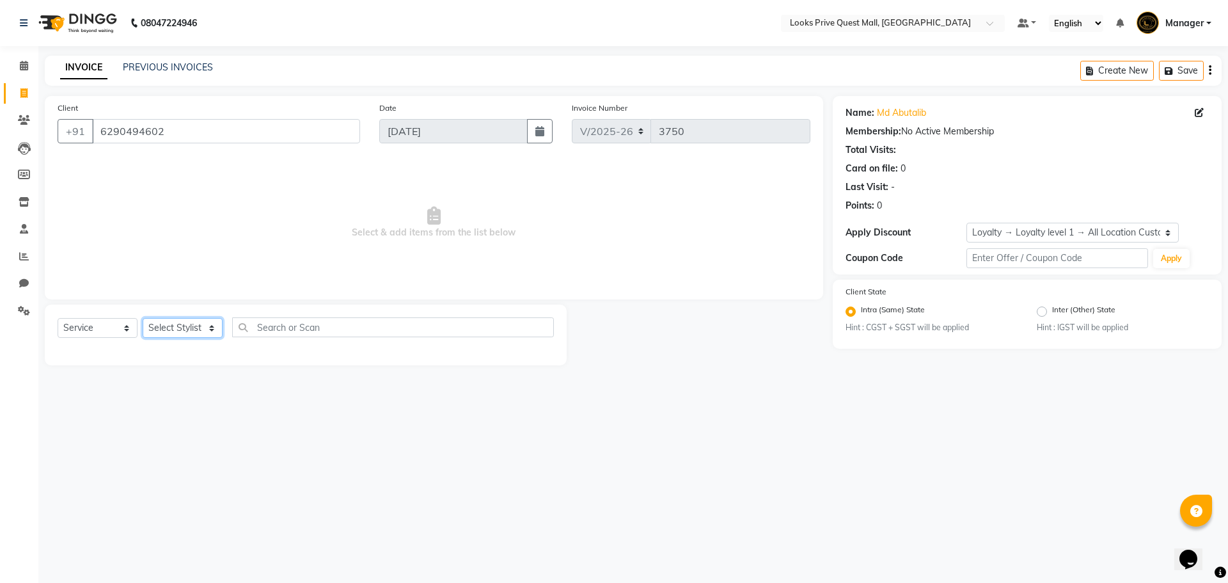
click at [175, 324] on select "Select Stylist Arman Bapi Chhewang Counter_Sales Deepa Das Dipti Uppal Firoz Ku…" at bounding box center [183, 328] width 80 height 20
select select "46697"
click at [143, 318] on select "Select Stylist Arman Bapi Chhewang Counter_Sales Deepa Das Dipti Uppal Firoz Ku…" at bounding box center [183, 328] width 80 height 20
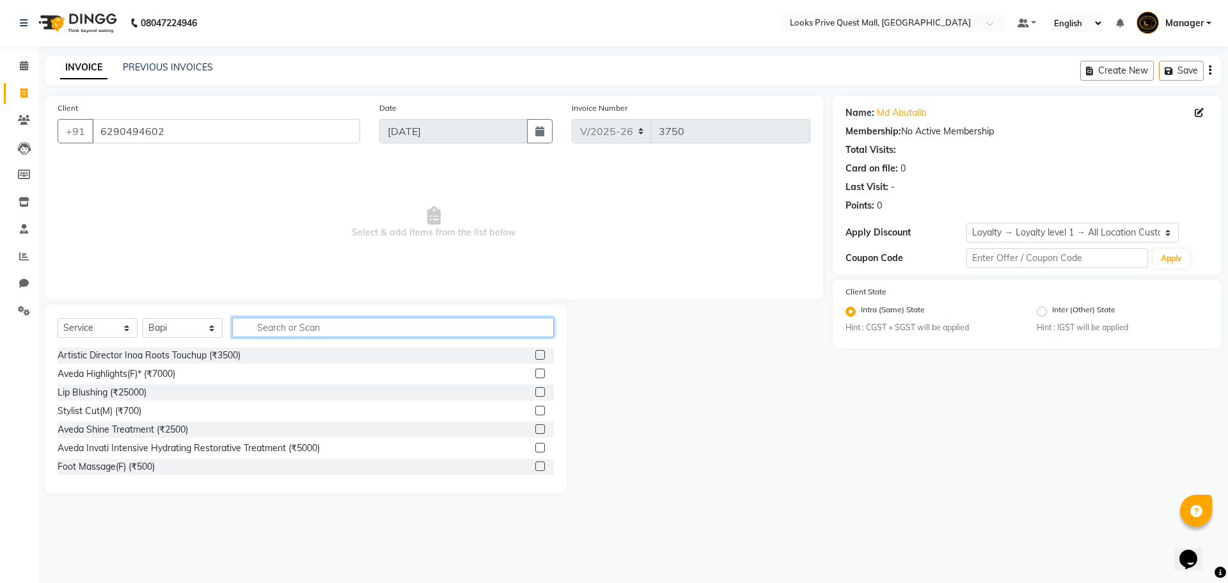
click at [290, 322] on input "text" at bounding box center [393, 327] width 322 height 20
type input "sr.sty"
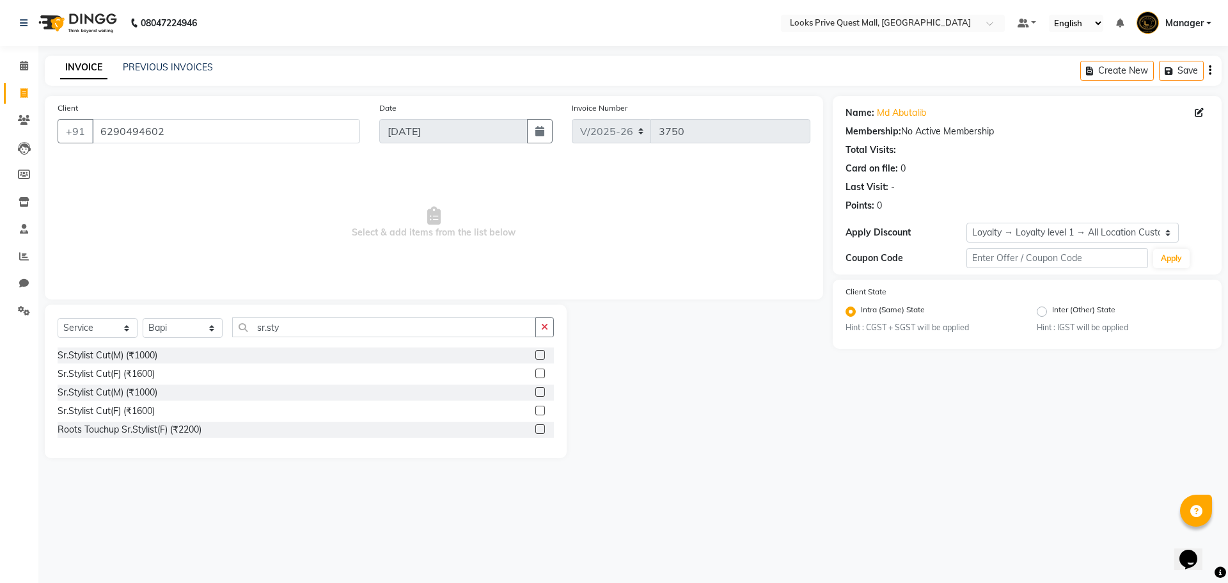
click at [539, 351] on label at bounding box center [541, 355] width 10 height 10
click at [539, 351] on input "checkbox" at bounding box center [540, 355] width 8 height 8
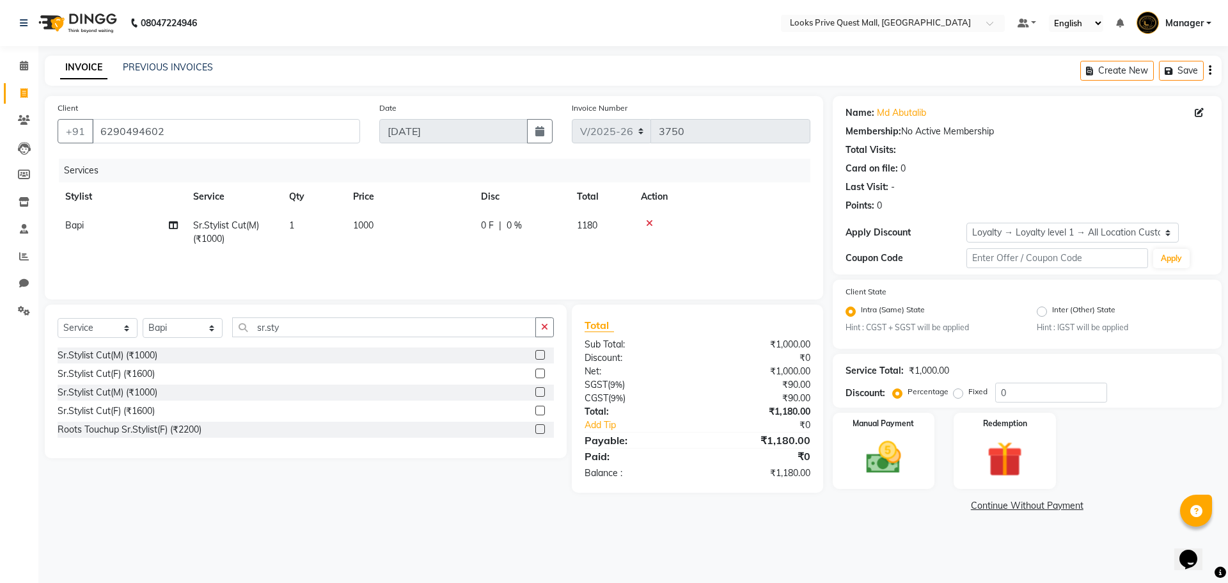
checkbox input "false"
click at [394, 243] on td "1000" at bounding box center [410, 232] width 128 height 42
select select "46697"
drag, startPoint x: 444, startPoint y: 229, endPoint x: 67, endPoint y: 235, distance: 377.5
click at [187, 246] on tr "Arman Bapi Chhewang Counter_Sales Deepa Das Dipti Uppal Firoz Ku Lin_Lily Manag…" at bounding box center [434, 235] width 753 height 49
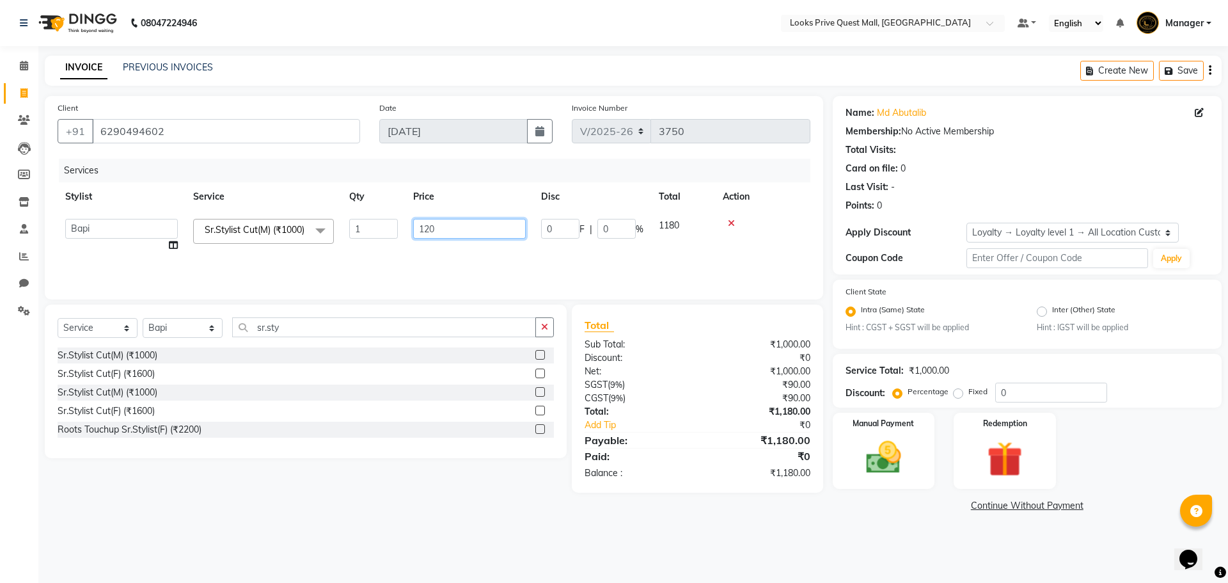
type input "1200"
click at [285, 463] on div "Select Service Product Membership Package Voucher Prepaid Gift Card Select Styl…" at bounding box center [301, 399] width 532 height 188
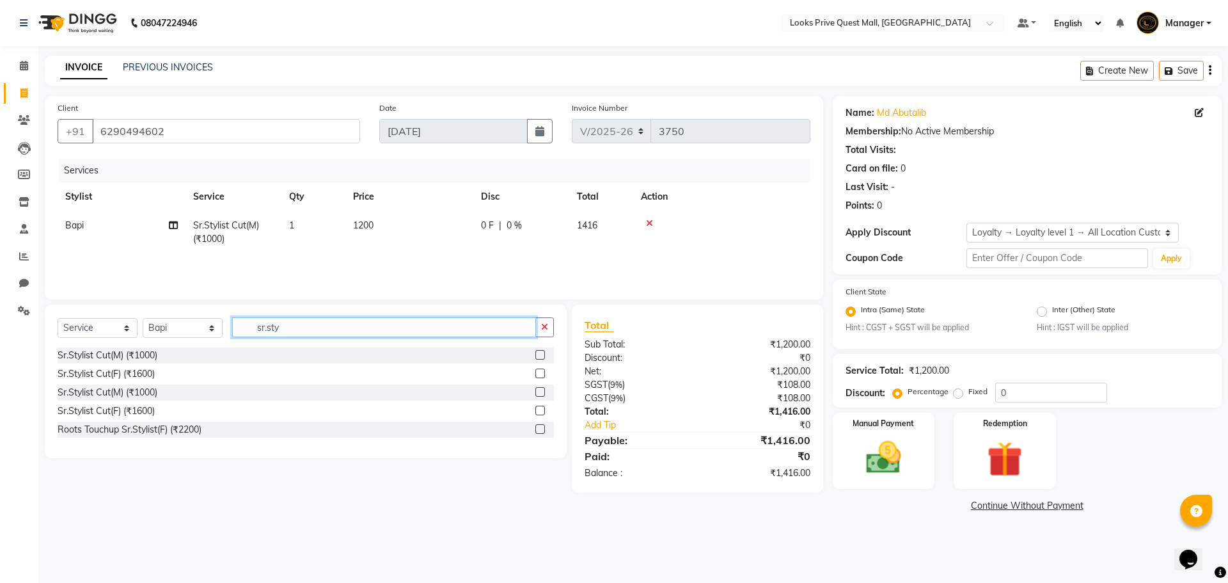
drag, startPoint x: 306, startPoint y: 336, endPoint x: 170, endPoint y: 315, distance: 137.8
click at [170, 315] on div "Select Service Product Membership Package Voucher Prepaid Gift Card Select Styl…" at bounding box center [306, 382] width 522 height 154
type input "fusi"
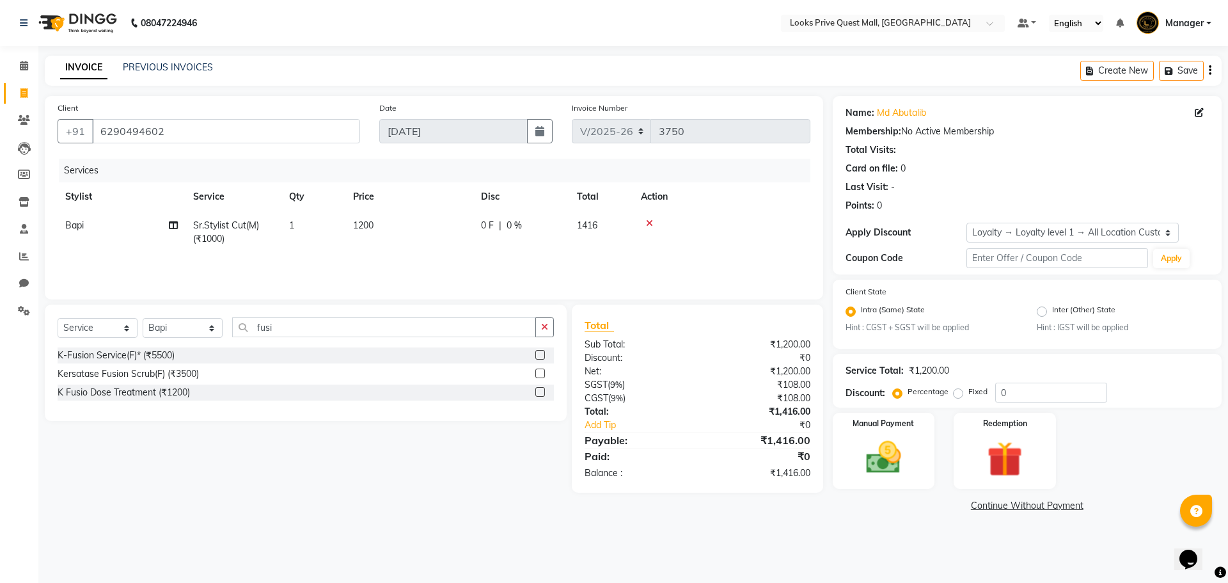
click at [543, 370] on label at bounding box center [541, 374] width 10 height 10
click at [543, 370] on input "checkbox" at bounding box center [540, 374] width 8 height 8
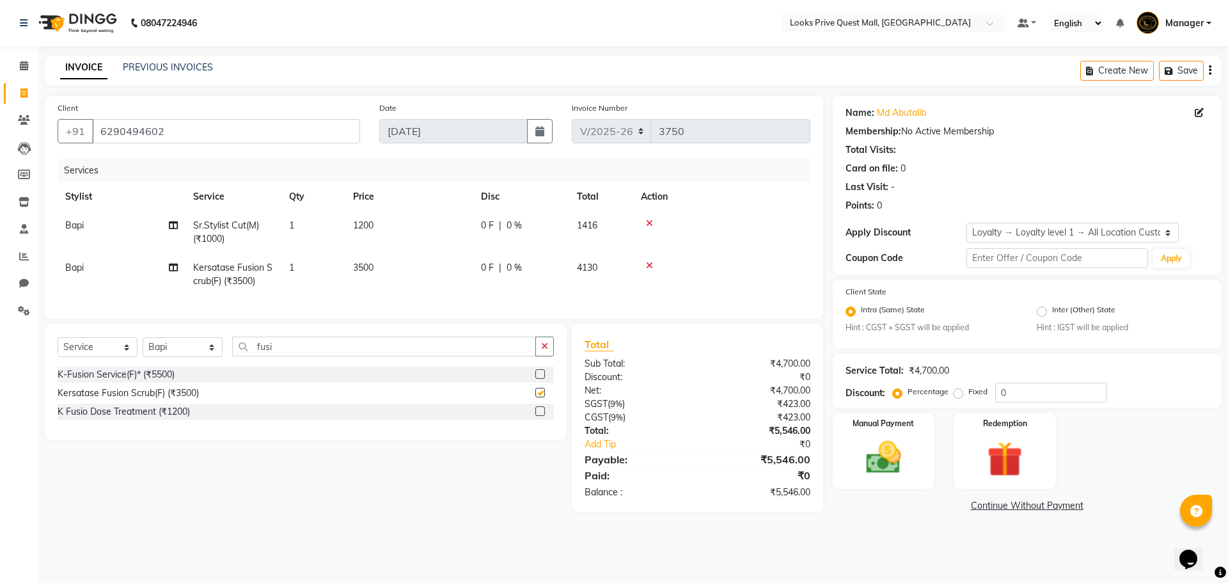
checkbox input "false"
click at [438, 260] on td "3500" at bounding box center [410, 274] width 128 height 42
select select "46697"
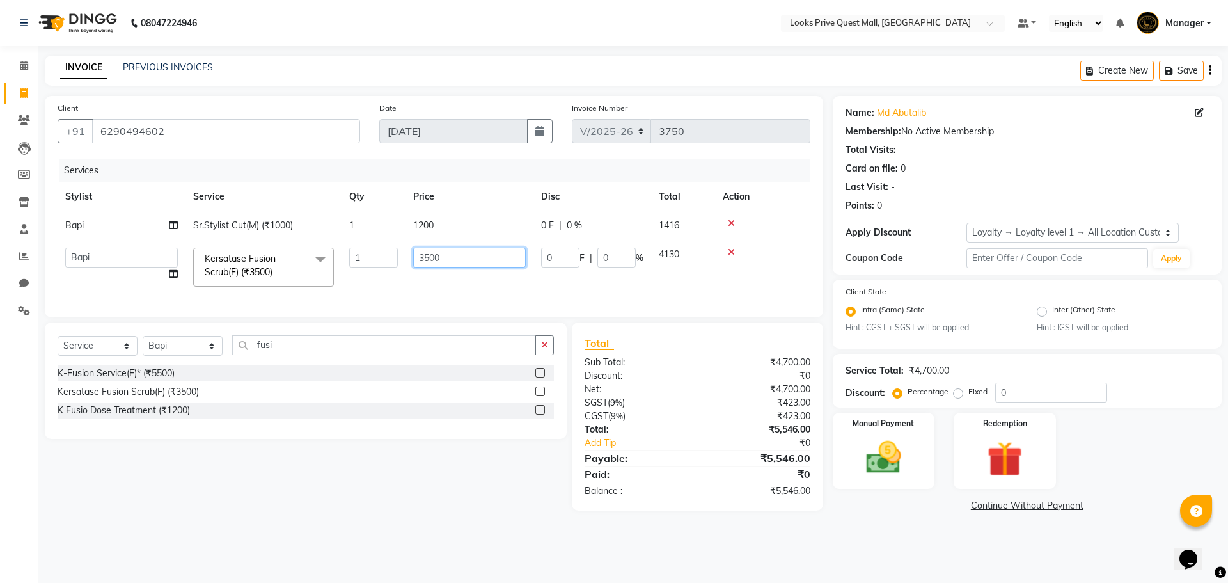
drag, startPoint x: 452, startPoint y: 264, endPoint x: 196, endPoint y: 232, distance: 257.9
click at [197, 233] on tbody "Bapi Sr.Stylist Cut(M) (₹1000) 1 1200 0 F | 0 % 1416 Arman Bapi Chhewang Counte…" at bounding box center [434, 252] width 753 height 83
type input "2500"
click at [381, 355] on input "fusi" at bounding box center [384, 345] width 304 height 20
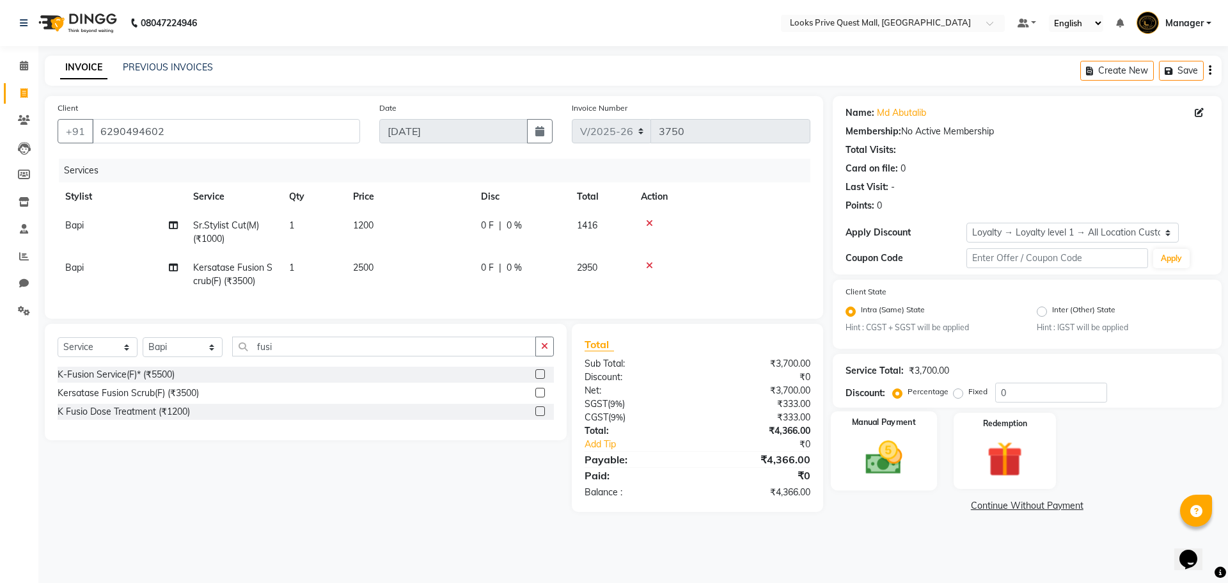
click at [904, 483] on div "Manual Payment" at bounding box center [884, 450] width 106 height 79
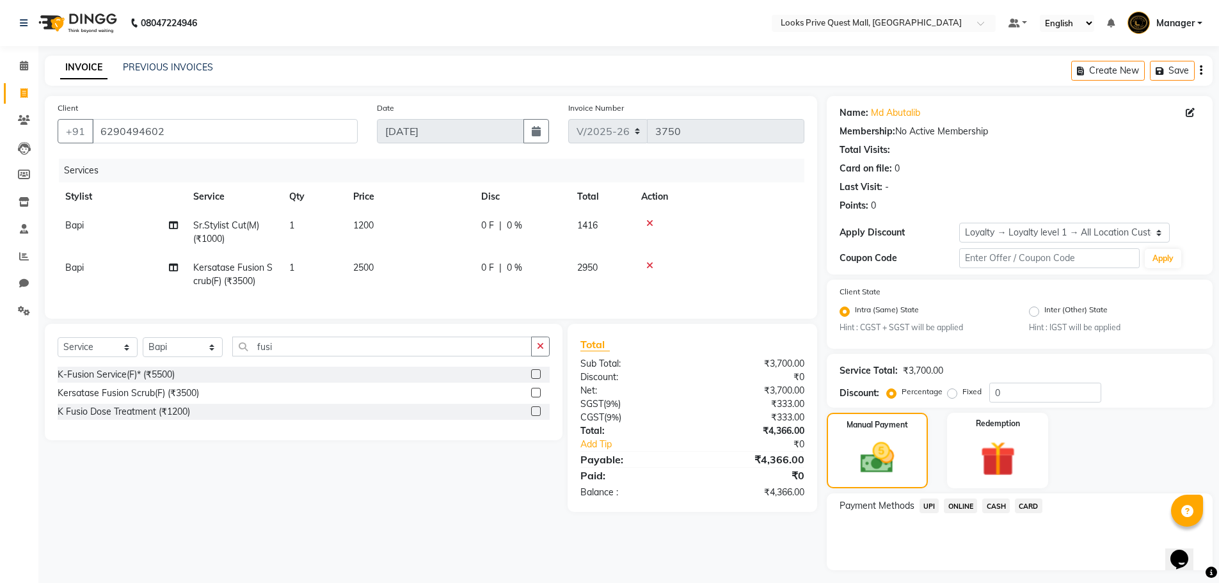
click at [932, 502] on span "UPI" at bounding box center [929, 505] width 20 height 15
click at [1010, 573] on button "Add Payment" at bounding box center [1083, 574] width 234 height 20
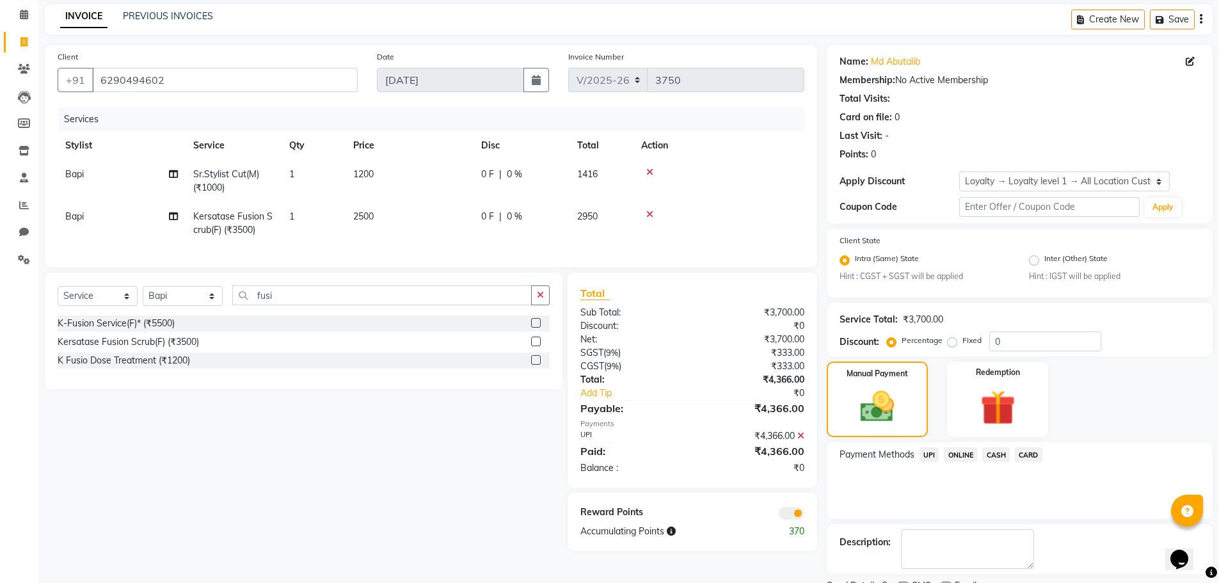
scroll to position [105, 0]
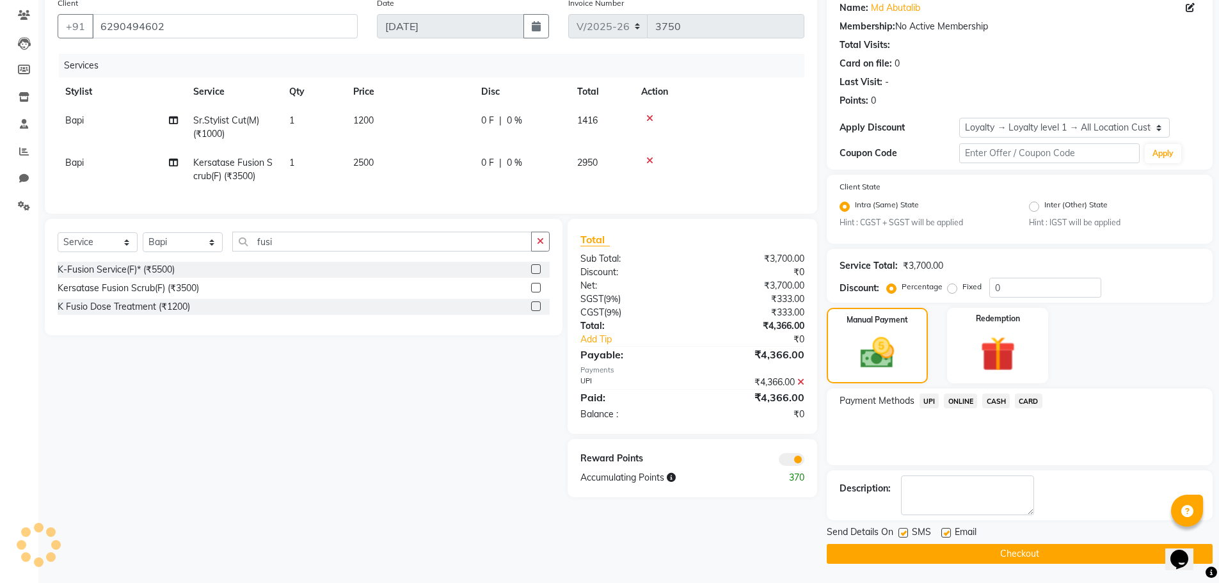
click at [946, 531] on label at bounding box center [946, 533] width 10 height 10
click at [946, 531] on input "checkbox" at bounding box center [945, 533] width 8 height 8
checkbox input "false"
click at [955, 558] on button "Checkout" at bounding box center [1020, 554] width 386 height 20
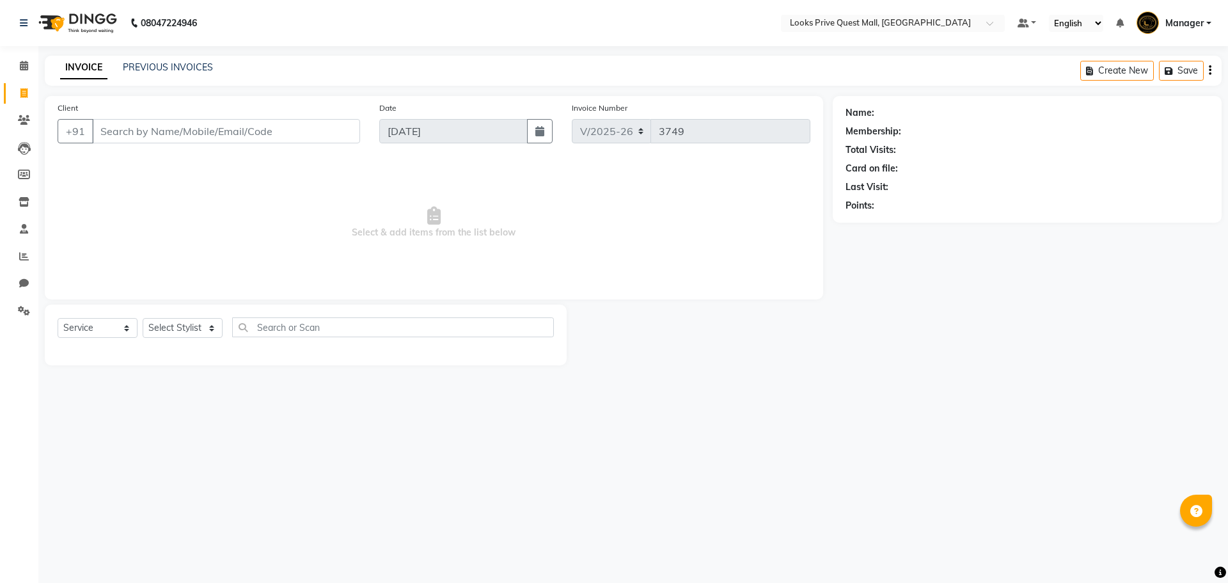
select select "6141"
select select "service"
click at [195, 318] on select "Select Stylist Arman Bapi Chhewang Counter_Sales [PERSON_NAME] [PERSON_NAME] [P…" at bounding box center [183, 328] width 80 height 20
select select "46703"
click at [143, 318] on select "Select Stylist Arman Bapi Chhewang Counter_Sales [PERSON_NAME] [PERSON_NAME] [P…" at bounding box center [183, 328] width 80 height 20
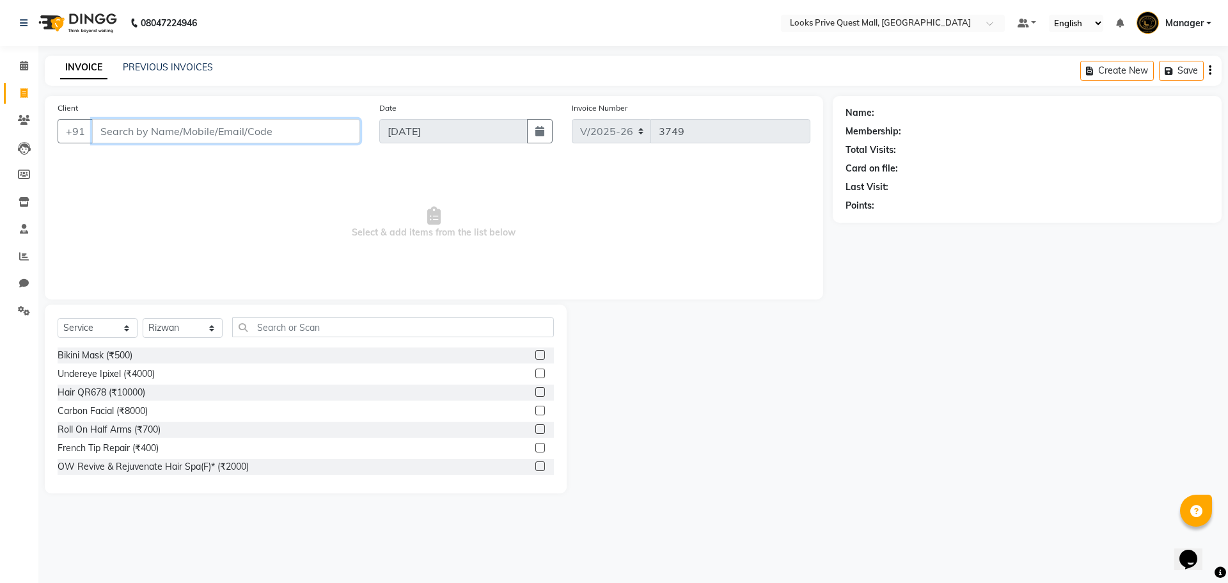
click at [170, 123] on input "Client" at bounding box center [226, 131] width 268 height 24
click at [190, 138] on input "Client" at bounding box center [226, 131] width 268 height 24
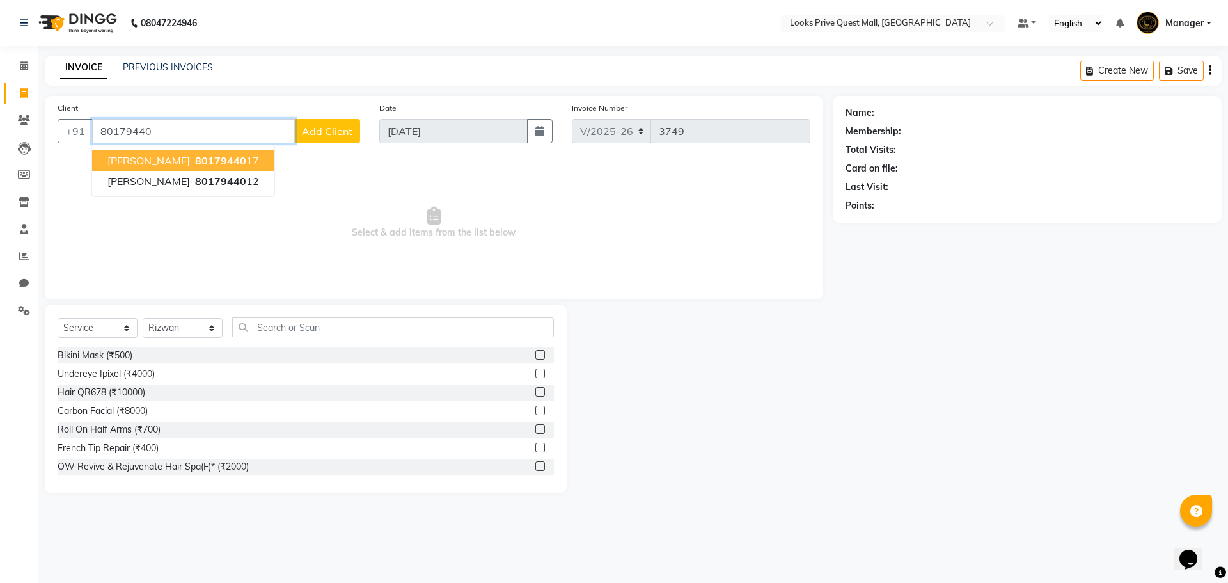
click at [225, 160] on ngb-highlight "80179440 17" at bounding box center [226, 160] width 67 height 13
type input "8017944017"
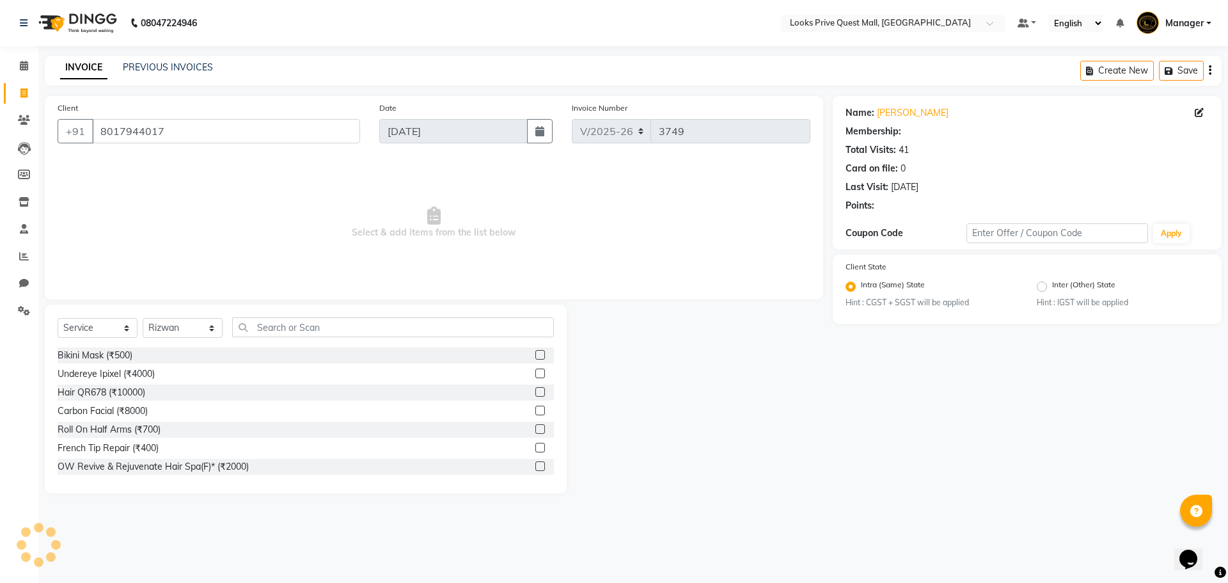
select select "1: Object"
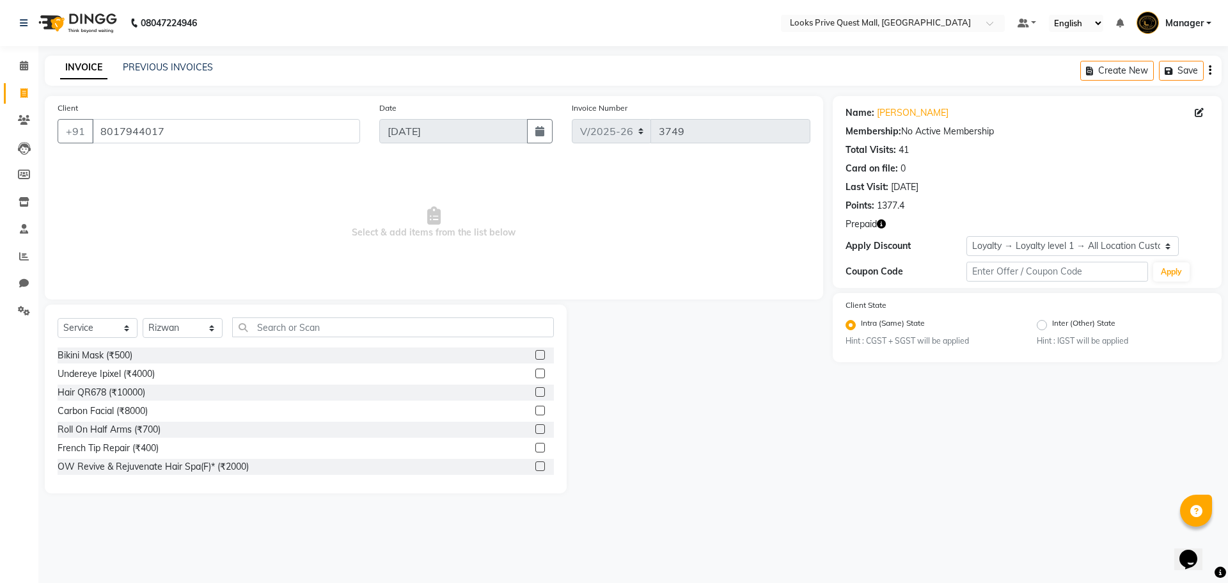
click at [881, 225] on icon "button" at bounding box center [881, 223] width 9 height 9
click at [816, 513] on div "08047224946 Select Location × Looks Prive Quest Mall, Kolkata Default Panel My …" at bounding box center [614, 291] width 1228 height 583
drag, startPoint x: 211, startPoint y: 123, endPoint x: 90, endPoint y: 143, distance: 123.2
click at [90, 143] on div "Client +91 8017944017" at bounding box center [209, 127] width 322 height 52
click at [297, 322] on input "text" at bounding box center [393, 327] width 322 height 20
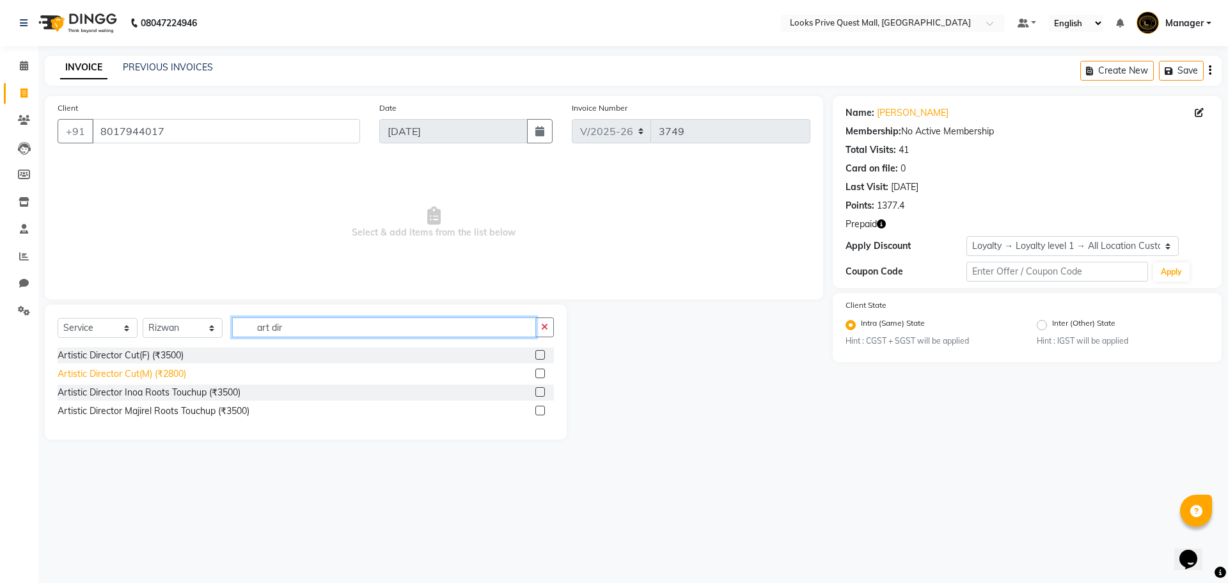
type input "art dir"
click at [164, 377] on div "Artistic Director Cut(M) (₹2800)" at bounding box center [122, 373] width 129 height 13
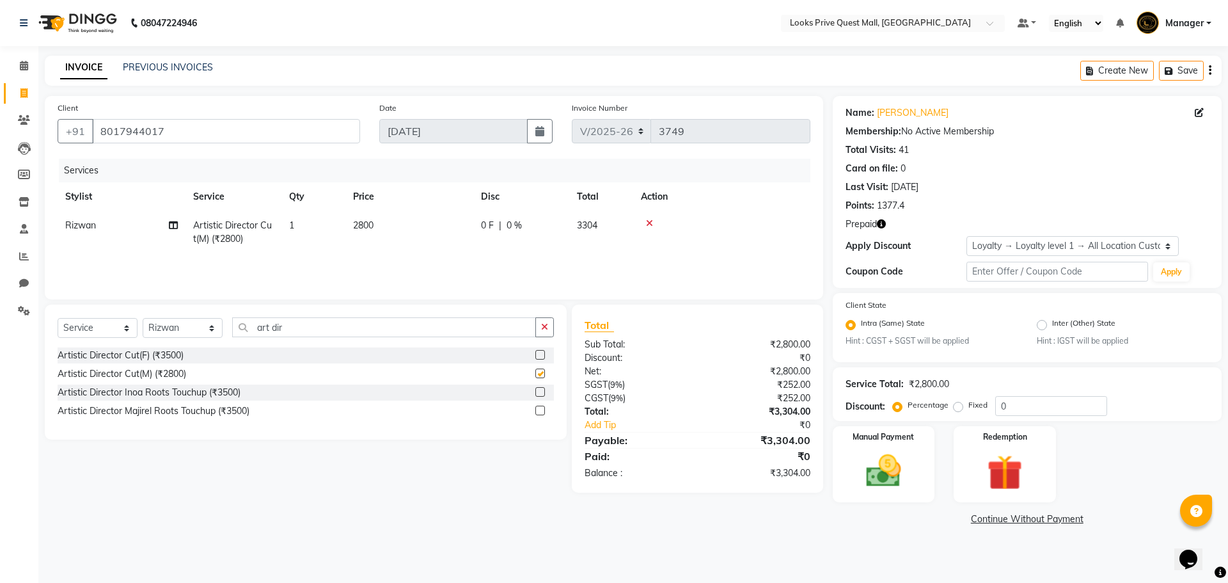
checkbox input "false"
click at [388, 238] on td "2800" at bounding box center [410, 232] width 128 height 42
select select "46703"
drag, startPoint x: 451, startPoint y: 228, endPoint x: 249, endPoint y: 267, distance: 206.0
click at [269, 267] on div "Services Stylist Service Qty Price Disc Total Action Arman Bapi Chhewang Counte…" at bounding box center [434, 223] width 753 height 128
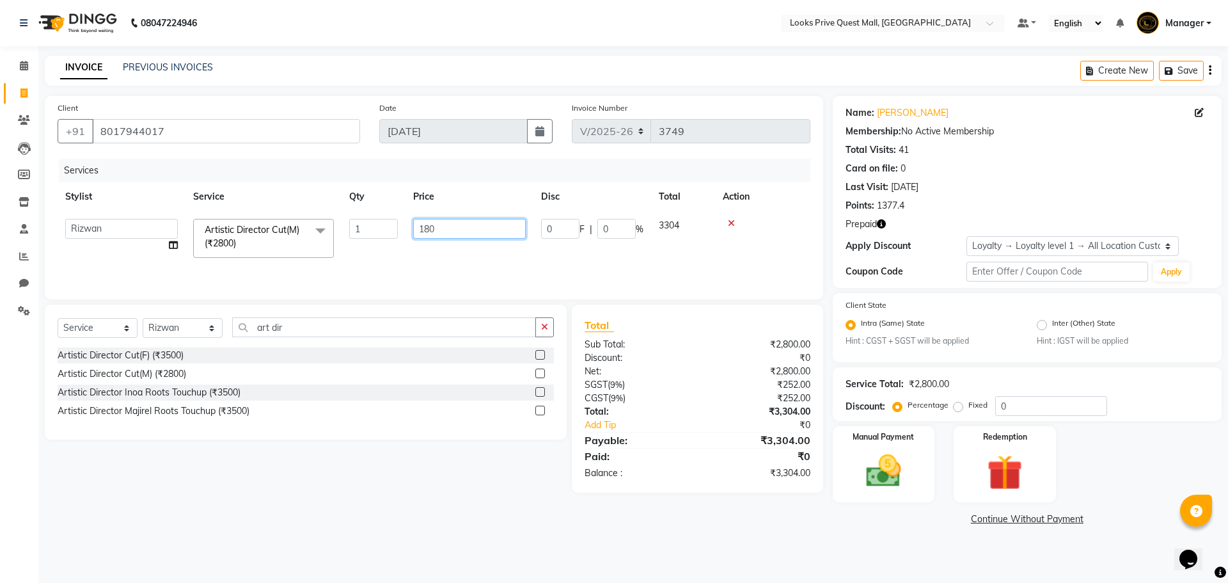
type input "1800"
click at [391, 268] on div "Services Stylist Service Qty Price Disc Total Action Rizwan Artistic Director C…" at bounding box center [434, 223] width 753 height 128
click at [885, 225] on icon "button" at bounding box center [881, 223] width 9 height 9
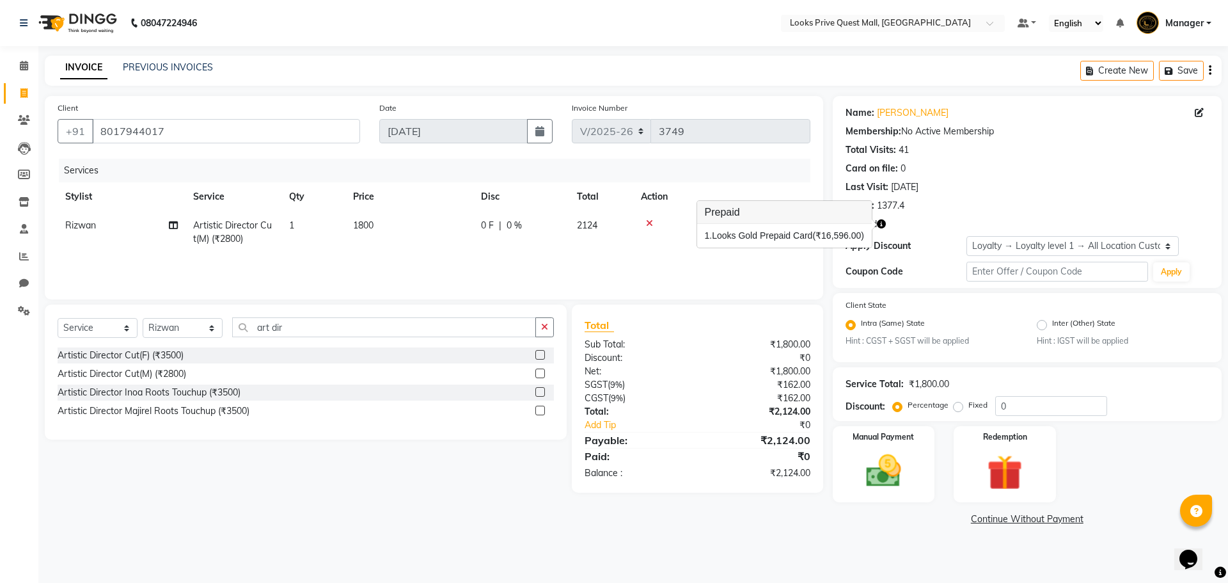
click at [885, 225] on icon "button" at bounding box center [881, 223] width 9 height 9
drag, startPoint x: 256, startPoint y: 325, endPoint x: 106, endPoint y: 322, distance: 149.7
click at [106, 322] on div "Select Service Product Membership Package Voucher Prepaid Gift Card Select Styl…" at bounding box center [306, 332] width 497 height 30
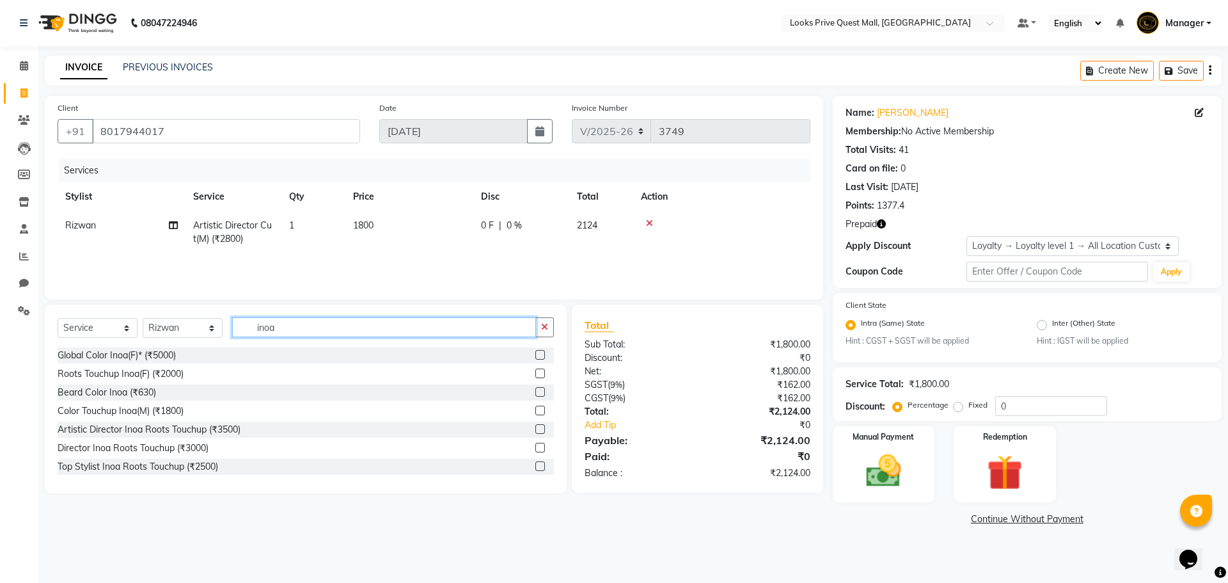
type input "inoa"
click at [536, 411] on label at bounding box center [541, 411] width 10 height 10
click at [536, 411] on input "checkbox" at bounding box center [540, 411] width 8 height 8
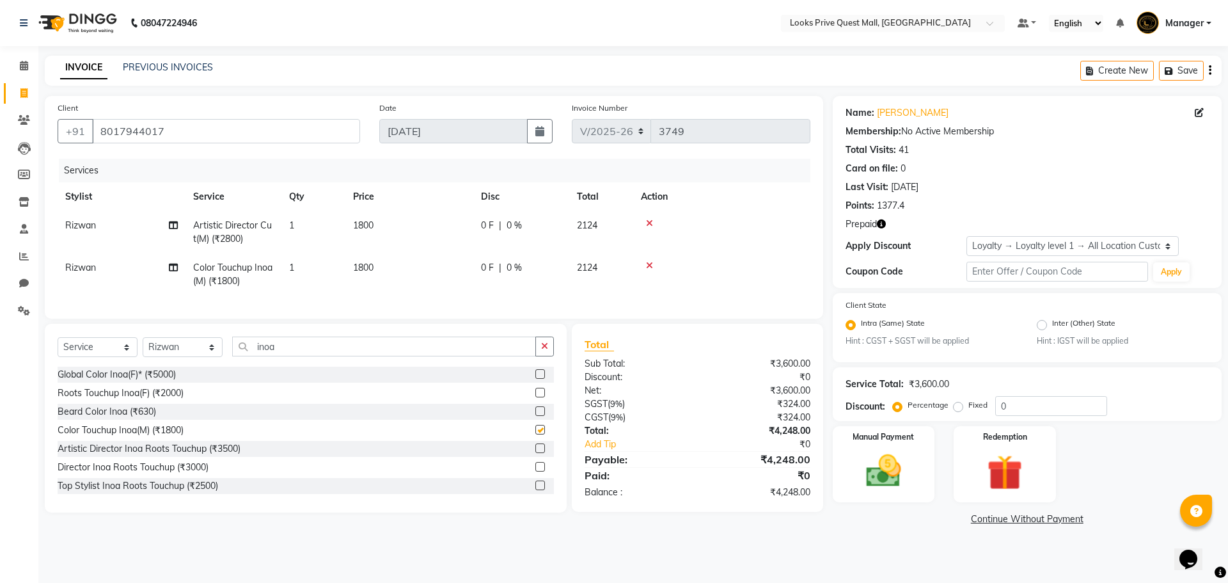
checkbox input "false"
click at [420, 261] on td "1800" at bounding box center [410, 274] width 128 height 42
select select "46703"
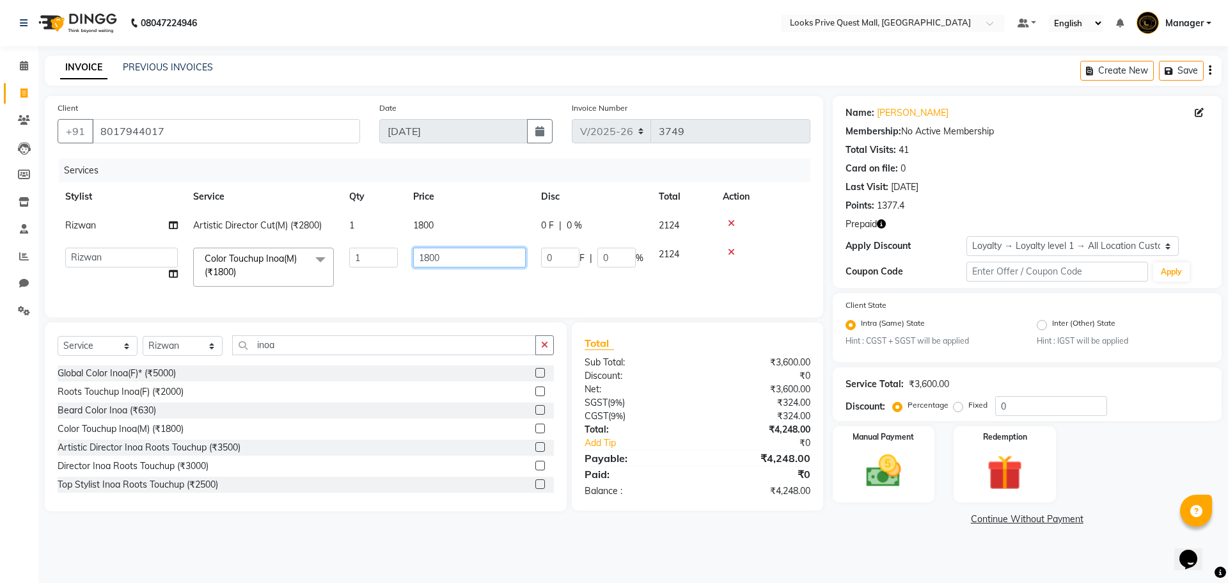
drag, startPoint x: 475, startPoint y: 254, endPoint x: 43, endPoint y: 305, distance: 435.5
click at [56, 308] on div "Client +91 8017944017 Date 03-09-2025 Invoice Number V/2025 V/2025-26 3749 Serv…" at bounding box center [434, 206] width 779 height 221
type input "2100"
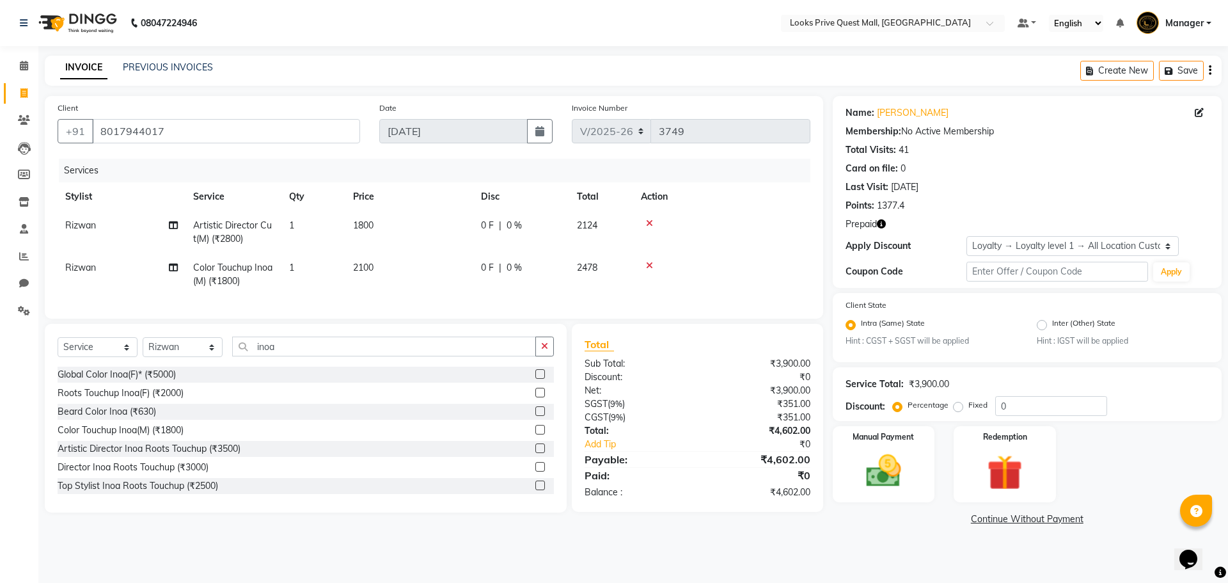
click at [319, 457] on div "Artistic Director Inoa Roots Touchup (₹3500)" at bounding box center [306, 449] width 497 height 16
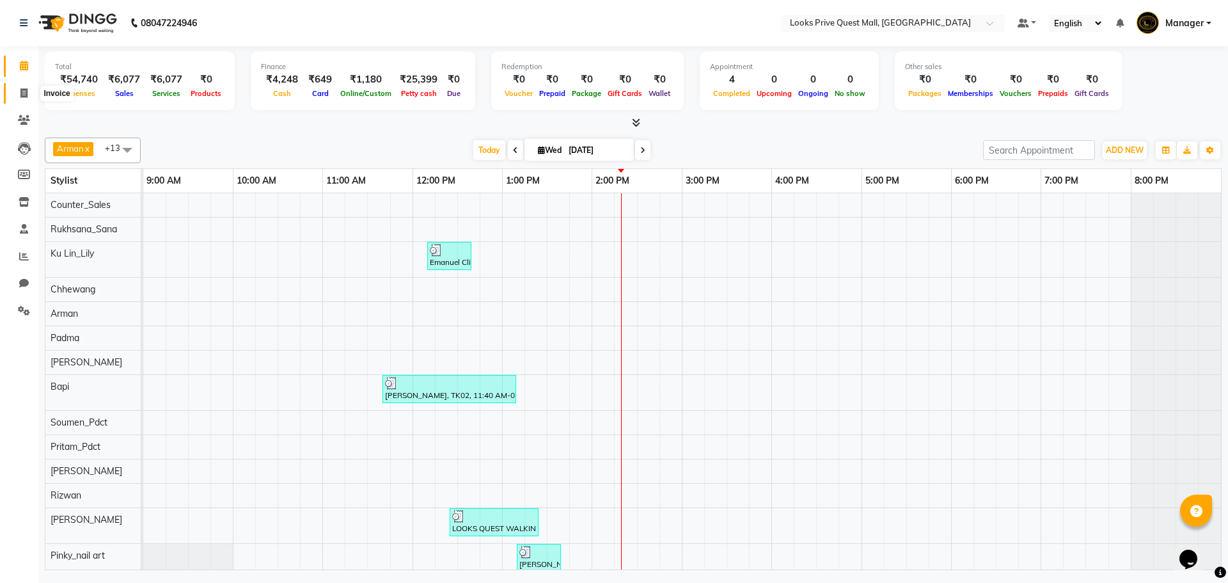
click at [24, 95] on icon at bounding box center [23, 93] width 7 height 10
select select "service"
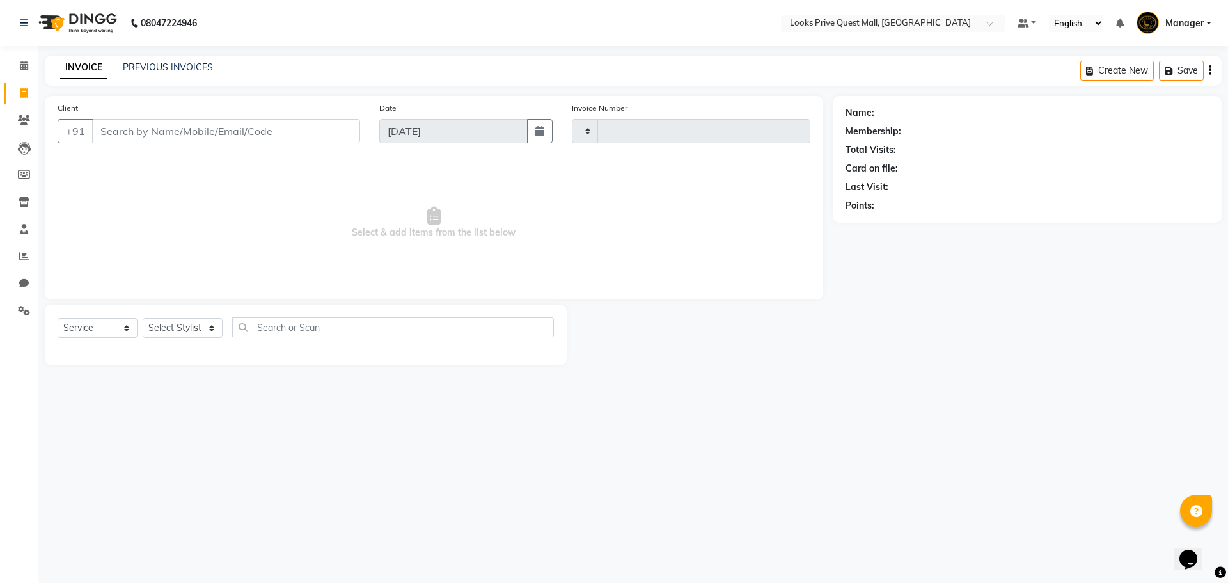
type input "3750"
select select "6141"
click at [117, 138] on input "Client" at bounding box center [226, 131] width 268 height 24
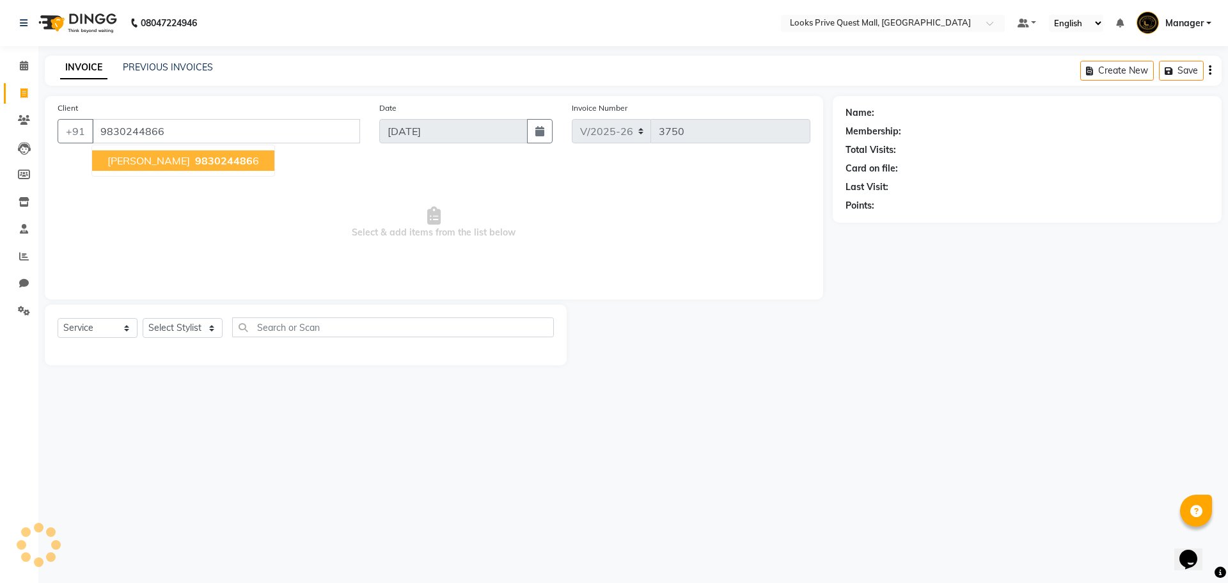
type input "9830244866"
select select "1: Object"
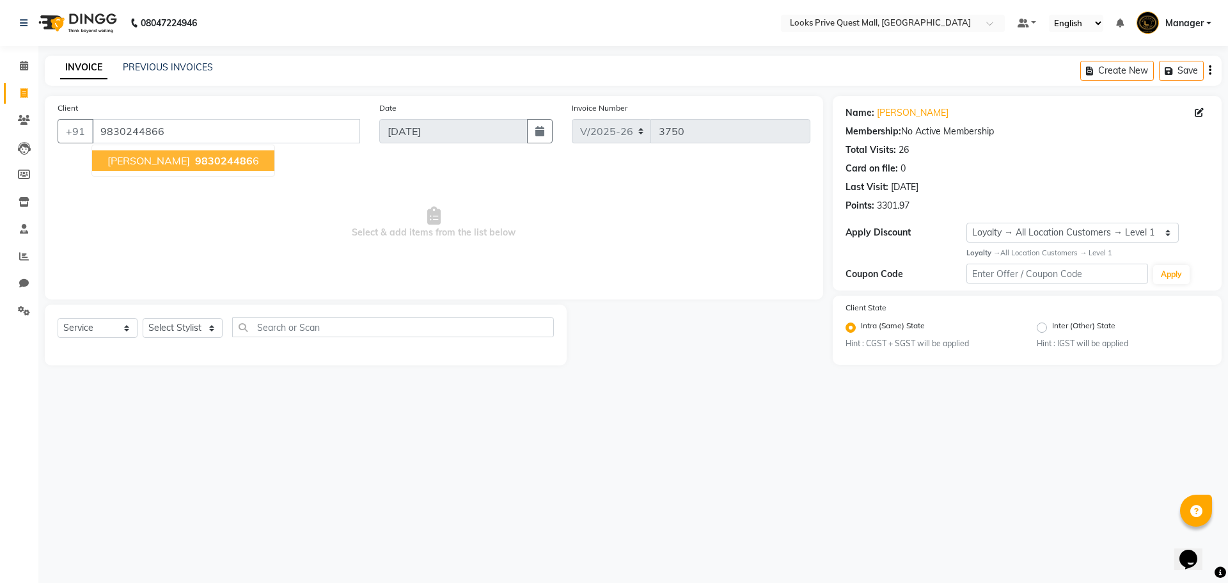
click at [200, 165] on span "983024486" at bounding box center [224, 160] width 58 height 13
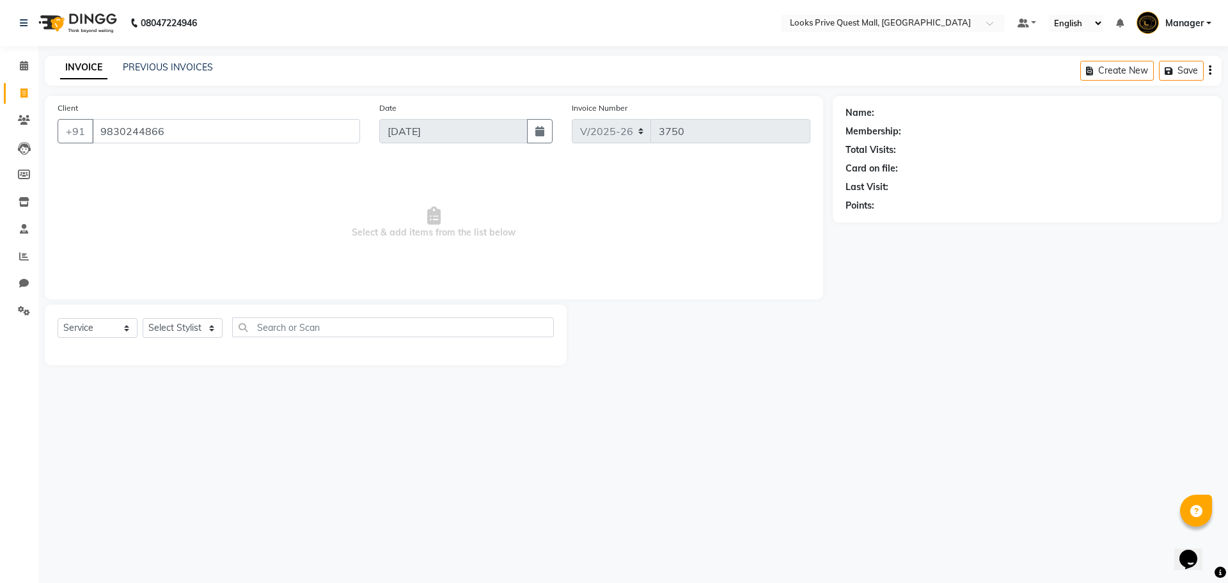
select select "1: Object"
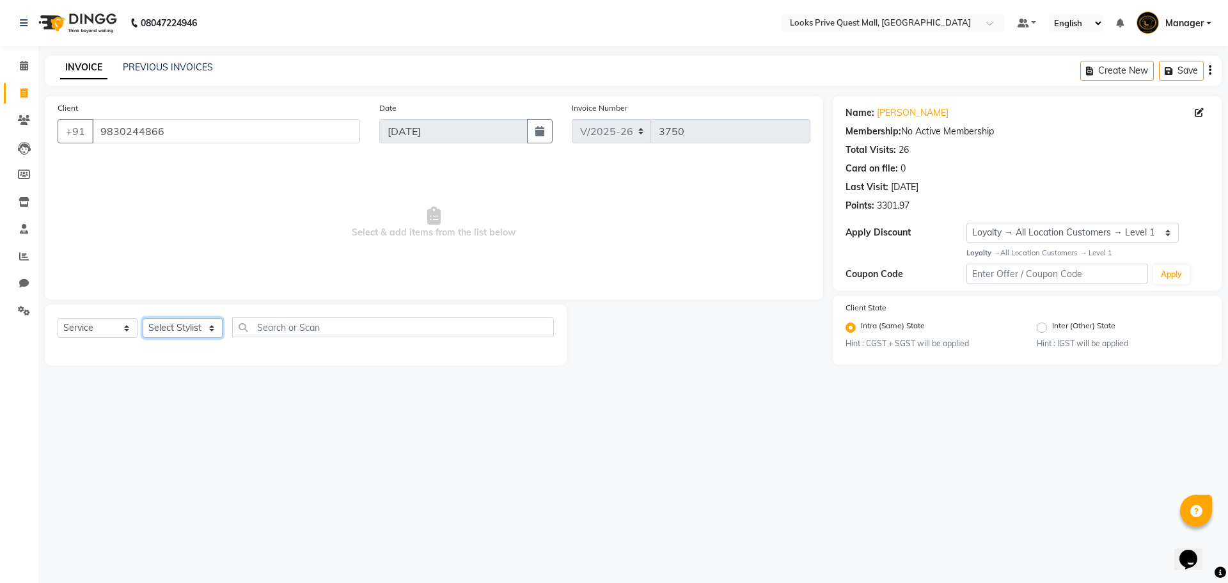
drag, startPoint x: 179, startPoint y: 329, endPoint x: 179, endPoint y: 319, distance: 10.2
click at [179, 329] on select "Select Stylist Arman Bapi Chhewang Counter_Sales [PERSON_NAME] [PERSON_NAME] [P…" at bounding box center [183, 328] width 80 height 20
select select "46691"
click at [143, 318] on select "Select Stylist Arman Bapi Chhewang Counter_Sales [PERSON_NAME] [PERSON_NAME] [P…" at bounding box center [183, 328] width 80 height 20
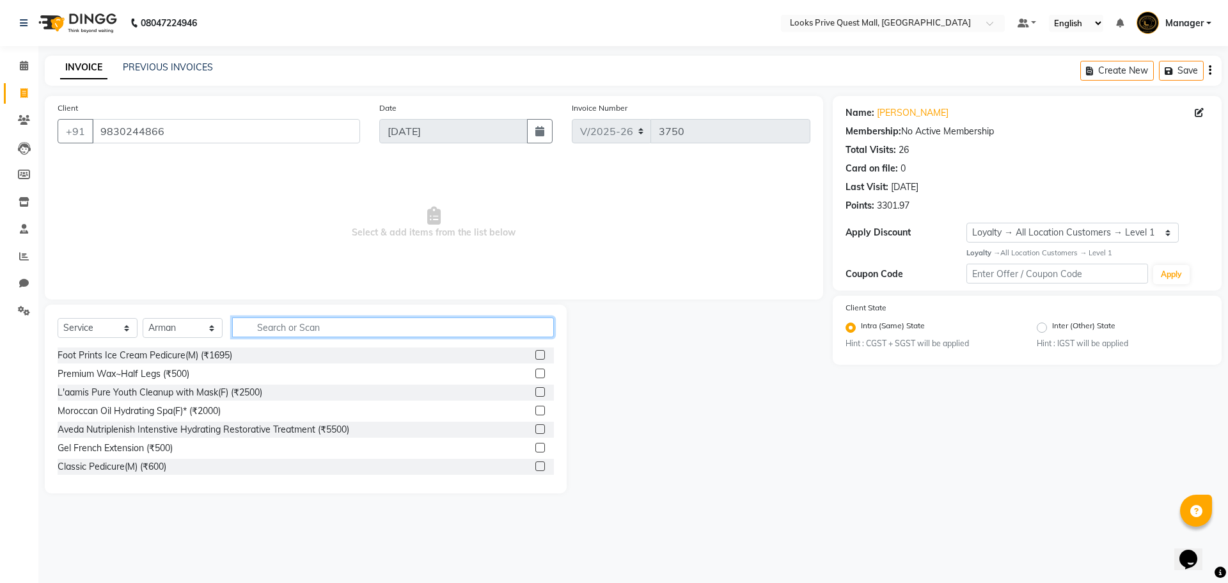
click at [284, 334] on input "text" at bounding box center [393, 327] width 322 height 20
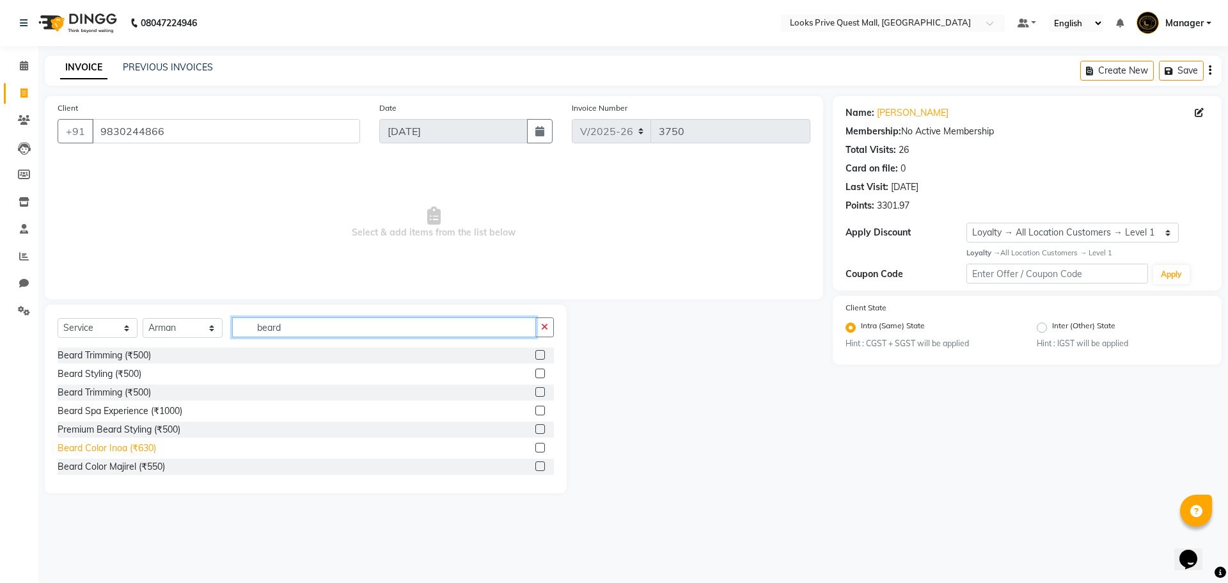
type input "beard"
click at [102, 450] on div "Beard Color Inoa (₹630)" at bounding box center [107, 447] width 99 height 13
checkbox input "false"
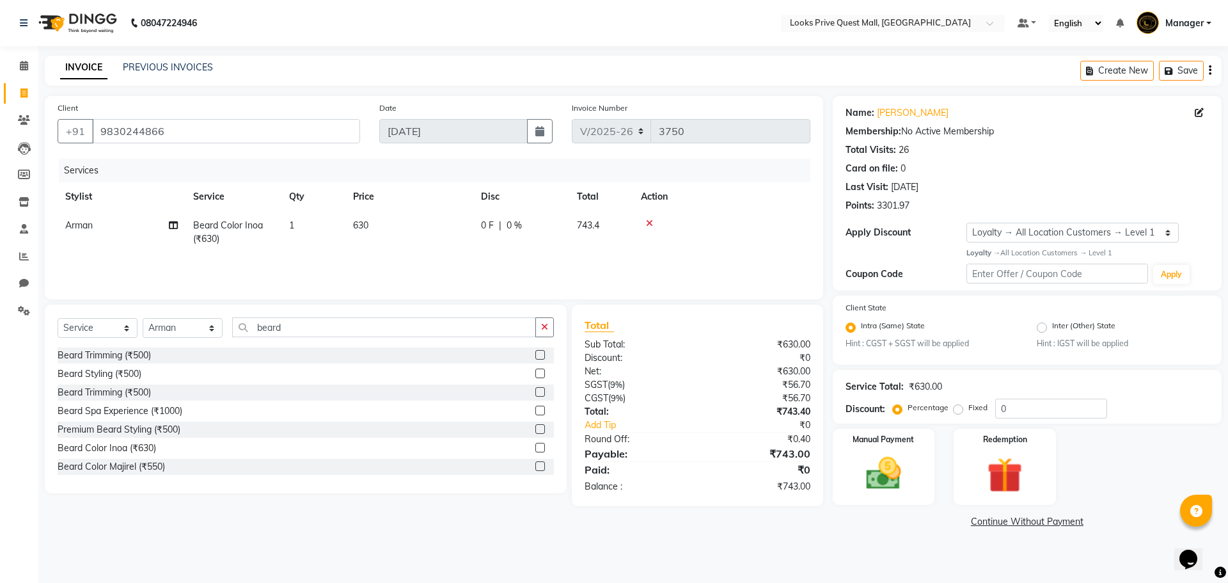
click at [376, 241] on td "630" at bounding box center [410, 232] width 128 height 42
drag, startPoint x: 412, startPoint y: 231, endPoint x: 308, endPoint y: 257, distance: 106.8
click at [308, 257] on tr "Arman Bapi Chhewang Counter_Sales [PERSON_NAME] [PERSON_NAME] [PERSON_NAME] Man…" at bounding box center [434, 235] width 753 height 49
type input "1000"
drag, startPoint x: 1058, startPoint y: 410, endPoint x: 781, endPoint y: 444, distance: 279.8
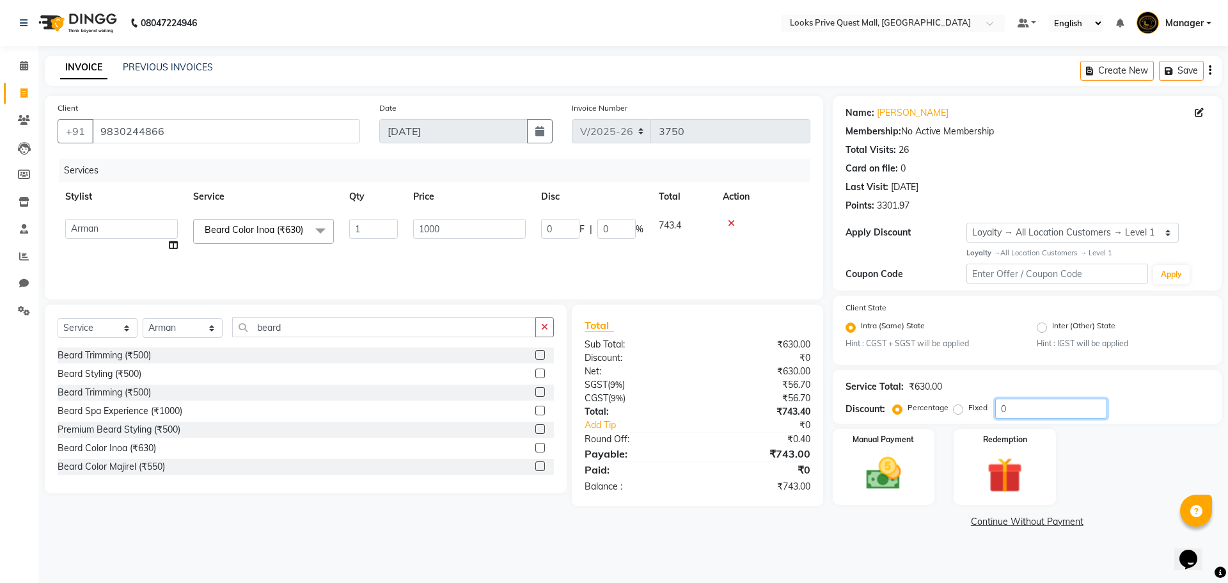
click at [781, 443] on div "Client [PHONE_NUMBER] Date [DATE] Invoice Number V/2025 V/[PHONE_NUMBER] Servic…" at bounding box center [633, 313] width 1196 height 435
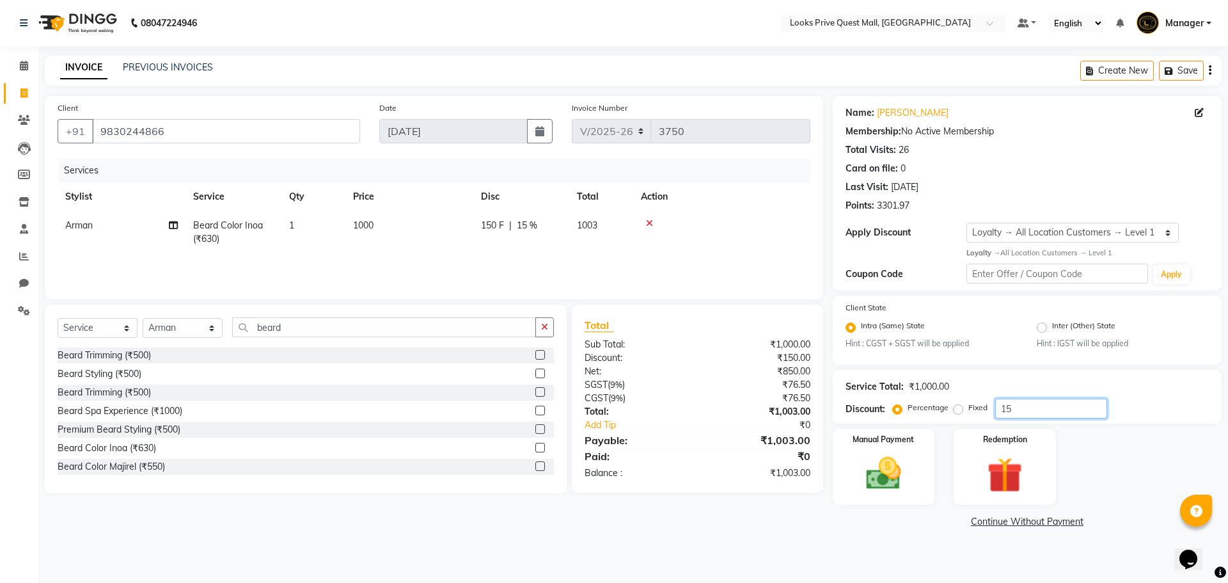
type input "15"
drag, startPoint x: 312, startPoint y: 333, endPoint x: 123, endPoint y: 327, distance: 188.2
click at [123, 327] on div "Select Service Product Membership Package Voucher Prepaid Gift Card Select Styl…" at bounding box center [306, 332] width 497 height 30
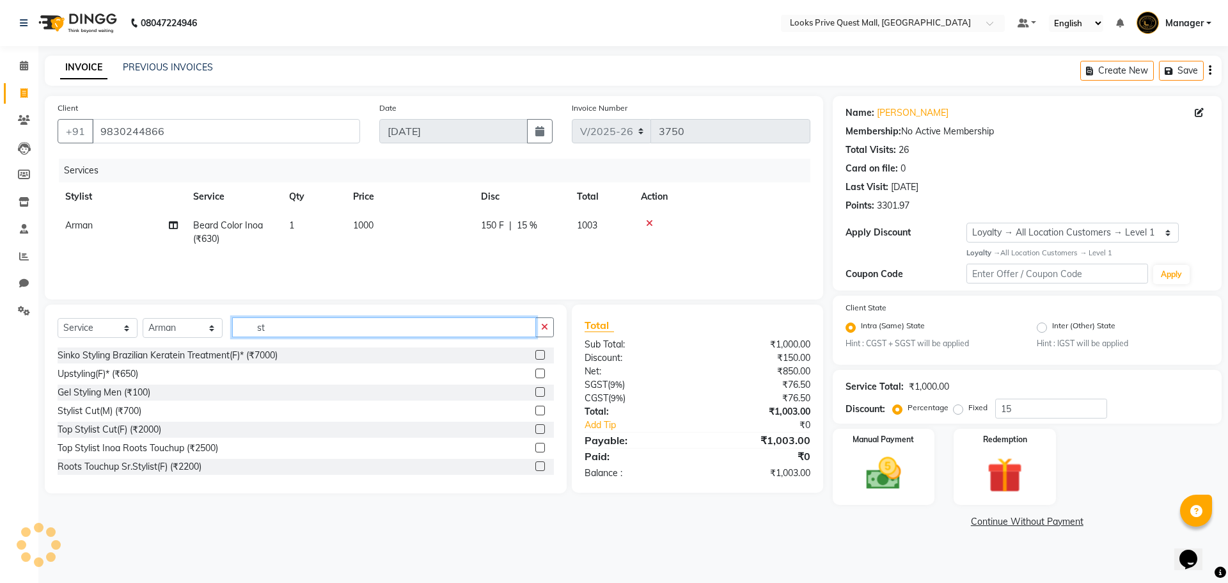
type input "s"
type input "sr.sty"
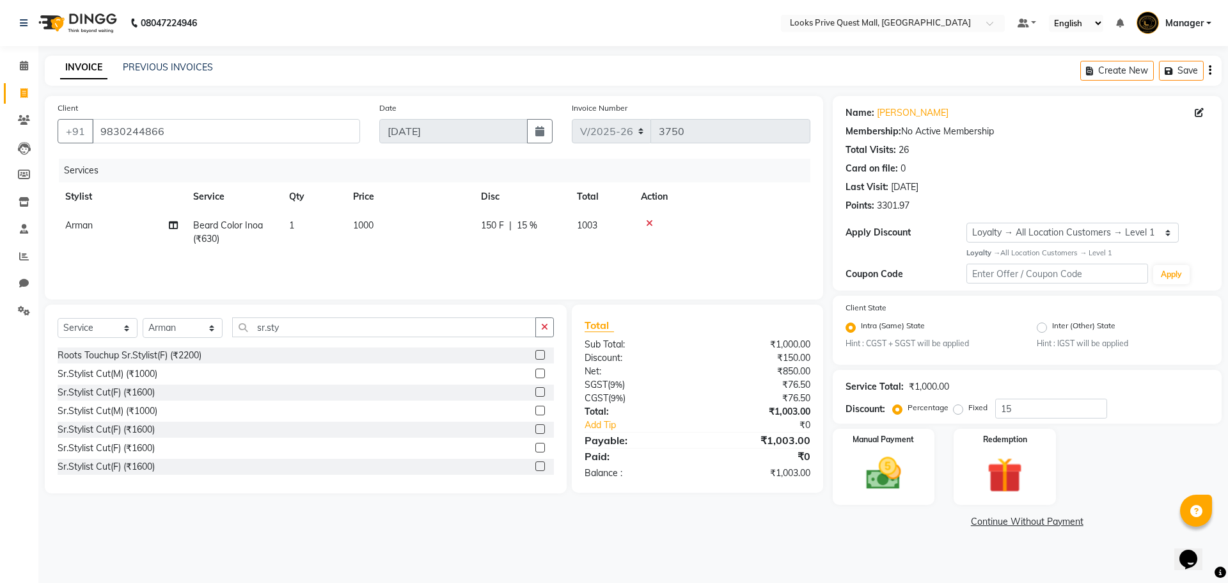
click at [536, 374] on label at bounding box center [541, 374] width 10 height 10
click at [536, 374] on input "checkbox" at bounding box center [540, 374] width 8 height 8
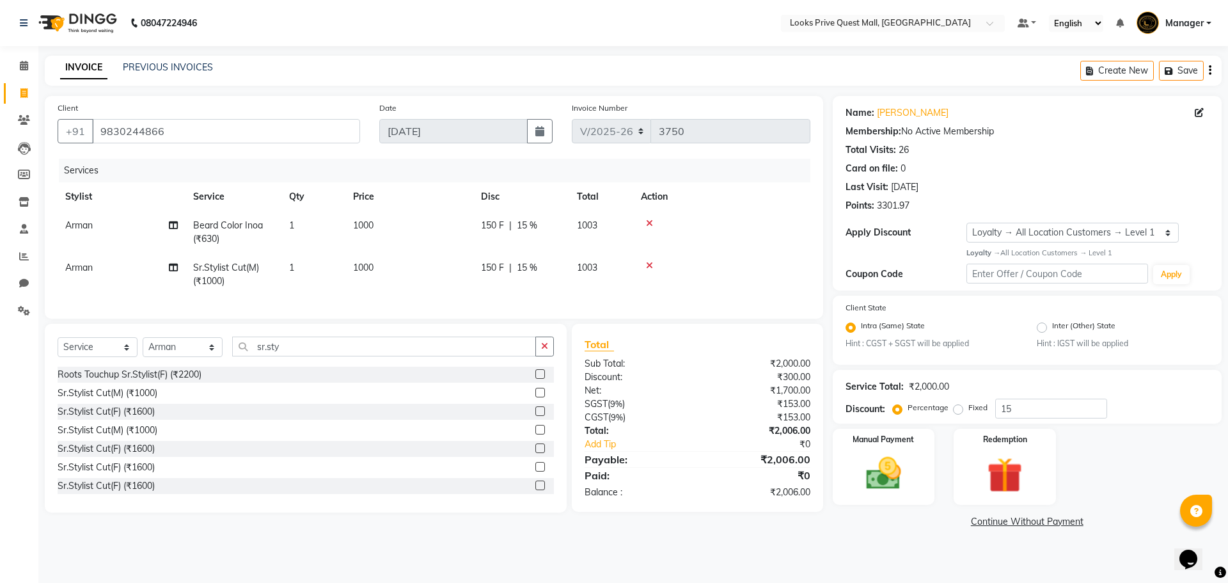
checkbox input "false"
click at [402, 275] on td "1000" at bounding box center [410, 274] width 128 height 42
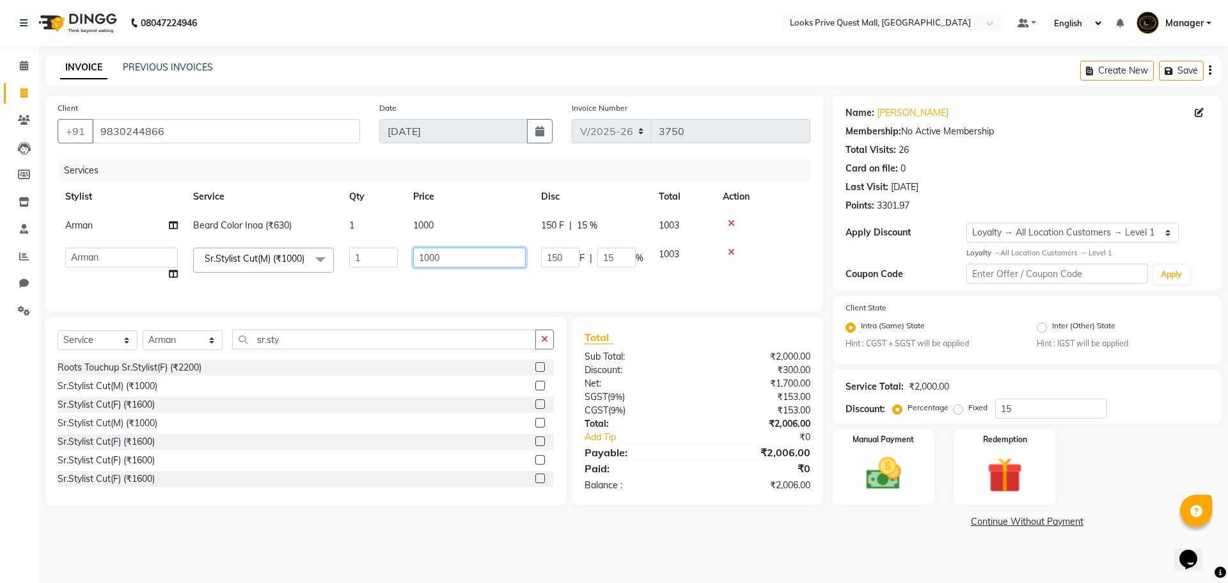
drag, startPoint x: 465, startPoint y: 258, endPoint x: 173, endPoint y: 265, distance: 291.8
click at [191, 265] on tr "Arman Bapi Chhewang Counter_Sales Deepa Das Dipti Uppal Firoz Ku Lin_Lily Manag…" at bounding box center [434, 264] width 753 height 49
type input "1200"
click at [355, 531] on main "INVOICE PREVIOUS INVOICES Create New Save Client +91 9830244866 Date 03-09-2025…" at bounding box center [633, 303] width 1190 height 495
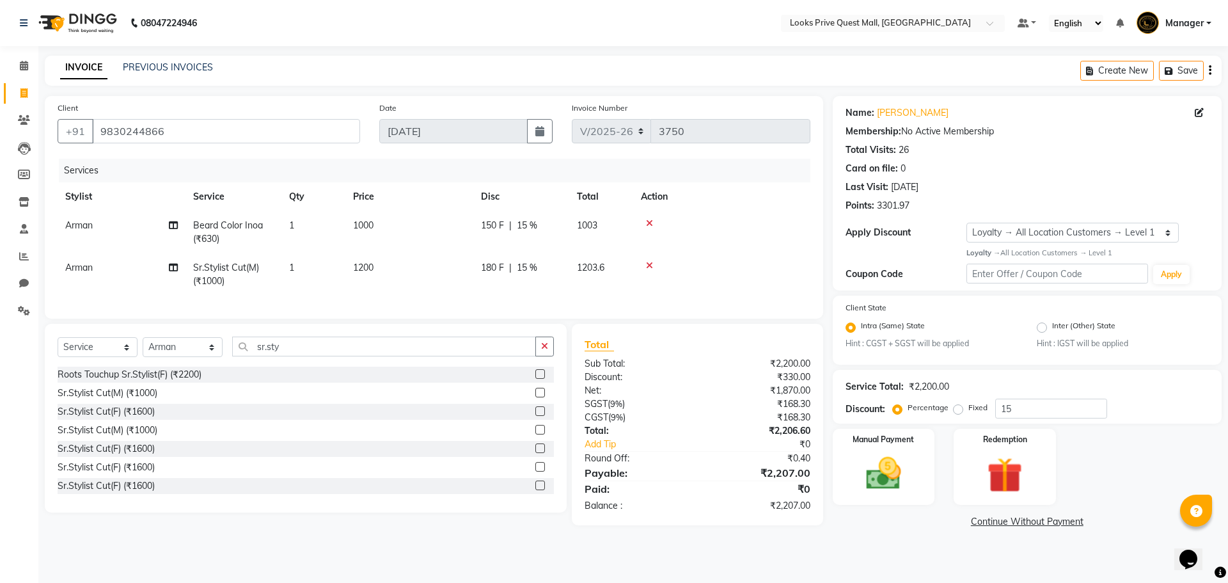
click at [1194, 170] on div "Card on file: 0" at bounding box center [1027, 168] width 363 height 13
click at [781, 557] on div "08047224946 Select Location × Looks Prive Quest Mall, Kolkata Default Panel My …" at bounding box center [614, 291] width 1228 height 583
click at [880, 582] on div "08047224946 Select Location × Looks Prive Quest Mall, Kolkata Default Panel My …" at bounding box center [614, 291] width 1228 height 583
click at [893, 477] on img at bounding box center [884, 473] width 60 height 42
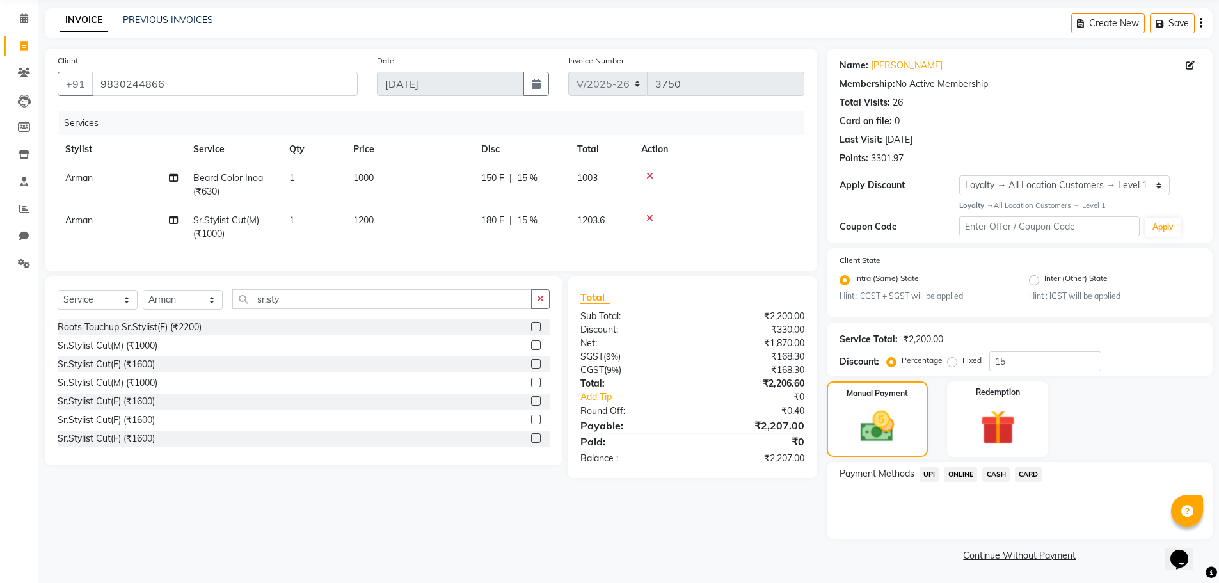
scroll to position [49, 0]
click at [1028, 469] on span "CARD" at bounding box center [1029, 473] width 28 height 15
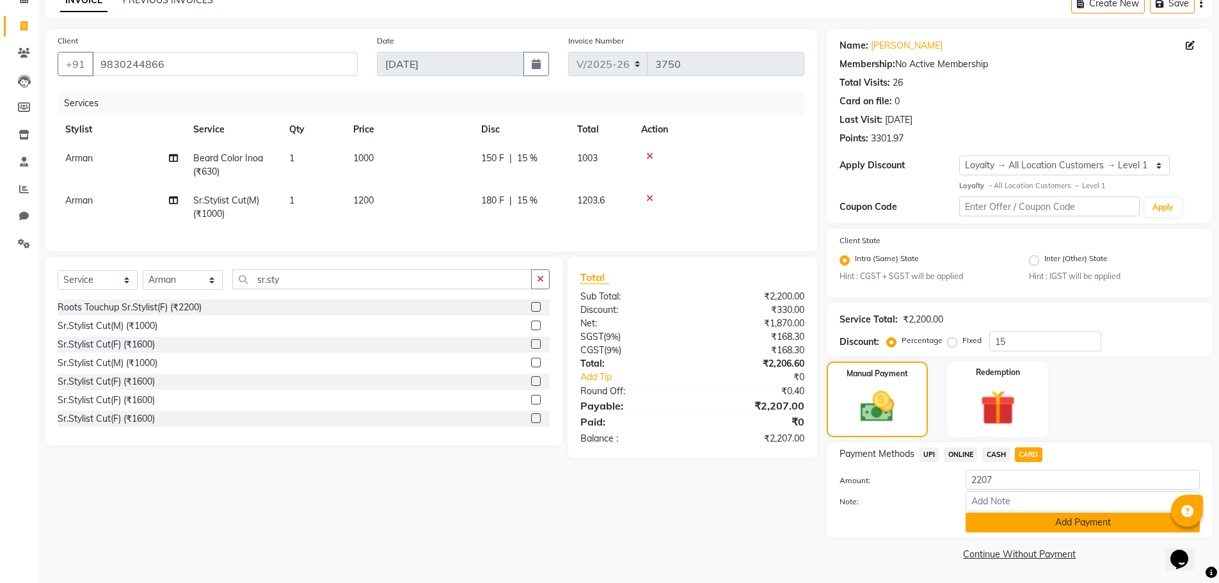
click at [1028, 526] on button "Add Payment" at bounding box center [1083, 523] width 234 height 20
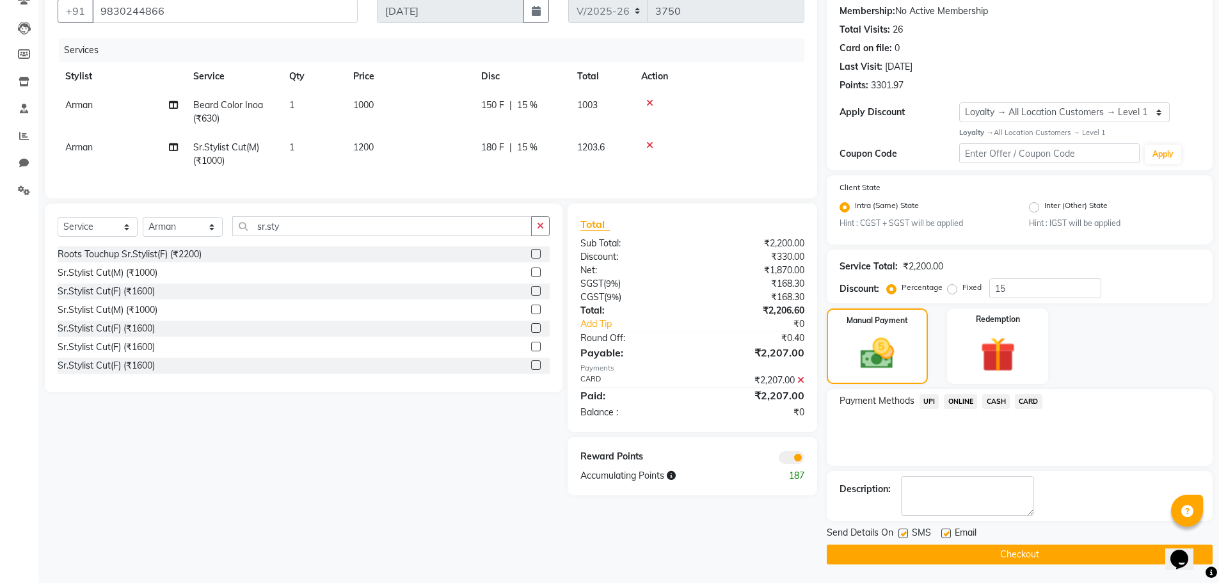
scroll to position [121, 0]
click at [945, 534] on label at bounding box center [946, 533] width 10 height 10
click at [945, 534] on input "checkbox" at bounding box center [945, 533] width 8 height 8
checkbox input "false"
click at [1026, 552] on button "Checkout" at bounding box center [1020, 554] width 386 height 20
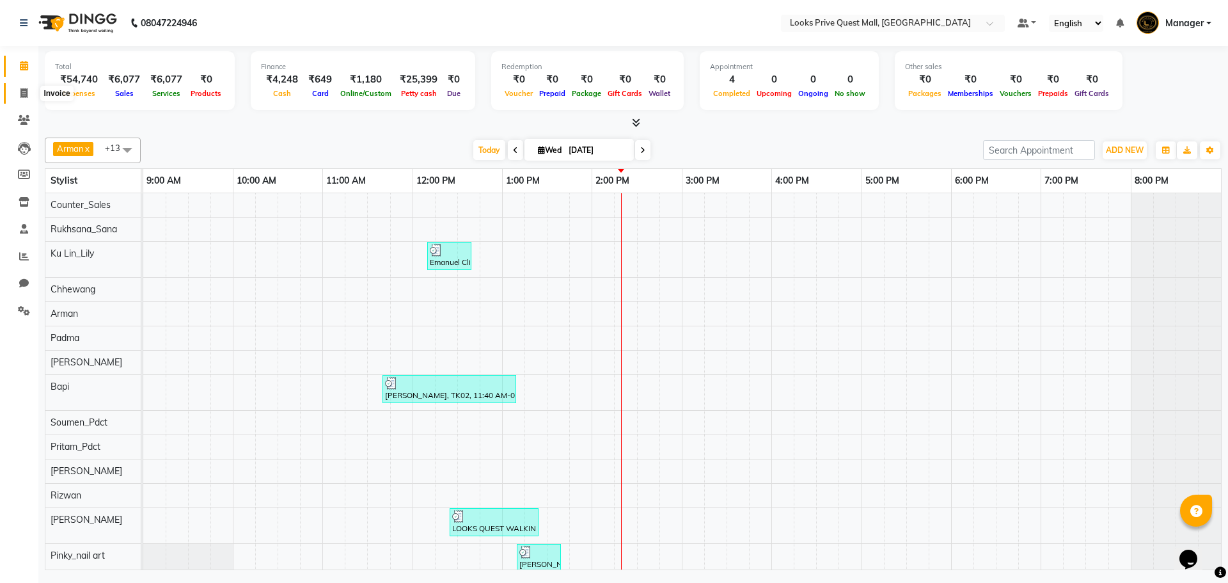
click at [25, 93] on icon at bounding box center [23, 93] width 7 height 10
select select "6141"
select select "service"
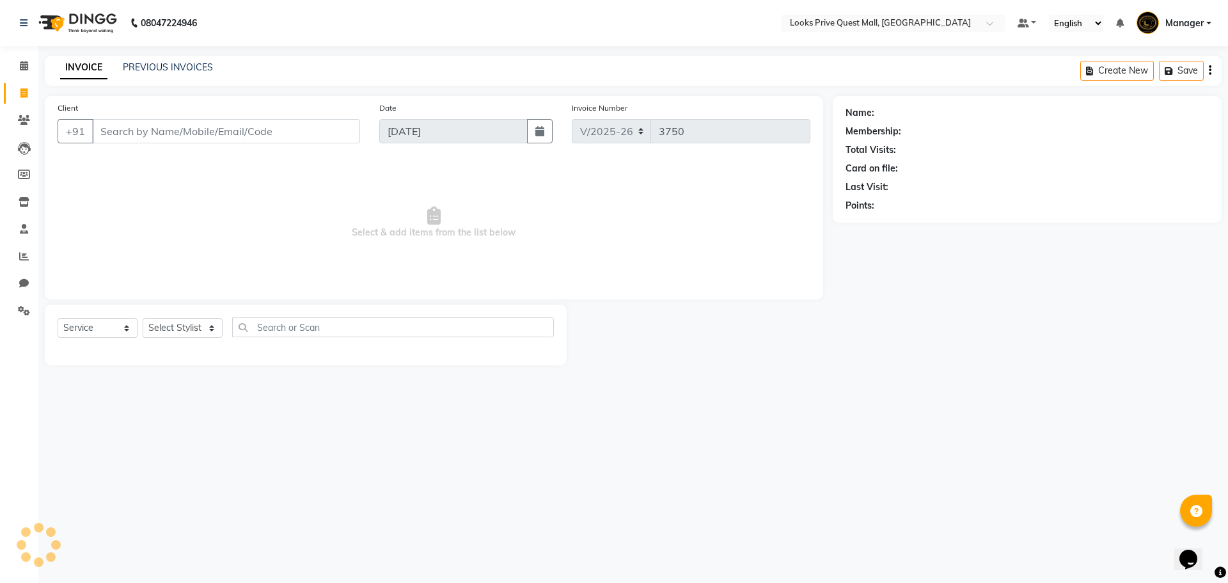
click at [158, 131] on input "Client" at bounding box center [226, 131] width 268 height 24
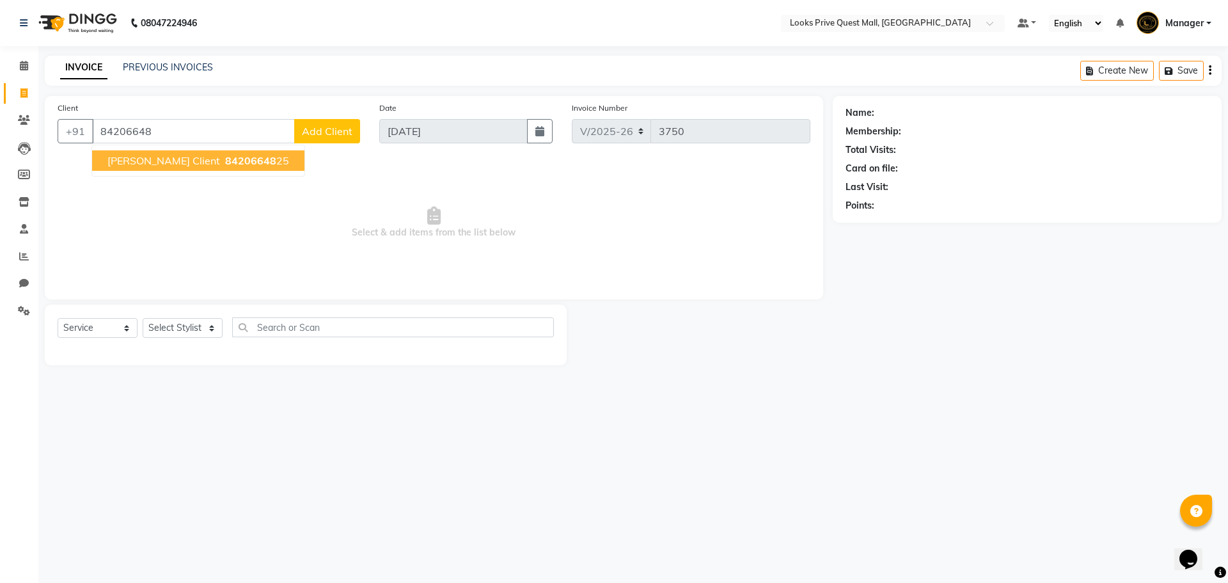
click at [168, 157] on button "Saroja Client 84206648 25" at bounding box center [198, 160] width 212 height 20
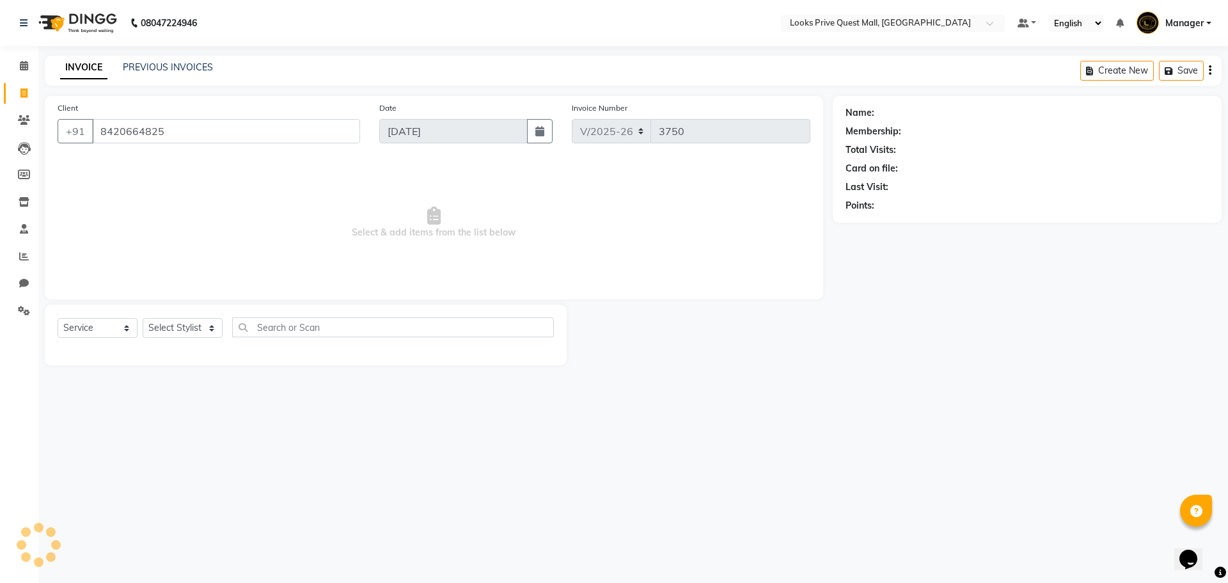
type input "8420664825"
select select "1: Object"
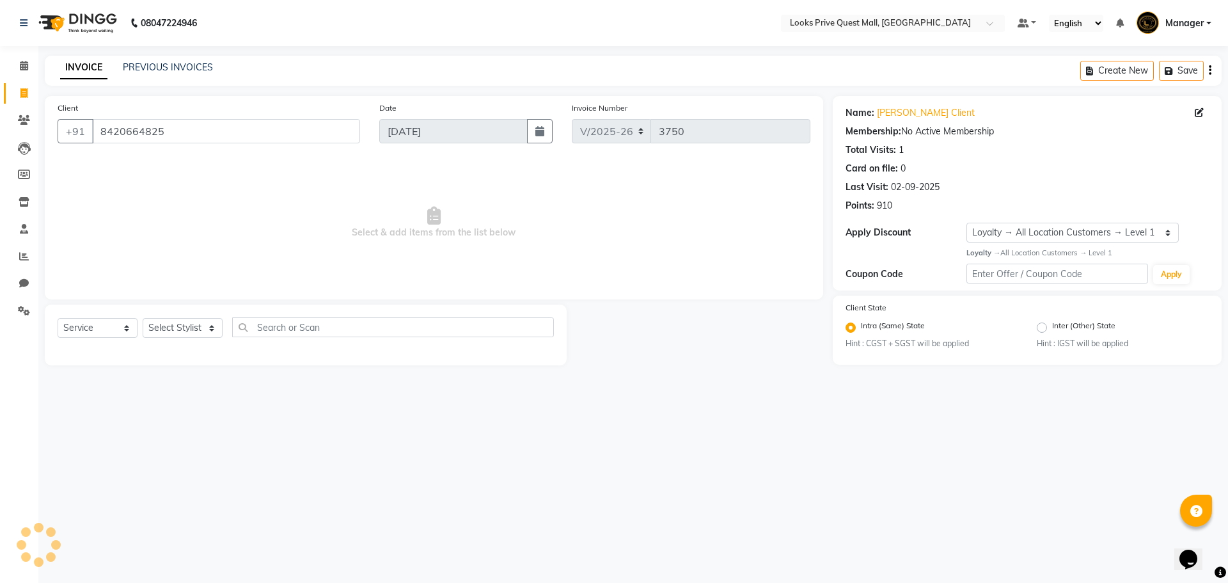
click at [524, 287] on div "Client +91 8420664825 Date 03-09-2025 Invoice Number V/2025 V/2025-26 3750 Sele…" at bounding box center [434, 197] width 779 height 203
click at [186, 319] on select "Select Stylist Arman Bapi Chhewang Counter_Sales Deepa Das Dipti Uppal Firoz Ku…" at bounding box center [183, 328] width 80 height 20
select select "46703"
click at [143, 318] on select "Select Stylist Arman Bapi Chhewang Counter_Sales Deepa Das Dipti Uppal Firoz Ku…" at bounding box center [183, 328] width 80 height 20
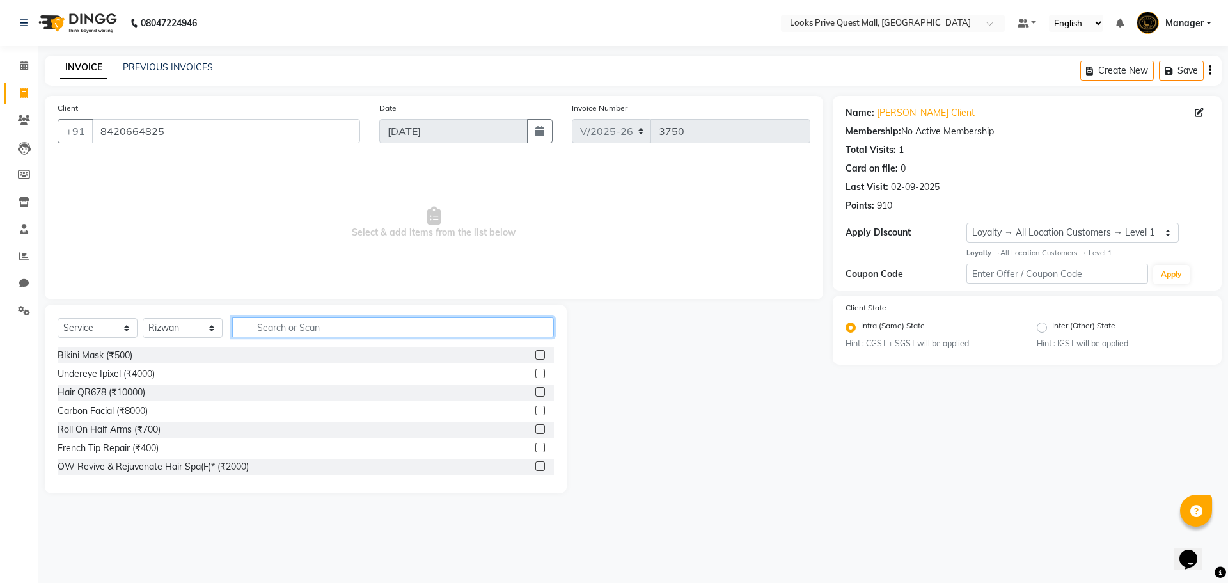
drag, startPoint x: 276, startPoint y: 322, endPoint x: 267, endPoint y: 324, distance: 9.0
click at [275, 323] on input "text" at bounding box center [393, 327] width 322 height 20
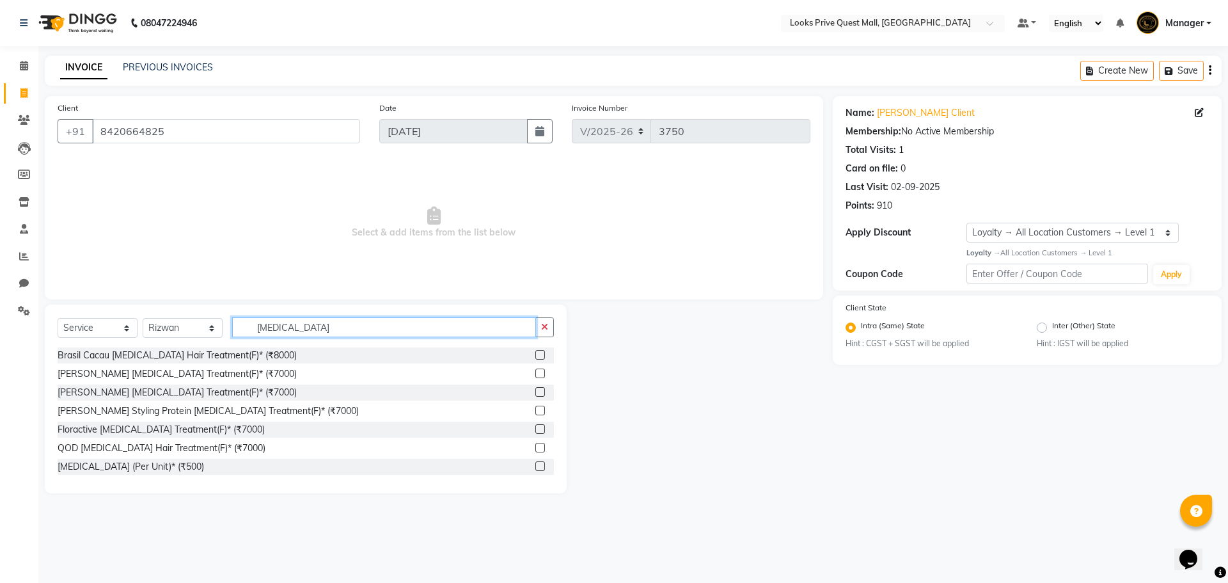
type input "botox"
click at [536, 447] on label at bounding box center [541, 448] width 10 height 10
click at [536, 447] on input "checkbox" at bounding box center [540, 448] width 8 height 8
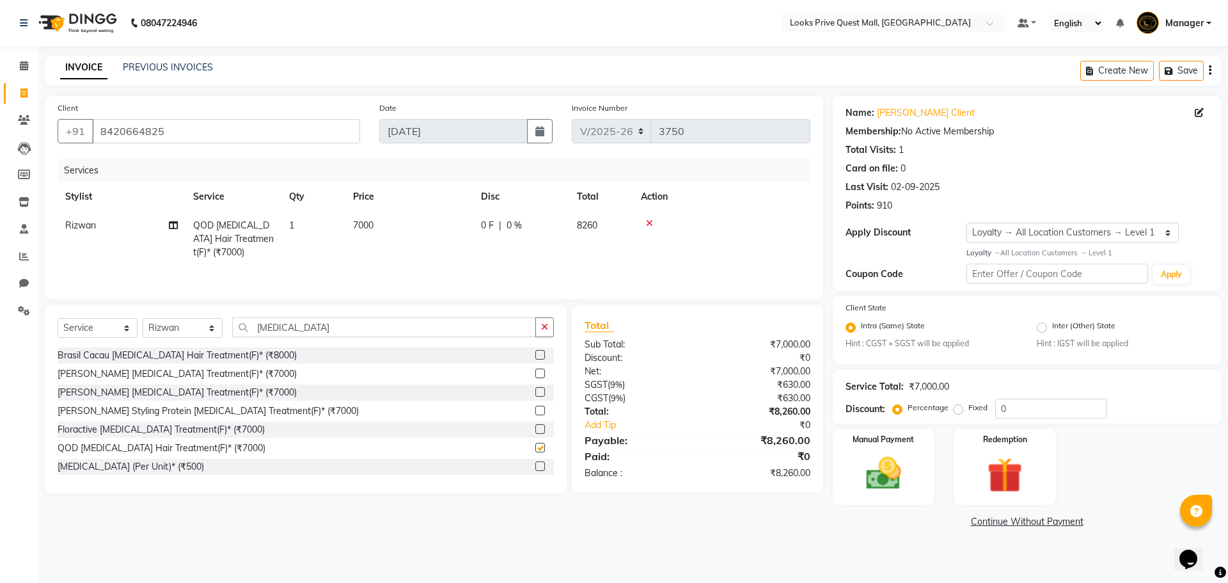
checkbox input "false"
click at [444, 228] on td "7000" at bounding box center [410, 239] width 128 height 56
select select "46703"
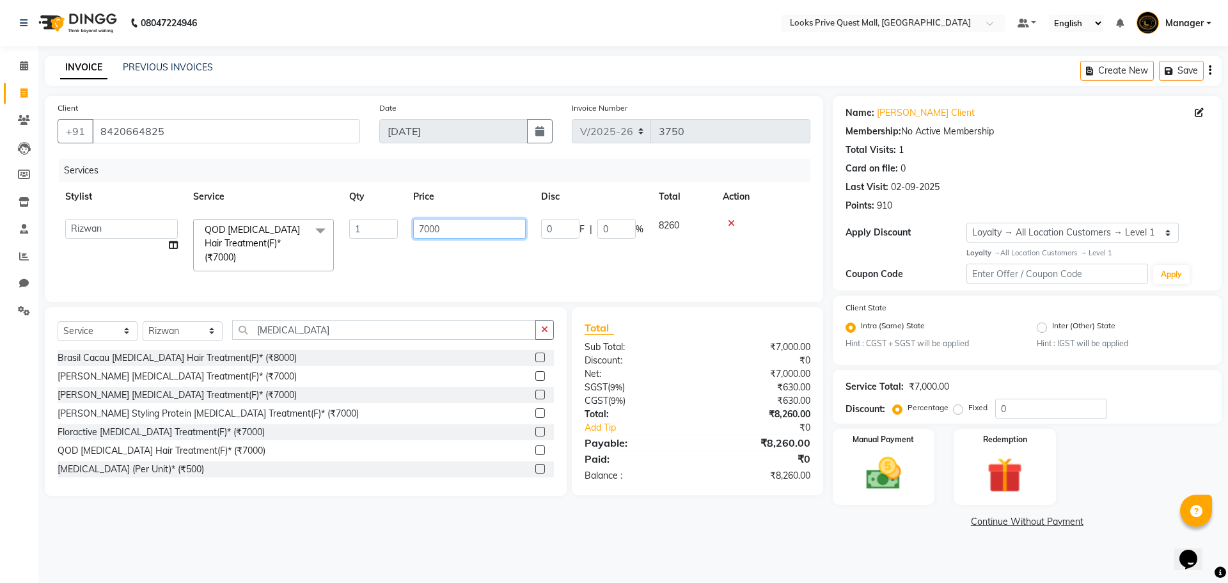
drag, startPoint x: 464, startPoint y: 236, endPoint x: 170, endPoint y: 223, distance: 294.6
click at [170, 223] on tr "Arman Bapi Chhewang Counter_Sales Deepa Das Dipti Uppal Firoz Ku Lin_Lily Manag…" at bounding box center [434, 245] width 753 height 68
type input "10000"
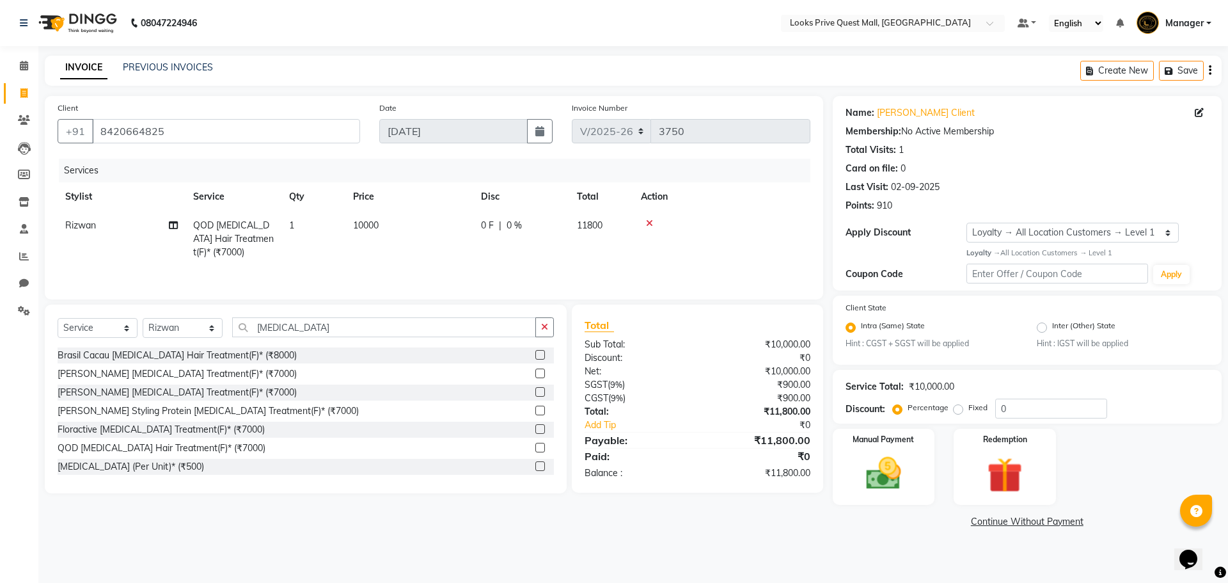
click at [445, 471] on div "Botox (Per Unit)* (₹500)" at bounding box center [306, 467] width 497 height 16
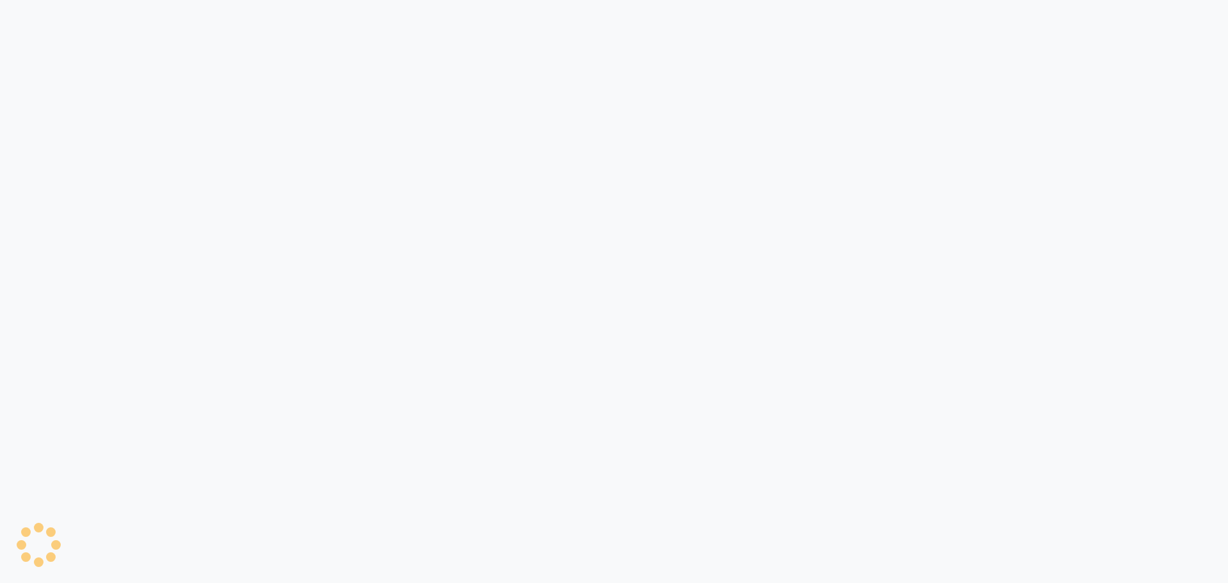
select select "6141"
select select "service"
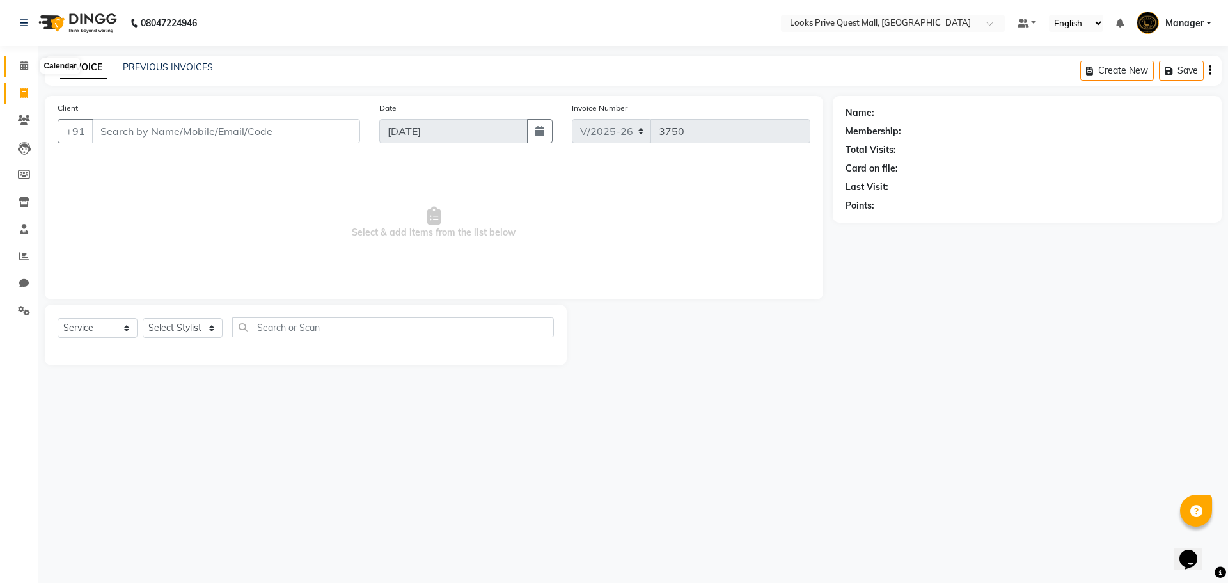
click at [15, 64] on span at bounding box center [24, 66] width 22 height 15
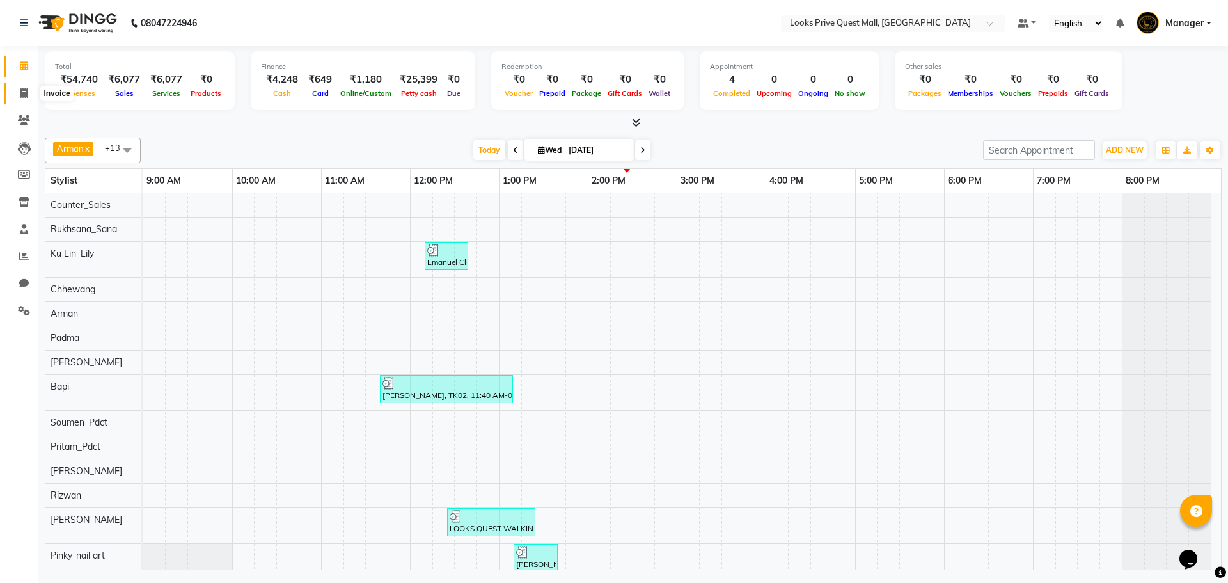
drag, startPoint x: 17, startPoint y: 97, endPoint x: 31, endPoint y: 93, distance: 14.4
click at [17, 97] on span at bounding box center [24, 93] width 22 height 15
select select "6141"
select select "service"
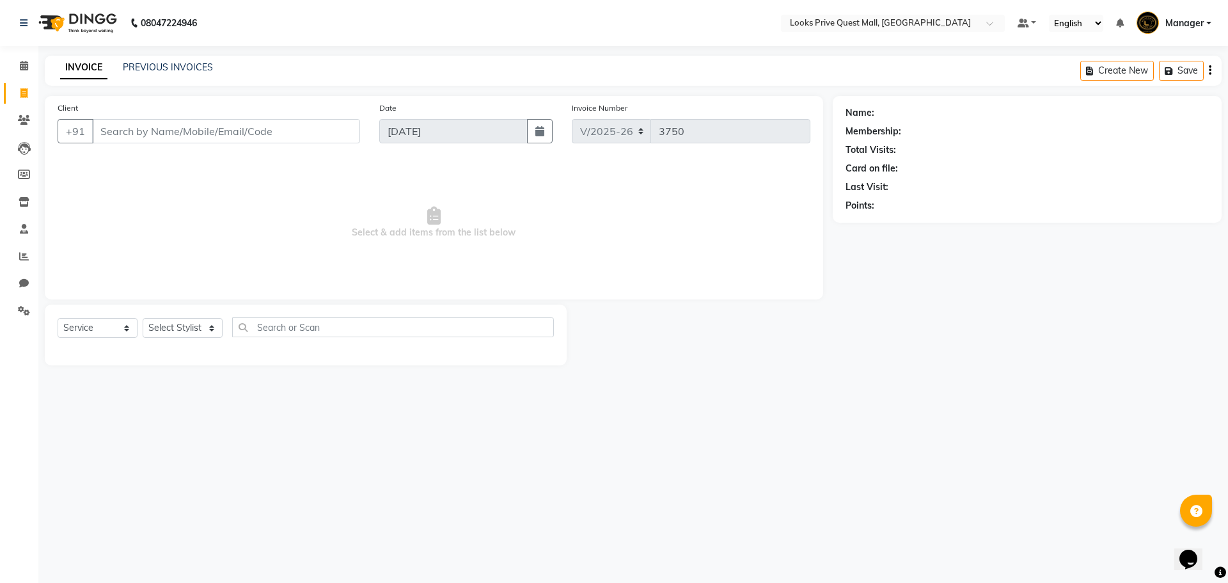
click at [141, 61] on div "PREVIOUS INVOICES" at bounding box center [168, 67] width 90 height 13
click at [154, 65] on link "PREVIOUS INVOICES" at bounding box center [168, 67] width 90 height 12
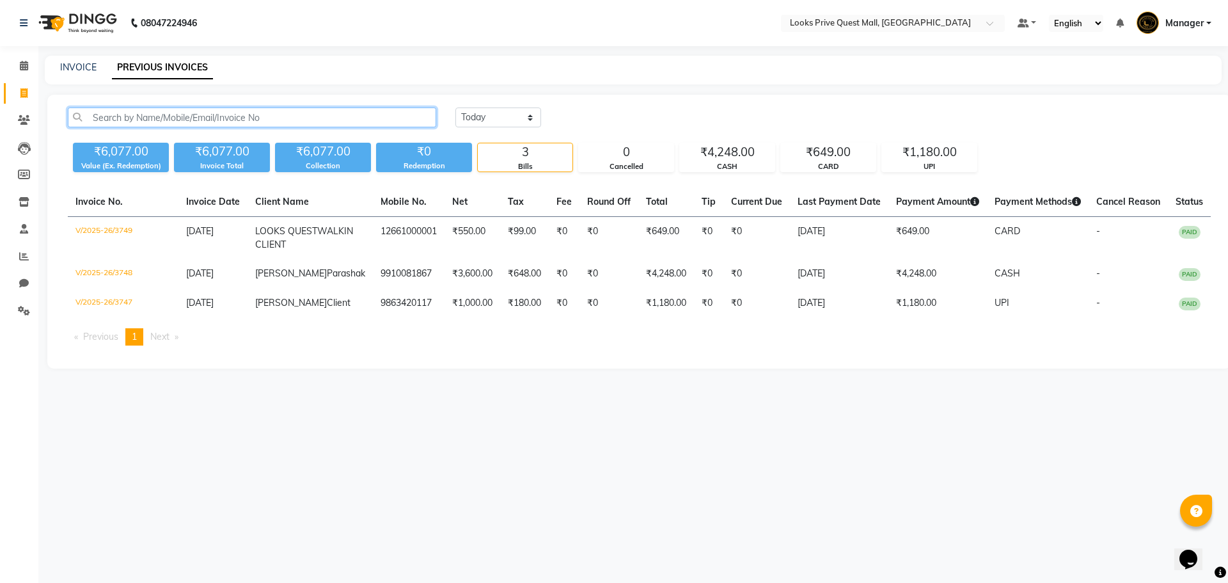
click at [149, 123] on input "text" at bounding box center [252, 117] width 369 height 20
paste input "8017944017"
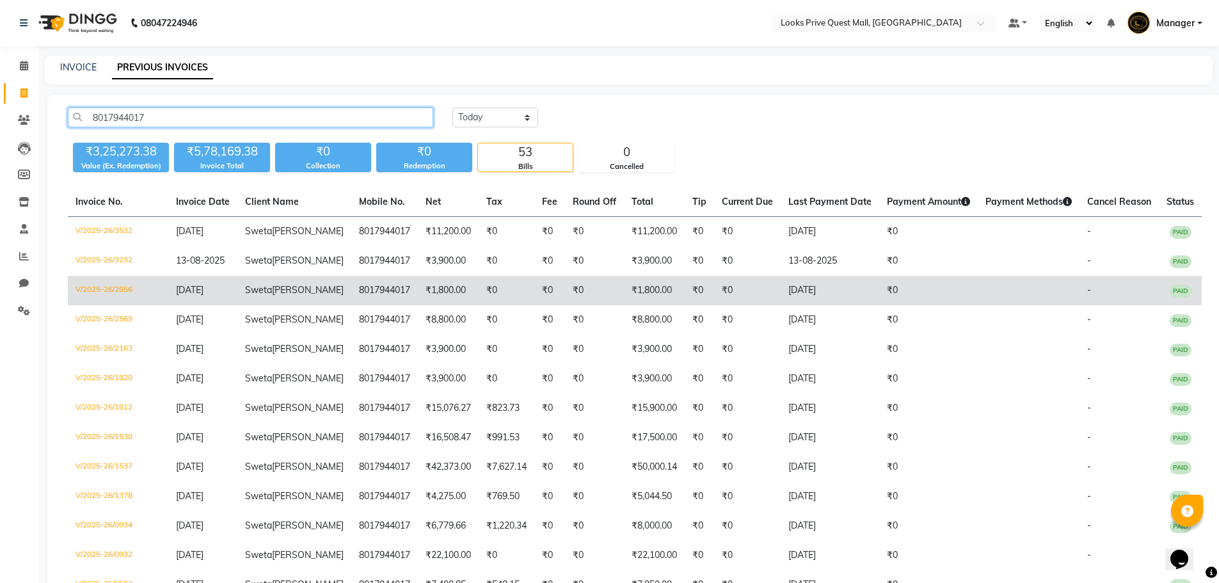
type input "8017944017"
click at [103, 305] on td "V/2025-26/2856" at bounding box center [118, 290] width 100 height 29
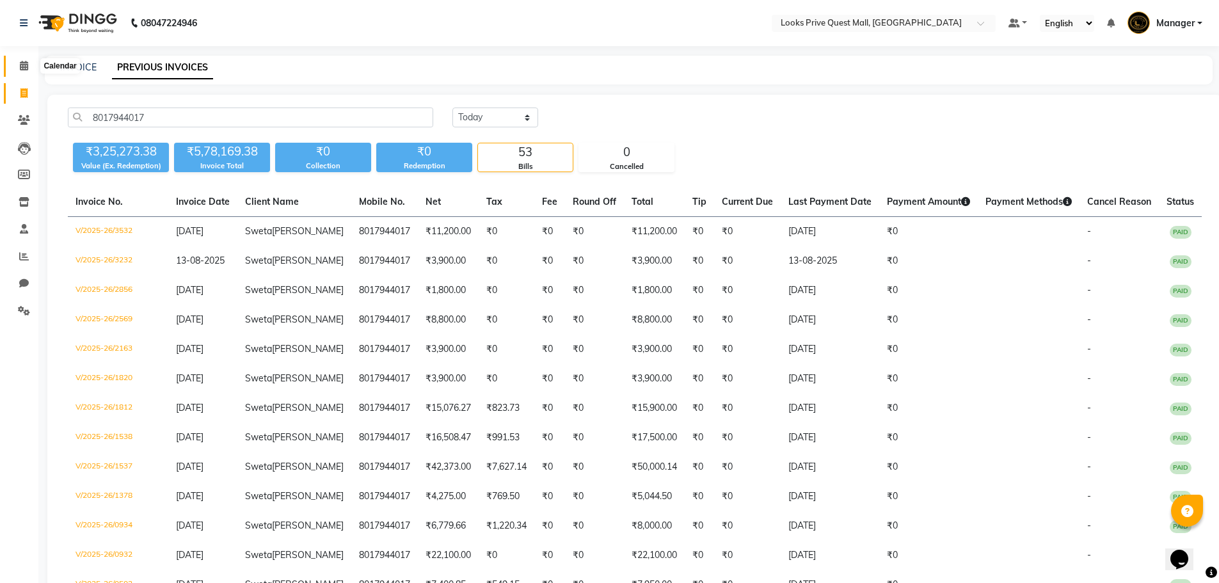
click at [15, 67] on span at bounding box center [24, 66] width 22 height 15
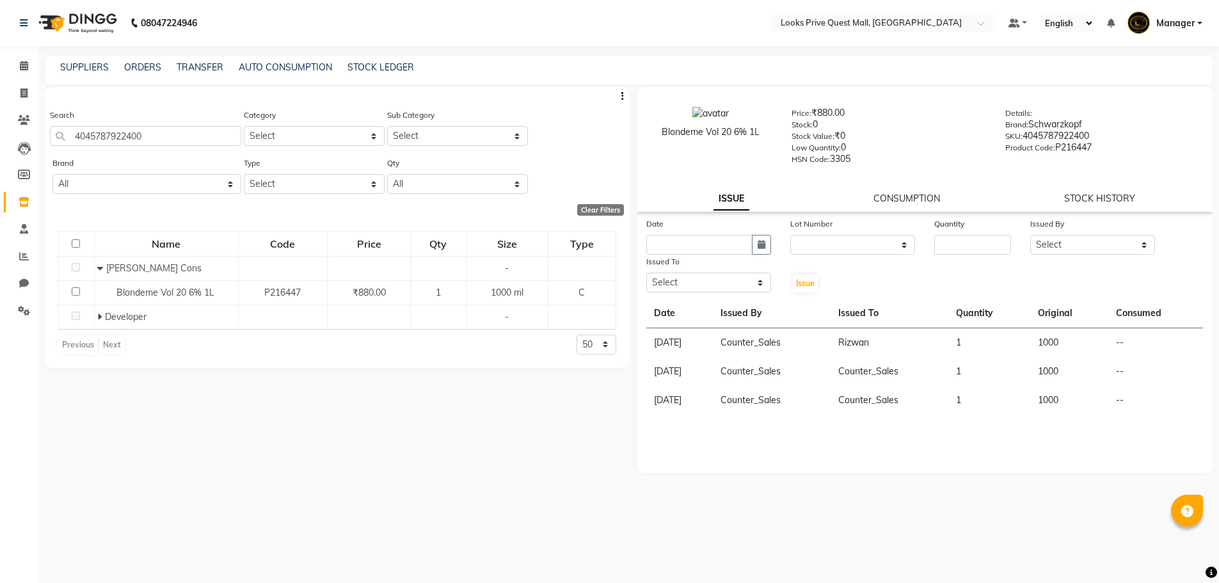
select select
drag, startPoint x: 180, startPoint y: 144, endPoint x: 0, endPoint y: 177, distance: 182.8
click at [0, 177] on app-home "08047224946 Select Location × Looks Prive Quest Mall, [GEOGRAPHIC_DATA] Default…" at bounding box center [609, 295] width 1219 height 591
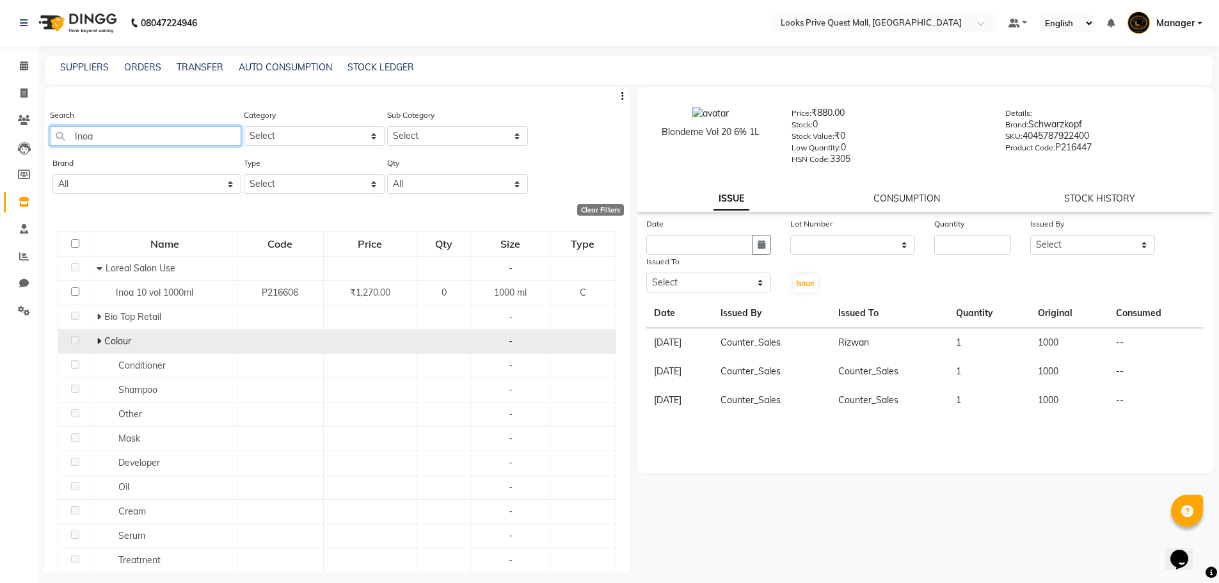
type input "Inoa"
click at [101, 340] on span at bounding box center [101, 341] width 8 height 12
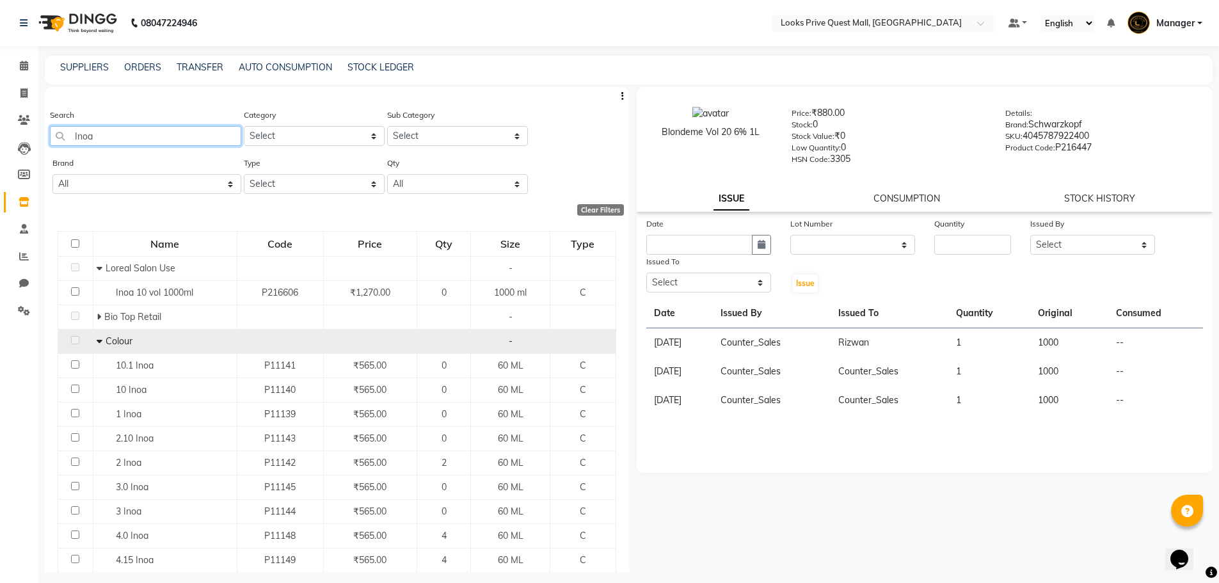
drag, startPoint x: 160, startPoint y: 127, endPoint x: 0, endPoint y: 177, distance: 167.8
click at [0, 177] on app-home "08047224946 Select Location × Looks Prive Quest Mall, [GEOGRAPHIC_DATA] Default…" at bounding box center [609, 295] width 1219 height 591
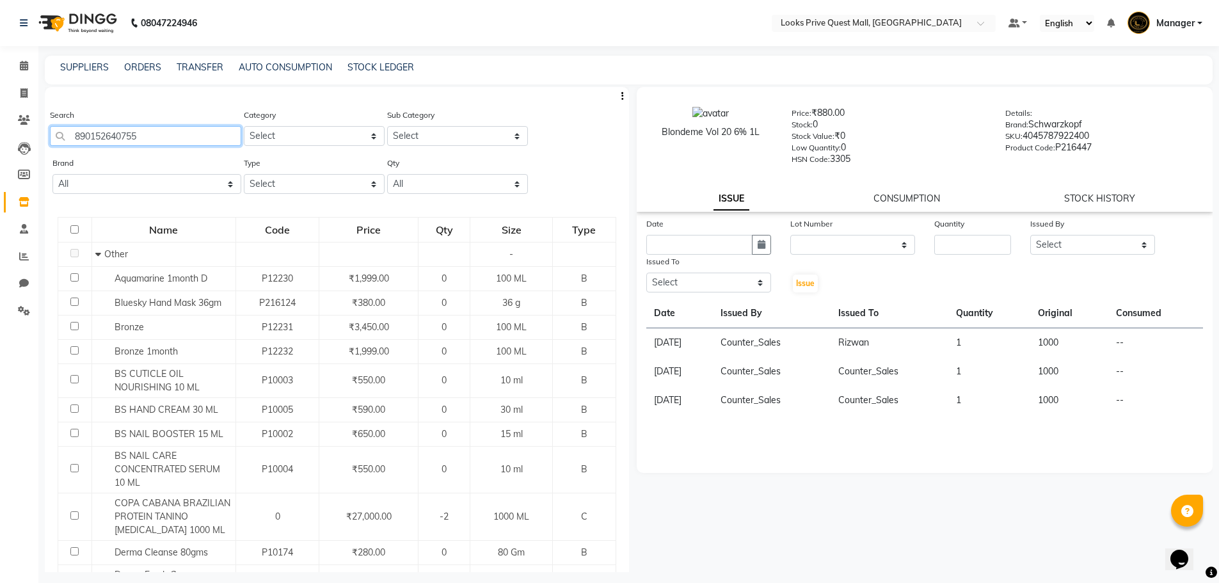
type input "8901526407552"
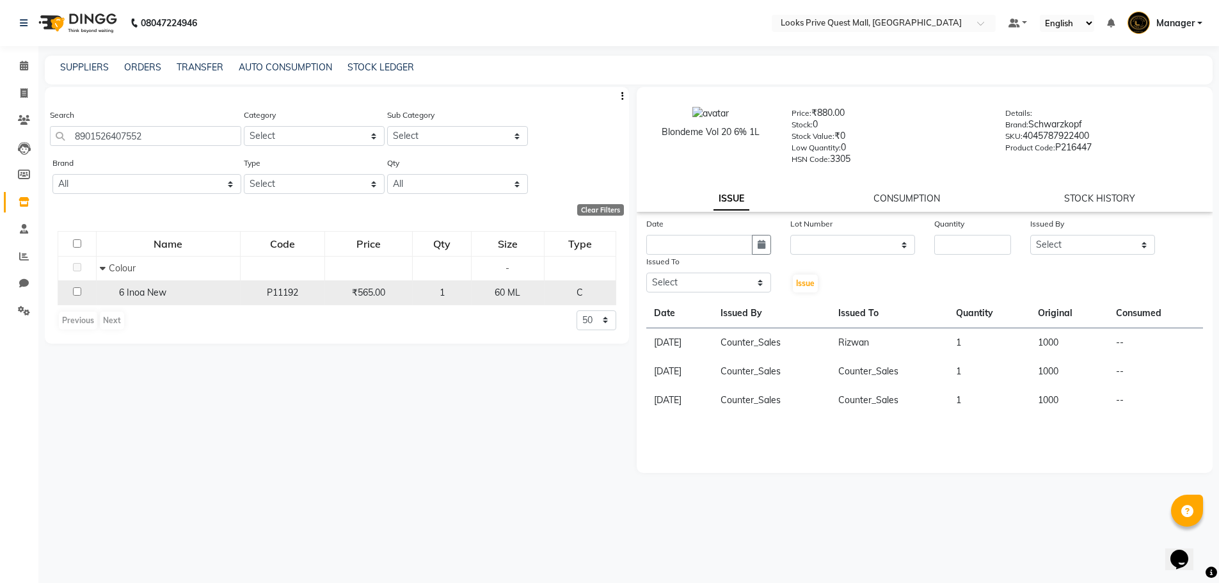
click at [182, 289] on div "6 Inoa New" at bounding box center [168, 292] width 137 height 13
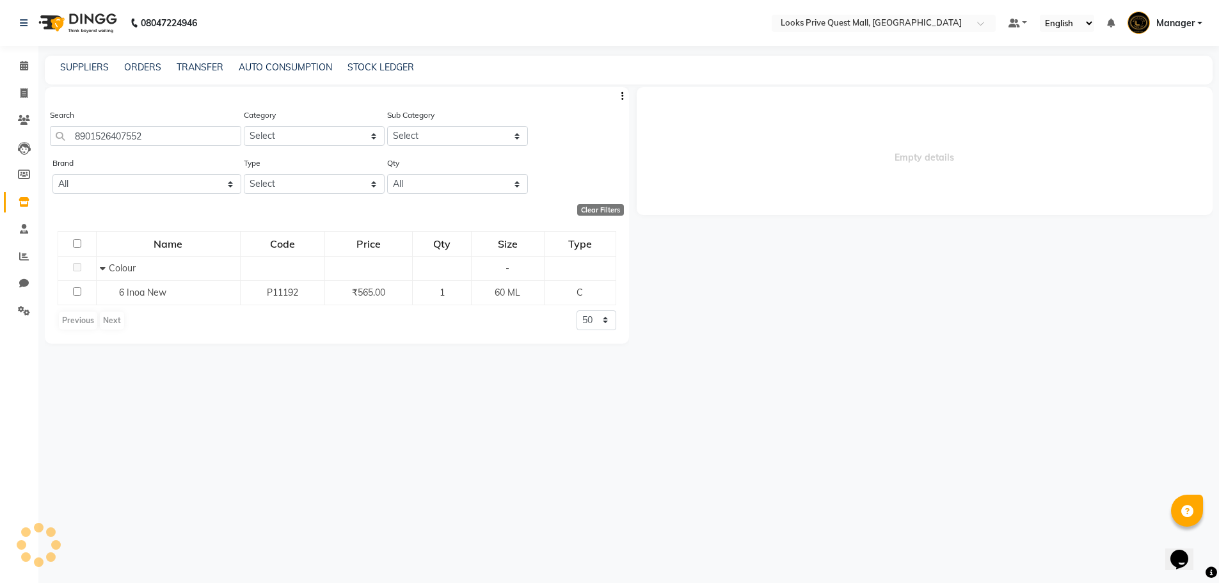
select select
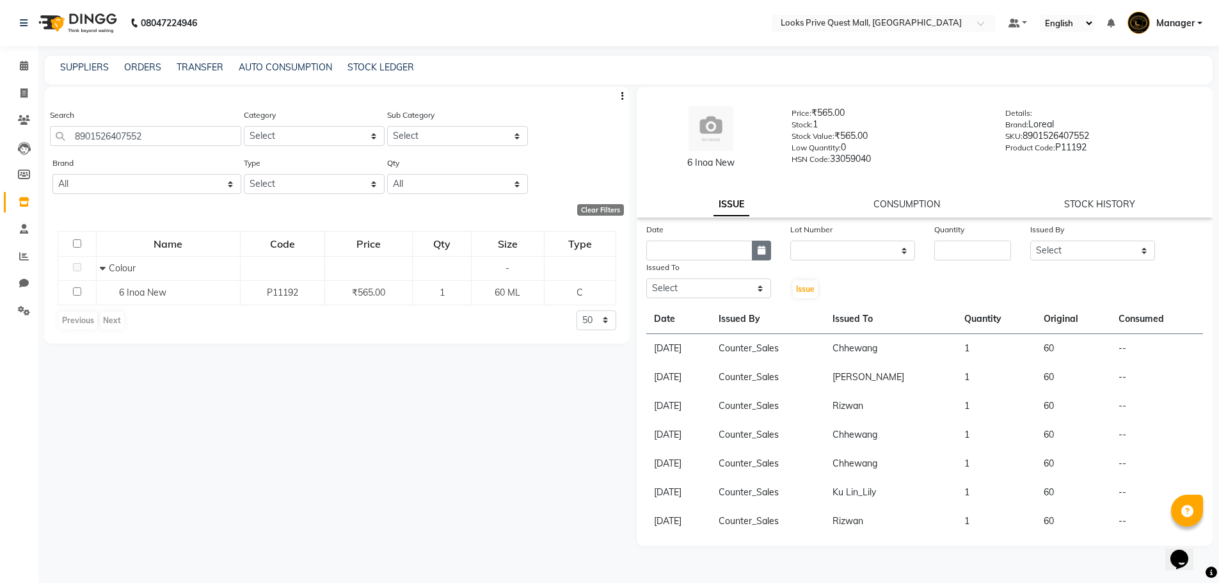
click at [761, 242] on button "button" at bounding box center [761, 251] width 19 height 20
select select "9"
select select "2025"
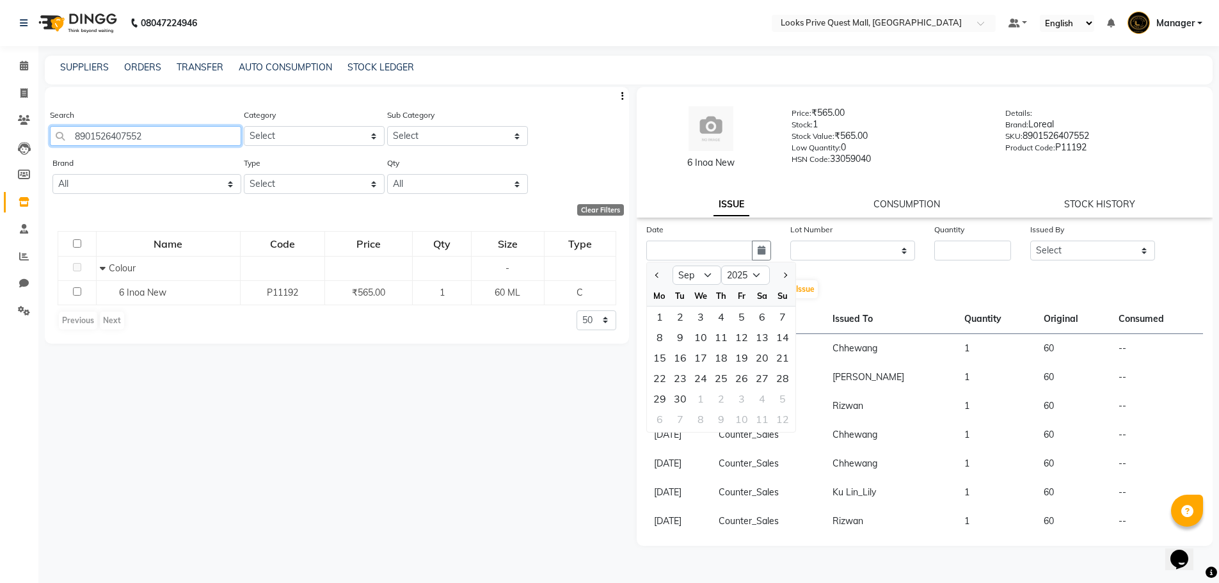
drag, startPoint x: 175, startPoint y: 135, endPoint x: 251, endPoint y: 152, distance: 77.5
click at [246, 154] on div "Search 8901526407552 Category Select Skin Personal Care Hair Threading Loreal B…" at bounding box center [337, 132] width 584 height 48
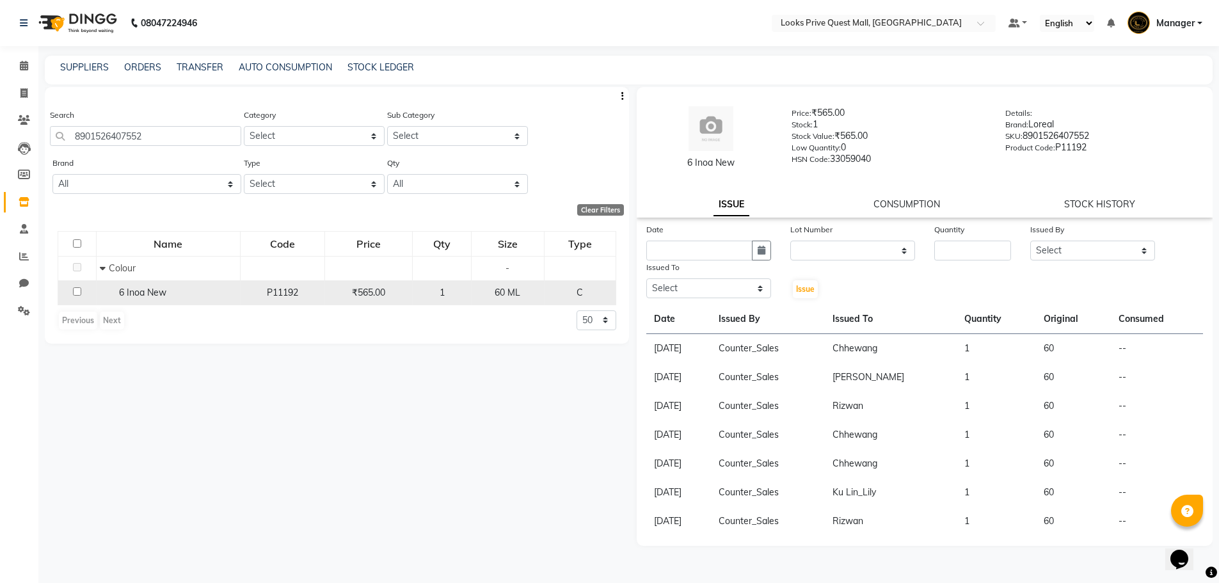
click at [191, 292] on div "6 Inoa New" at bounding box center [168, 292] width 137 height 13
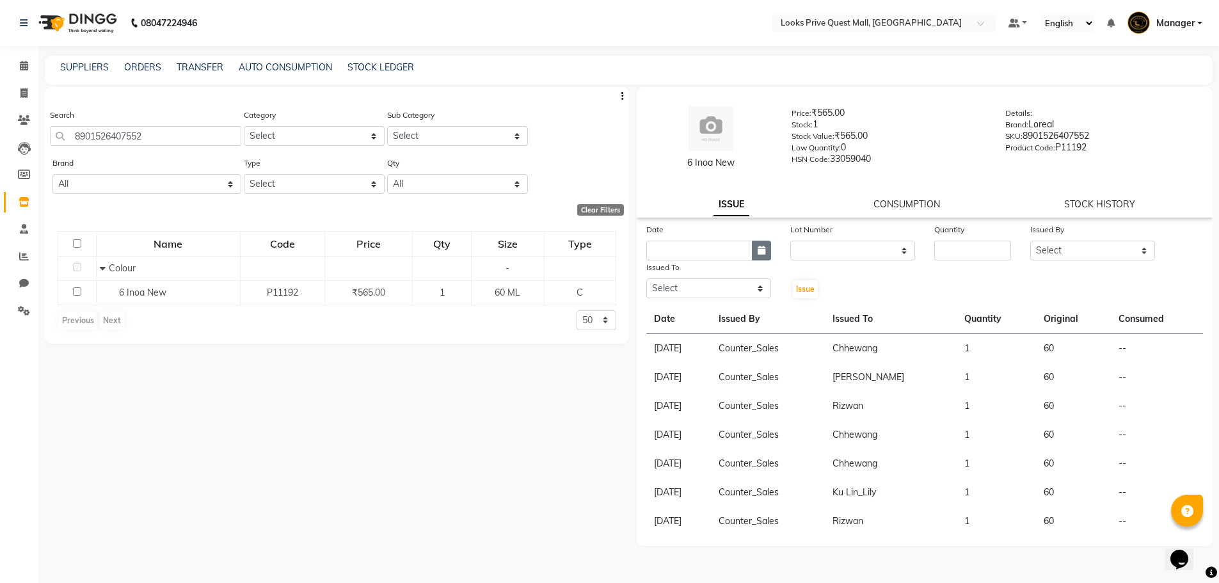
click at [764, 255] on button "button" at bounding box center [761, 251] width 19 height 20
select select "9"
select select "2025"
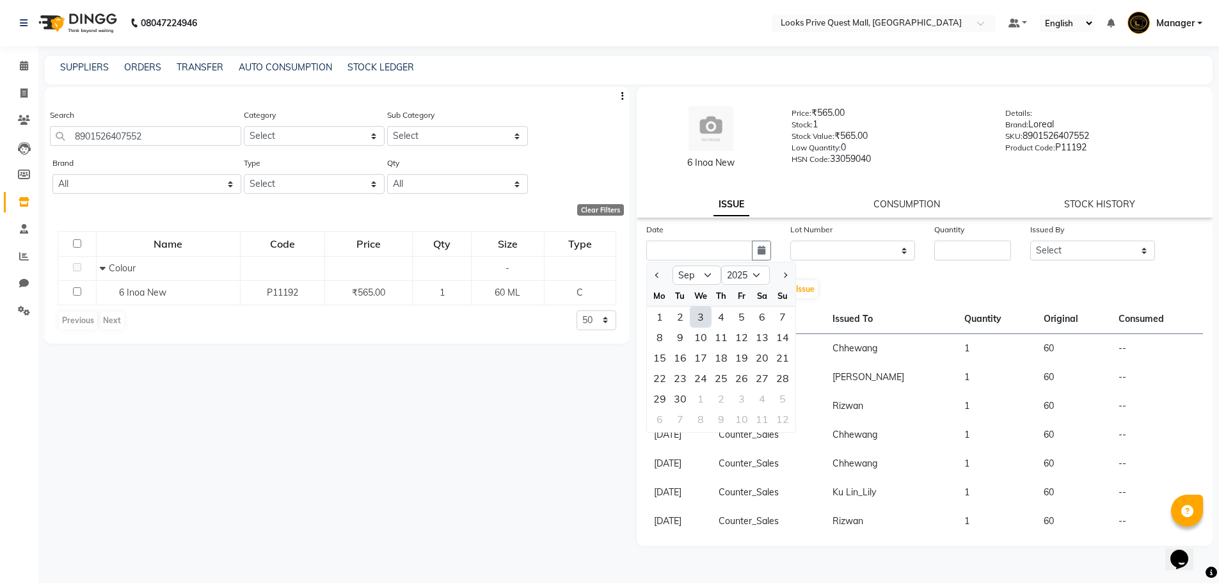
click at [701, 318] on div "3" at bounding box center [700, 316] width 20 height 20
type input "03-09-2025"
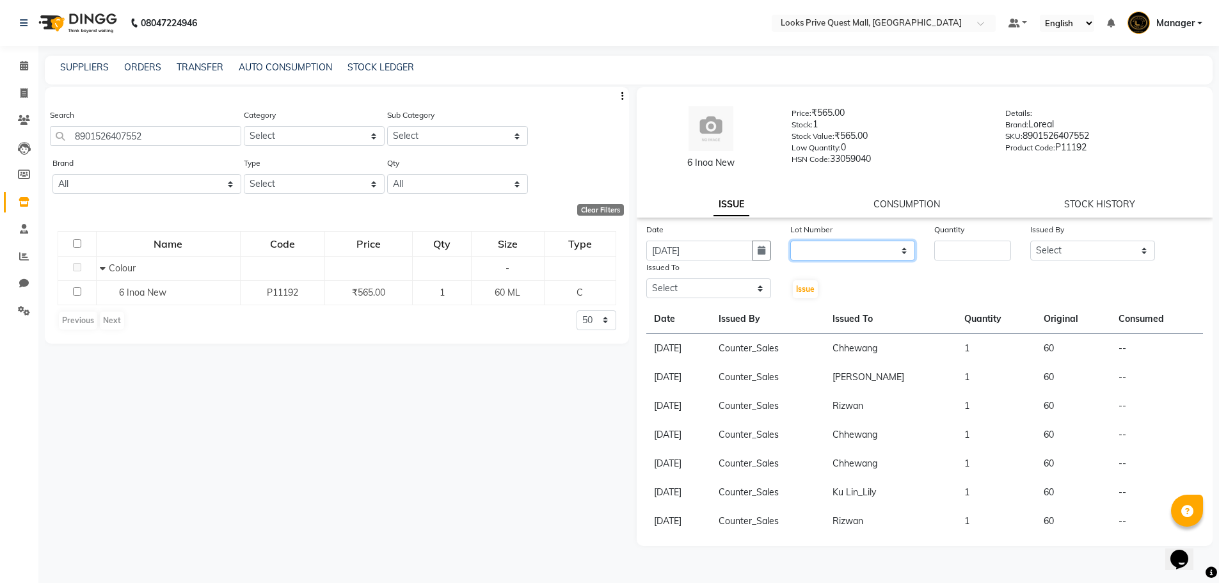
click at [869, 251] on select "None" at bounding box center [852, 251] width 125 height 20
select select "0: null"
click at [790, 241] on select "None" at bounding box center [852, 251] width 125 height 20
click at [994, 240] on div "Quantity" at bounding box center [972, 232] width 77 height 18
click at [994, 250] on input "number" at bounding box center [972, 251] width 77 height 20
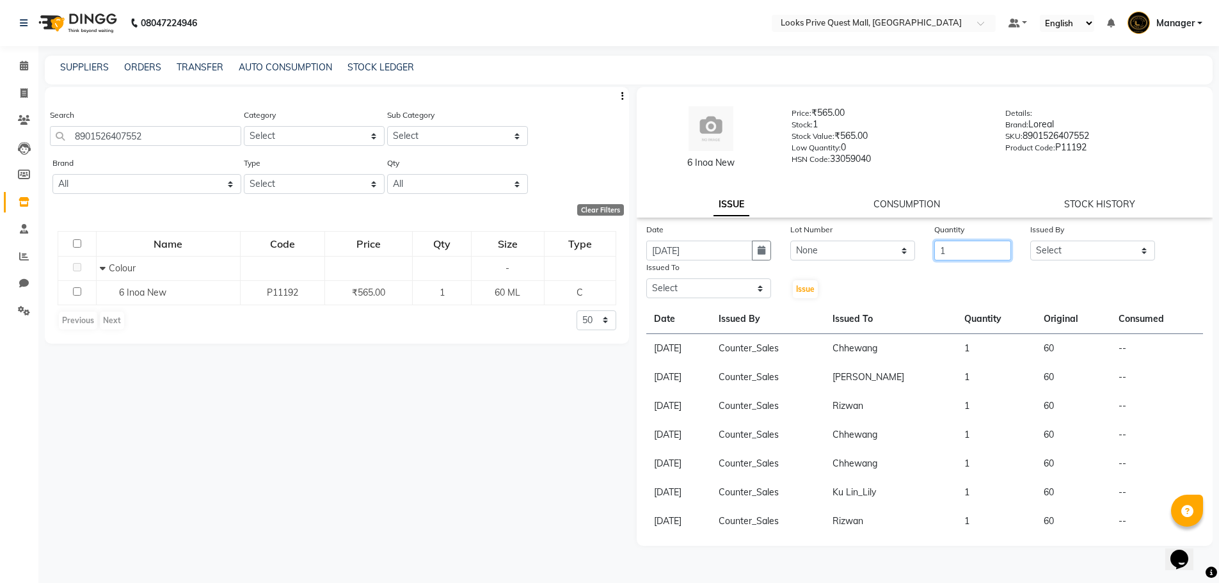
type input "1"
click at [1080, 251] on select "Select Arman Bapi Chhewang Counter_Sales Deepa Das Dipti Uppal Firoz Ku Lin_Lil…" at bounding box center [1092, 251] width 125 height 20
select select "46686"
click at [1030, 241] on select "Select Arman Bapi Chhewang Counter_Sales Deepa Das Dipti Uppal Firoz Ku Lin_Lil…" at bounding box center [1092, 251] width 125 height 20
click at [711, 289] on select "Select Arman Bapi Chhewang Counter_Sales Deepa Das Dipti Uppal Firoz Ku Lin_Lil…" at bounding box center [708, 288] width 125 height 20
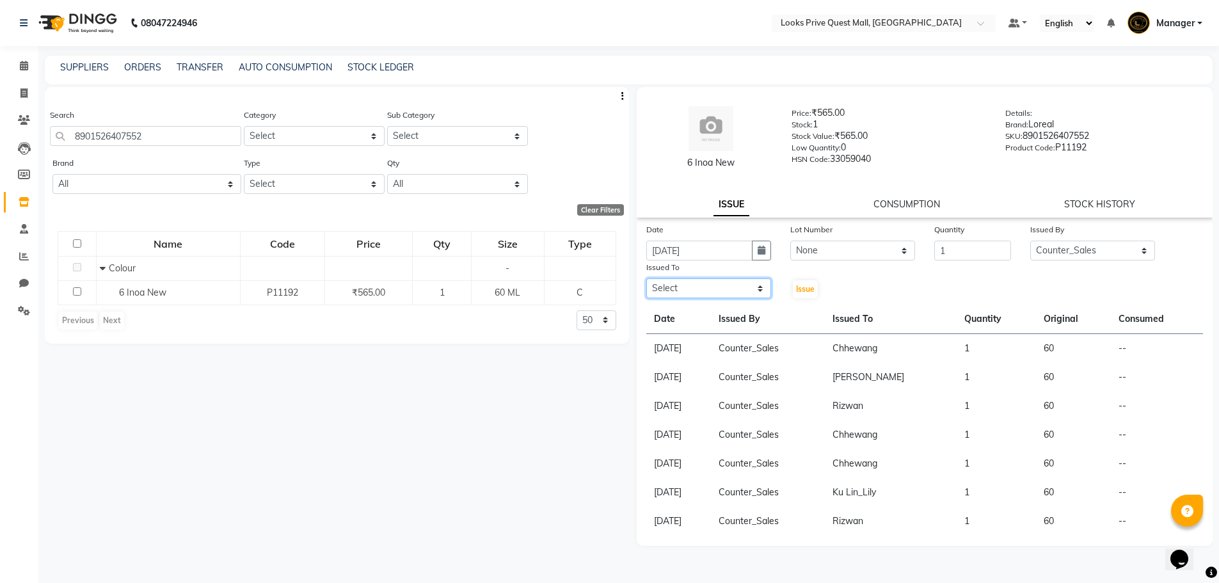
select select "46703"
click at [646, 278] on select "Select Arman Bapi Chhewang Counter_Sales Deepa Das Dipti Uppal Firoz Ku Lin_Lil…" at bounding box center [708, 288] width 125 height 20
drag, startPoint x: 807, startPoint y: 288, endPoint x: 691, endPoint y: 269, distance: 118.0
click at [806, 288] on span "Issue" at bounding box center [805, 289] width 19 height 10
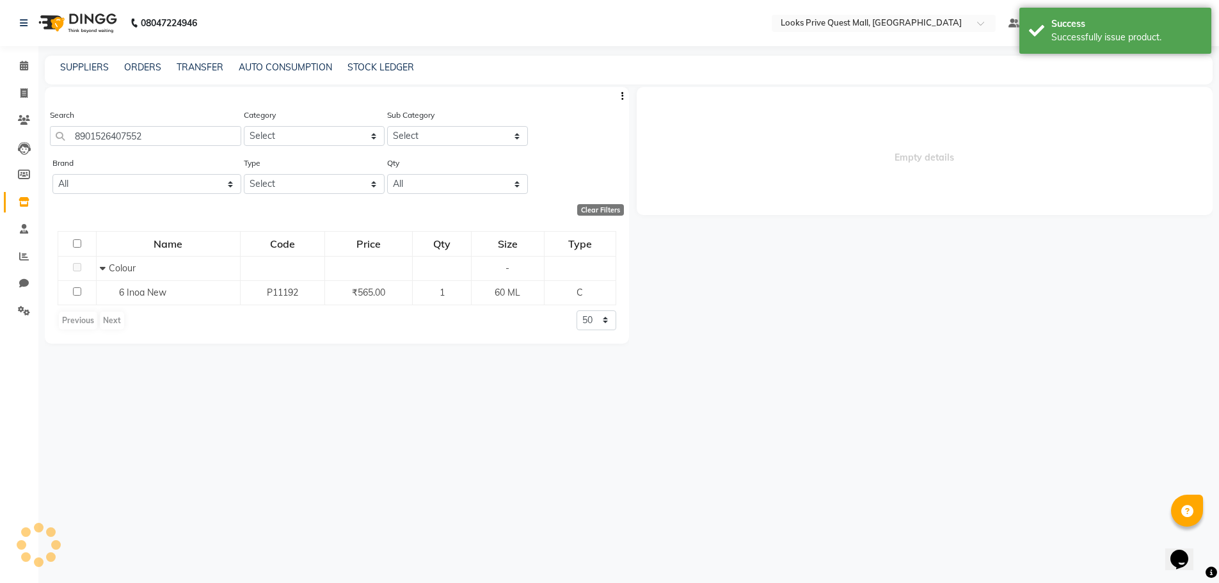
select select
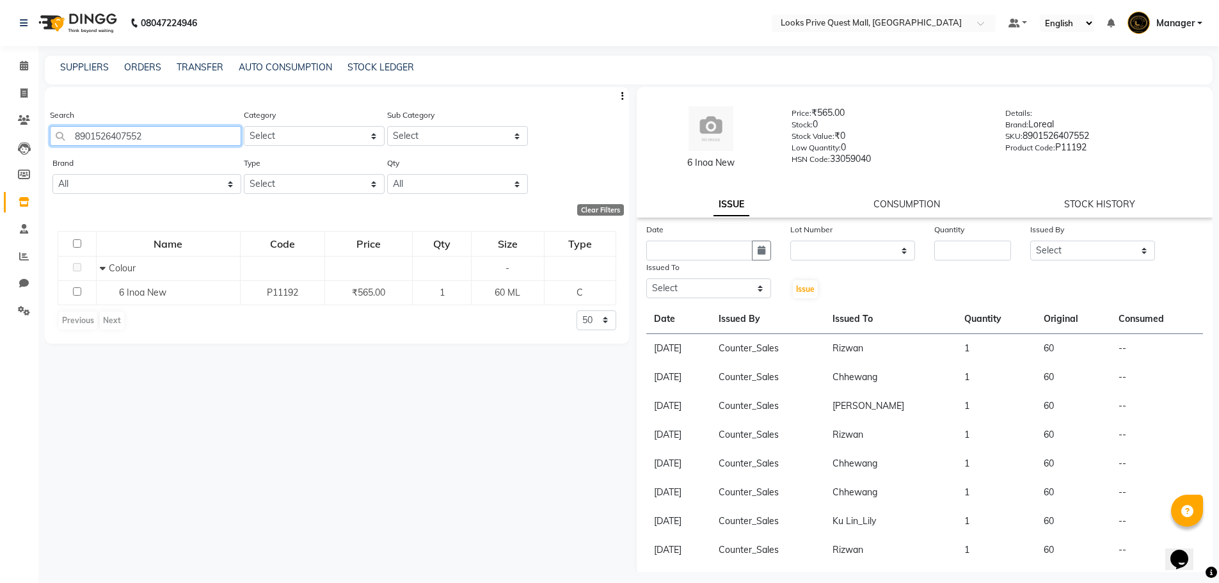
drag, startPoint x: 159, startPoint y: 138, endPoint x: 2, endPoint y: 155, distance: 157.7
click at [0, 172] on app-home "08047224946 Select Location × Looks Prive Quest Mall, Kolkata Default Panel My …" at bounding box center [609, 295] width 1219 height 591
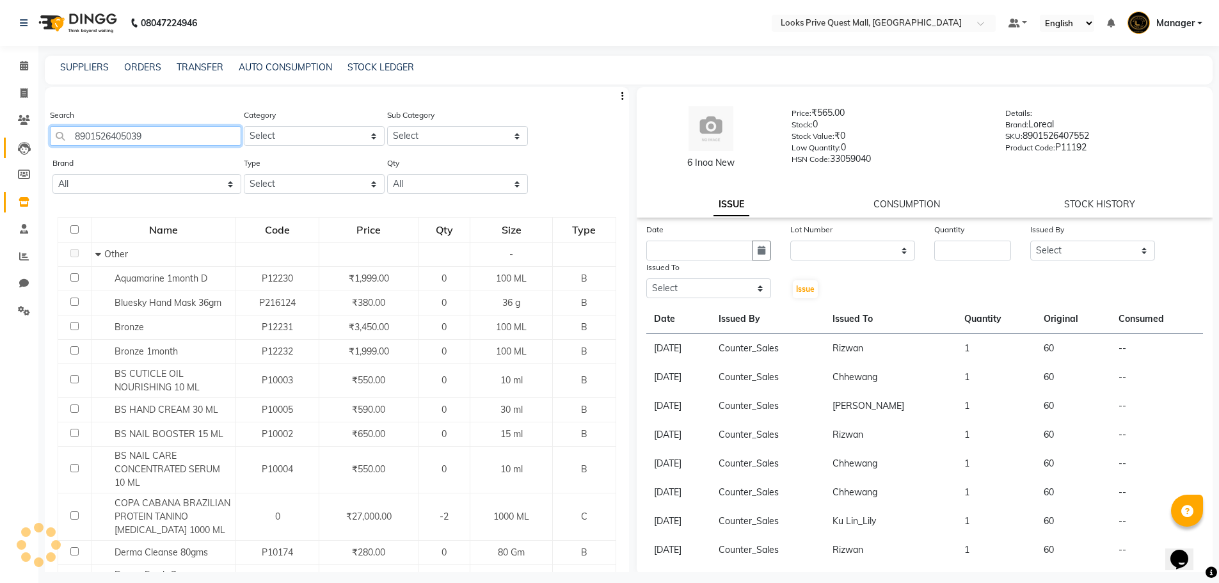
type input "8901526405039"
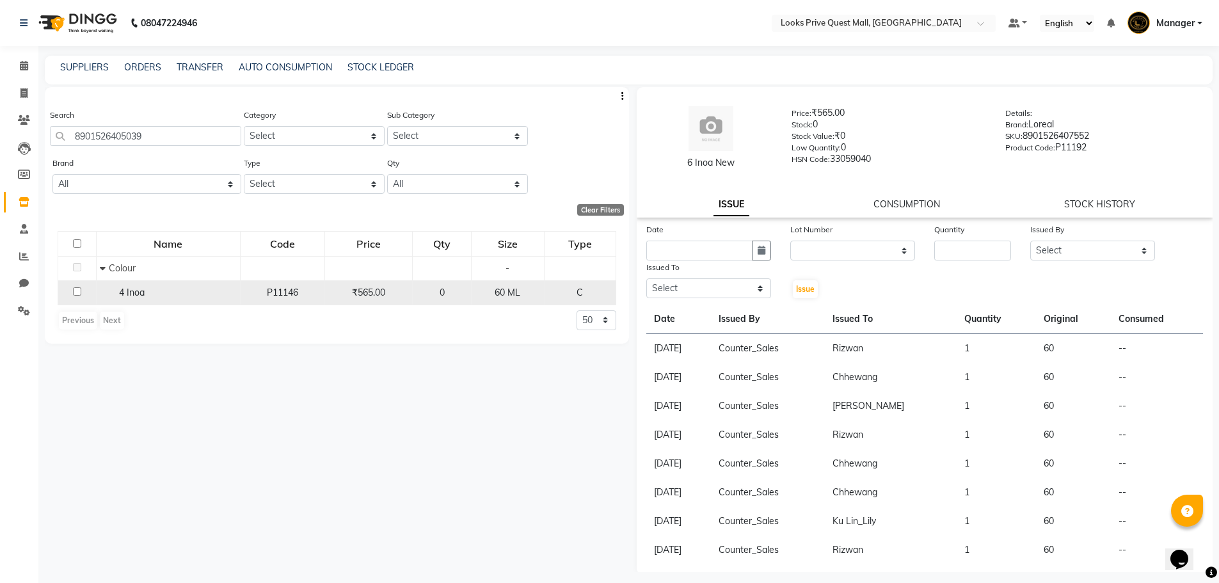
click at [134, 297] on span "4 Inoa" at bounding box center [132, 293] width 26 height 12
select select
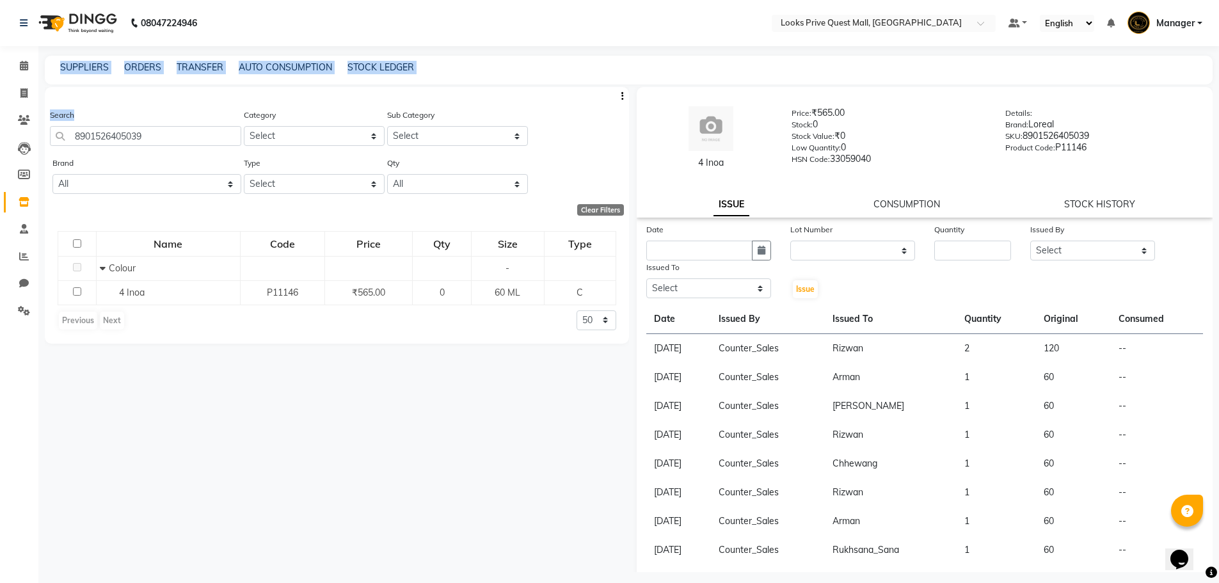
drag, startPoint x: 162, startPoint y: 144, endPoint x: 0, endPoint y: 163, distance: 162.9
click at [0, 163] on app-home "08047224946 Select Location × Looks Prive Quest Mall, Kolkata Default Panel My …" at bounding box center [609, 295] width 1219 height 591
click at [260, 199] on div "Type Select Both Retail Consumable" at bounding box center [312, 180] width 143 height 48
drag, startPoint x: 211, startPoint y: 147, endPoint x: 0, endPoint y: 153, distance: 211.2
click at [0, 153] on app-home "08047224946 Select Location × Looks Prive Quest Mall, Kolkata Default Panel My …" at bounding box center [609, 295] width 1219 height 591
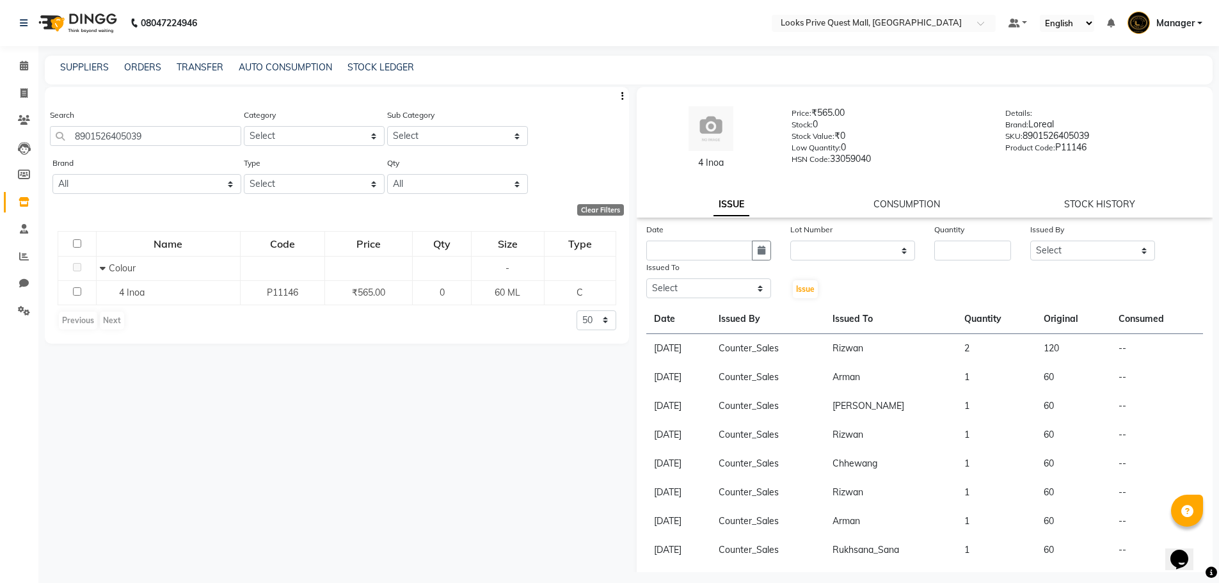
click at [216, 224] on div "Name Code Price Qty Size Type Colour - 4 Inoa P11146 ₹565.00 0 60 ML C Previous…" at bounding box center [337, 280] width 584 height 125
drag, startPoint x: 187, startPoint y: 136, endPoint x: 4, endPoint y: 152, distance: 183.1
click at [0, 146] on app-home "08047224946 Select Location × Looks Prive Quest Mall, Kolkata Default Panel My …" at bounding box center [609, 295] width 1219 height 591
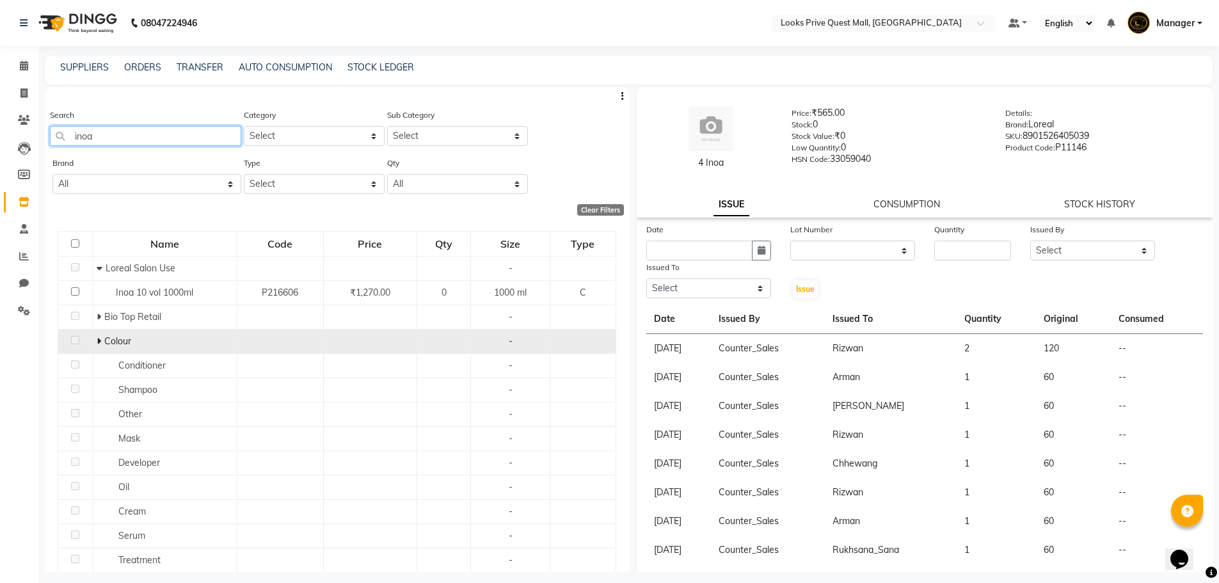
type input "inoa"
click at [109, 336] on span "Colour" at bounding box center [117, 341] width 27 height 12
click at [99, 341] on icon at bounding box center [99, 341] width 4 height 9
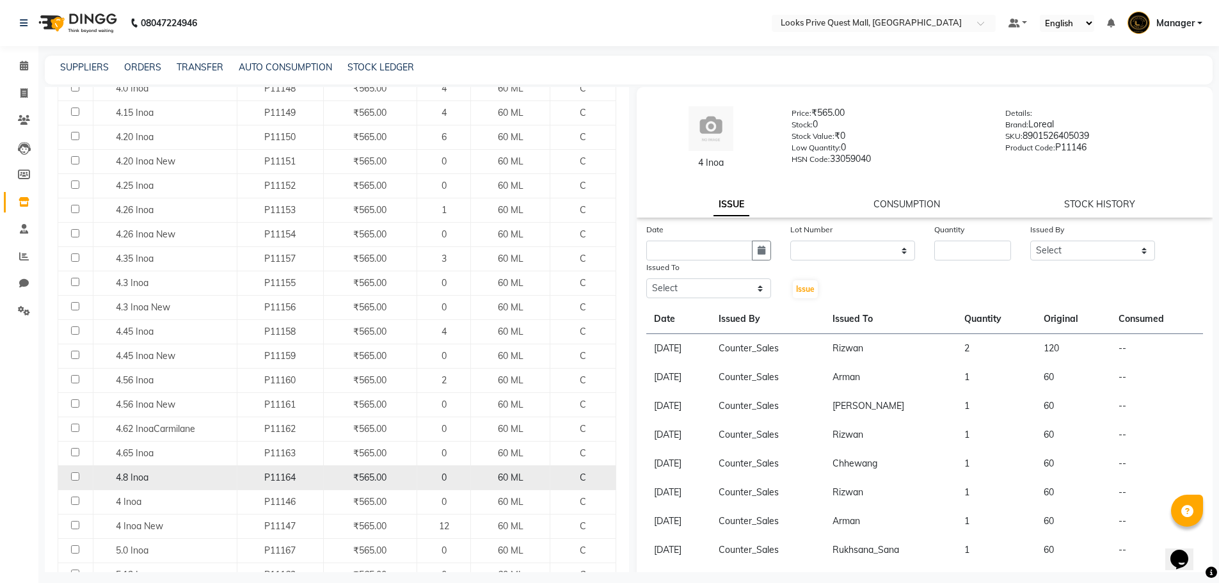
scroll to position [448, 0]
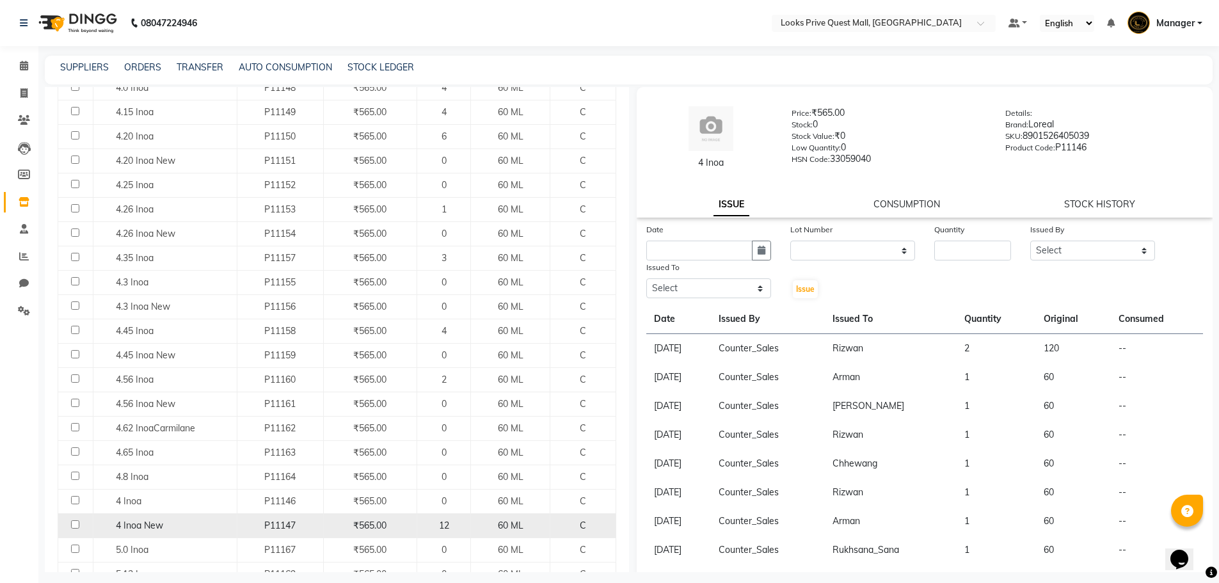
click at [251, 526] on div "P11147" at bounding box center [280, 525] width 76 height 13
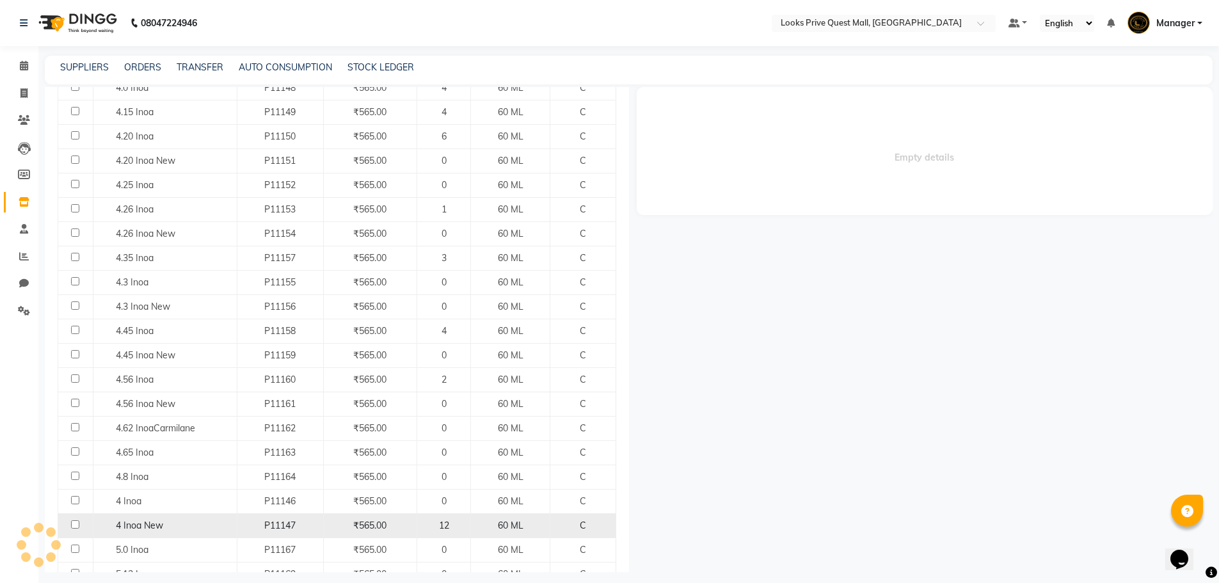
select select
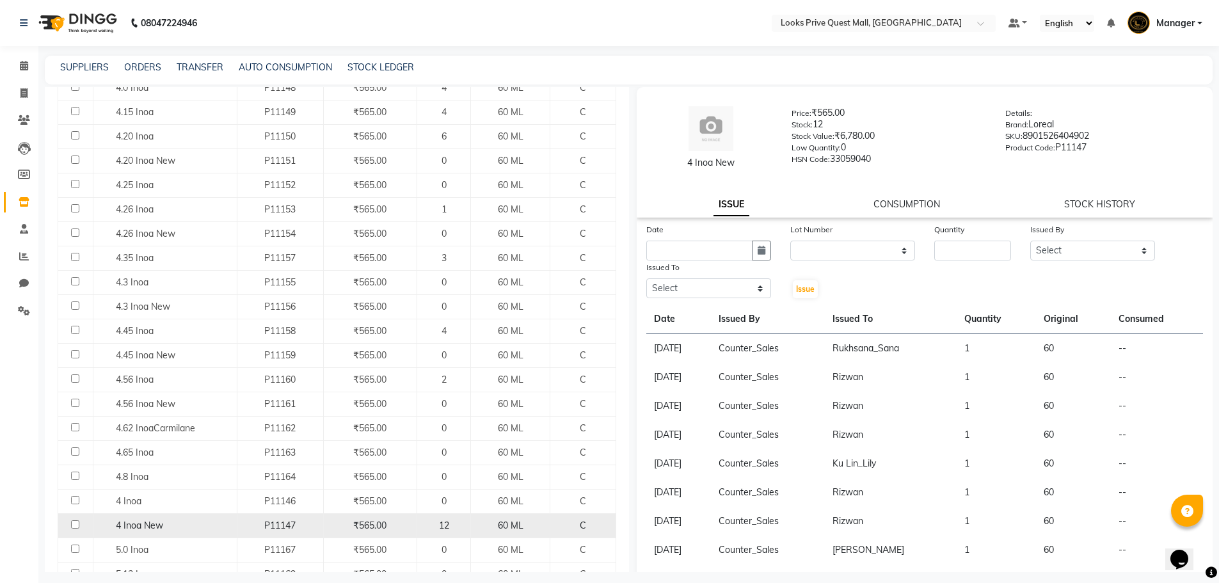
click at [250, 526] on div "P11147" at bounding box center [280, 525] width 76 height 13
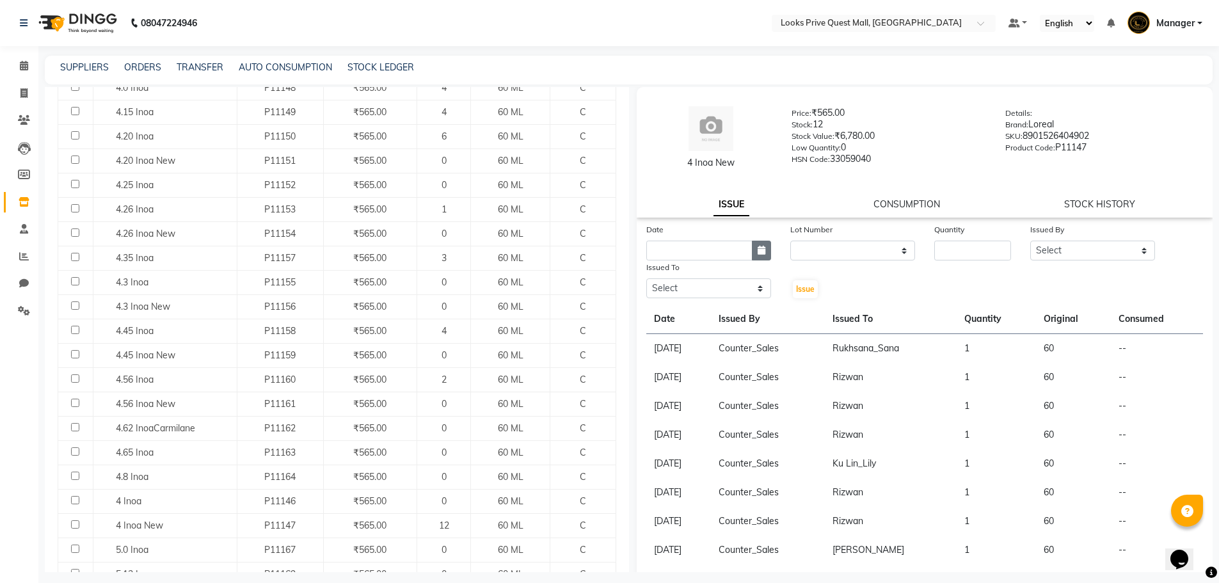
click at [761, 250] on icon "button" at bounding box center [762, 250] width 8 height 9
select select "9"
select select "2025"
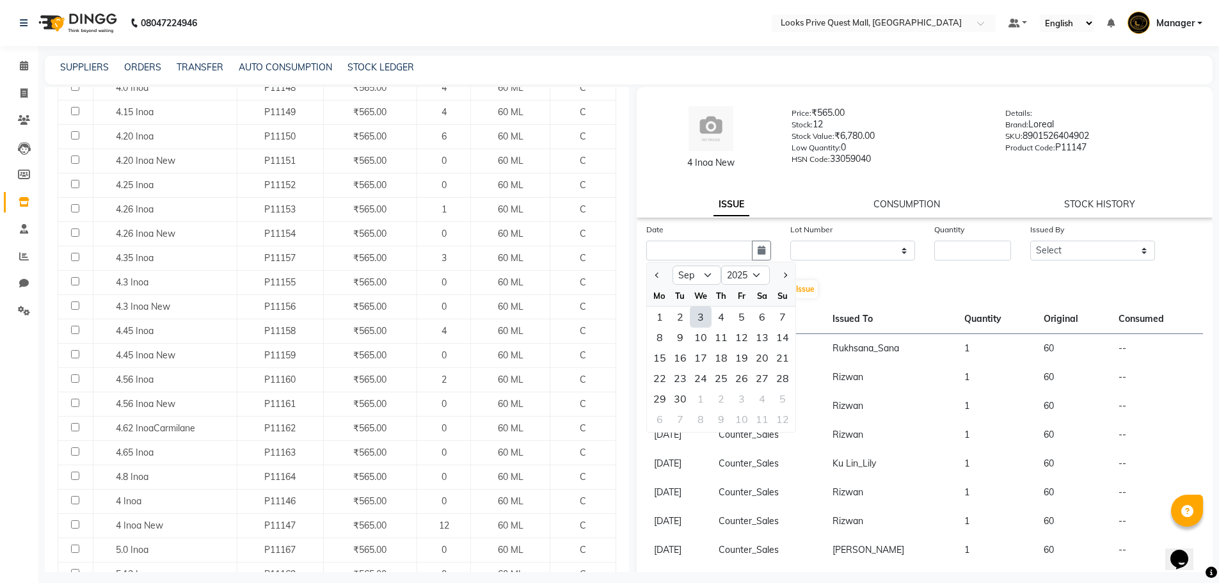
click at [696, 318] on div "3" at bounding box center [700, 316] width 20 height 20
type input "[DATE]"
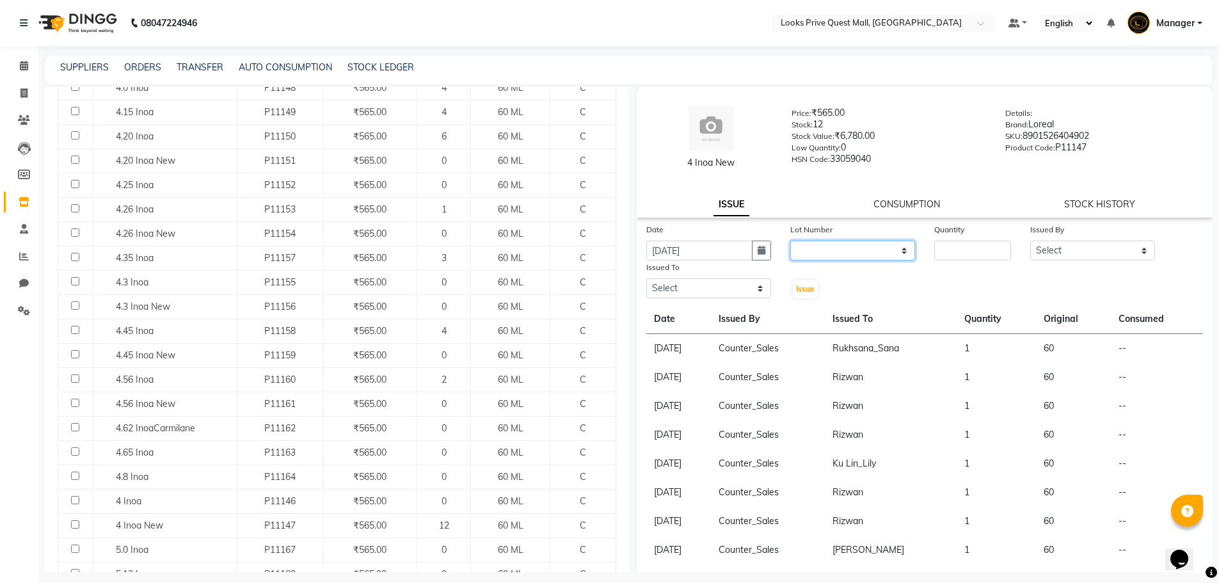
click at [813, 249] on select "None" at bounding box center [852, 251] width 125 height 20
select select "0: null"
click at [790, 241] on select "None" at bounding box center [852, 251] width 125 height 20
click at [948, 253] on input "number" at bounding box center [972, 251] width 77 height 20
type input "1"
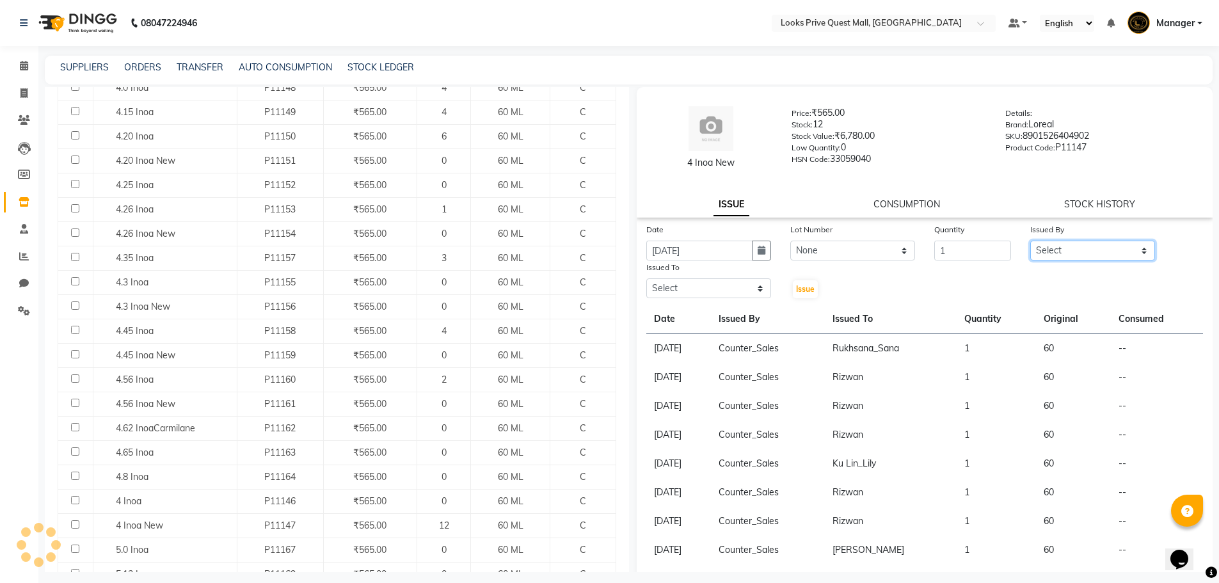
click at [1085, 251] on select "Select Arman Bapi Chhewang Counter_Sales Deepa Das Dipti Uppal Firoz Ku Lin_Lil…" at bounding box center [1092, 251] width 125 height 20
select select "46686"
click at [1030, 241] on select "Select Arman Bapi Chhewang Counter_Sales Deepa Das Dipti Uppal Firoz Ku Lin_Lil…" at bounding box center [1092, 251] width 125 height 20
click at [684, 287] on select "Select Arman Bapi Chhewang Counter_Sales Deepa Das Dipti Uppal Firoz Ku Lin_Lil…" at bounding box center [708, 288] width 125 height 20
select select "46703"
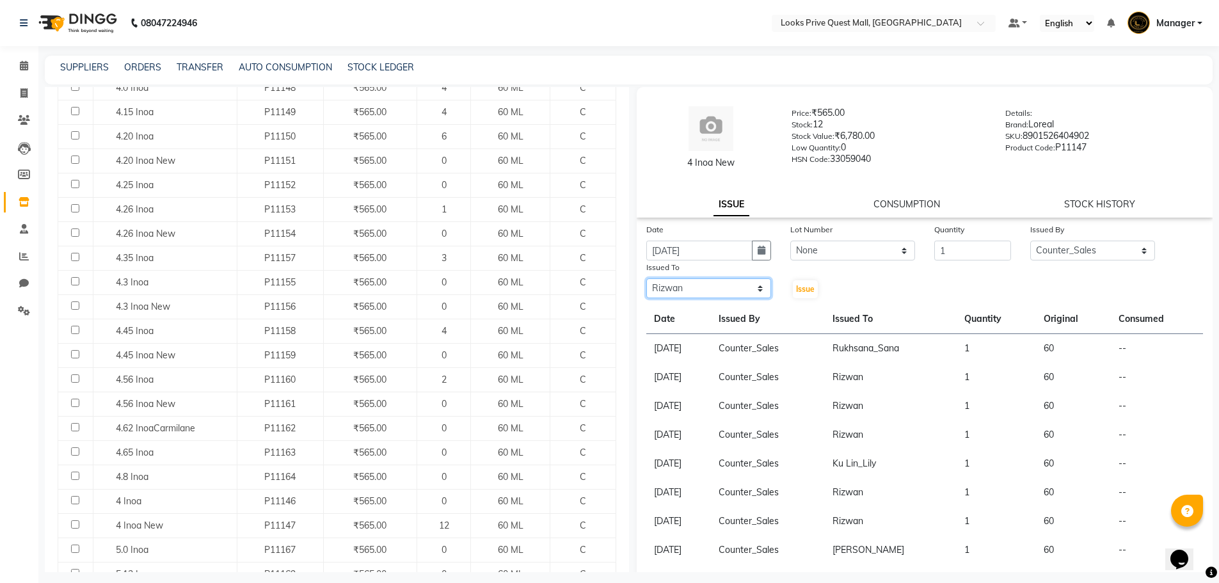
click at [646, 278] on select "Select Arman Bapi Chhewang Counter_Sales Deepa Das Dipti Uppal Firoz Ku Lin_Lil…" at bounding box center [708, 288] width 125 height 20
click at [812, 285] on button "Issue" at bounding box center [805, 289] width 25 height 18
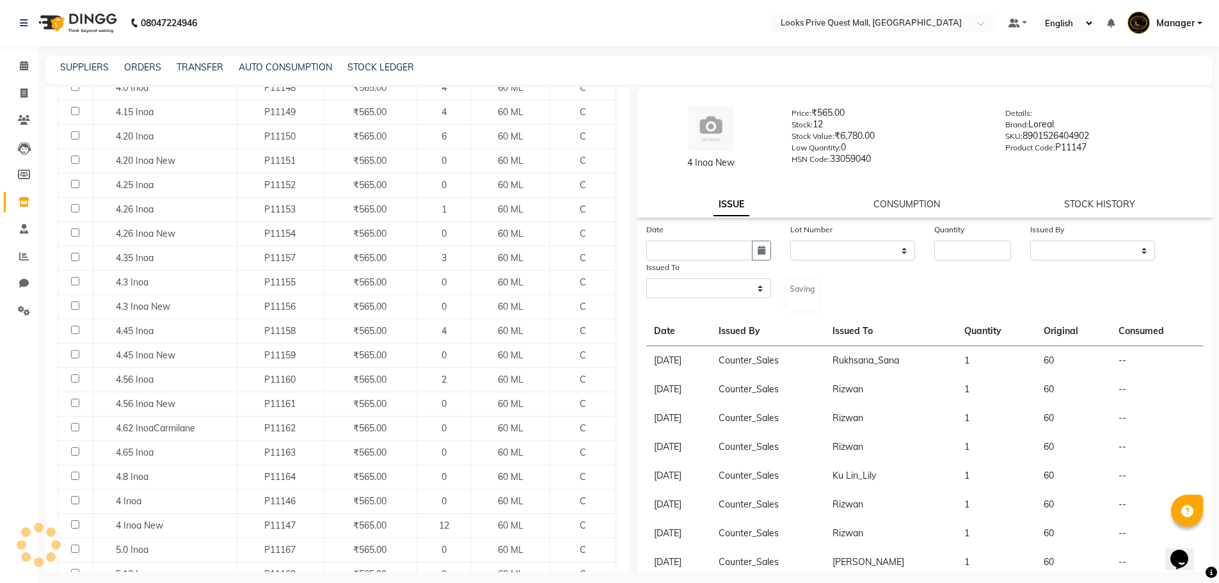
select select
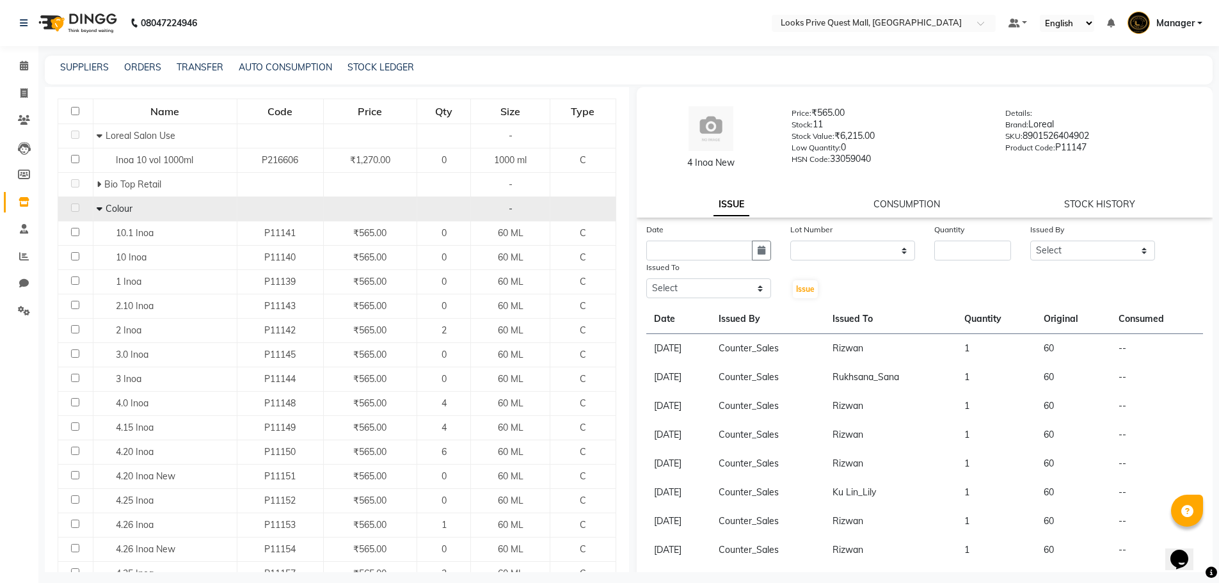
scroll to position [0, 0]
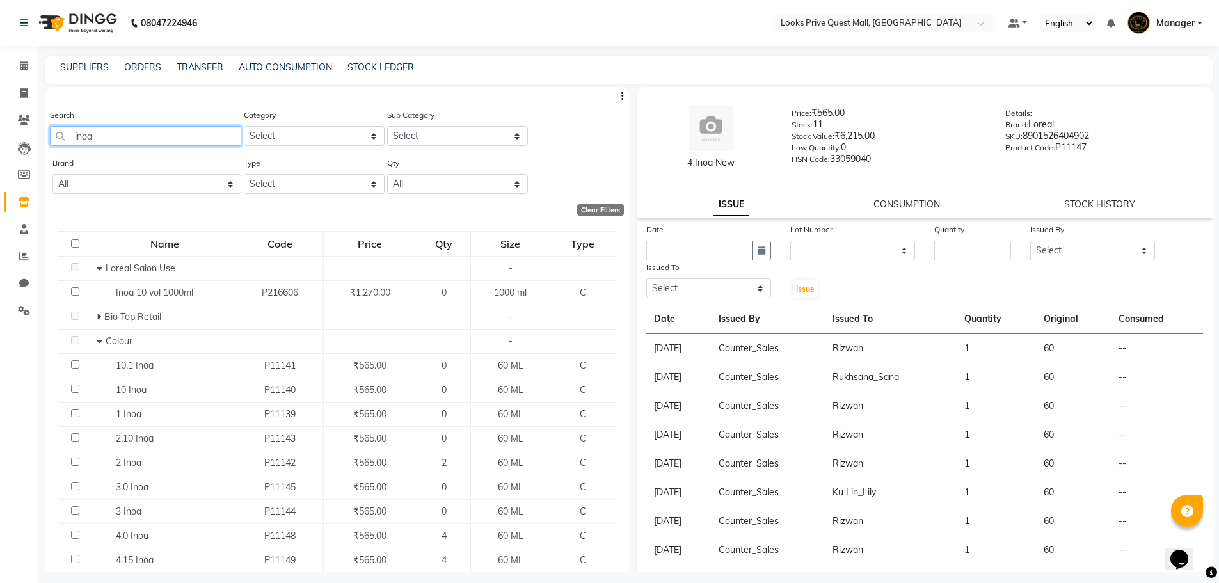
drag, startPoint x: 152, startPoint y: 134, endPoint x: 0, endPoint y: 157, distance: 153.9
click at [0, 157] on app-home "08047224946 Select Location × Looks Prive Quest Mall, Kolkata Default Panel My …" at bounding box center [609, 295] width 1219 height 591
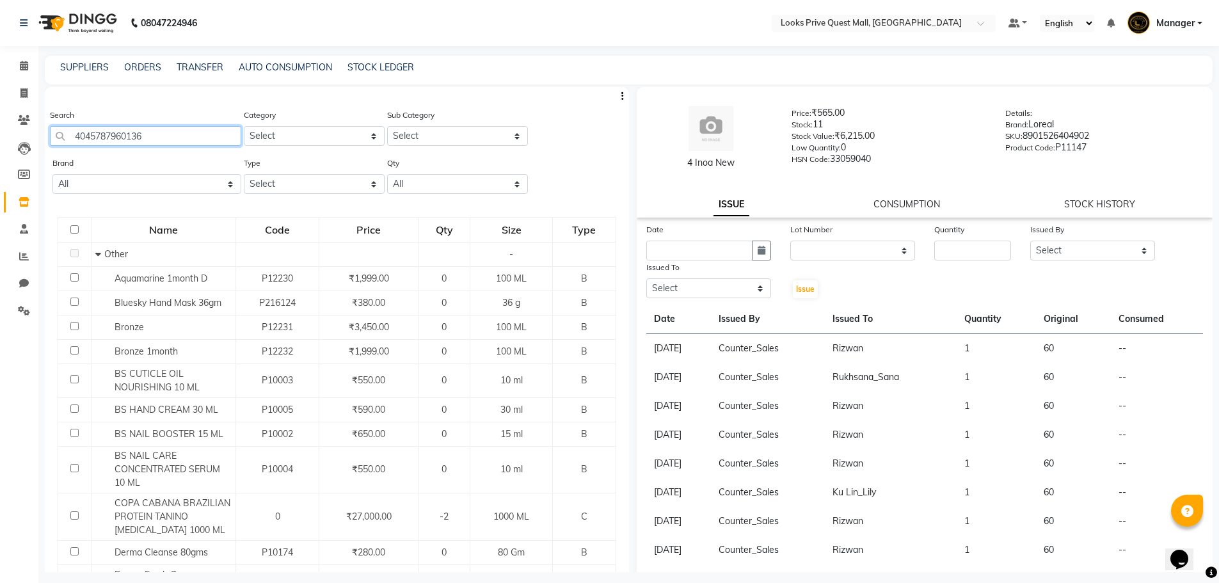
type input "4045787960136"
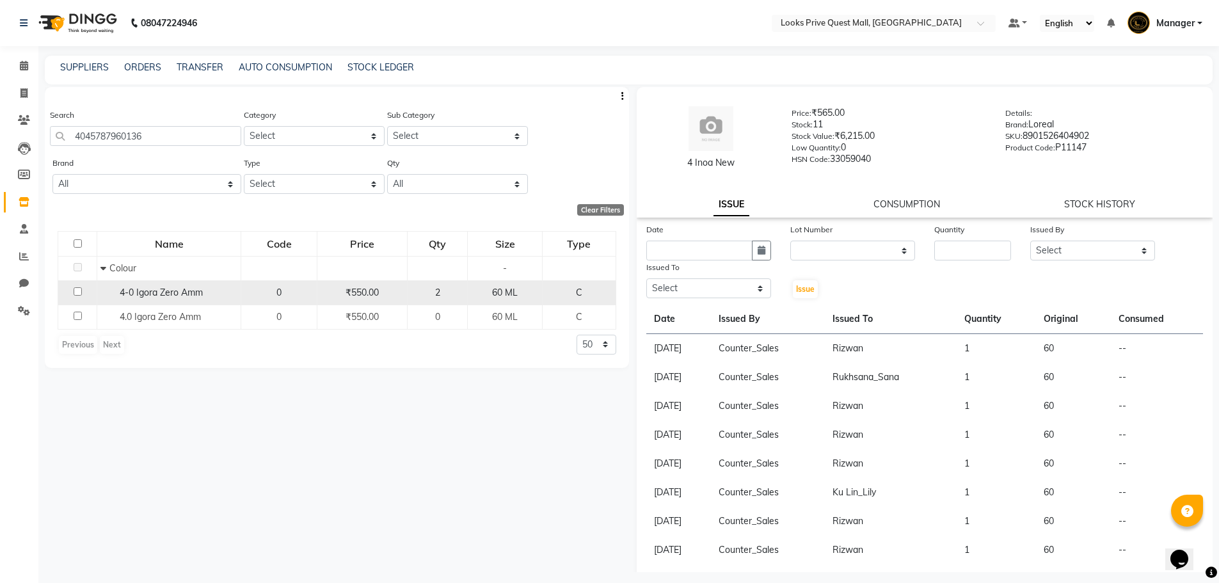
click at [163, 293] on span "4-0 Igora Zero Amm" at bounding box center [161, 293] width 83 height 12
select select
click at [449, 296] on div "2" at bounding box center [437, 292] width 49 height 13
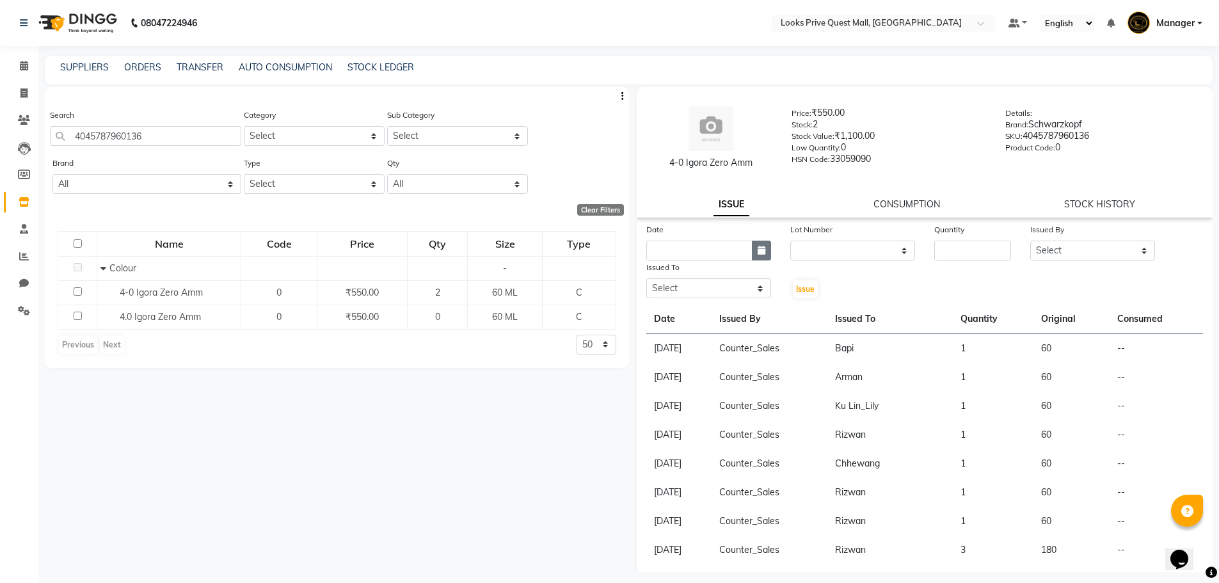
click at [760, 251] on icon "button" at bounding box center [762, 250] width 8 height 9
select select "9"
select select "2025"
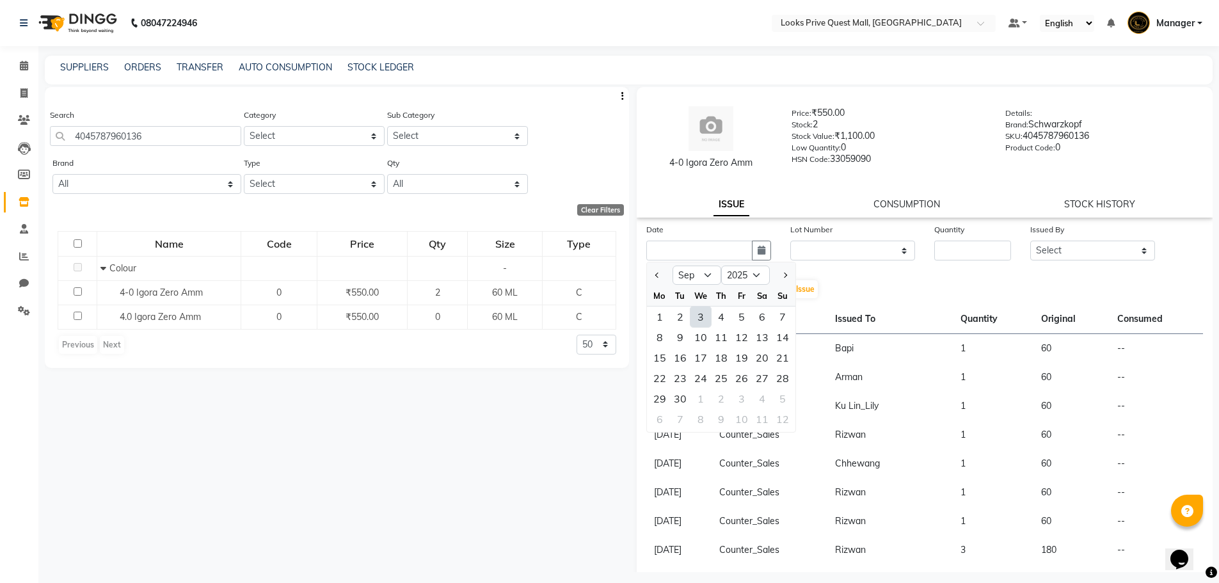
click at [699, 319] on div "3" at bounding box center [700, 316] width 20 height 20
type input "[DATE]"
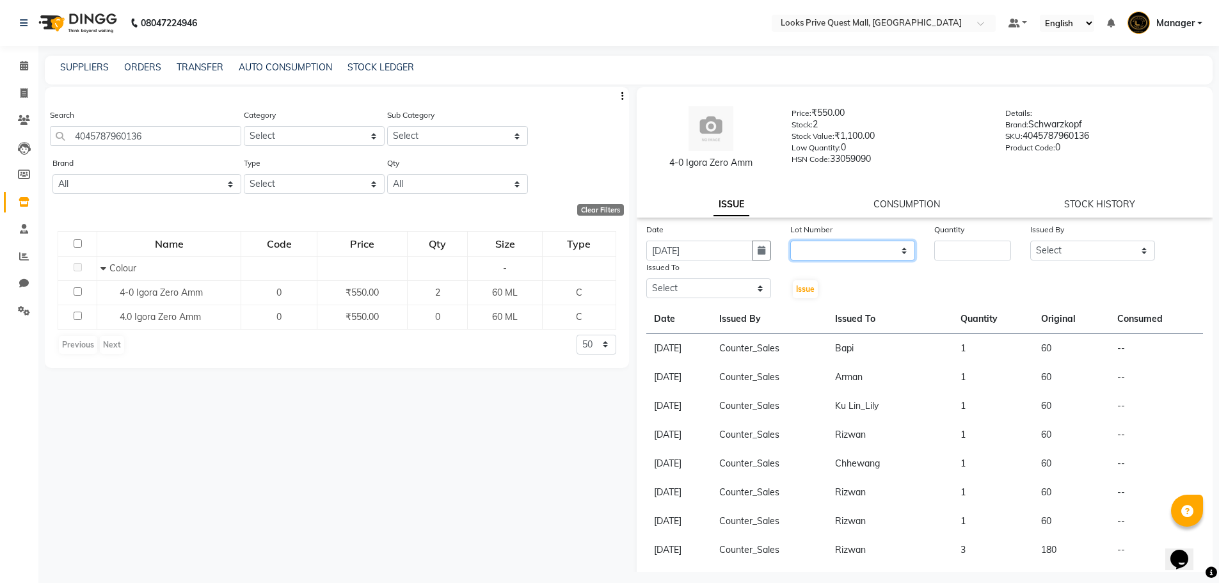
click at [855, 249] on select "None" at bounding box center [852, 251] width 125 height 20
select select "0: null"
click at [790, 241] on select "None" at bounding box center [852, 251] width 125 height 20
click at [987, 253] on input "number" at bounding box center [972, 251] width 77 height 20
type input "1"
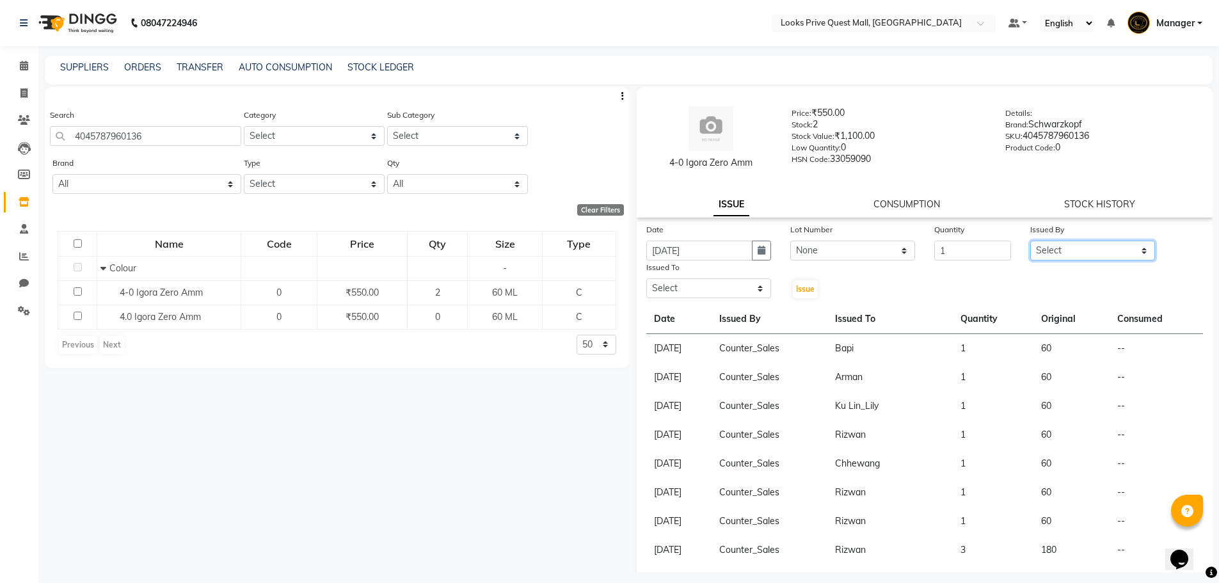
click at [1033, 254] on select "Select Arman Bapi Chhewang Counter_Sales Deepa Das Dipti Uppal Firoz Ku Lin_Lil…" at bounding box center [1092, 251] width 125 height 20
select select "46686"
click at [1030, 241] on select "Select Arman Bapi Chhewang Counter_Sales Deepa Das Dipti Uppal Firoz Ku Lin_Lil…" at bounding box center [1092, 251] width 125 height 20
click at [713, 285] on select "Select Arman Bapi Chhewang Counter_Sales Deepa Das Dipti Uppal Firoz Ku Lin_Lil…" at bounding box center [708, 288] width 125 height 20
select select "46703"
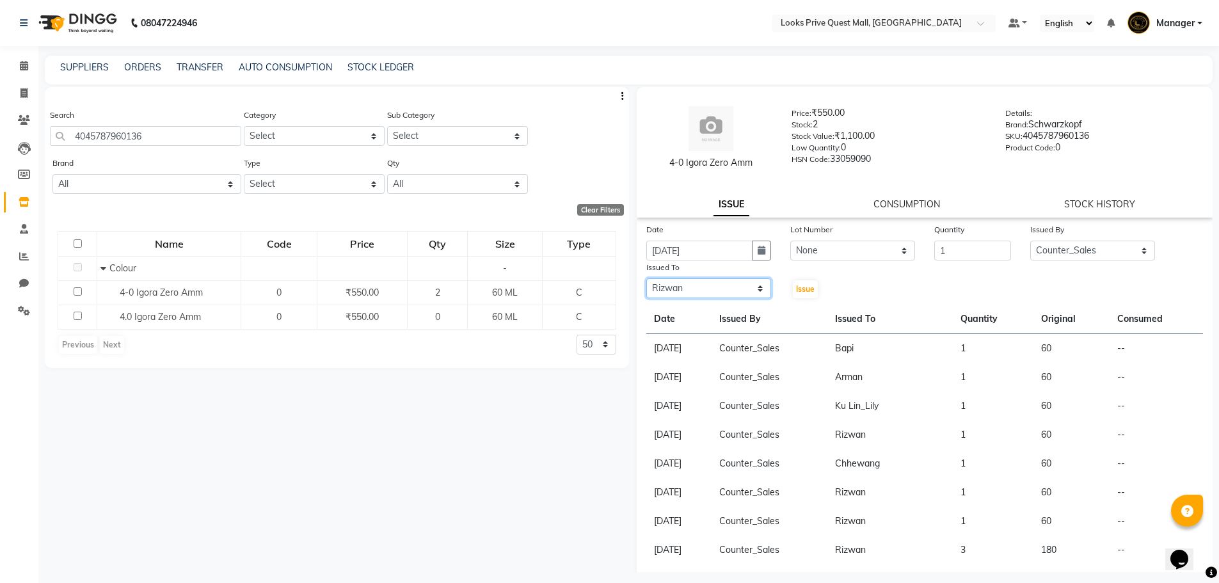
click at [646, 278] on select "Select Arman Bapi Chhewang Counter_Sales Deepa Das Dipti Uppal Firoz Ku Lin_Lil…" at bounding box center [708, 288] width 125 height 20
click at [810, 294] on button "Issue" at bounding box center [805, 289] width 25 height 18
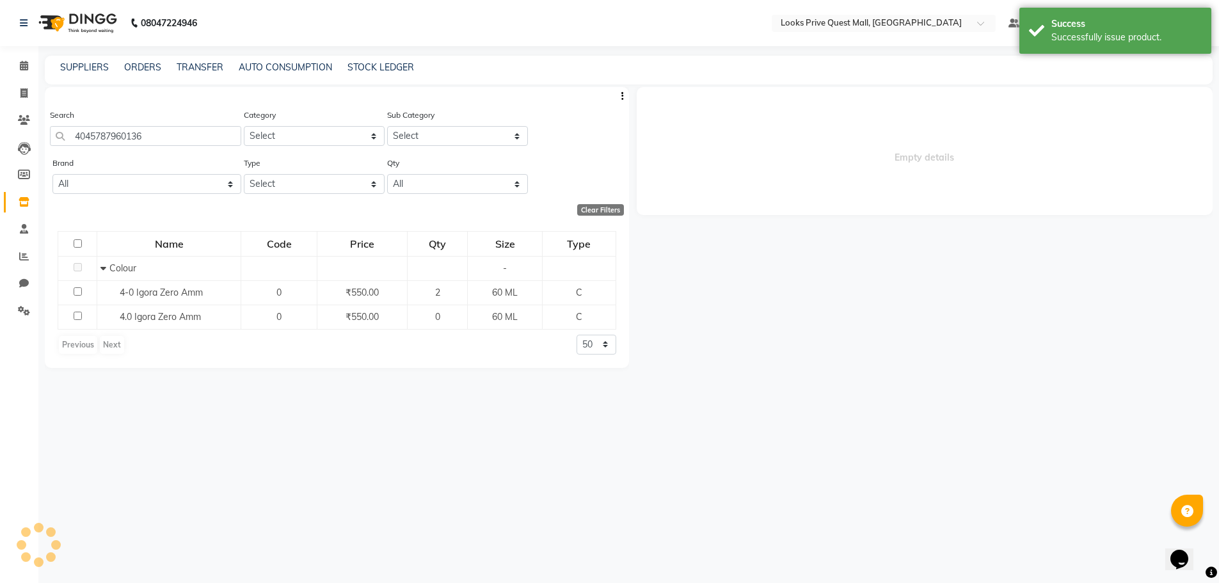
select select
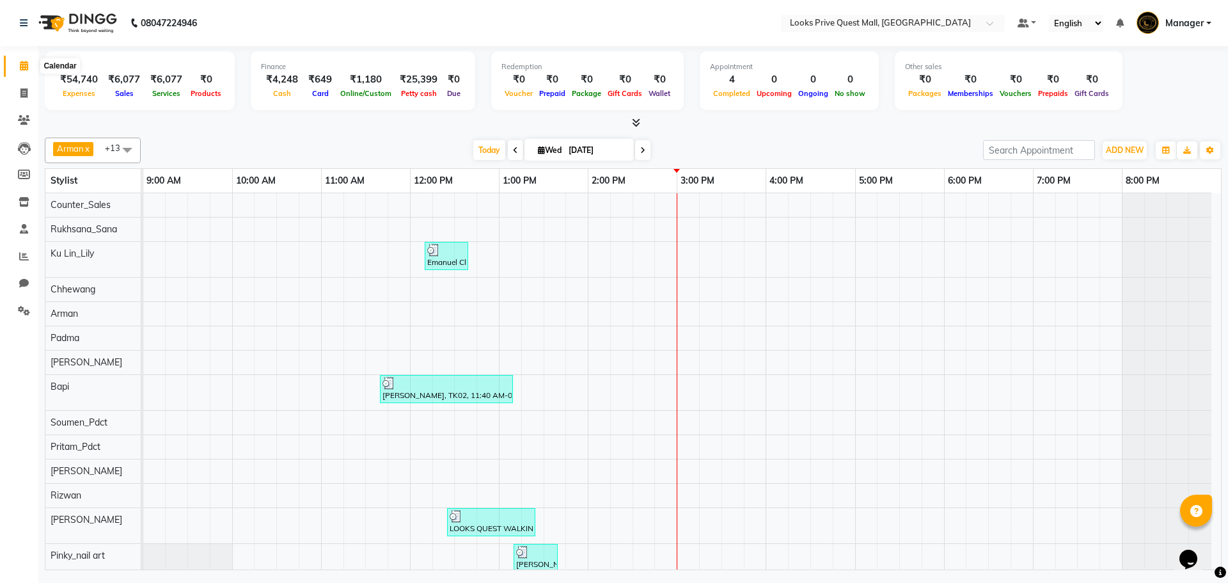
drag, startPoint x: 0, startPoint y: 0, endPoint x: 25, endPoint y: 63, distance: 67.5
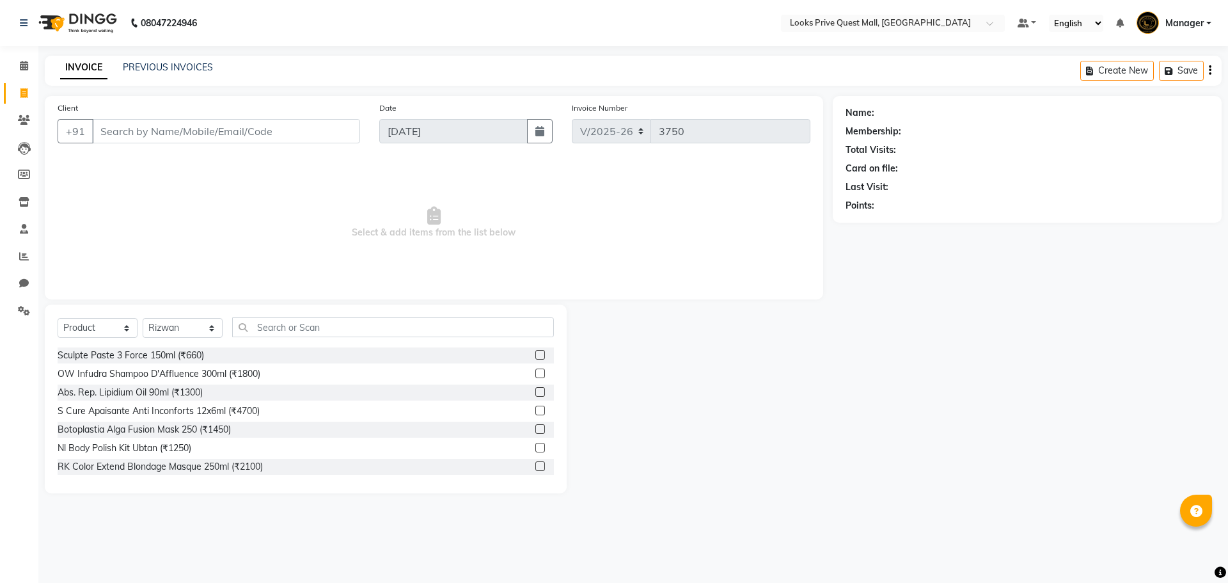
select select "6141"
select select "product"
select select "46703"
type input "3474636857814"
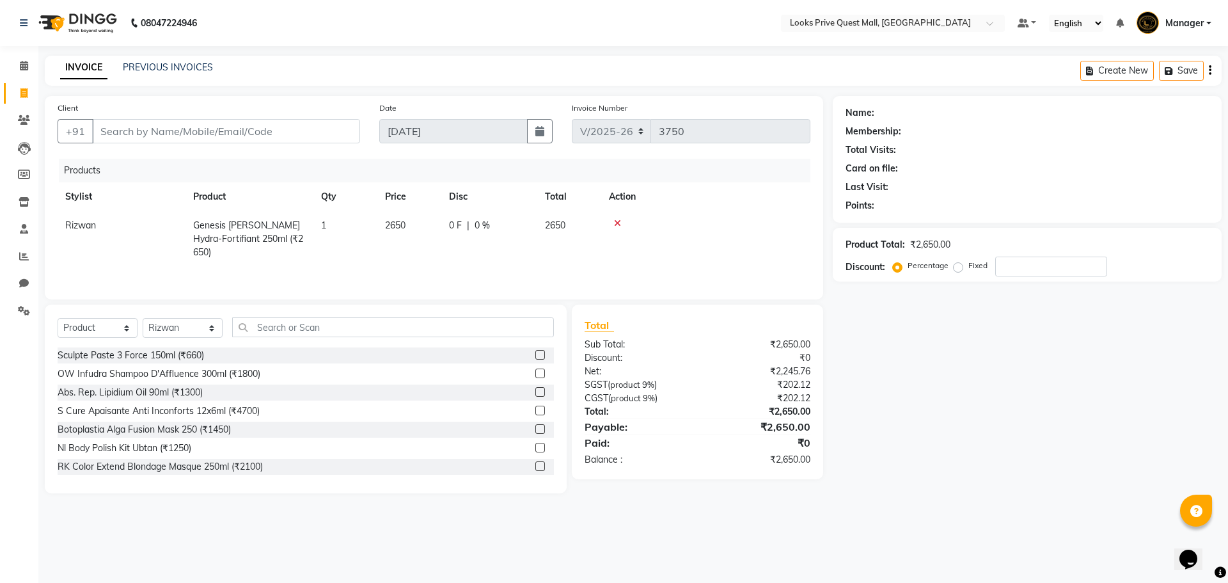
click at [407, 229] on td "2650" at bounding box center [410, 239] width 64 height 56
select select "46703"
drag, startPoint x: 420, startPoint y: 225, endPoint x: 227, endPoint y: 204, distance: 194.3
click at [235, 206] on table "Stylist Product Qty Price Disc Total Action Arman Bapi Chhewang Counter_Sales […" at bounding box center [434, 220] width 753 height 76
type input "2950"
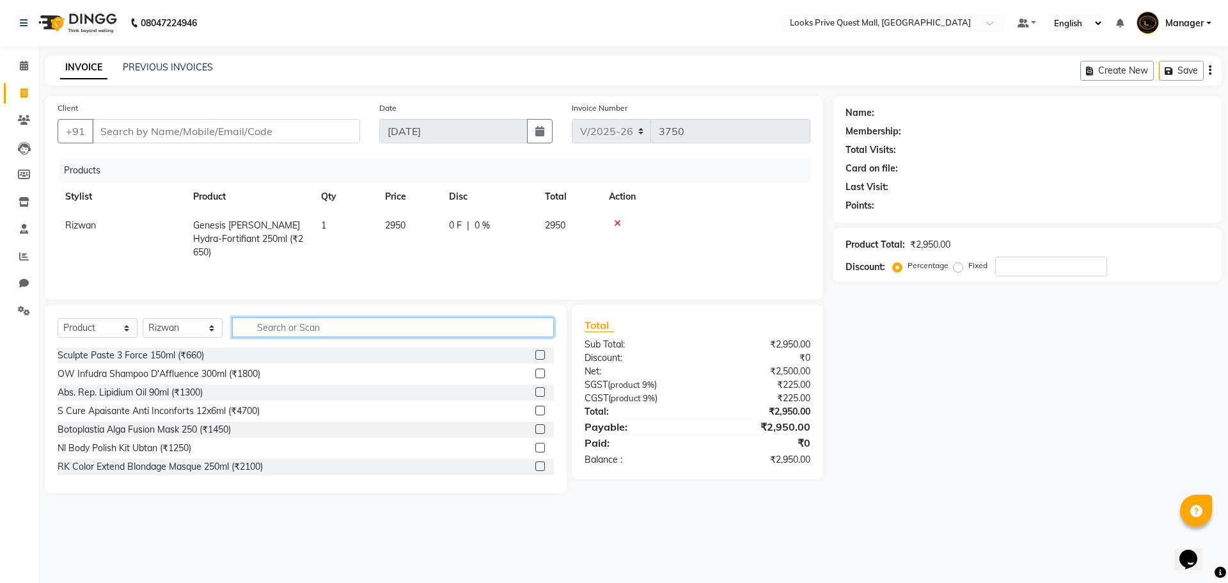
click at [287, 331] on input "text" at bounding box center [393, 327] width 322 height 20
click at [285, 330] on input "text" at bounding box center [393, 327] width 322 height 20
type input "3474636857937"
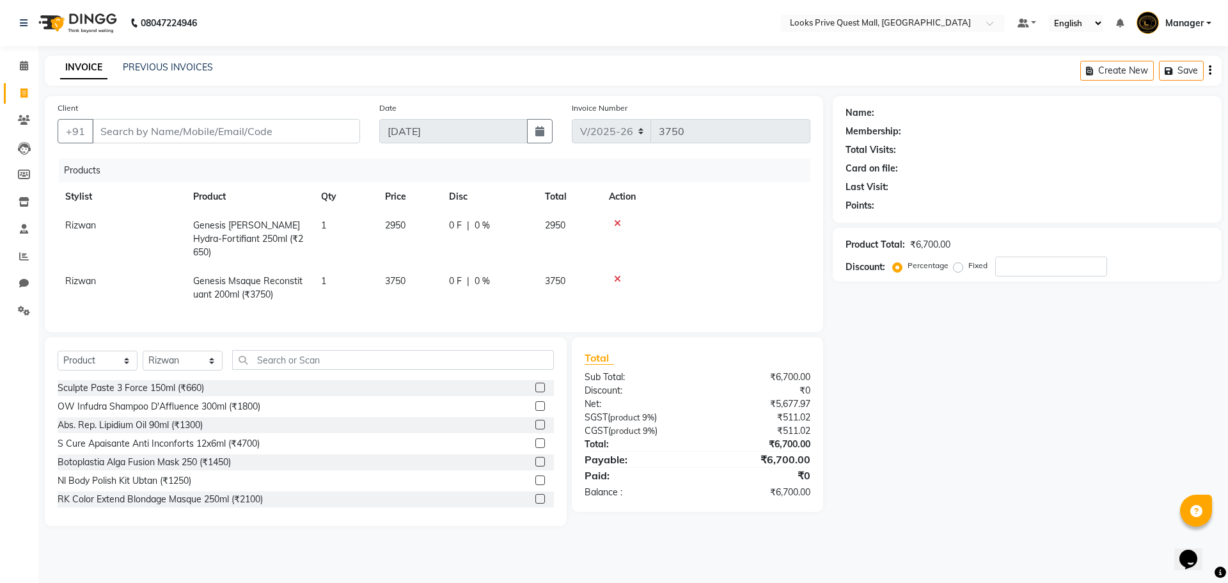
click at [404, 275] on span "3750" at bounding box center [395, 281] width 20 height 12
select select "46703"
drag, startPoint x: 410, startPoint y: 271, endPoint x: 196, endPoint y: 246, distance: 215.8
click at [286, 267] on tr "Arman Bapi Chhewang Counter_Sales [PERSON_NAME] [PERSON_NAME] [PERSON_NAME] Man…" at bounding box center [434, 288] width 753 height 42
type input "3850"
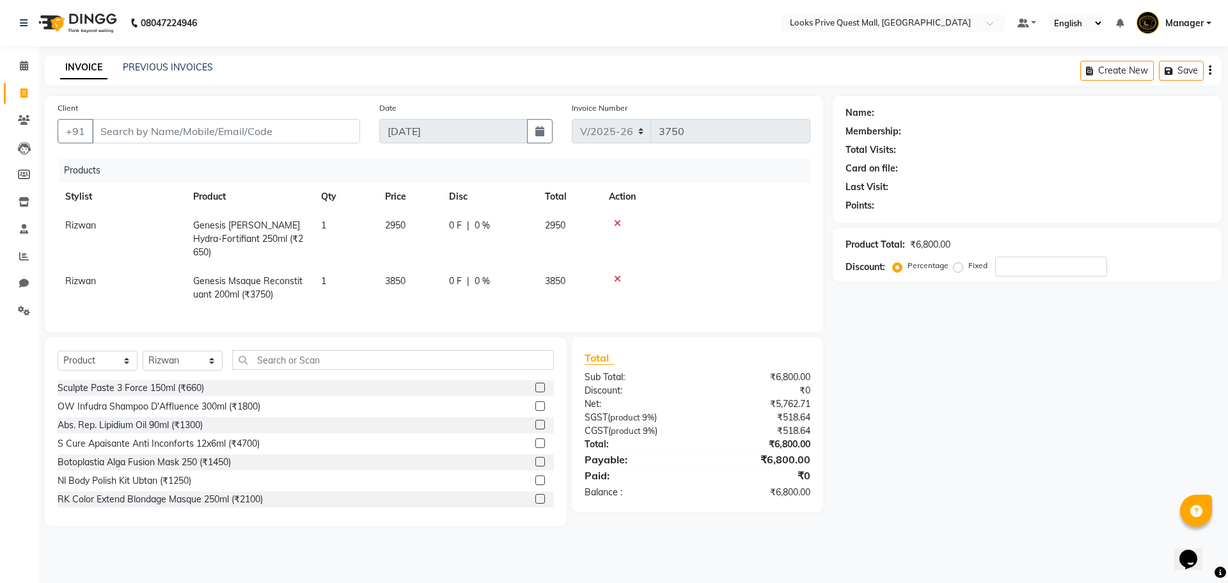
click at [303, 380] on div "Sculpte Paste 3 Force 150ml (₹660)" at bounding box center [306, 388] width 497 height 16
click at [204, 127] on input "Client" at bounding box center [226, 131] width 268 height 24
type input "6"
type input "0"
type input "\"
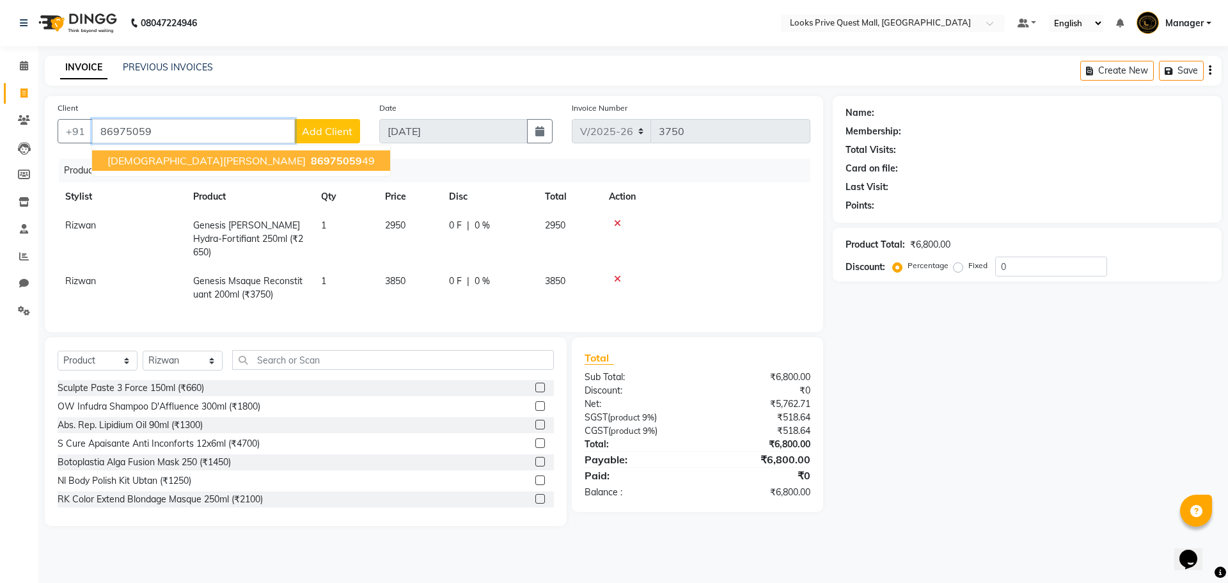
click at [311, 166] on span "86975059" at bounding box center [336, 160] width 51 height 13
type input "8697505949"
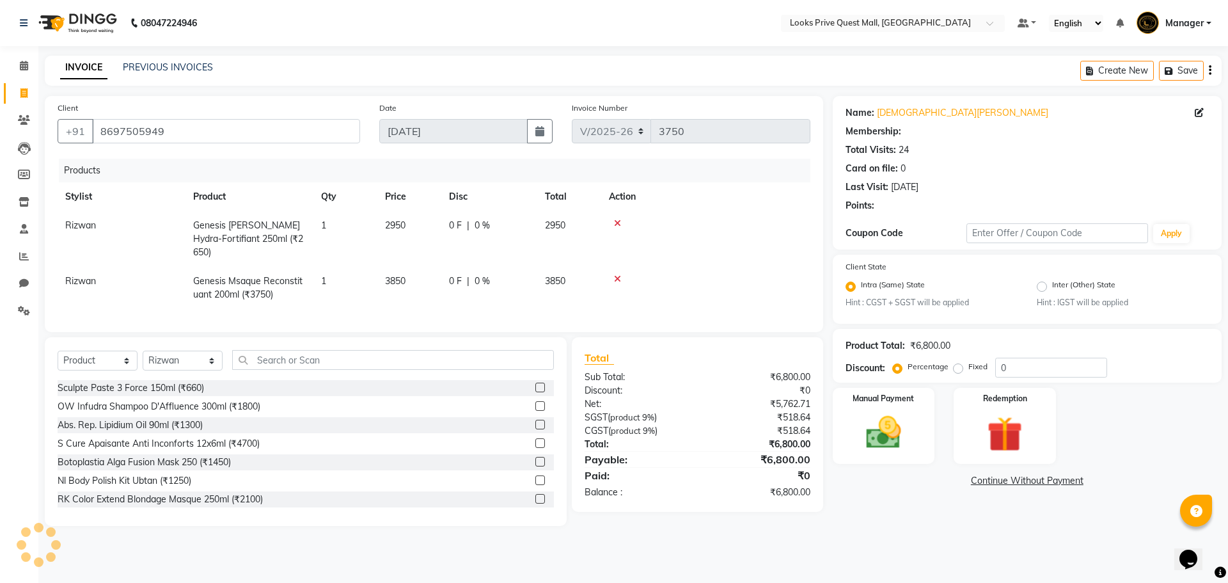
select select "1: Object"
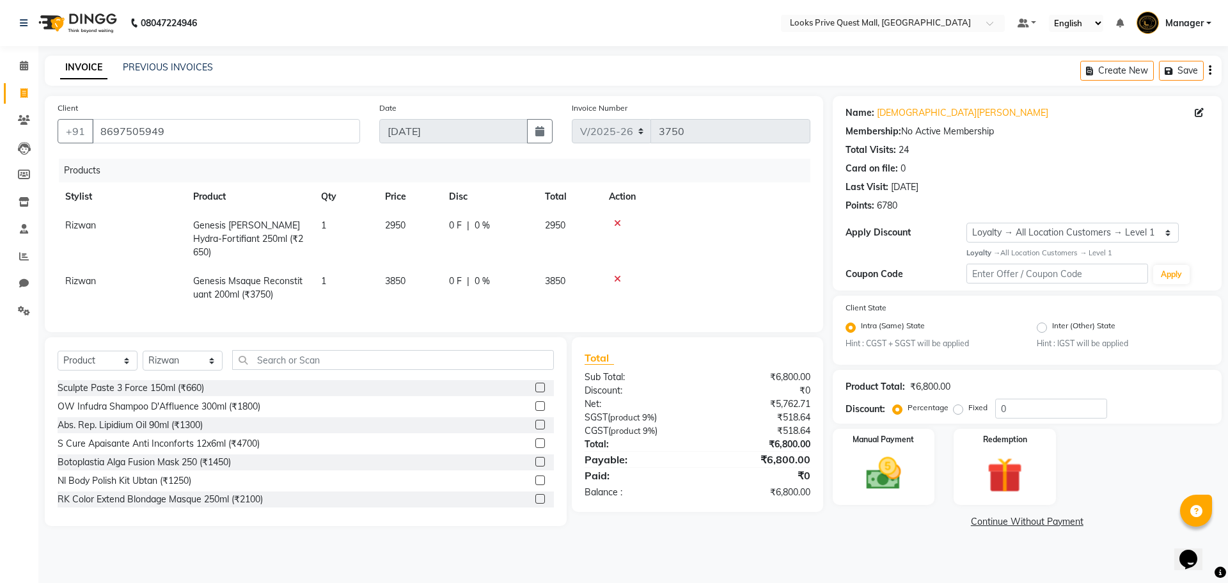
click at [827, 553] on div "08047224946 Select Location × Looks Prive Quest Mall, [GEOGRAPHIC_DATA] Default…" at bounding box center [614, 291] width 1228 height 583
click at [854, 486] on img at bounding box center [884, 473] width 60 height 42
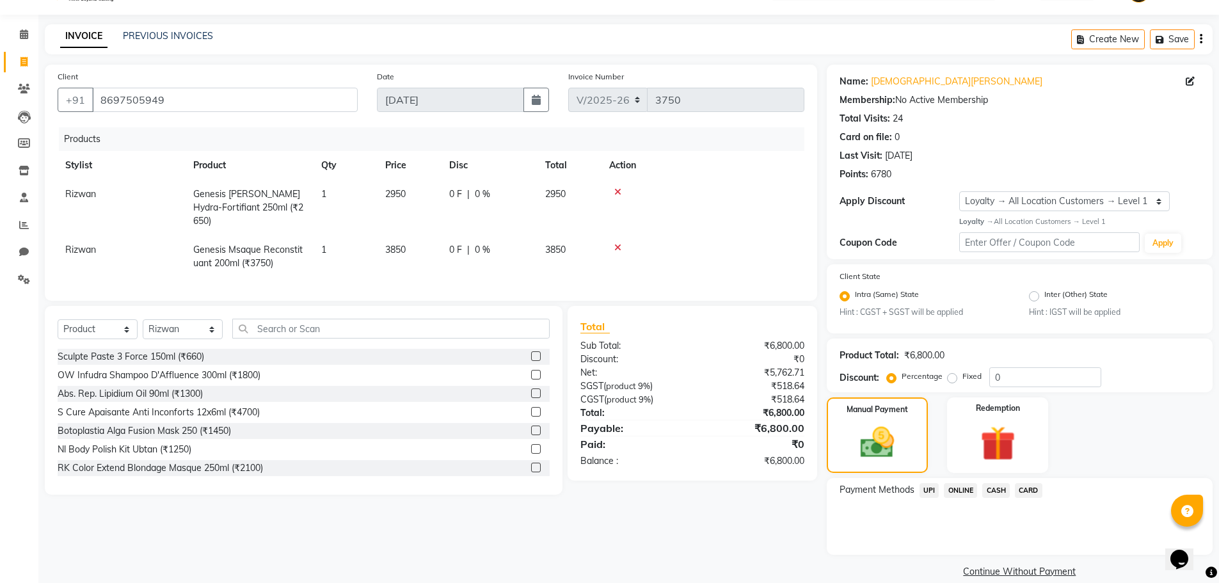
scroll to position [49, 0]
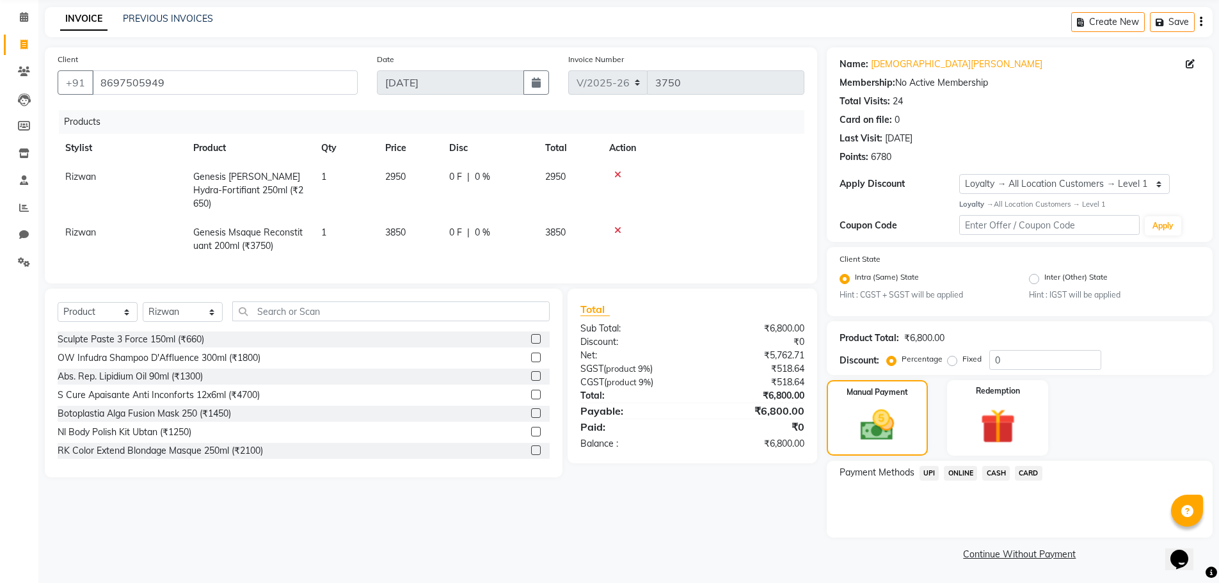
click at [995, 479] on span "CASH" at bounding box center [996, 473] width 28 height 15
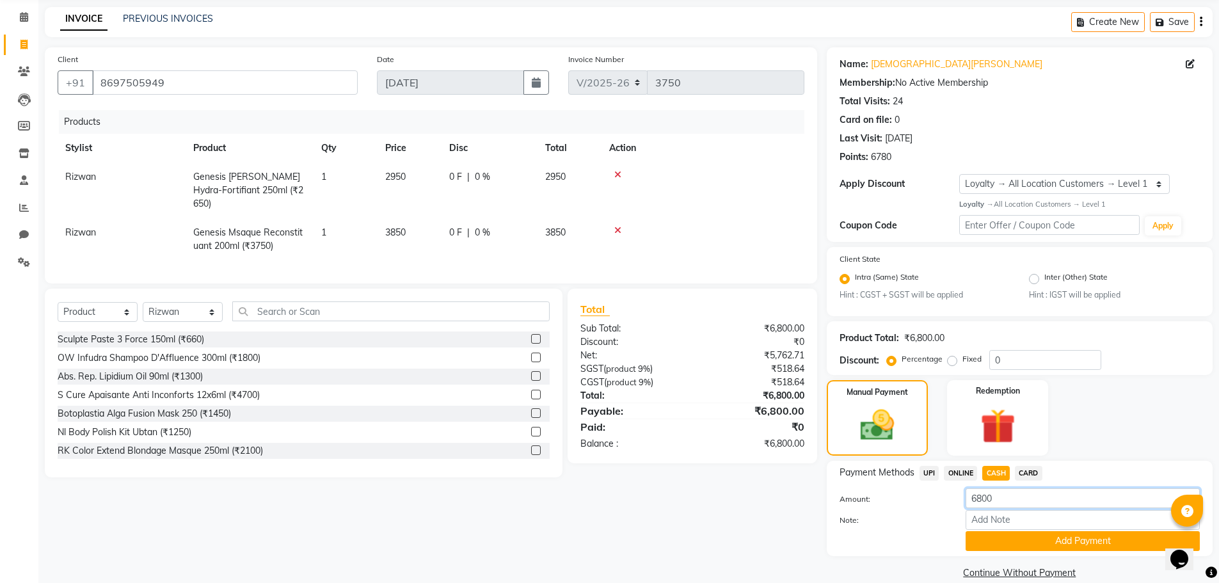
drag, startPoint x: 1024, startPoint y: 503, endPoint x: 751, endPoint y: 519, distance: 273.0
click at [751, 519] on div "Client [PHONE_NUMBER] Date [DATE] Invoice Number V/2025 V/[PHONE_NUMBER] Produc…" at bounding box center [628, 314] width 1187 height 535
type input "7000"
click at [1083, 543] on button "Add Payment" at bounding box center [1083, 541] width 234 height 20
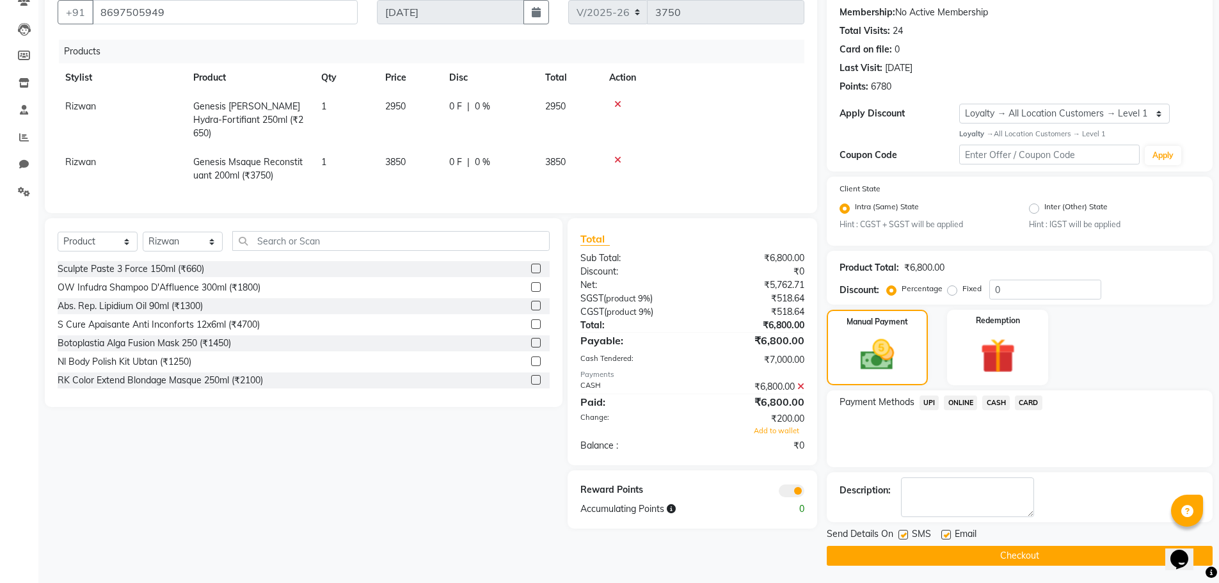
scroll to position [121, 0]
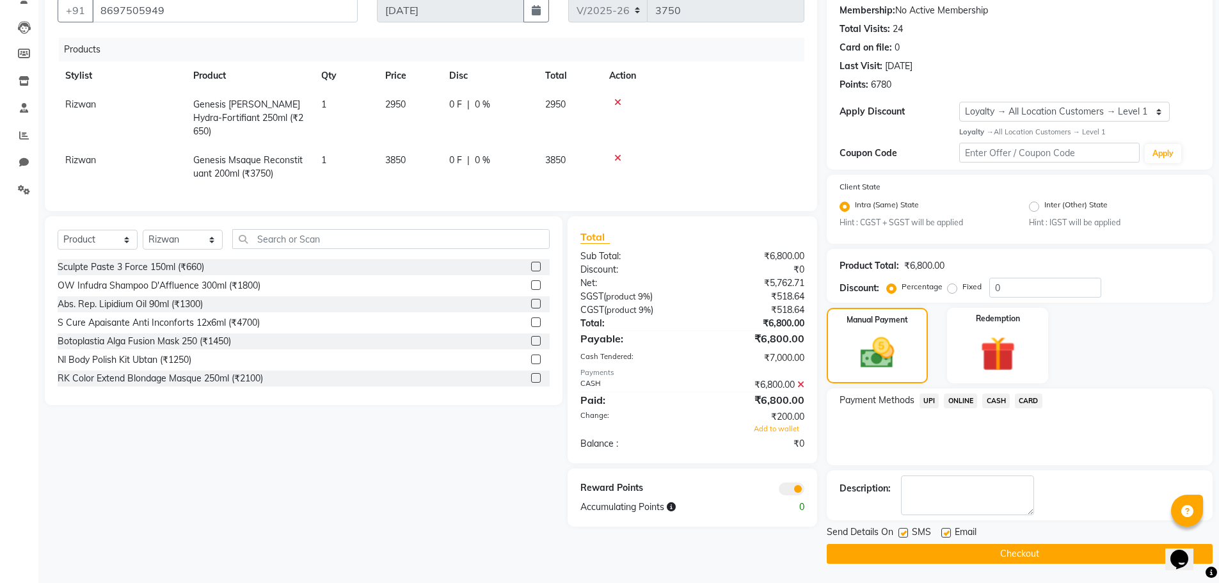
click at [948, 534] on label at bounding box center [946, 533] width 10 height 10
click at [948, 534] on input "checkbox" at bounding box center [945, 533] width 8 height 8
checkbox input "false"
click at [791, 487] on span at bounding box center [792, 488] width 26 height 13
click at [804, 491] on input "checkbox" at bounding box center [804, 491] width 0 height 0
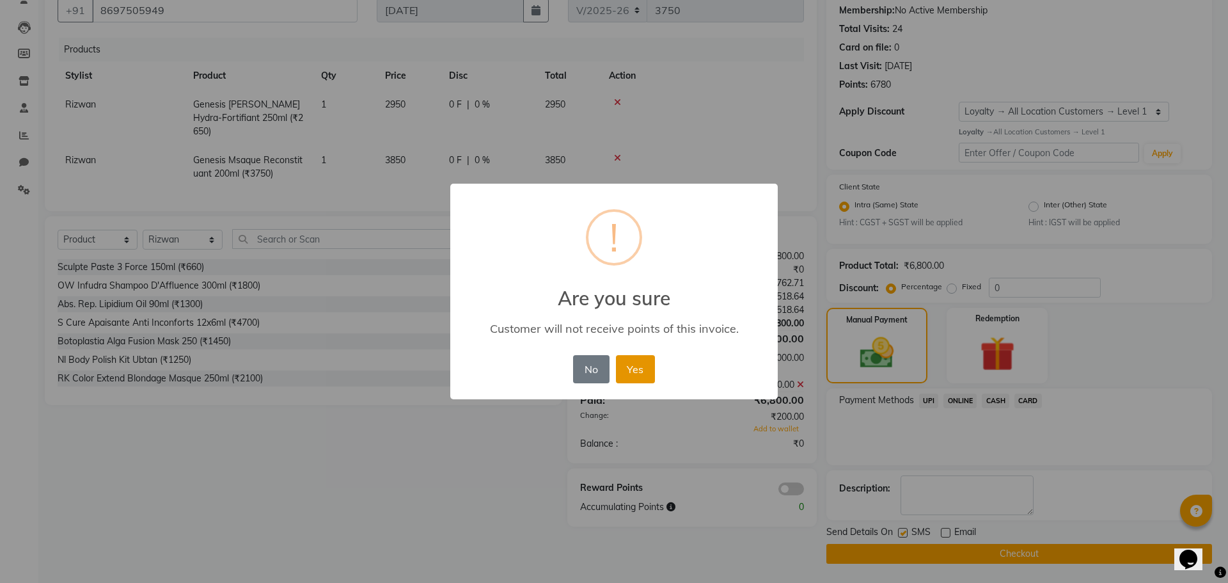
click at [648, 358] on button "Yes" at bounding box center [635, 369] width 39 height 28
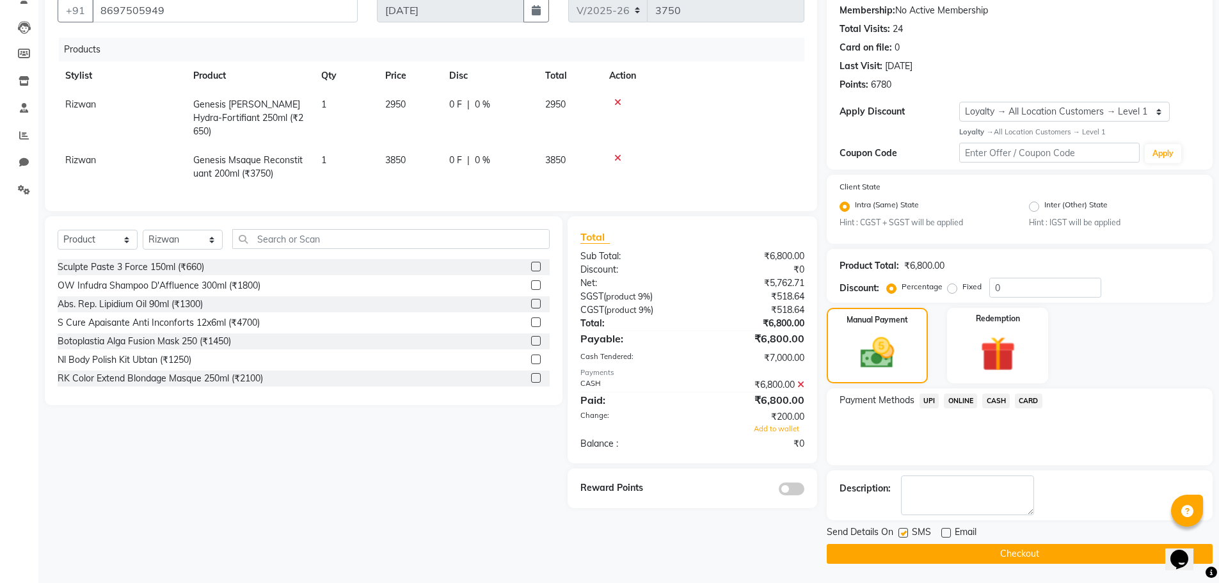
click at [967, 553] on button "Checkout" at bounding box center [1020, 554] width 386 height 20
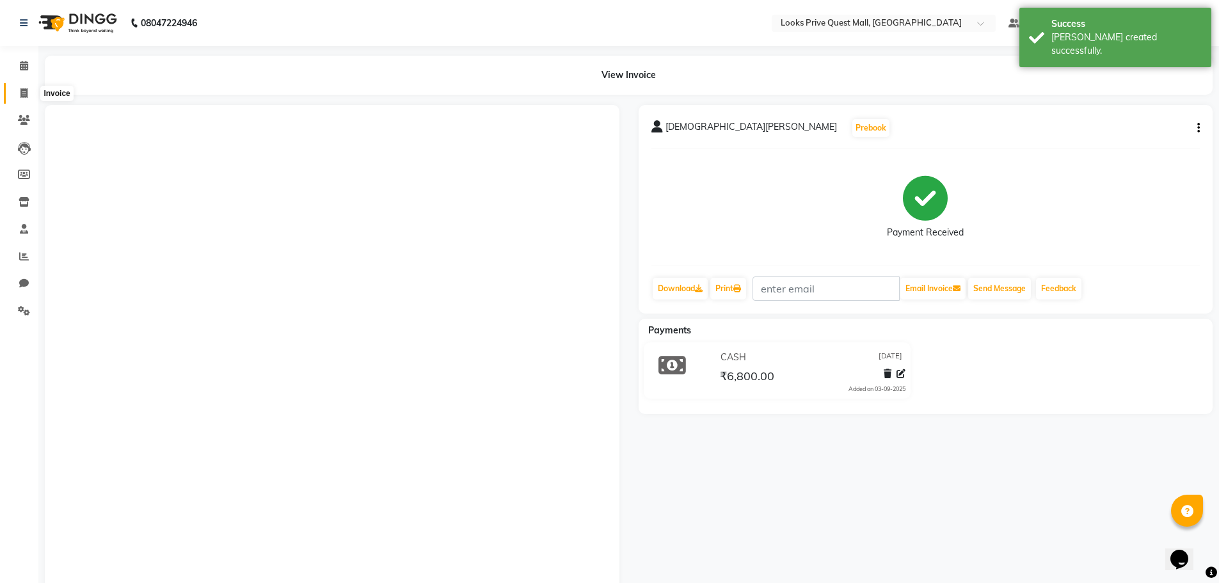
click at [29, 91] on span at bounding box center [24, 93] width 22 height 15
select select "6141"
select select "service"
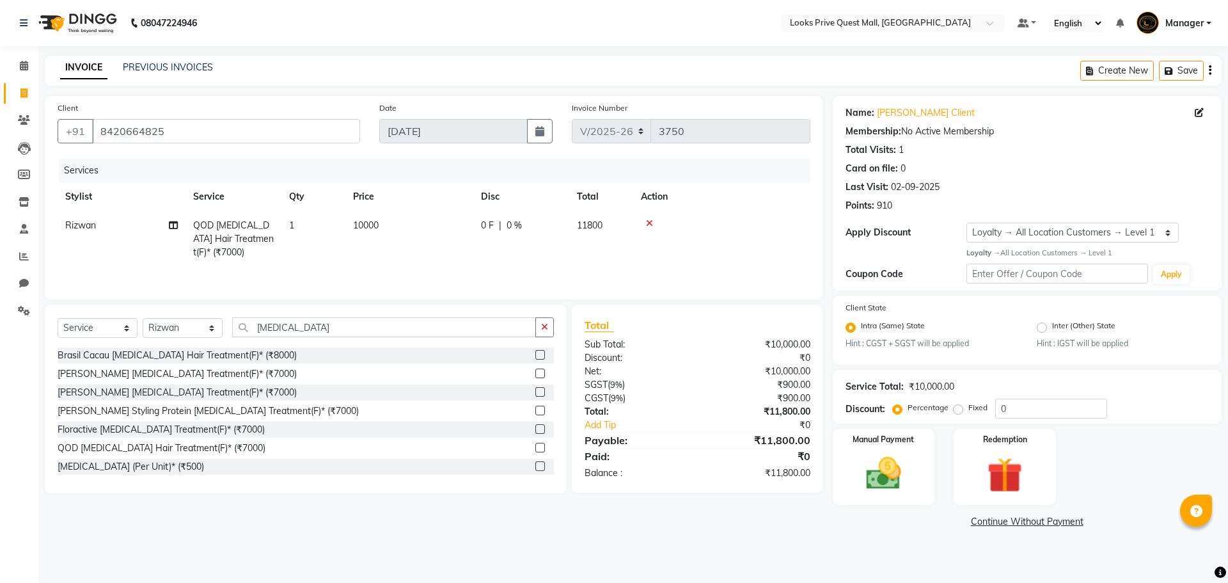
select select "6141"
select select "service"
select select "46703"
select select "1: Object"
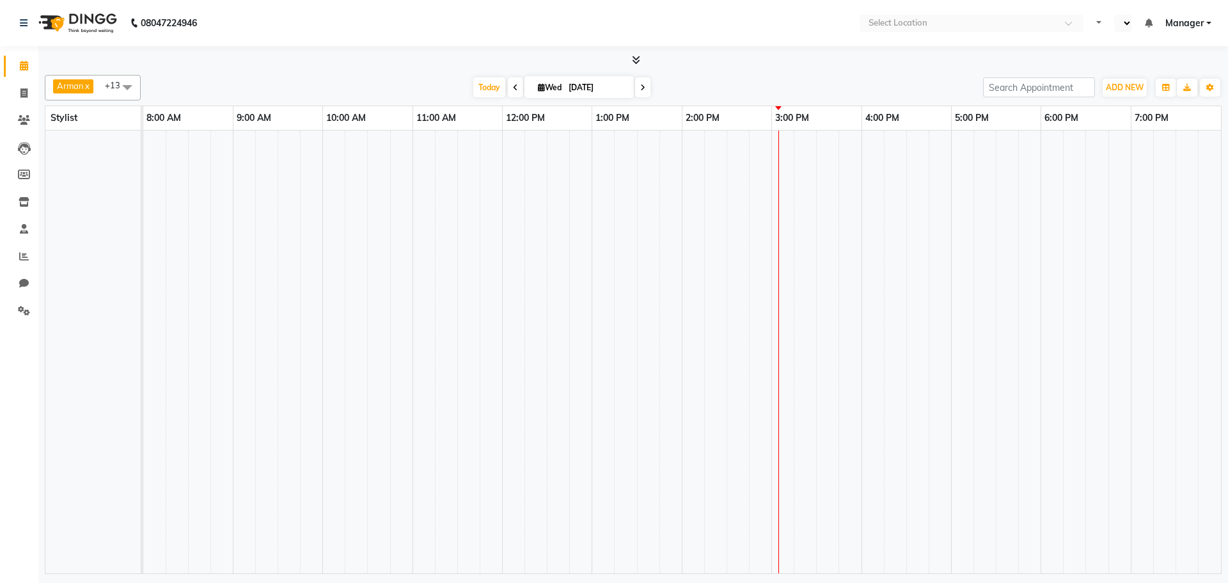
select select "en"
